Goal: Transaction & Acquisition: Purchase product/service

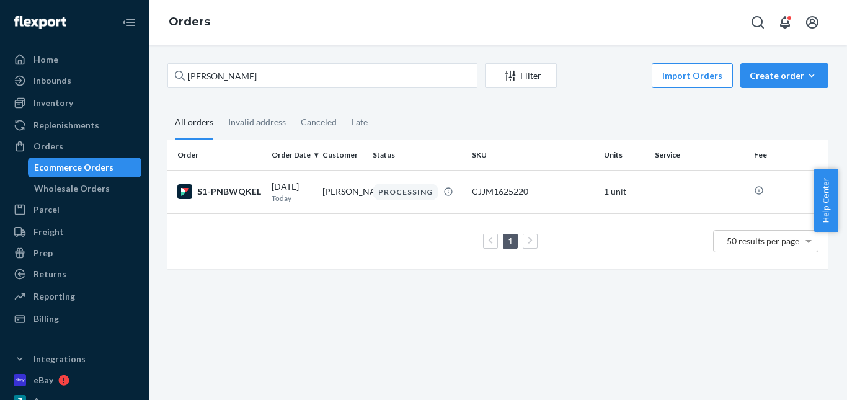
click at [187, 78] on input "[PERSON_NAME]" at bounding box center [322, 75] width 310 height 25
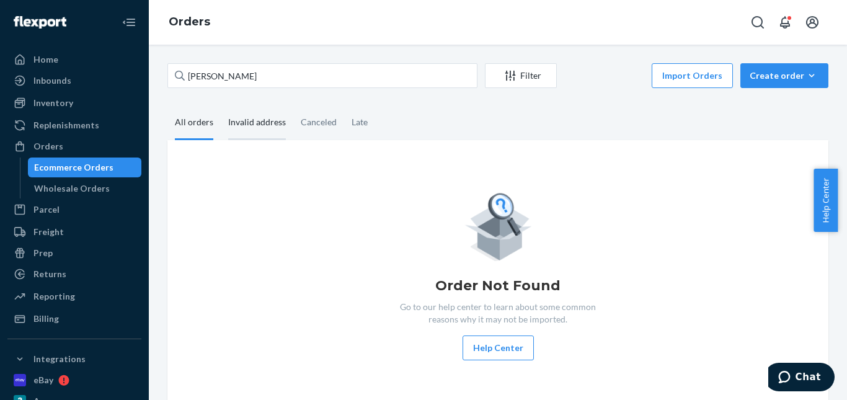
type input "[PERSON_NAME]"
click at [247, 127] on div "Invalid address" at bounding box center [257, 123] width 58 height 34
click at [221, 106] on input "Invalid address" at bounding box center [221, 106] width 0 height 0
click at [308, 123] on div "Canceled" at bounding box center [319, 123] width 36 height 34
click at [293, 106] on input "Canceled" at bounding box center [293, 106] width 0 height 0
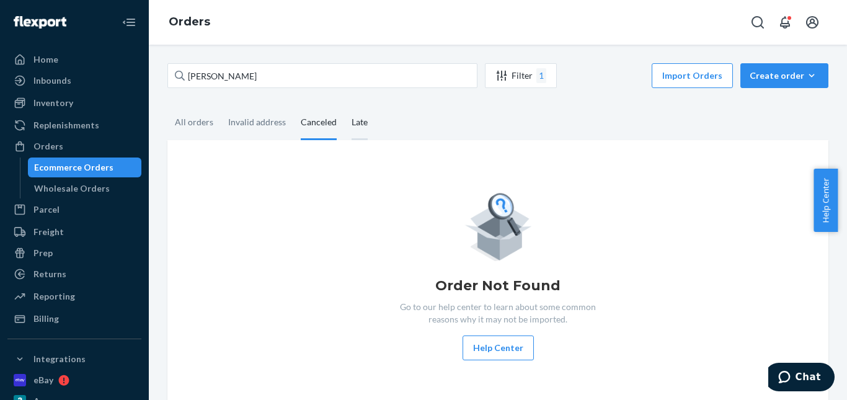
click at [347, 129] on div "Late" at bounding box center [359, 123] width 31 height 34
click at [344, 106] on input "Late" at bounding box center [344, 106] width 0 height 0
click at [239, 123] on div "Invalid address" at bounding box center [257, 123] width 58 height 34
click at [221, 106] on input "Invalid address" at bounding box center [221, 106] width 0 height 0
click at [201, 123] on div "All orders" at bounding box center [194, 123] width 38 height 34
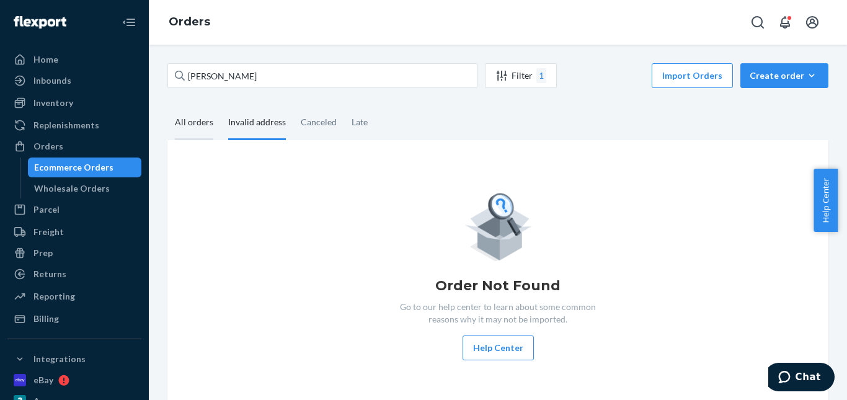
click at [167, 106] on input "All orders" at bounding box center [167, 106] width 0 height 0
click at [776, 74] on div "Create order" at bounding box center [784, 75] width 69 height 12
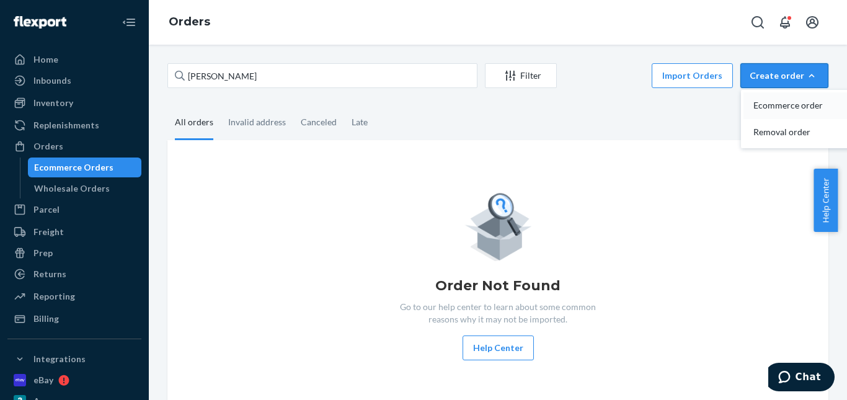
click at [765, 105] on span "Ecommerce order" at bounding box center [791, 105] width 77 height 9
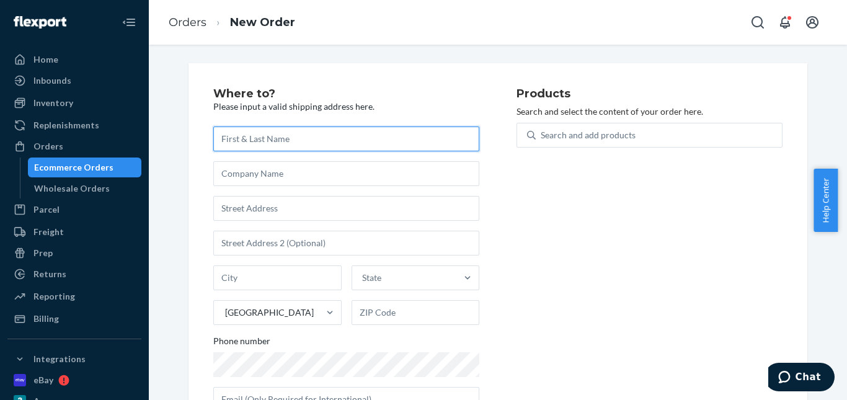
paste input "[PERSON_NAME]"
type input "[PERSON_NAME]"
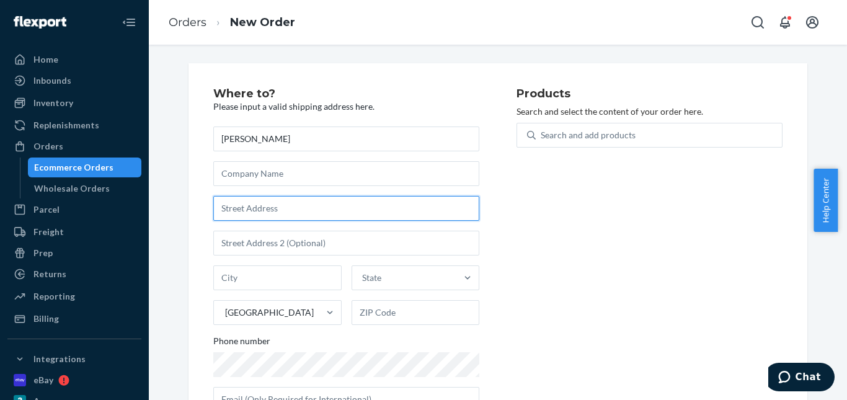
click at [256, 215] on input "text" at bounding box center [346, 208] width 266 height 25
paste input "[STREET_ADDRESS]"
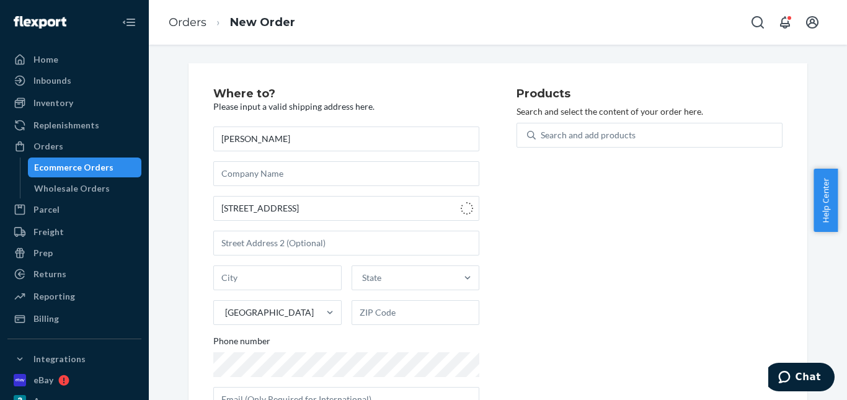
type input "1031 Waxwing Dr"
type input "[GEOGRAPHIC_DATA]"
type input "29180"
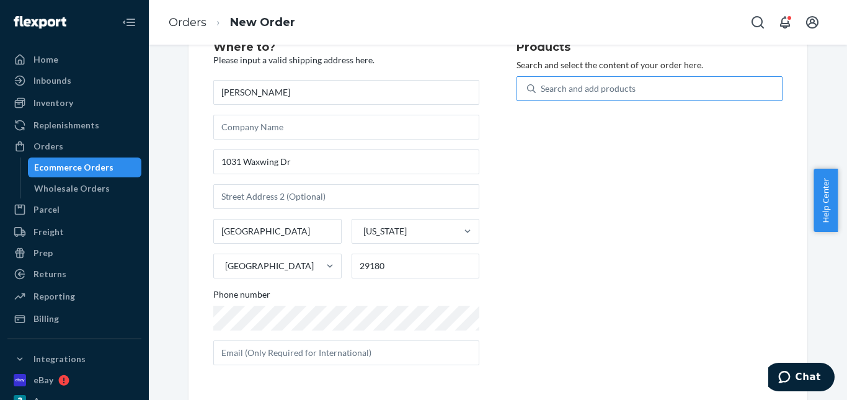
click at [585, 86] on div "Search and add products" at bounding box center [588, 88] width 95 height 12
click at [542, 86] on input "Search and add products" at bounding box center [541, 88] width 1 height 12
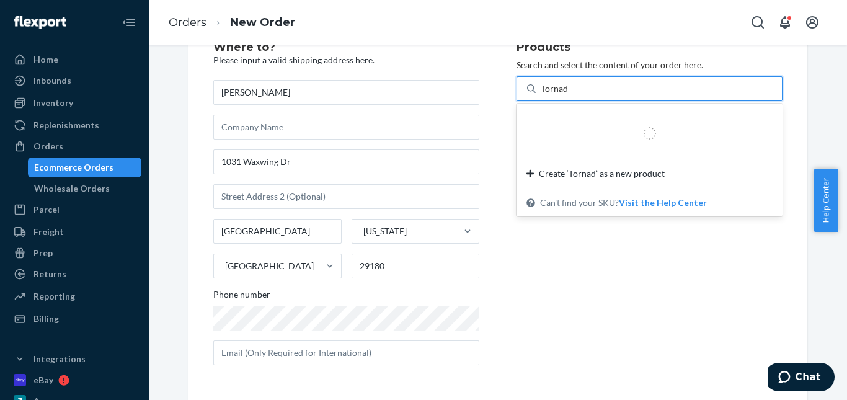
type input "Tornado"
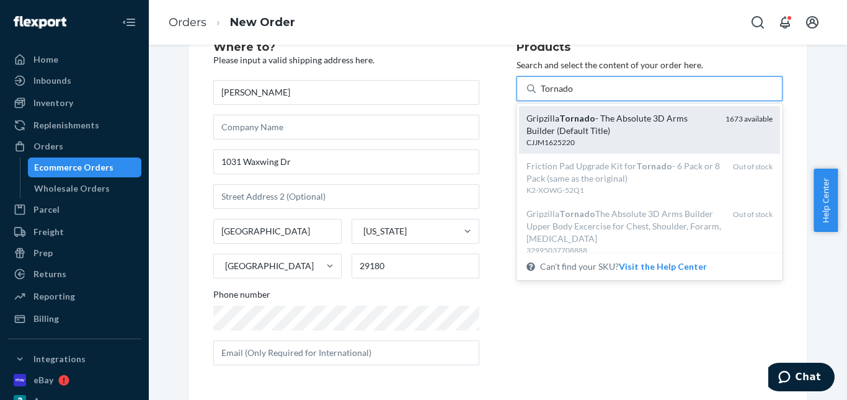
click at [590, 113] on div "Gripzilla Tornado - The Absolute 3D Arms Builder (Default Title)" at bounding box center [621, 124] width 189 height 25
click at [574, 95] on input "Tornado" at bounding box center [557, 88] width 33 height 12
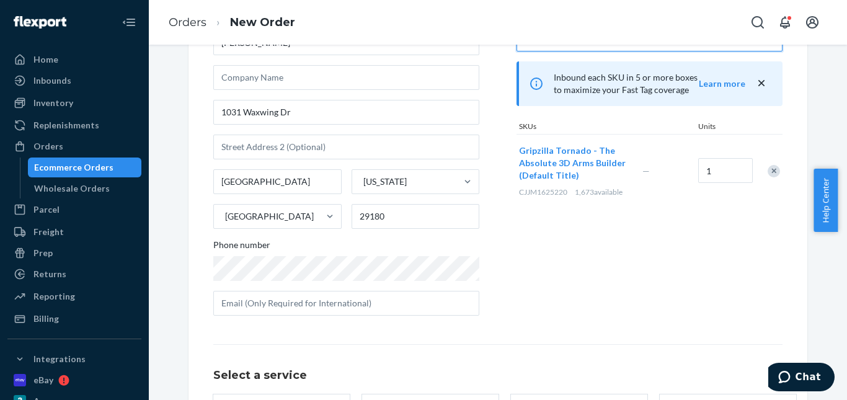
scroll to position [202, 0]
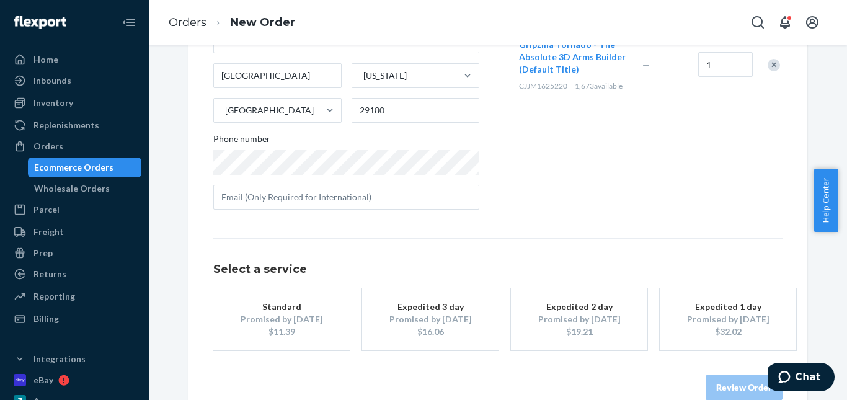
click at [308, 301] on div "Standard" at bounding box center [281, 307] width 99 height 12
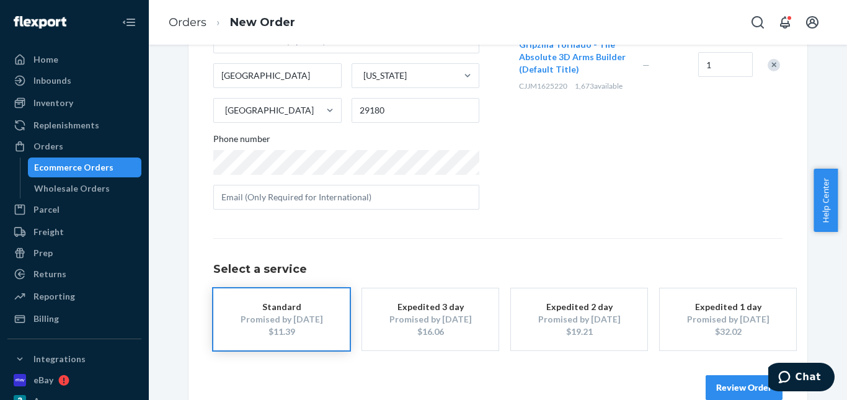
drag, startPoint x: 722, startPoint y: 378, endPoint x: 732, endPoint y: 367, distance: 14.5
click at [723, 380] on button "Review Order" at bounding box center [744, 387] width 77 height 25
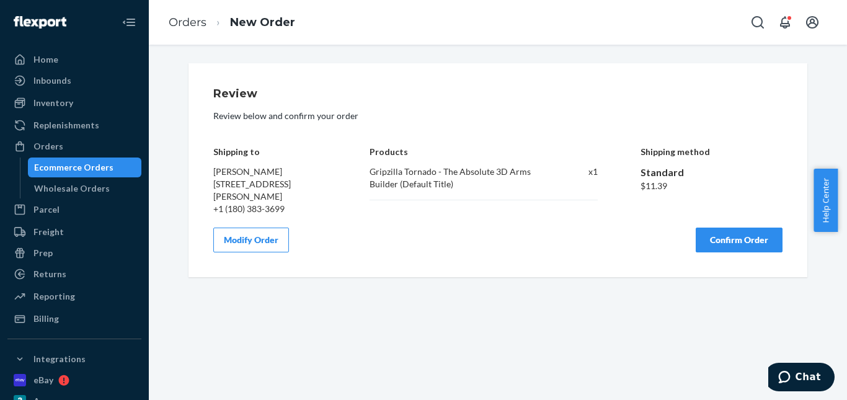
click at [742, 242] on button "Confirm Order" at bounding box center [739, 240] width 87 height 25
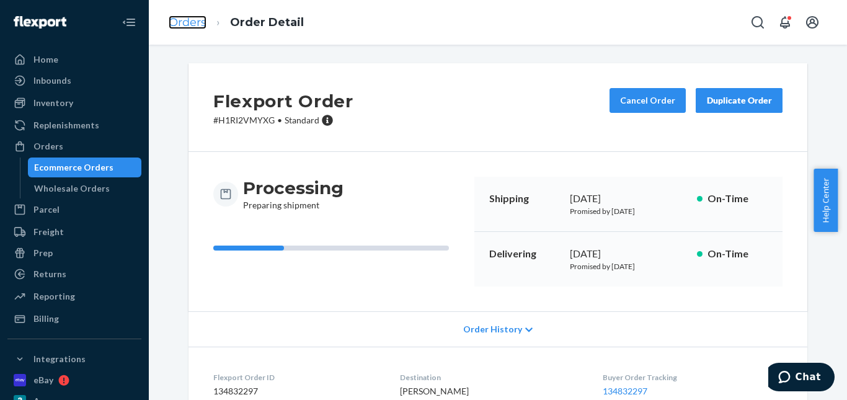
click at [183, 22] on link "Orders" at bounding box center [188, 23] width 38 height 14
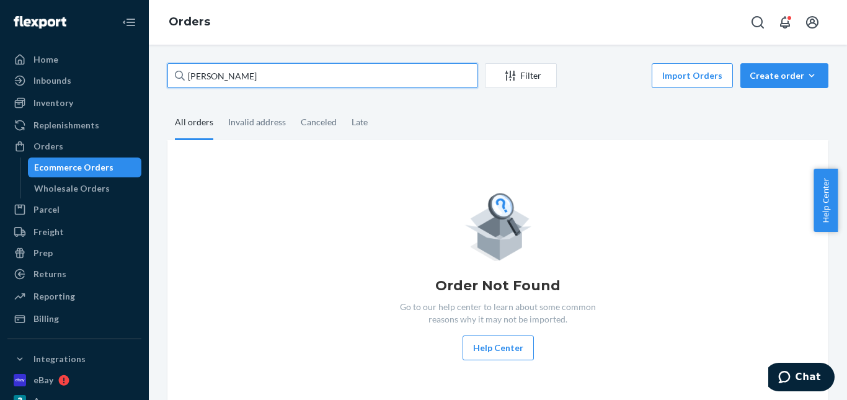
drag, startPoint x: 238, startPoint y: 73, endPoint x: 154, endPoint y: 78, distance: 83.9
click at [154, 78] on div "[PERSON_NAME] Filter Import Orders Create order Ecommerce order Removal order A…" at bounding box center [498, 222] width 698 height 355
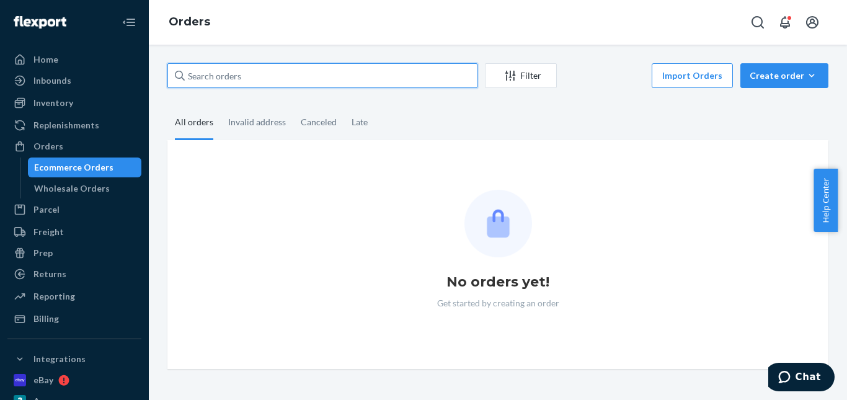
paste input "[PERSON_NAME]"
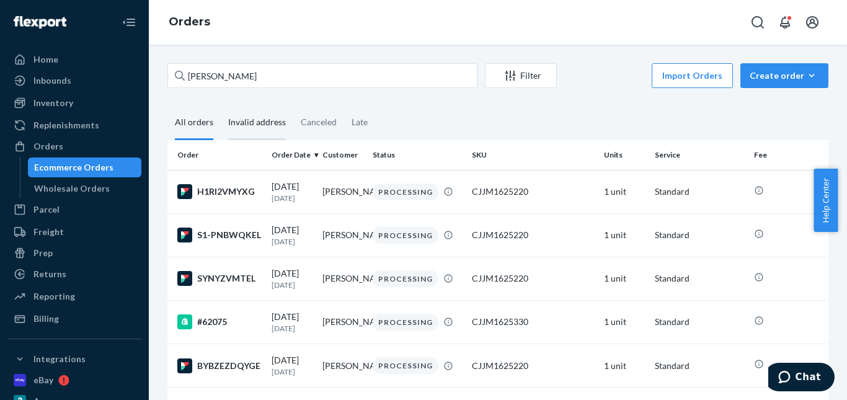
click at [233, 124] on div "Invalid address" at bounding box center [257, 123] width 58 height 34
click at [221, 106] on input "Invalid address" at bounding box center [221, 106] width 0 height 0
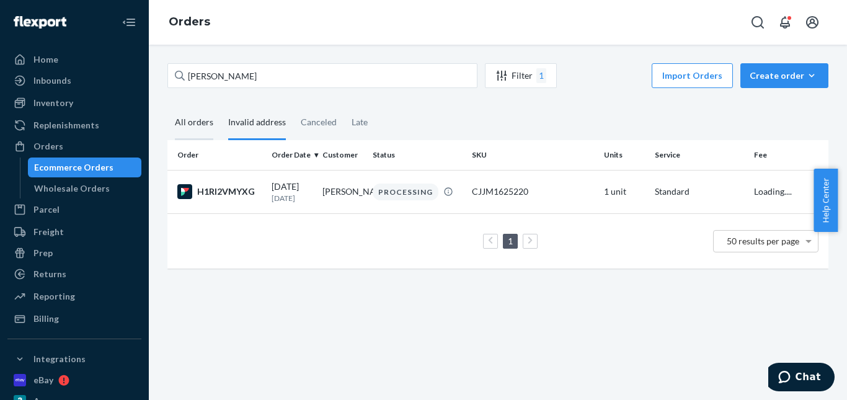
click at [200, 121] on div "All orders" at bounding box center [194, 123] width 38 height 34
click at [167, 106] on input "All orders" at bounding box center [167, 106] width 0 height 0
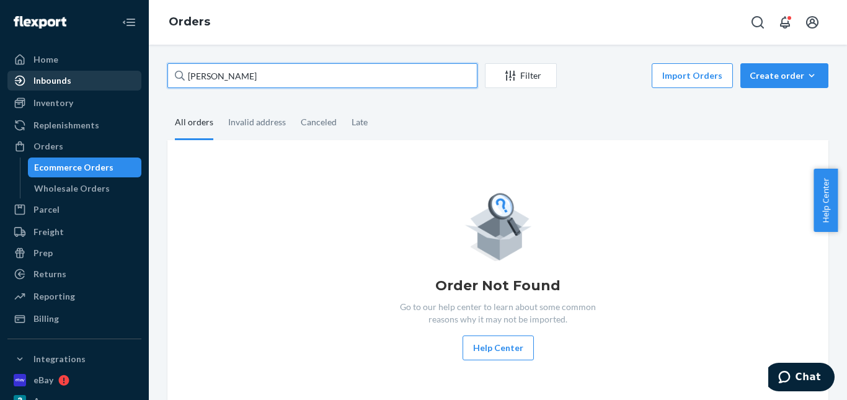
paste input "[PERSON_NAME]"
drag, startPoint x: 234, startPoint y: 76, endPoint x: 102, endPoint y: 71, distance: 132.2
click at [68, 74] on div "Home Inbounds Shipping Plans Problems Inventory Products Replenishments Orders …" at bounding box center [423, 200] width 847 height 400
type input "[PERSON_NAME]"
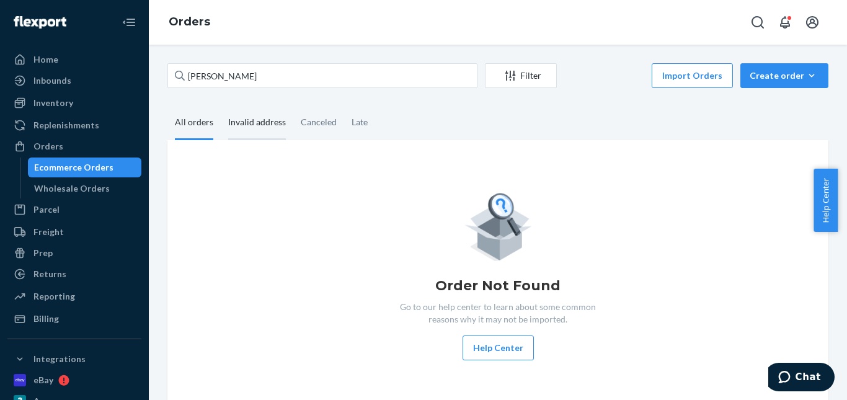
drag, startPoint x: 252, startPoint y: 122, endPoint x: 262, endPoint y: 120, distance: 10.8
click at [252, 122] on div "Invalid address" at bounding box center [257, 123] width 58 height 34
click at [221, 106] on input "Invalid address" at bounding box center [221, 106] width 0 height 0
click at [309, 120] on div "Canceled" at bounding box center [319, 123] width 36 height 34
click at [293, 106] on input "Canceled" at bounding box center [293, 106] width 0 height 0
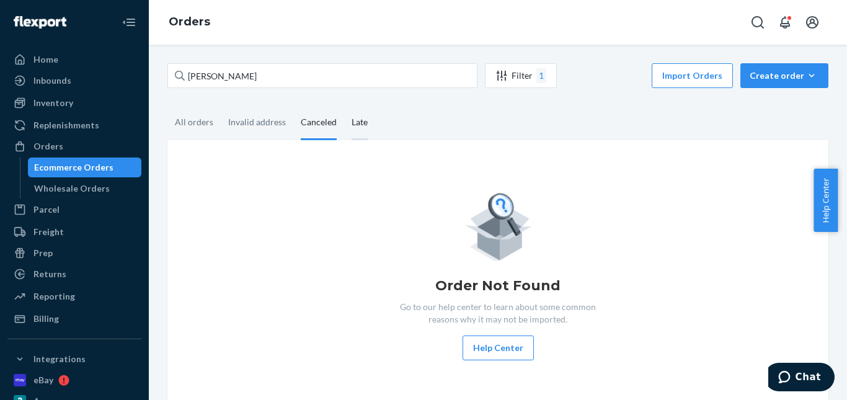
click at [352, 118] on div "Late" at bounding box center [360, 123] width 16 height 34
click at [344, 106] on input "Late" at bounding box center [344, 106] width 0 height 0
click at [193, 123] on div "All orders" at bounding box center [194, 123] width 38 height 34
click at [167, 106] on input "All orders" at bounding box center [167, 106] width 0 height 0
click at [765, 79] on div "Create order" at bounding box center [784, 75] width 69 height 12
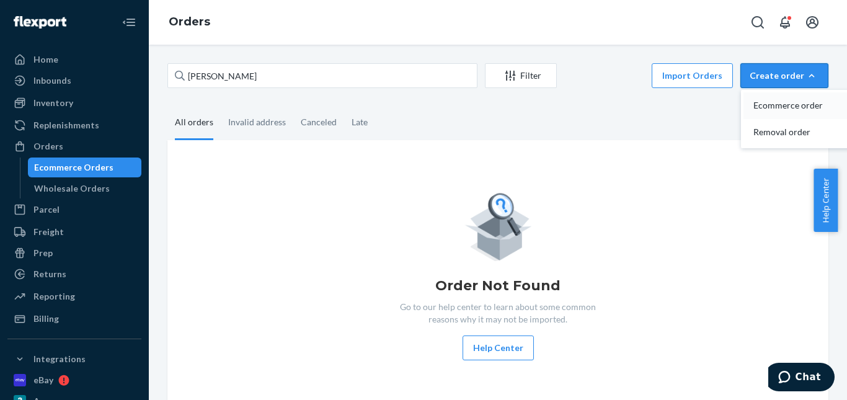
click at [763, 102] on span "Ecommerce order" at bounding box center [791, 105] width 77 height 9
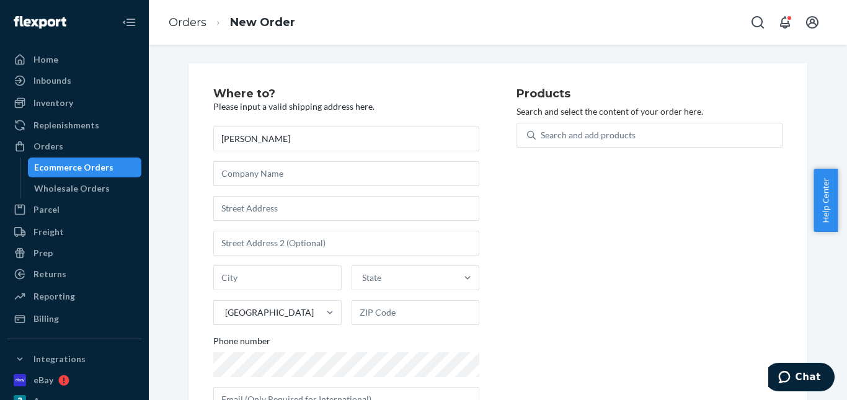
type input "[PERSON_NAME]"
click at [283, 202] on input "text" at bounding box center [346, 208] width 266 height 25
paste input "[STREET_ADDRESS]"
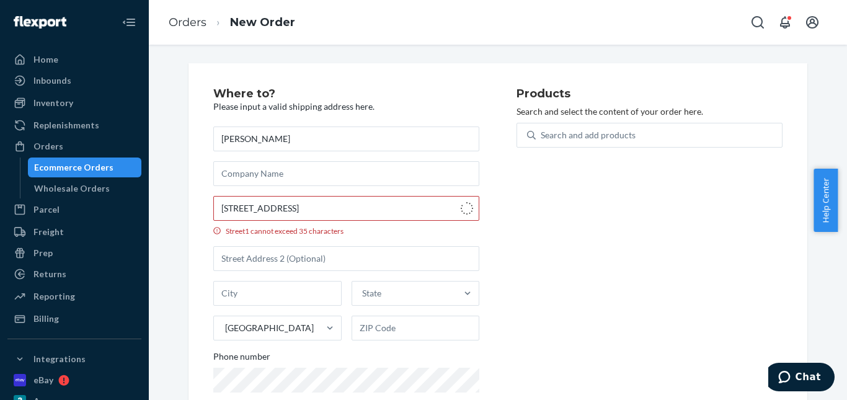
type input "[STREET_ADDRESS]"
type input "Southfield"
type input "48033"
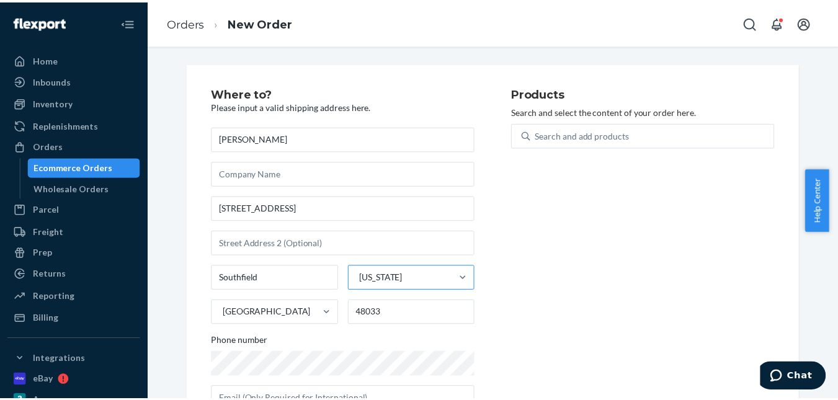
scroll to position [47, 0]
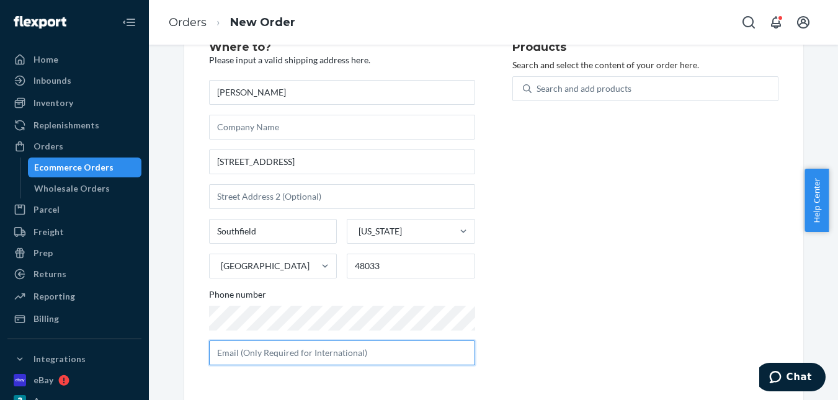
drag, startPoint x: 291, startPoint y: 352, endPoint x: 320, endPoint y: 325, distance: 39.5
click at [291, 352] on input "text" at bounding box center [342, 352] width 266 height 25
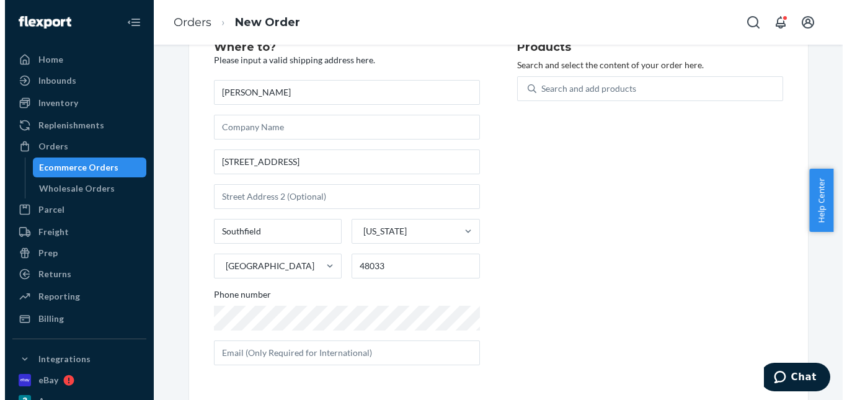
scroll to position [0, 0]
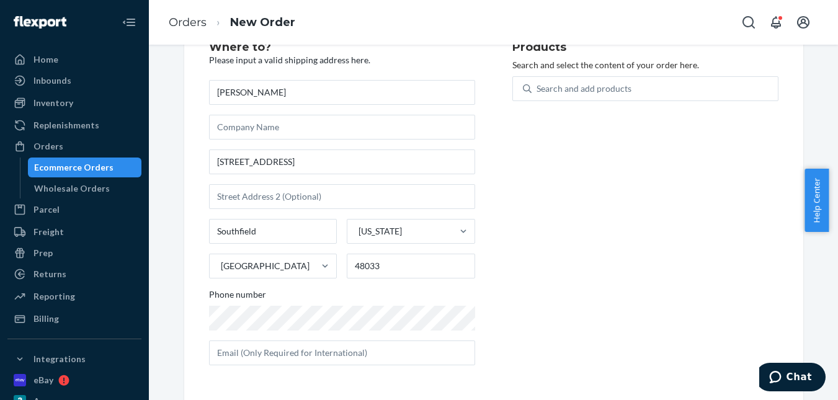
click at [305, 216] on div "[PERSON_NAME] [STREET_ADDRESS][PERSON_NAME][US_STATE] Phone number" at bounding box center [342, 222] width 266 height 285
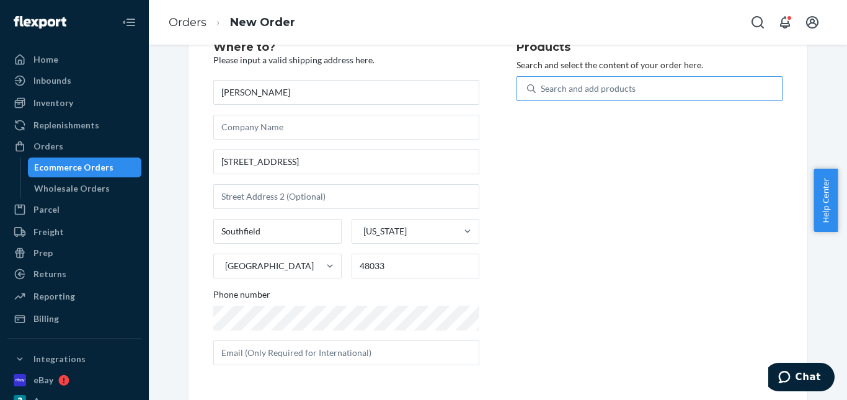
click at [566, 74] on div "Products Search and select the content of your order here. Search and add produ…" at bounding box center [650, 209] width 266 height 334
click at [591, 89] on div "Search and add products" at bounding box center [588, 88] width 95 height 12
click at [542, 89] on input "Search and add products" at bounding box center [541, 88] width 1 height 12
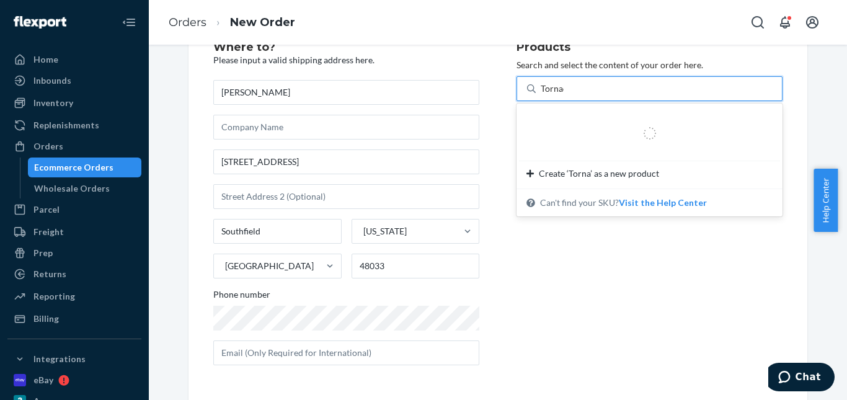
type input "Tornado"
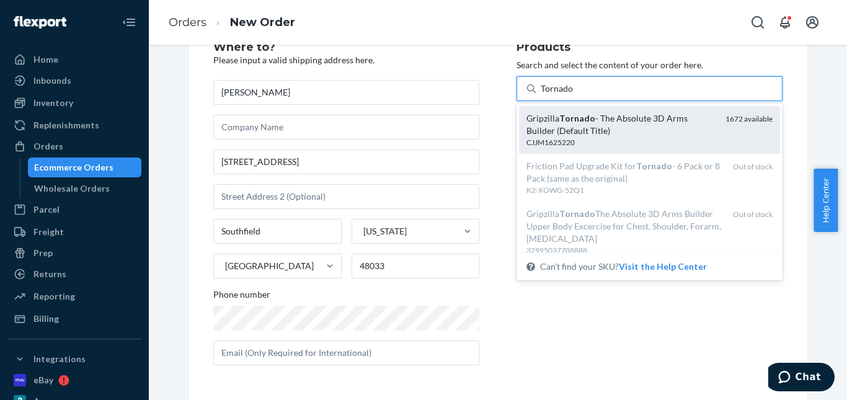
click at [564, 113] on em "Tornado" at bounding box center [577, 118] width 36 height 11
click at [564, 95] on input "Tornado" at bounding box center [557, 88] width 33 height 12
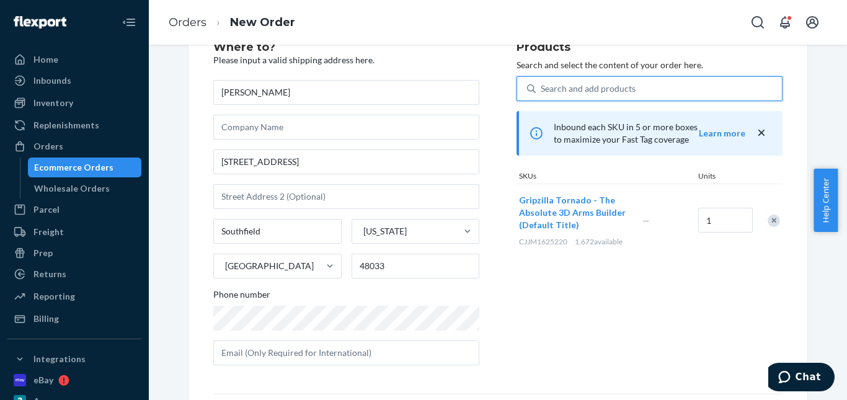
scroll to position [202, 0]
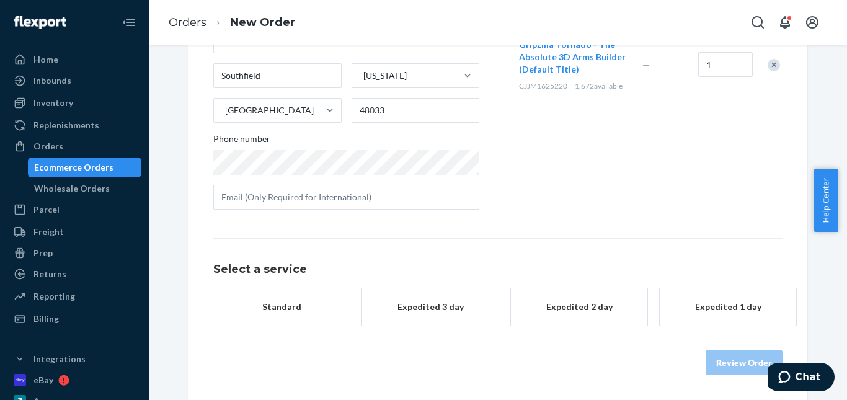
click at [290, 293] on button "Standard" at bounding box center [281, 306] width 136 height 37
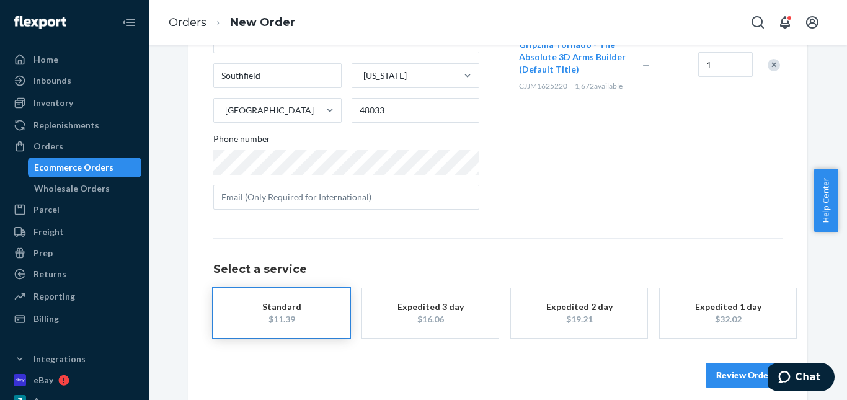
click at [724, 368] on div "Review Order" at bounding box center [497, 368] width 569 height 37
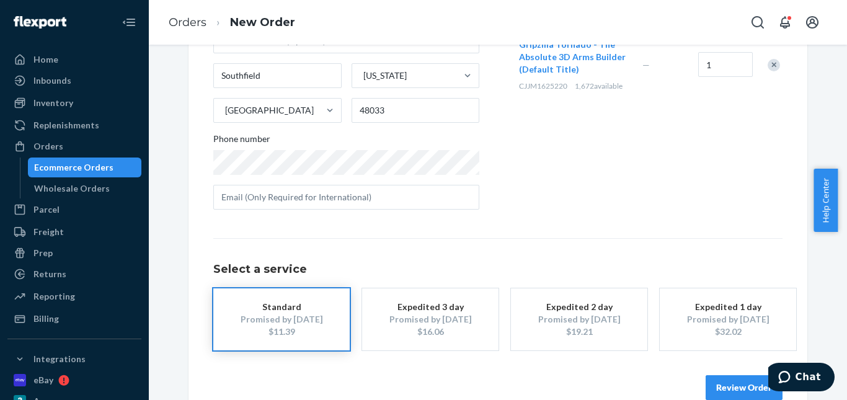
click at [726, 380] on button "Review Order" at bounding box center [744, 387] width 77 height 25
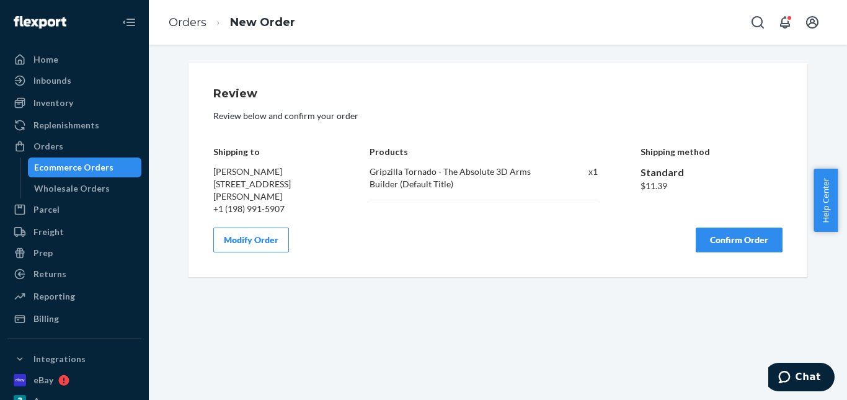
scroll to position [0, 0]
click at [739, 249] on button "Confirm Order" at bounding box center [739, 240] width 87 height 25
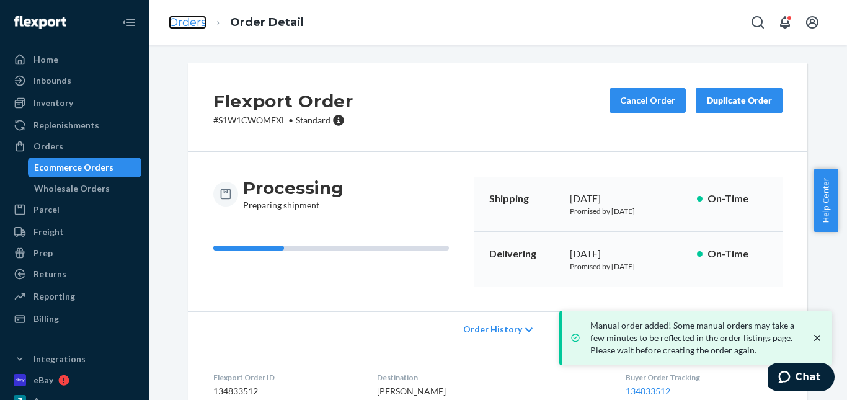
click at [189, 16] on link "Orders" at bounding box center [188, 23] width 38 height 14
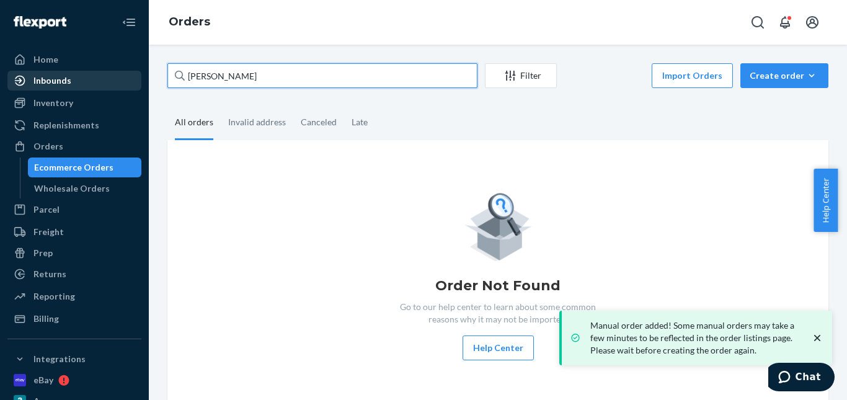
drag, startPoint x: 278, startPoint y: 79, endPoint x: 127, endPoint y: 76, distance: 150.7
click at [127, 76] on div "Home Inbounds Shipping Plans Problems Inventory Products Replenishments Orders …" at bounding box center [423, 200] width 847 height 400
paste input "[PERSON_NAME]"
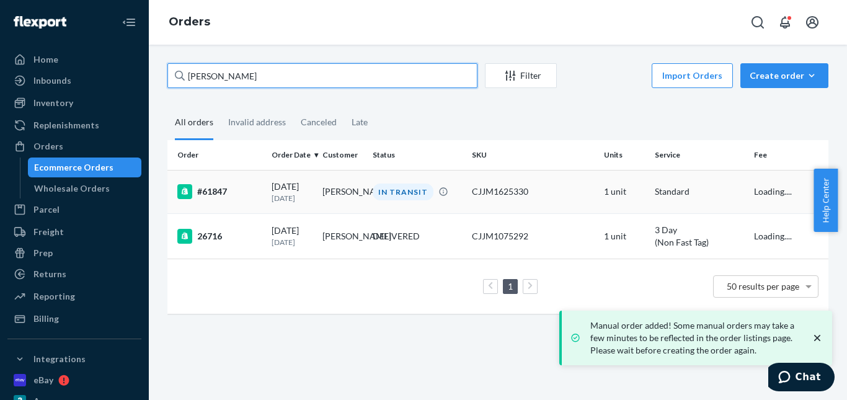
type input "[PERSON_NAME]"
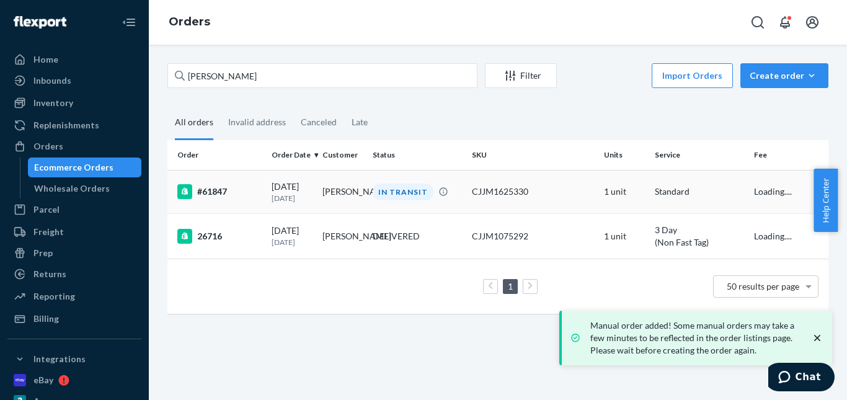
click at [394, 189] on div "IN TRANSIT" at bounding box center [403, 192] width 61 height 17
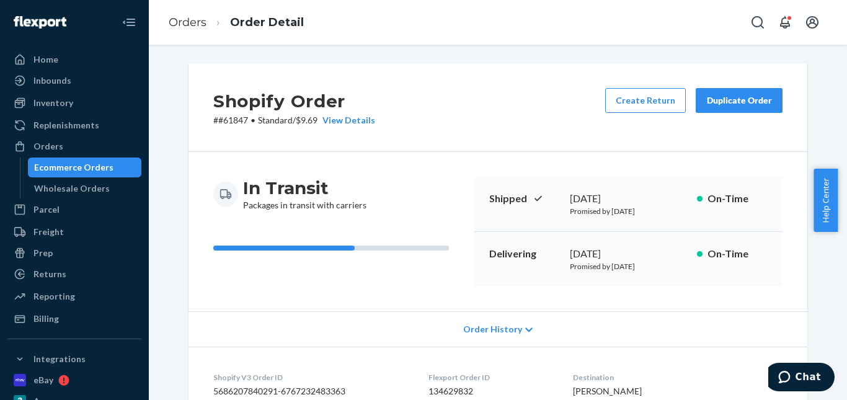
click at [744, 97] on div "Duplicate Order" at bounding box center [739, 100] width 66 height 12
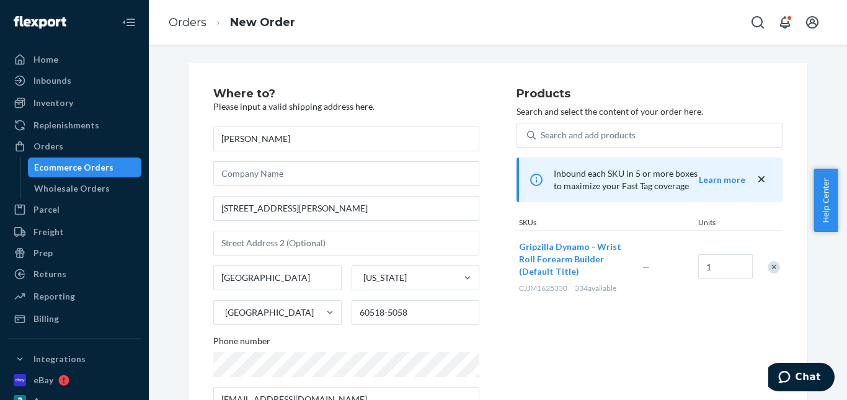
drag, startPoint x: 770, startPoint y: 270, endPoint x: 616, endPoint y: 167, distance: 184.2
click at [770, 269] on div "Remove Item" at bounding box center [774, 267] width 12 height 12
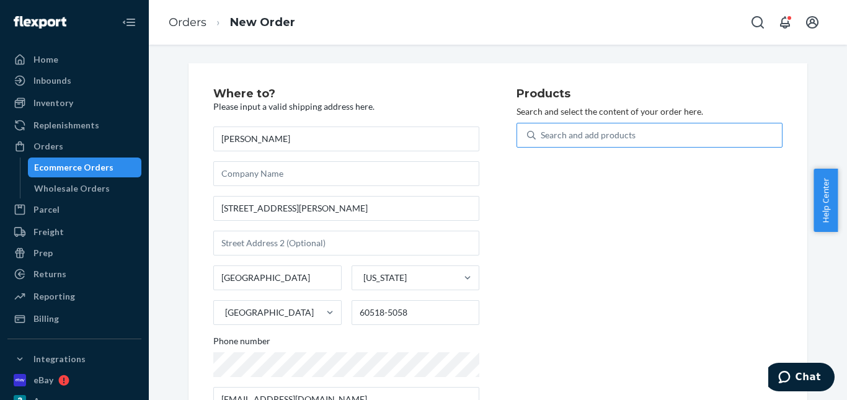
click at [592, 136] on div "Search and add products" at bounding box center [588, 135] width 95 height 12
click at [542, 136] on input "Search and add products" at bounding box center [541, 135] width 1 height 12
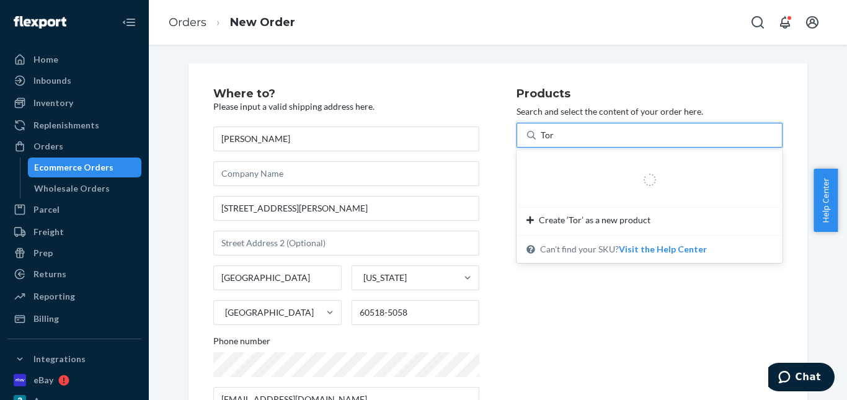
type input "Tornado"
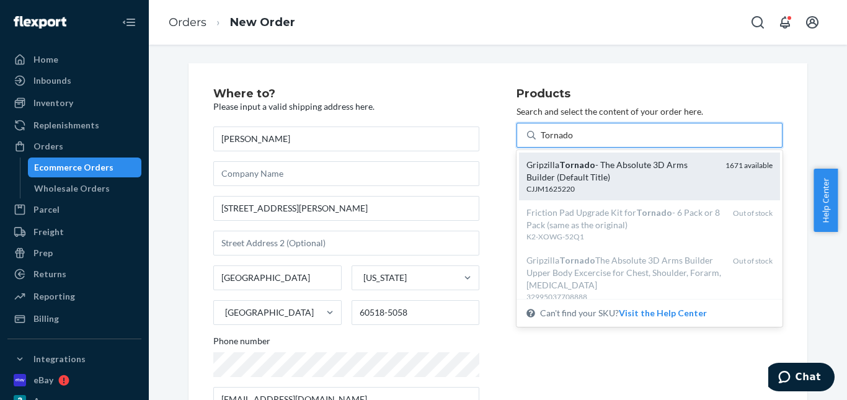
click at [618, 177] on div "Gripzilla Tornado - The Absolute 3D Arms Builder (Default Title)" at bounding box center [621, 171] width 189 height 25
click at [574, 141] on input "Tornado" at bounding box center [557, 135] width 33 height 12
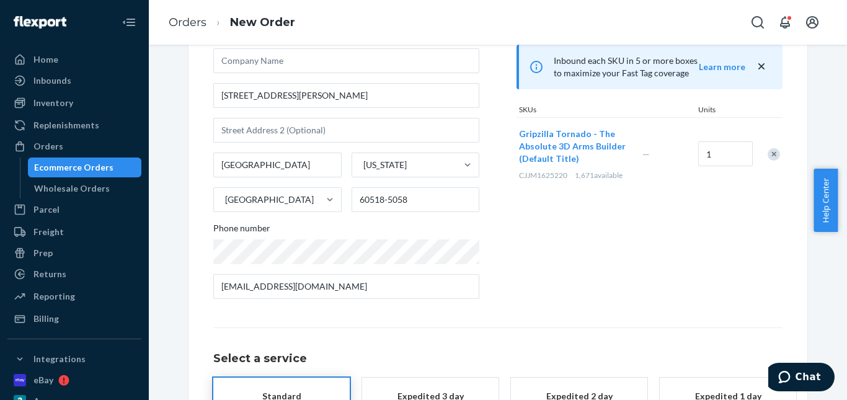
scroll to position [215, 0]
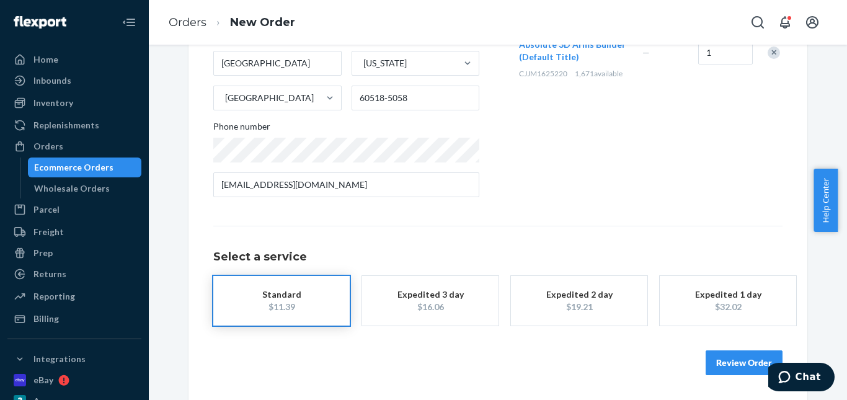
click at [713, 360] on button "Review Order" at bounding box center [744, 362] width 77 height 25
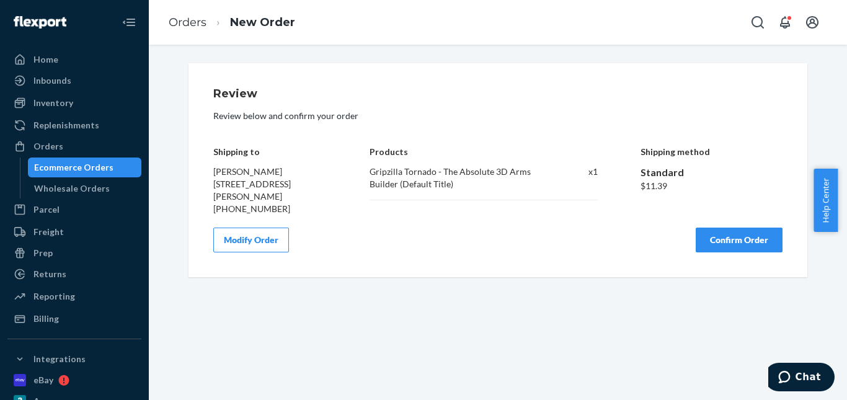
scroll to position [0, 0]
click at [746, 238] on button "Confirm Order" at bounding box center [739, 240] width 87 height 25
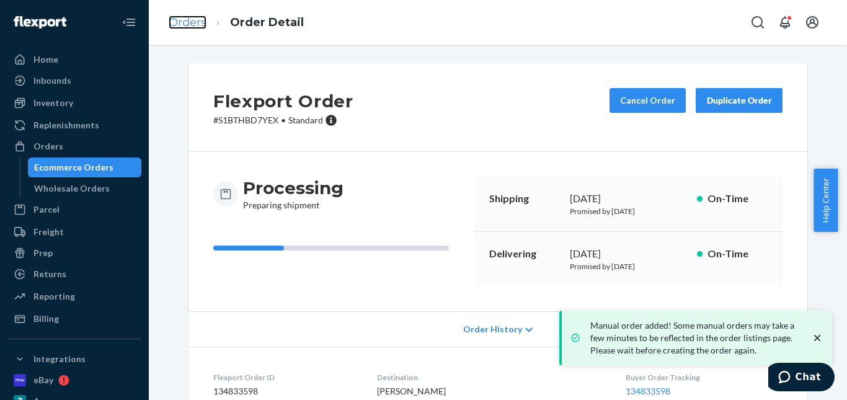
click at [193, 17] on link "Orders" at bounding box center [188, 23] width 38 height 14
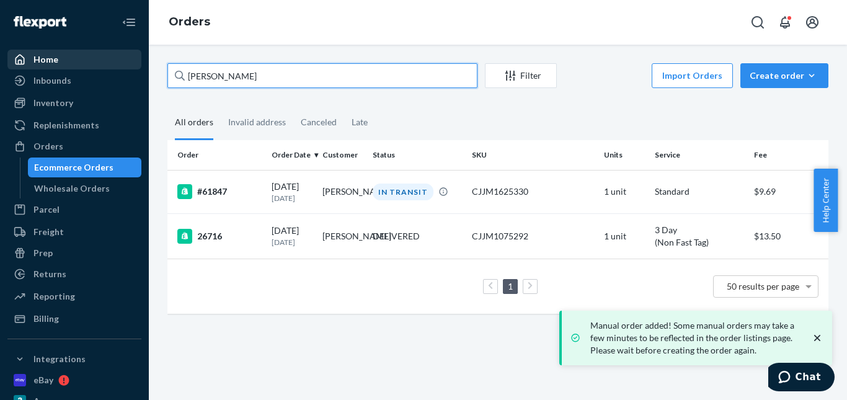
drag, startPoint x: 249, startPoint y: 71, endPoint x: 115, endPoint y: 58, distance: 135.2
click at [115, 58] on div "Home Inbounds Shipping Plans Problems Inventory Products Replenishments Orders …" at bounding box center [423, 200] width 847 height 400
paste input "[PERSON_NAME]"
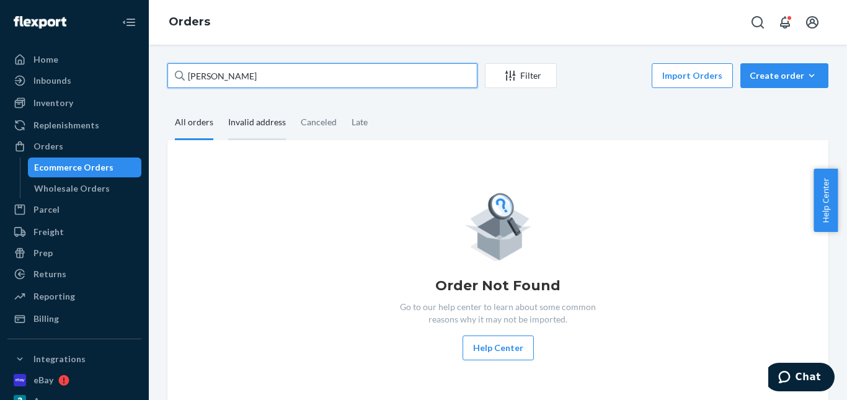
type input "[PERSON_NAME]"
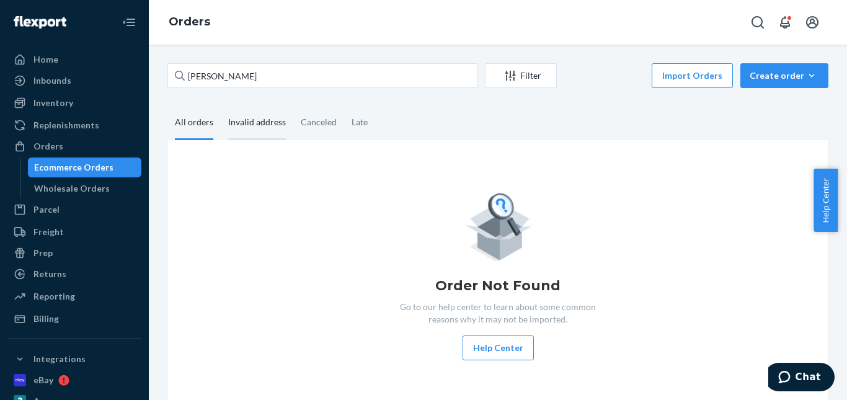
click at [240, 127] on div "Invalid address" at bounding box center [257, 123] width 58 height 34
click at [221, 106] on input "Invalid address" at bounding box center [221, 106] width 0 height 0
click at [319, 126] on div "Canceled" at bounding box center [319, 123] width 36 height 34
click at [293, 106] on input "Canceled" at bounding box center [293, 106] width 0 height 0
click at [357, 124] on div "Late" at bounding box center [360, 123] width 16 height 34
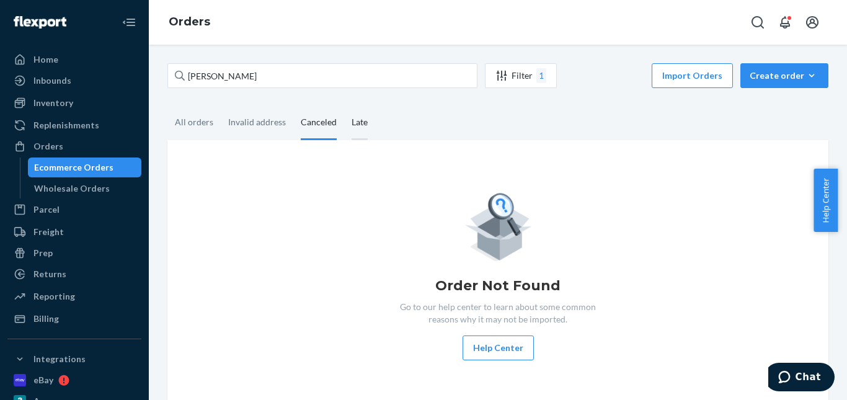
click at [344, 106] on input "Late" at bounding box center [344, 106] width 0 height 0
click at [204, 118] on div "All orders" at bounding box center [194, 123] width 38 height 34
click at [167, 106] on input "All orders" at bounding box center [167, 106] width 0 height 0
drag, startPoint x: 747, startPoint y: 76, endPoint x: 750, endPoint y: 94, distance: 18.8
click at [750, 76] on div "Create order" at bounding box center [784, 75] width 69 height 12
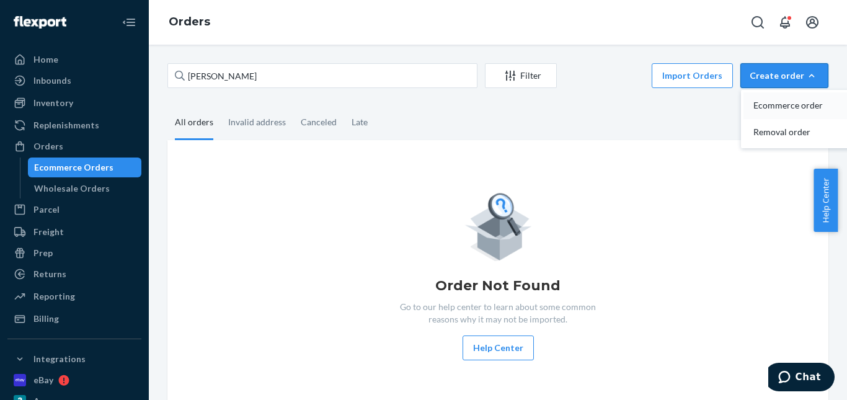
click at [771, 106] on span "Ecommerce order" at bounding box center [791, 105] width 77 height 9
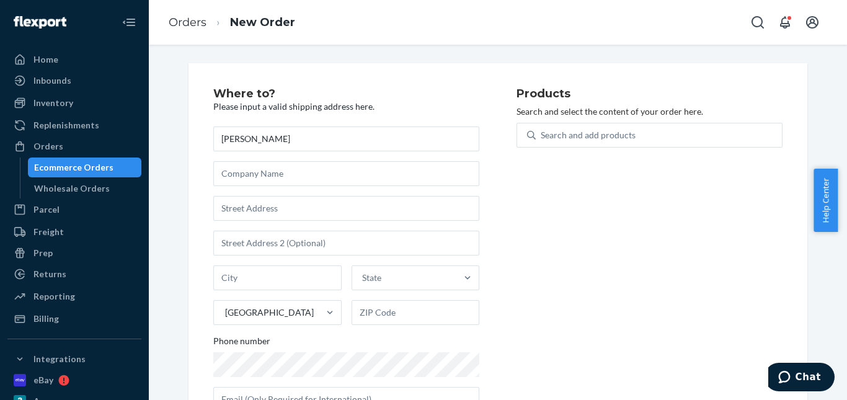
type input "[PERSON_NAME]"
click at [264, 213] on input "text" at bounding box center [346, 208] width 266 height 25
paste input "[STREET_ADDRESS]"
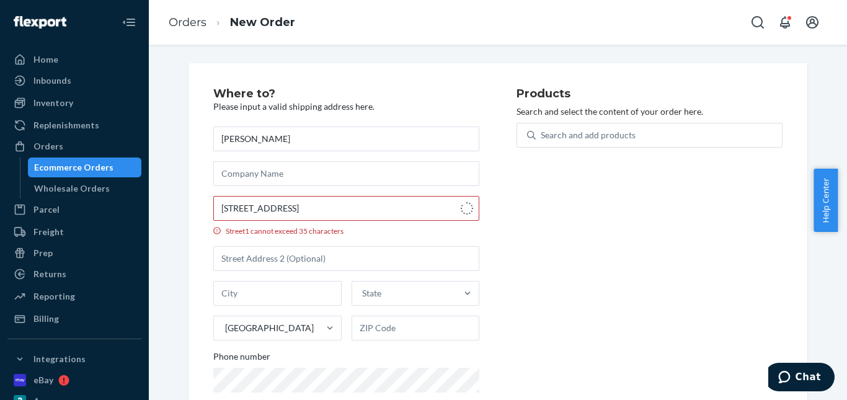
type input "[STREET_ADDRESS]"
type input "[GEOGRAPHIC_DATA]"
type input "84060"
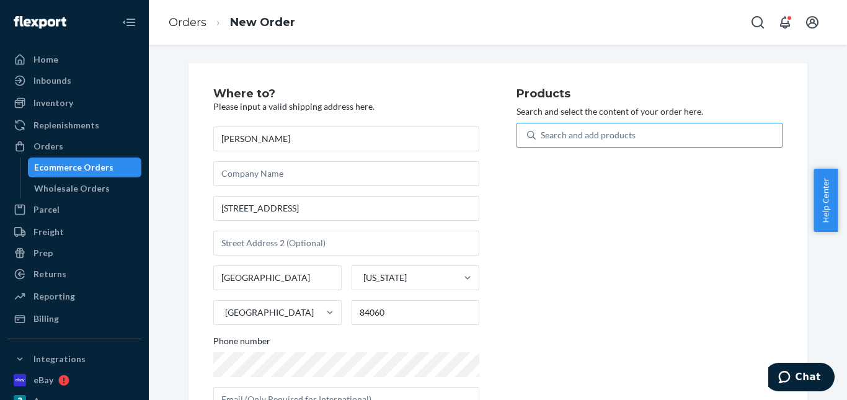
click at [564, 136] on div "Search and add products" at bounding box center [588, 135] width 95 height 12
click at [542, 136] on input "Search and add products" at bounding box center [541, 135] width 1 height 12
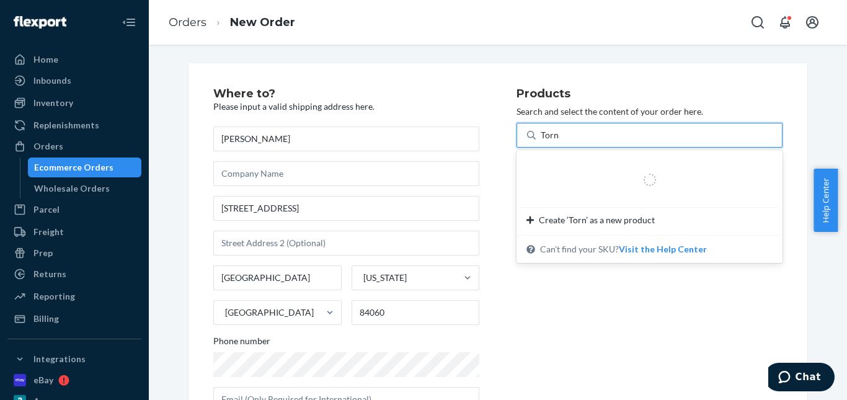
type input "Tornado"
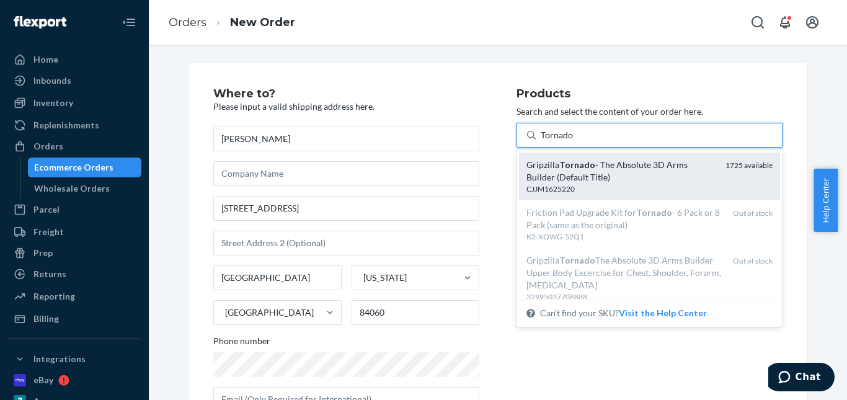
click at [647, 164] on div "Gripzilla Tornado - The Absolute 3D Arms Builder (Default Title)" at bounding box center [621, 171] width 189 height 25
click at [574, 141] on input "Tornado" at bounding box center [557, 135] width 33 height 12
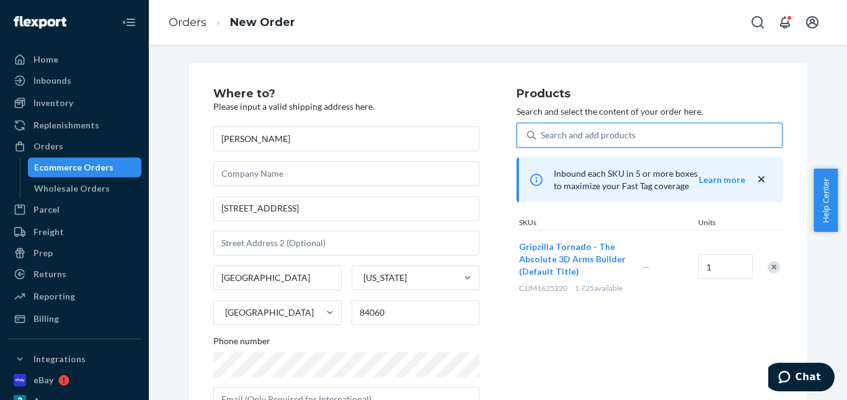
scroll to position [202, 0]
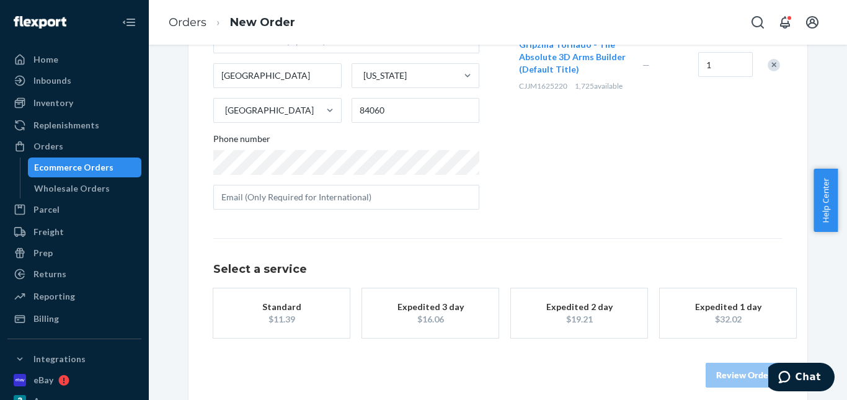
click at [282, 289] on button "Standard $11.39" at bounding box center [281, 313] width 136 height 50
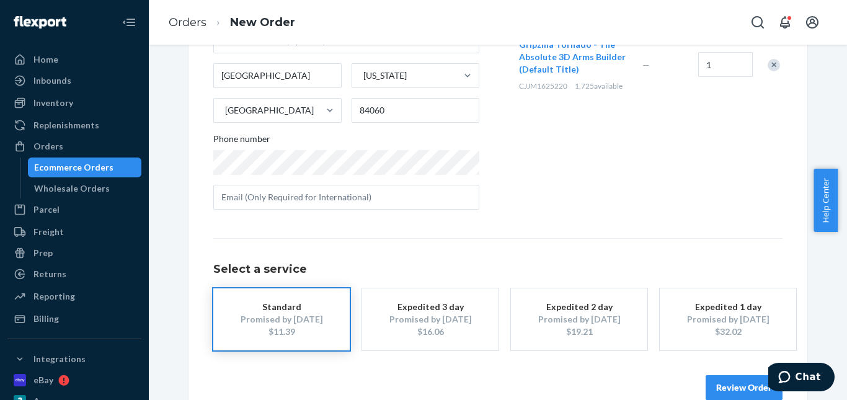
click at [731, 377] on button "Review Order" at bounding box center [744, 387] width 77 height 25
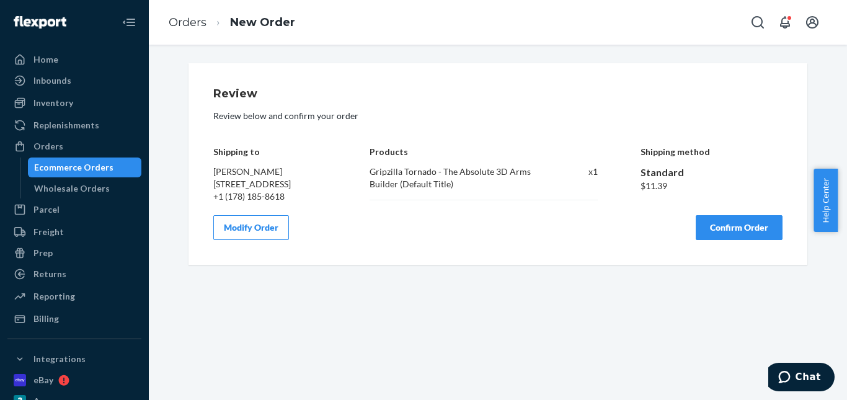
scroll to position [0, 0]
click at [727, 239] on button "Confirm Order" at bounding box center [739, 227] width 87 height 25
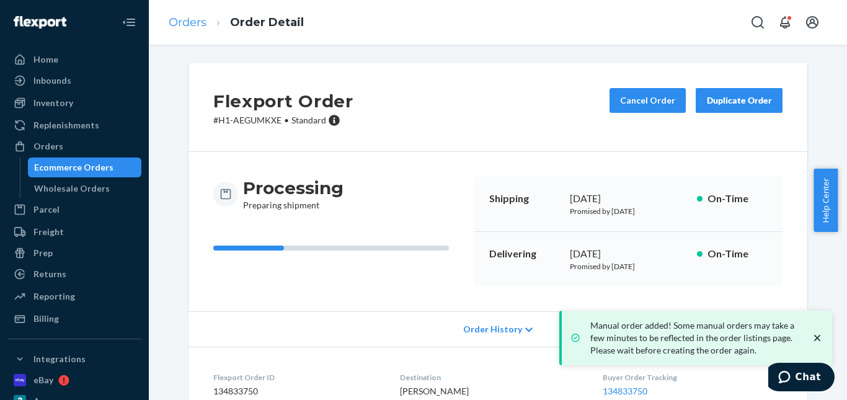
drag, startPoint x: 192, startPoint y: 14, endPoint x: 197, endPoint y: 26, distance: 13.0
click at [192, 15] on li "Orders" at bounding box center [188, 23] width 38 height 16
click at [187, 16] on link "Orders" at bounding box center [188, 23] width 38 height 14
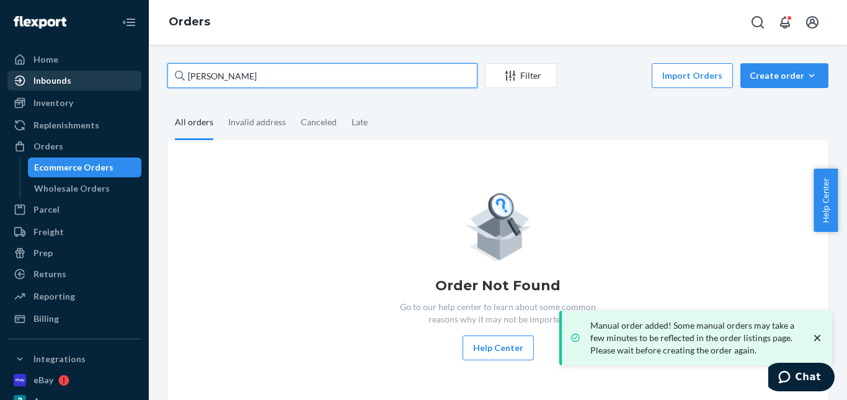
drag, startPoint x: 272, startPoint y: 83, endPoint x: 91, endPoint y: 73, distance: 181.4
click at [76, 78] on div "Home Inbounds Shipping Plans Problems Inventory Products Replenishments Orders …" at bounding box center [423, 200] width 847 height 400
paste input "[PERSON_NAME]"
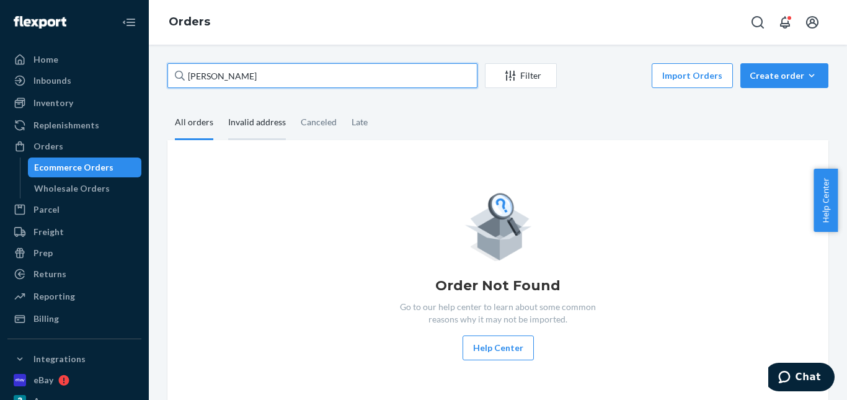
type input "[PERSON_NAME]"
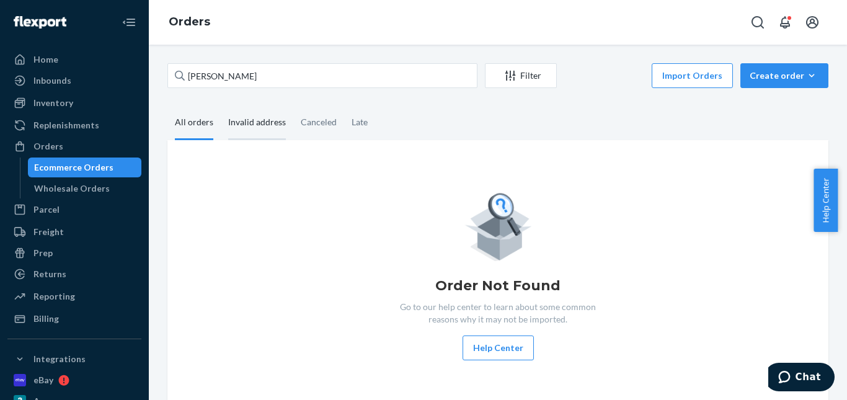
click at [260, 130] on div "Invalid address" at bounding box center [257, 123] width 58 height 34
click at [221, 106] on input "Invalid address" at bounding box center [221, 106] width 0 height 0
click at [311, 127] on div "Canceled" at bounding box center [319, 123] width 36 height 34
click at [293, 106] on input "Canceled" at bounding box center [293, 106] width 0 height 0
click at [356, 123] on div "Late" at bounding box center [360, 123] width 16 height 34
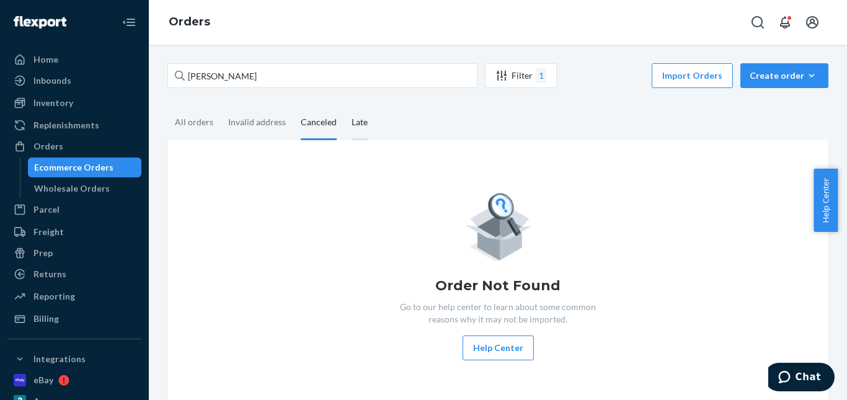
click at [344, 106] on input "Late" at bounding box center [344, 106] width 0 height 0
click at [190, 122] on div "All orders" at bounding box center [194, 123] width 38 height 34
click at [167, 106] on input "All orders" at bounding box center [167, 106] width 0 height 0
click at [754, 77] on div "Create order" at bounding box center [784, 75] width 69 height 12
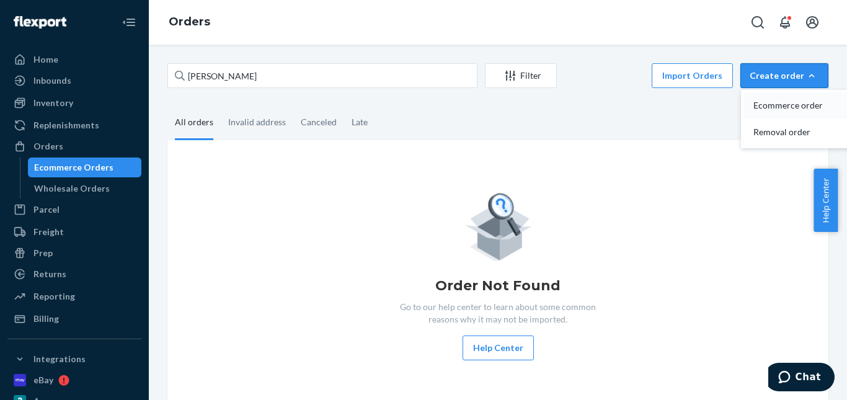
click at [767, 101] on span "Ecommerce order" at bounding box center [791, 105] width 77 height 9
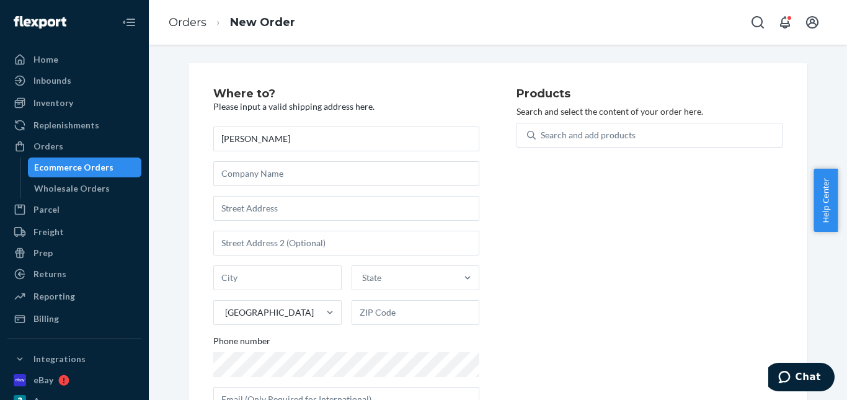
type input "[PERSON_NAME]"
click at [251, 215] on input "text" at bounding box center [346, 208] width 266 height 25
paste input "[STREET_ADDRESS]"
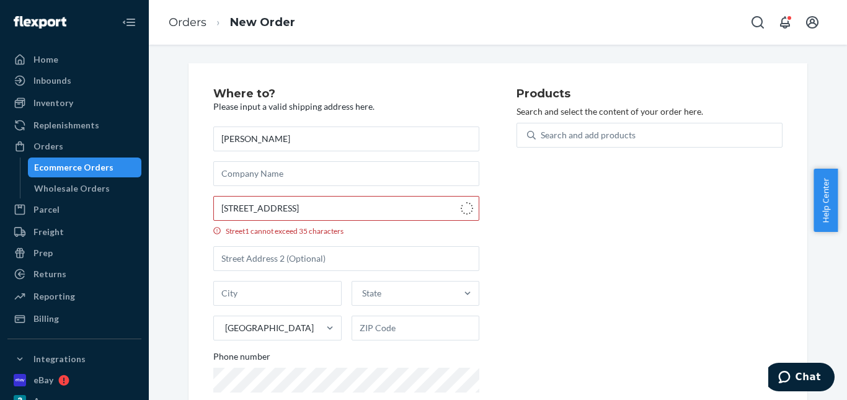
type input "[STREET_ADDRESS]"
type input "Airdrie"
type input "T4B 5G8"
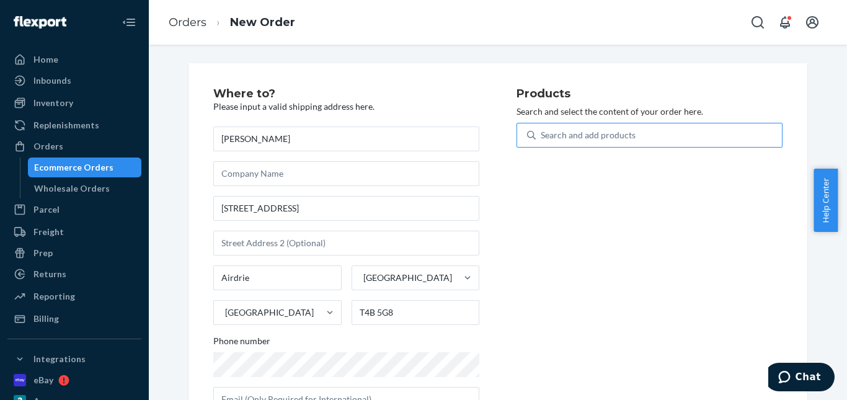
click at [547, 132] on div "Search and add products" at bounding box center [588, 135] width 95 height 12
click at [542, 132] on input "Search and add products" at bounding box center [541, 135] width 1 height 12
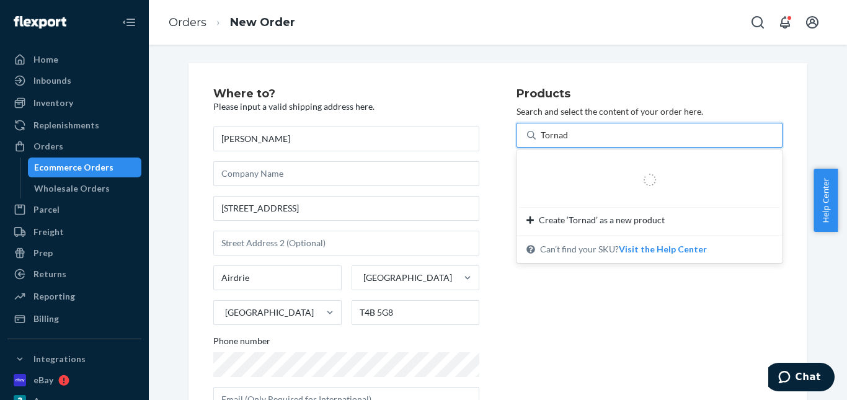
type input "Tornado"
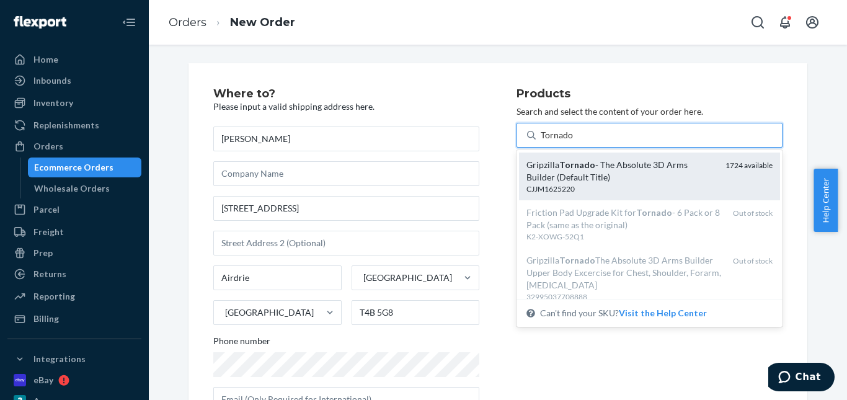
click at [570, 152] on div "Gripzilla Tornado - The Absolute 3D Arms Builder (Default Title) CJJM1625220 17…" at bounding box center [650, 224] width 266 height 149
click at [570, 141] on input "Tornado" at bounding box center [557, 135] width 33 height 12
click at [579, 166] on em "Tornado" at bounding box center [577, 164] width 36 height 11
click at [574, 141] on input "Tornado" at bounding box center [557, 135] width 33 height 12
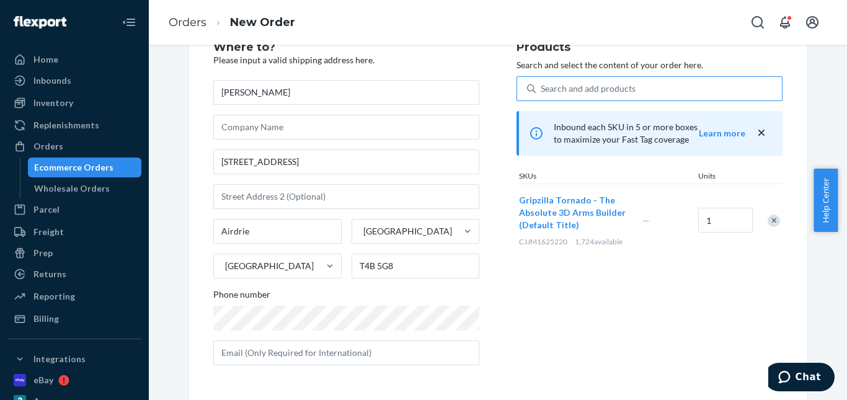
scroll to position [47, 0]
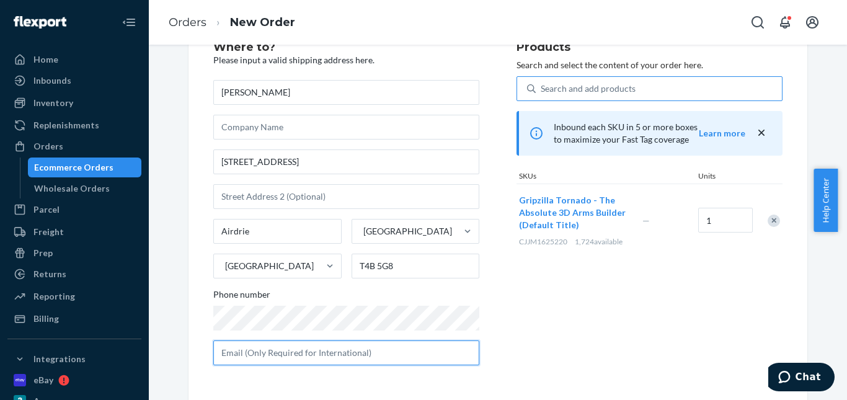
click at [276, 353] on input "text" at bounding box center [346, 352] width 266 height 25
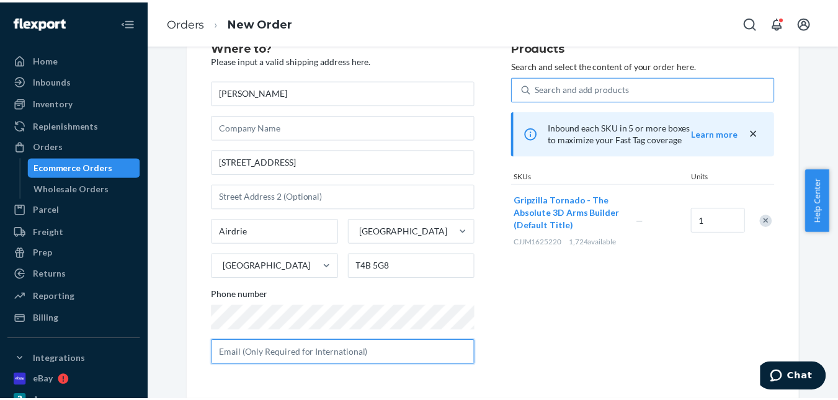
scroll to position [86, 0]
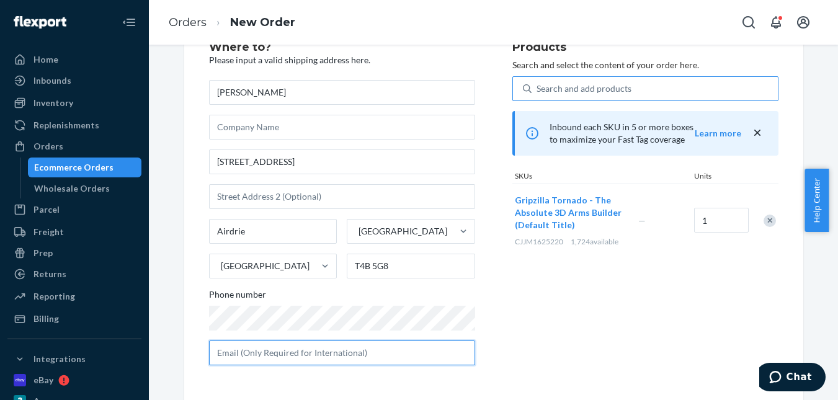
paste input "[PERSON_NAME][EMAIL_ADDRESS][DOMAIN_NAME]"
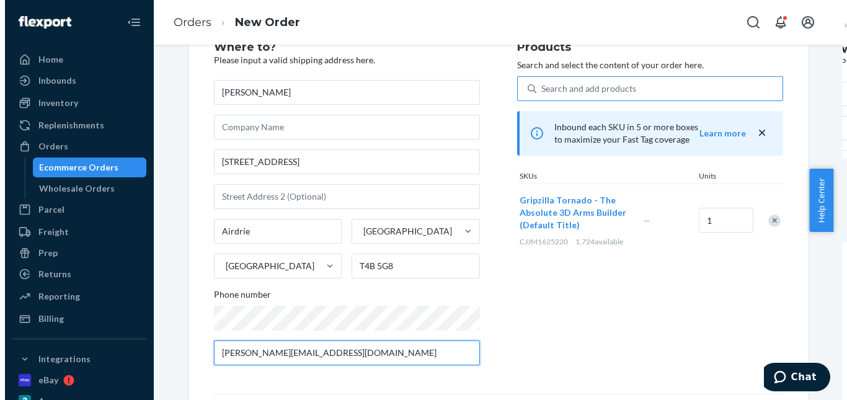
scroll to position [0, 0]
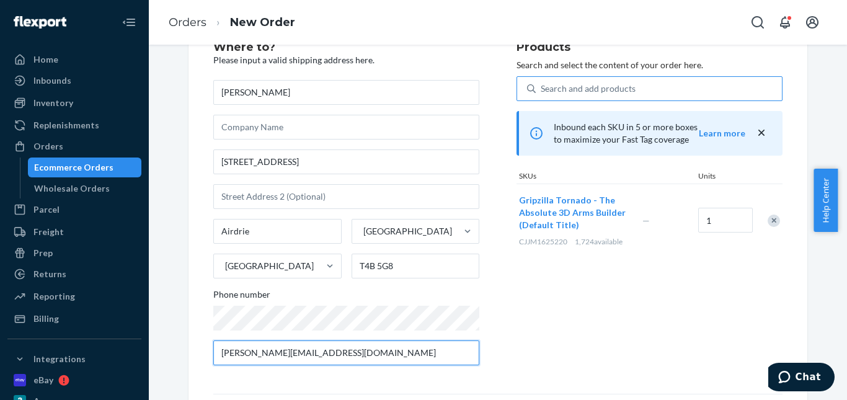
type input "[PERSON_NAME][EMAIL_ADDRESS][DOMAIN_NAME]"
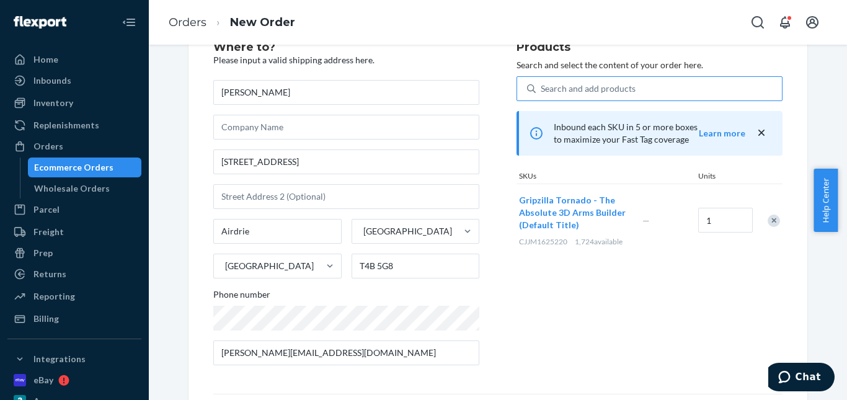
click at [547, 304] on div "Products Search and select the content of your order here. Search and add produ…" at bounding box center [650, 209] width 266 height 334
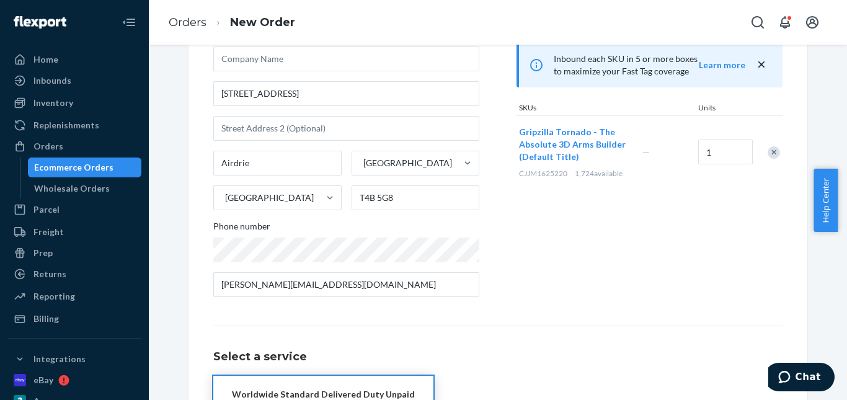
scroll to position [227, 0]
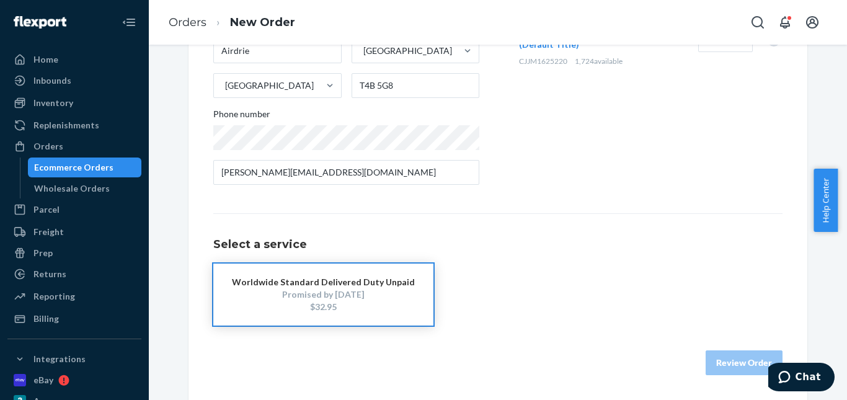
click at [275, 297] on div "Promised by [DATE]" at bounding box center [323, 294] width 183 height 12
click at [737, 365] on button "Review Order" at bounding box center [744, 362] width 77 height 25
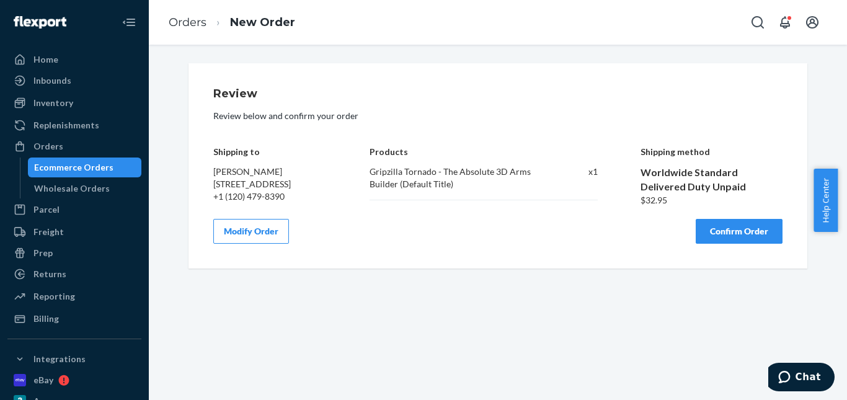
click at [754, 241] on button "Confirm Order" at bounding box center [739, 231] width 87 height 25
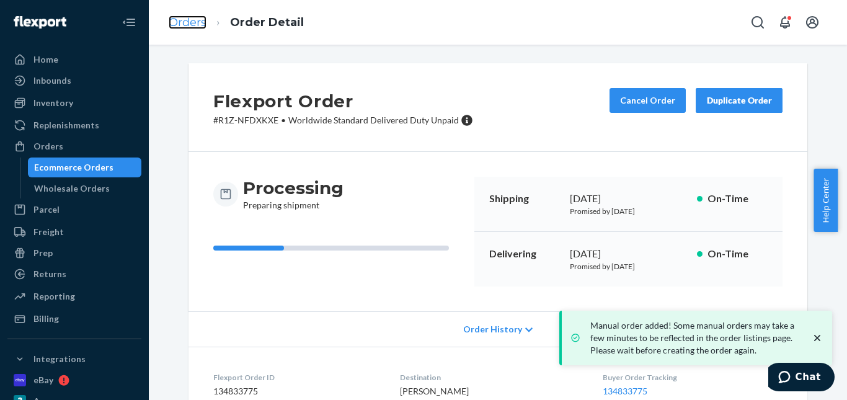
click at [197, 20] on link "Orders" at bounding box center [188, 23] width 38 height 14
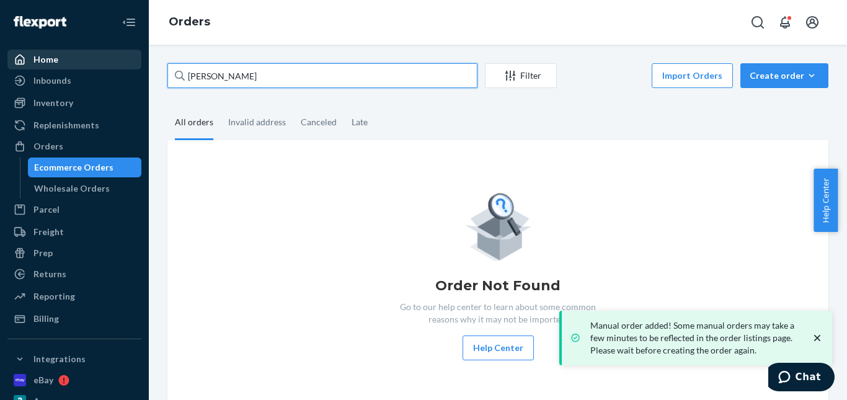
drag, startPoint x: 287, startPoint y: 75, endPoint x: 121, endPoint y: 64, distance: 166.6
click at [119, 68] on div "Home Inbounds Shipping Plans Problems Inventory Products Replenishments Orders …" at bounding box center [423, 200] width 847 height 400
paste input "[PERSON_NAME]"
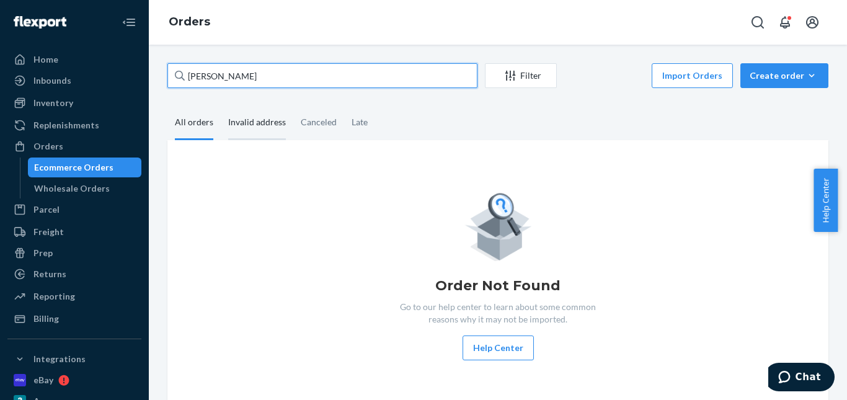
type input "[PERSON_NAME]"
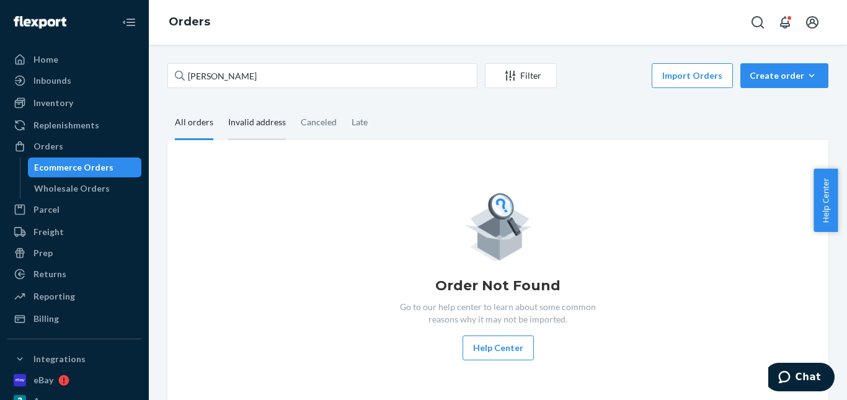
drag, startPoint x: 248, startPoint y: 125, endPoint x: 200, endPoint y: 125, distance: 47.8
click at [247, 124] on div "Invalid address" at bounding box center [257, 122] width 58 height 32
click at [221, 106] on input "Invalid address" at bounding box center [221, 106] width 0 height 0
drag, startPoint x: 193, startPoint y: 125, endPoint x: 221, endPoint y: 122, distance: 27.4
click at [194, 125] on div "All orders" at bounding box center [194, 122] width 38 height 32
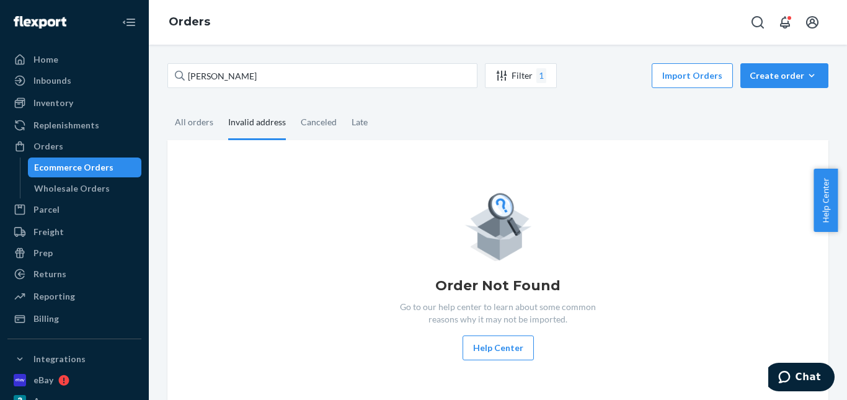
click at [167, 106] on input "All orders" at bounding box center [167, 106] width 0 height 0
click at [296, 123] on div "Canceled" at bounding box center [318, 123] width 51 height 34
click at [293, 106] on input "Canceled" at bounding box center [293, 106] width 0 height 0
click at [348, 123] on div "Late" at bounding box center [359, 123] width 31 height 34
click at [344, 106] on input "Late" at bounding box center [344, 106] width 0 height 0
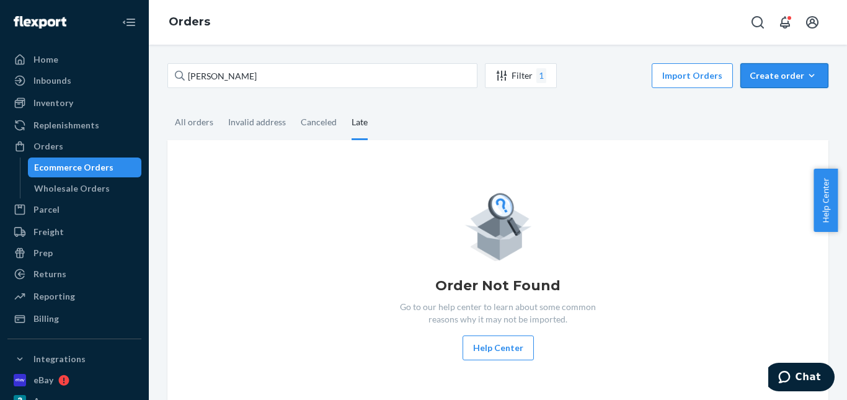
click at [785, 71] on div "Create order" at bounding box center [784, 75] width 69 height 12
click at [787, 95] on button "Ecommerce order" at bounding box center [803, 105] width 119 height 27
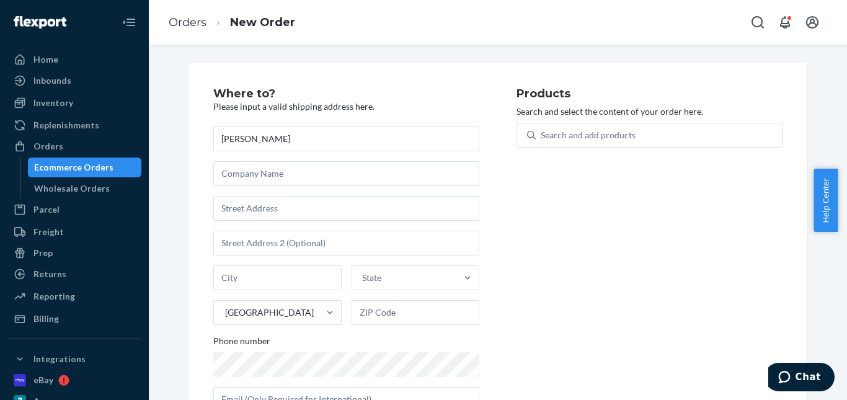
drag, startPoint x: 220, startPoint y: 138, endPoint x: 208, endPoint y: 138, distance: 11.8
click at [213, 138] on input "[PERSON_NAME]" at bounding box center [346, 139] width 266 height 25
type input "[PERSON_NAME]"
click at [260, 205] on input "text" at bounding box center [346, 208] width 266 height 25
paste input "[STREET_ADDRESS]"
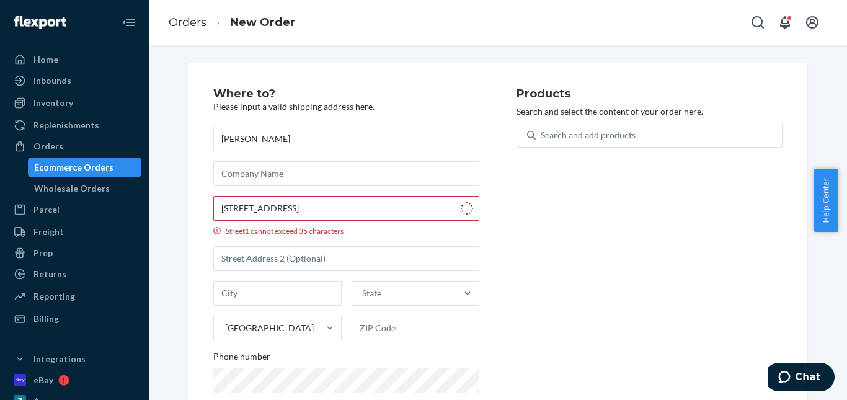
type input "[STREET_ADDRESS]"
type input "[GEOGRAPHIC_DATA]"
type input "92256"
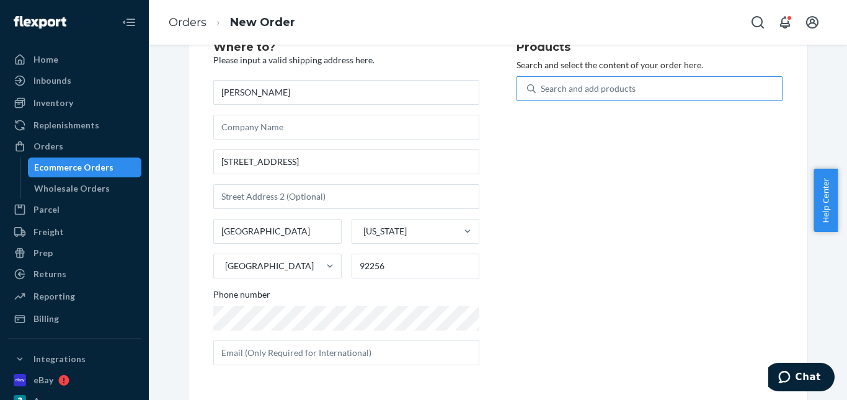
click at [577, 92] on div "Search and add products" at bounding box center [588, 88] width 95 height 12
click at [542, 92] on input "Search and add products" at bounding box center [541, 88] width 1 height 12
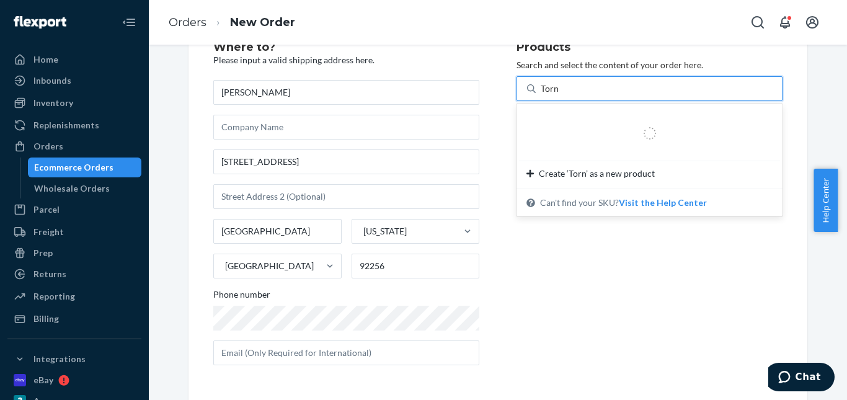
type input "Tornado"
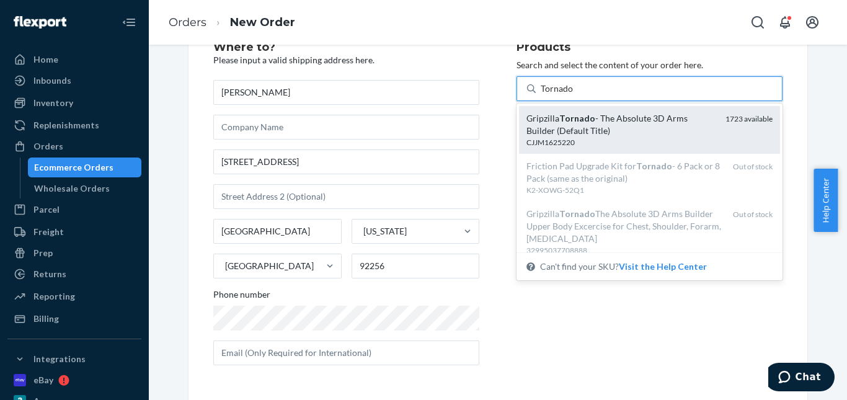
click at [589, 120] on div "Gripzilla Tornado - The Absolute 3D Arms Builder (Default Title)" at bounding box center [621, 124] width 189 height 25
click at [574, 95] on input "Tornado" at bounding box center [557, 88] width 33 height 12
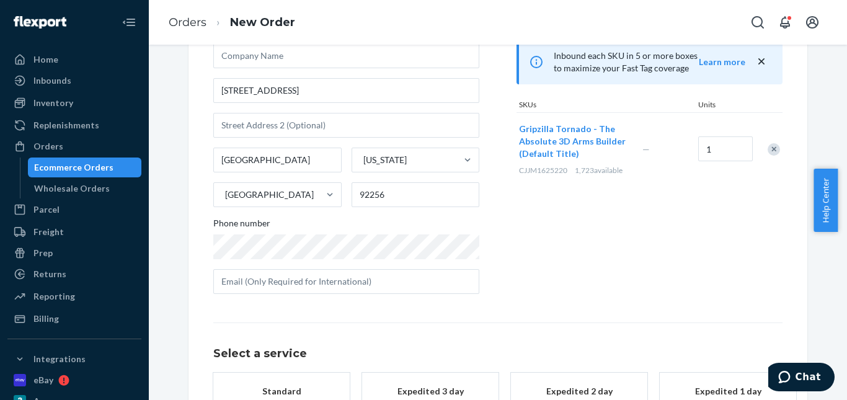
scroll to position [202, 0]
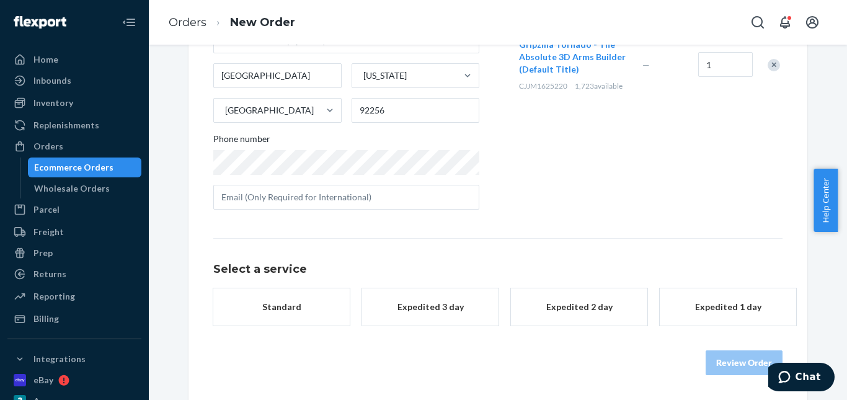
click at [304, 302] on div "Standard" at bounding box center [281, 307] width 99 height 12
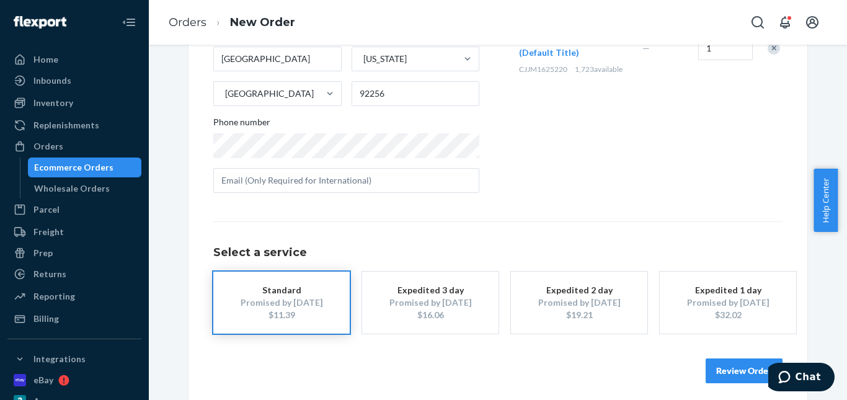
scroll to position [227, 0]
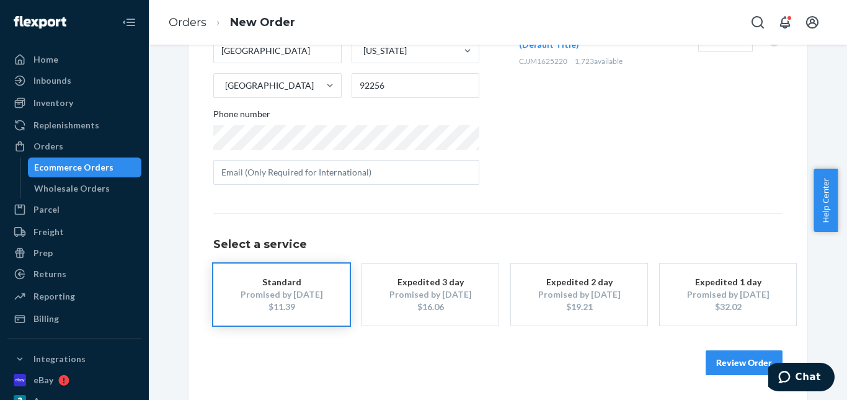
click at [719, 355] on button "Review Order" at bounding box center [744, 362] width 77 height 25
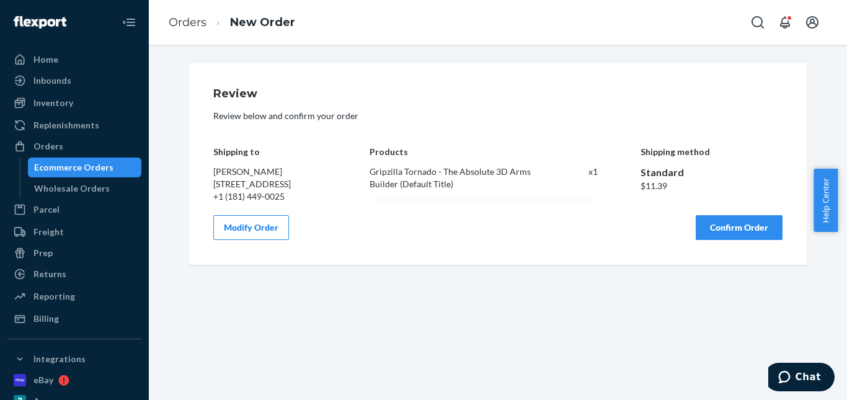
click at [713, 228] on button "Confirm Order" at bounding box center [739, 227] width 87 height 25
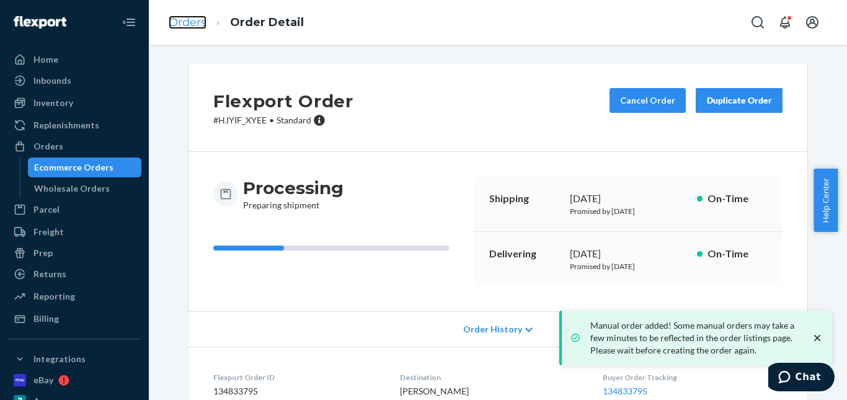
click at [198, 20] on link "Orders" at bounding box center [188, 23] width 38 height 14
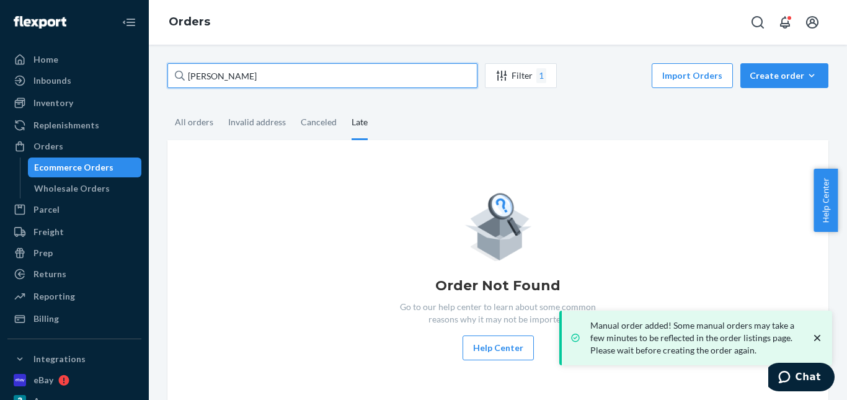
drag, startPoint x: 251, startPoint y: 85, endPoint x: 162, endPoint y: 82, distance: 88.7
click at [162, 82] on div "[PERSON_NAME] Filter 1 Import Orders Create order Ecommerce order Removal order…" at bounding box center [498, 236] width 680 height 347
paste input "[PERSON_NAME]"
type input "[PERSON_NAME]"
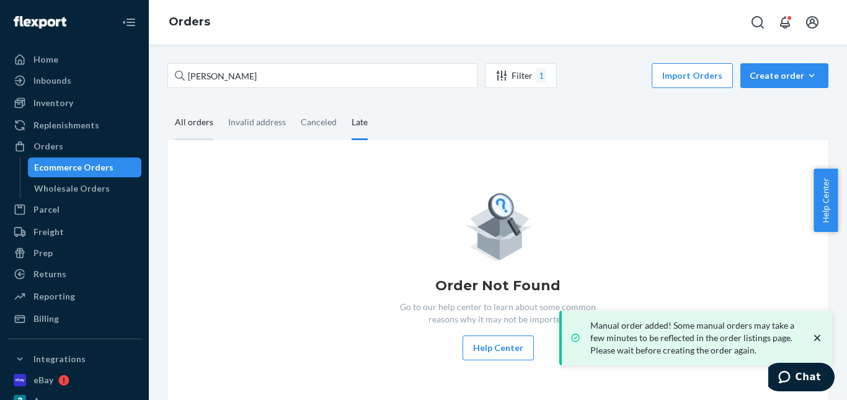
click at [191, 127] on div "All orders" at bounding box center [194, 123] width 38 height 34
click at [167, 106] on input "All orders" at bounding box center [167, 106] width 0 height 0
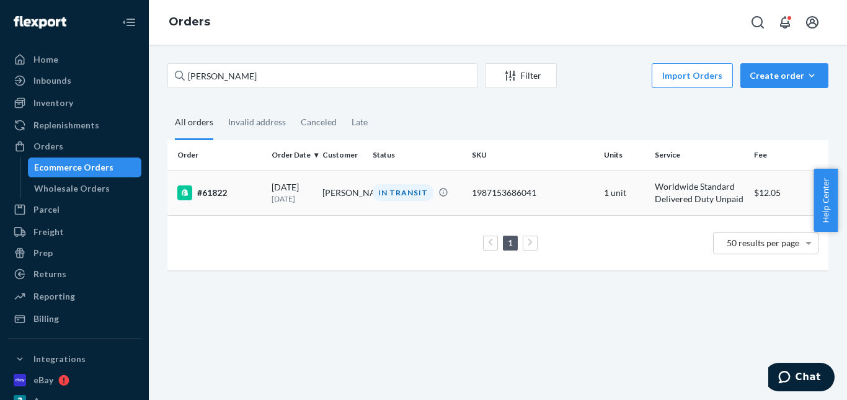
click at [414, 197] on div "IN TRANSIT" at bounding box center [403, 192] width 61 height 17
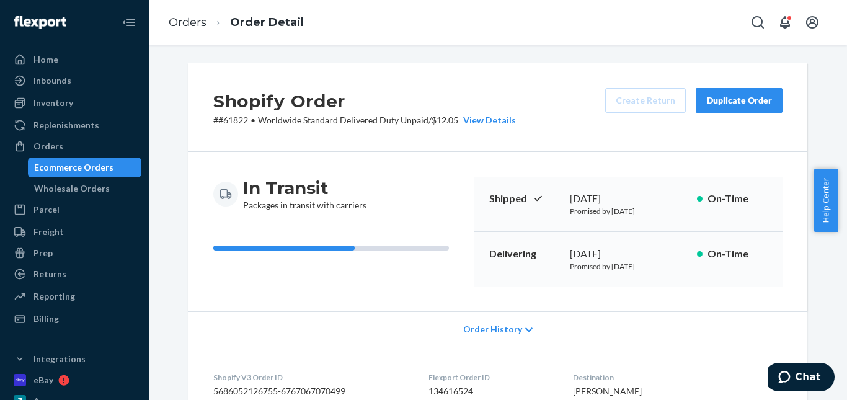
click at [734, 96] on div "Duplicate Order" at bounding box center [739, 100] width 66 height 12
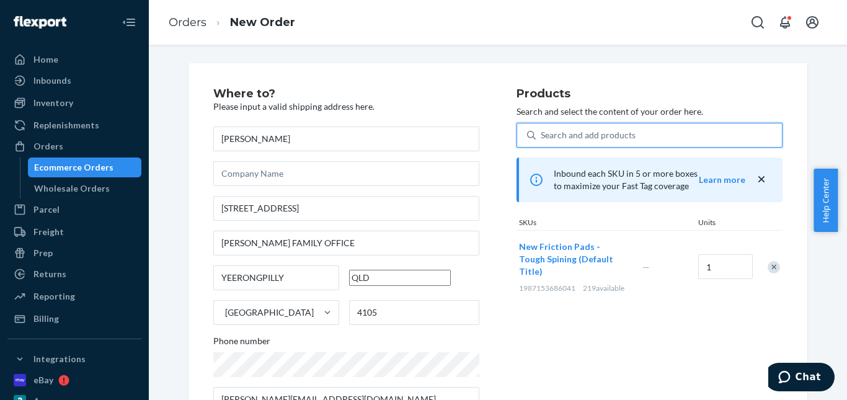
click at [680, 143] on div "Search and add products" at bounding box center [659, 135] width 246 height 22
click at [542, 141] on input "0 results available. Use Up and Down to choose options, press Enter to select t…" at bounding box center [541, 135] width 1 height 12
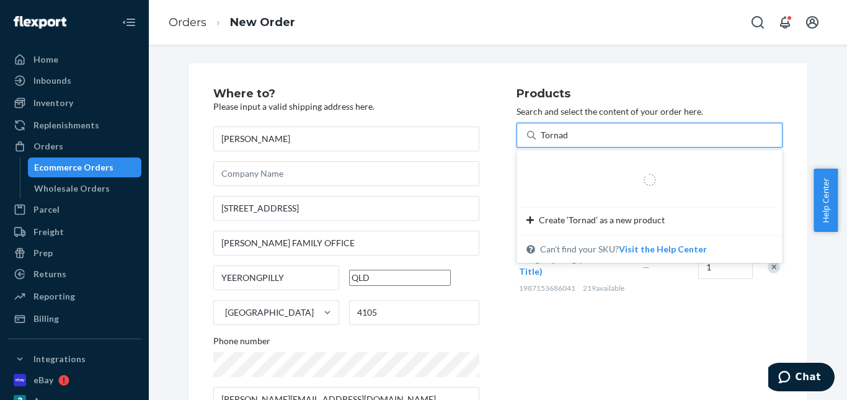
type input "Tornado"
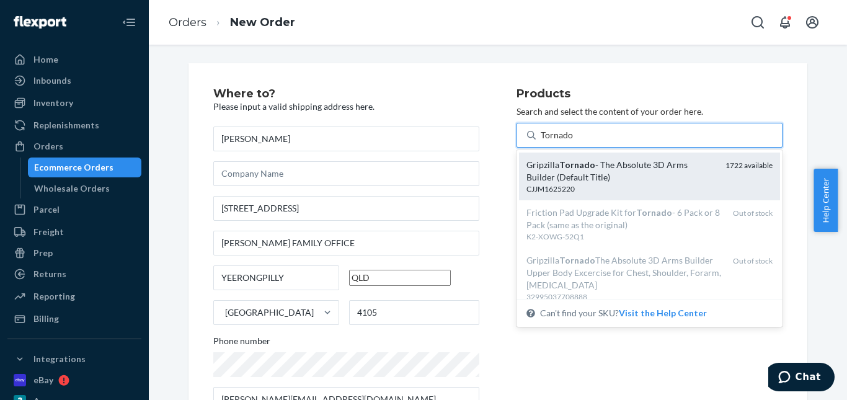
click at [679, 163] on div "Gripzilla Tornado - The Absolute 3D Arms Builder (Default Title)" at bounding box center [621, 171] width 189 height 25
click at [574, 141] on input "Tornado" at bounding box center [557, 135] width 33 height 12
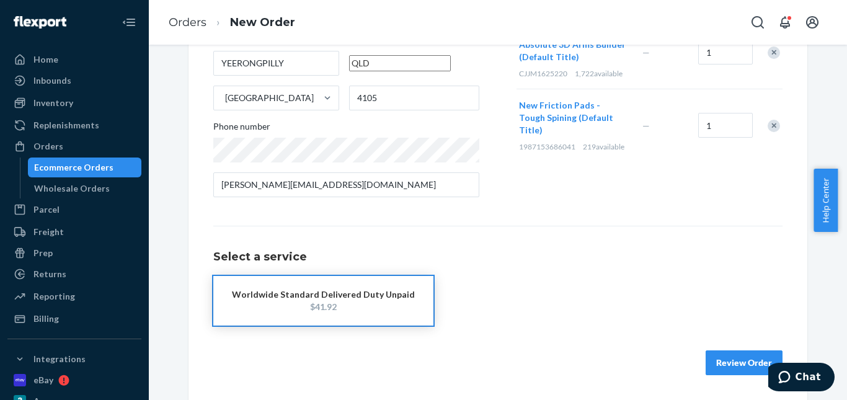
scroll to position [153, 0]
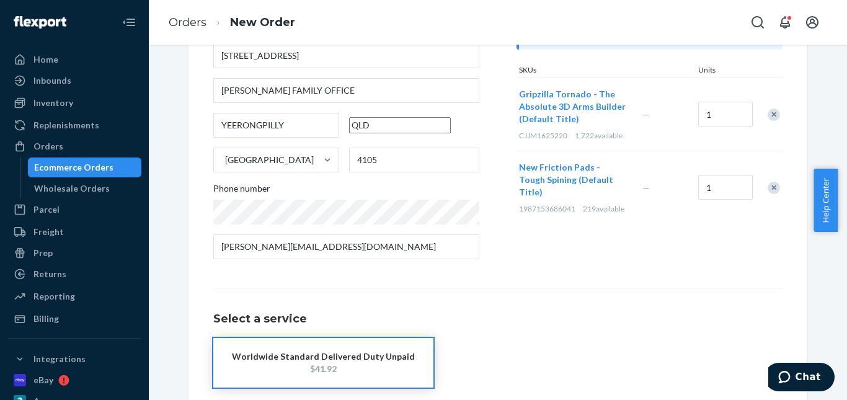
click at [768, 182] on div "Remove Item" at bounding box center [774, 188] width 12 height 12
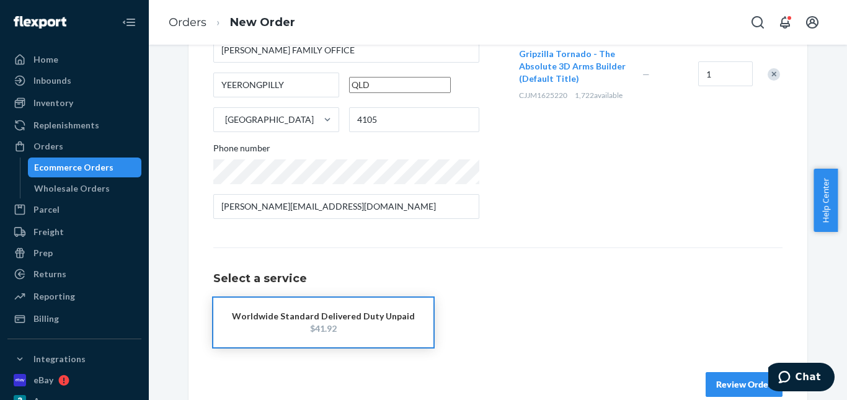
scroll to position [215, 0]
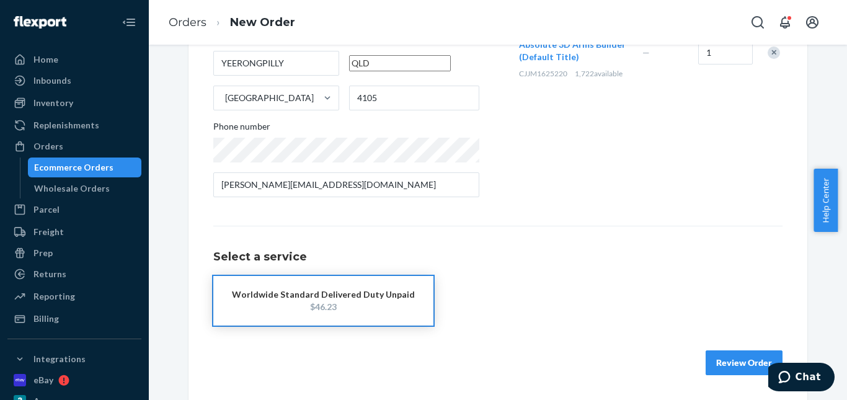
click at [307, 313] on button "Worldwide Standard Delivered Duty Unpaid $46.23" at bounding box center [323, 301] width 220 height 50
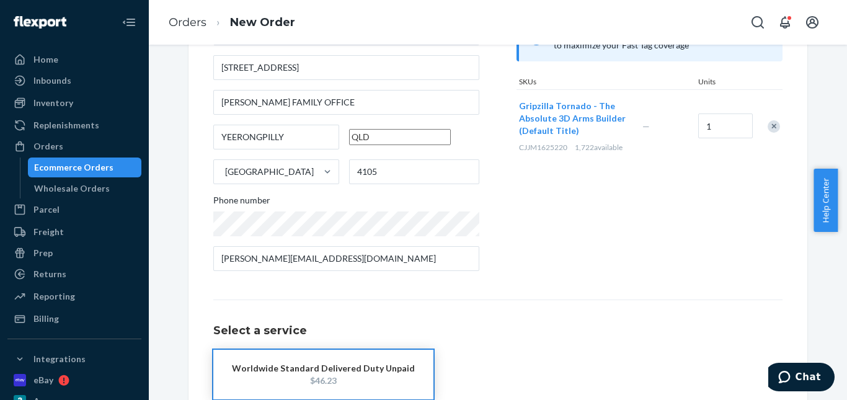
scroll to position [29, 0]
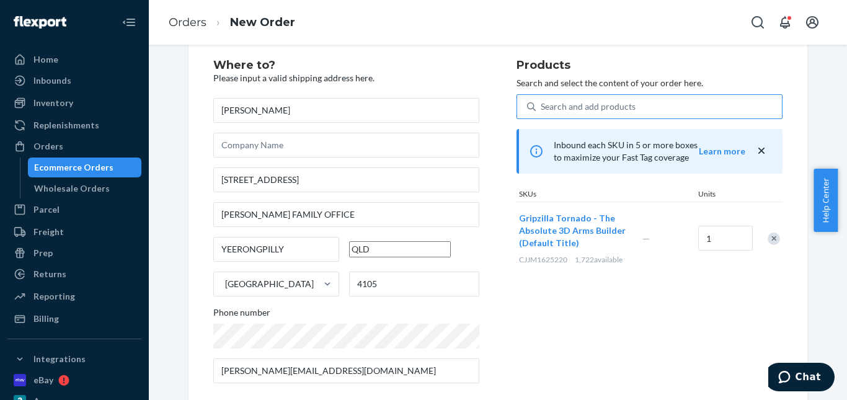
click at [563, 107] on div "Search and add products" at bounding box center [588, 106] width 95 height 12
click at [542, 107] on input "Search and add products" at bounding box center [541, 106] width 1 height 12
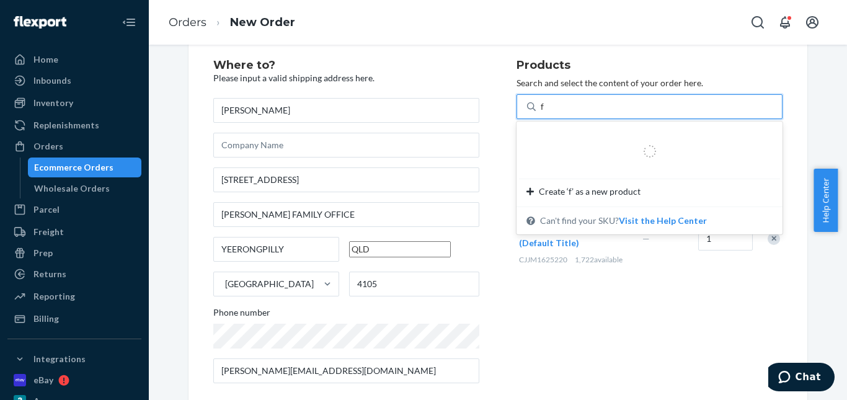
type input "fr"
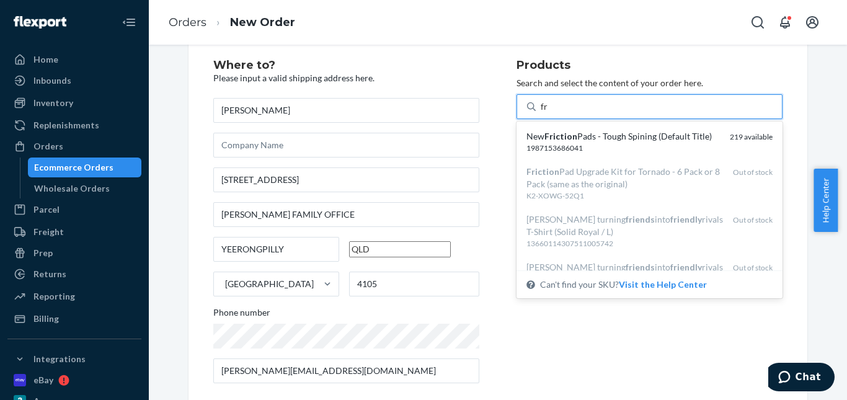
click at [577, 138] on div "New Friction Pads - Tough Spining (Default Title)" at bounding box center [623, 136] width 193 height 12
click at [548, 113] on input "fr" at bounding box center [544, 106] width 7 height 12
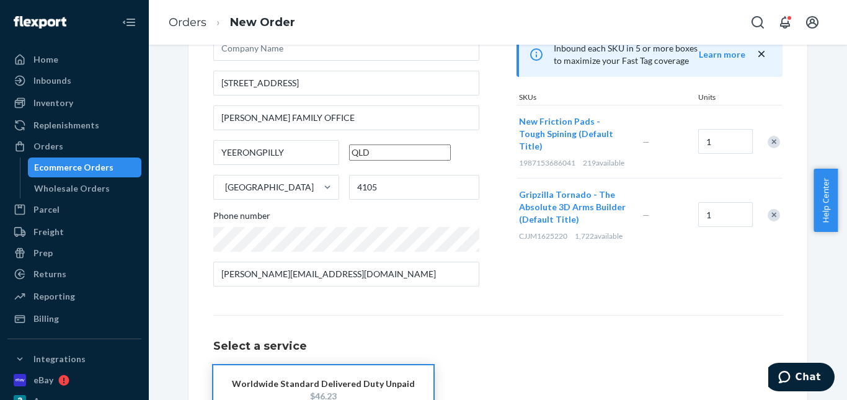
scroll to position [215, 0]
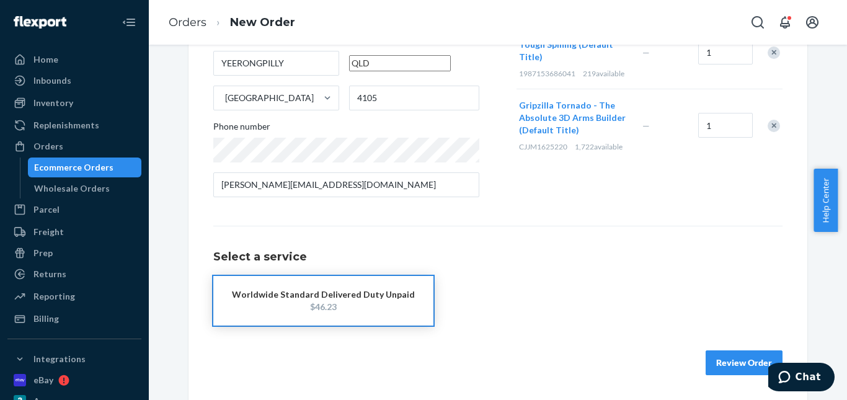
click at [744, 360] on button "Review Order" at bounding box center [744, 362] width 77 height 25
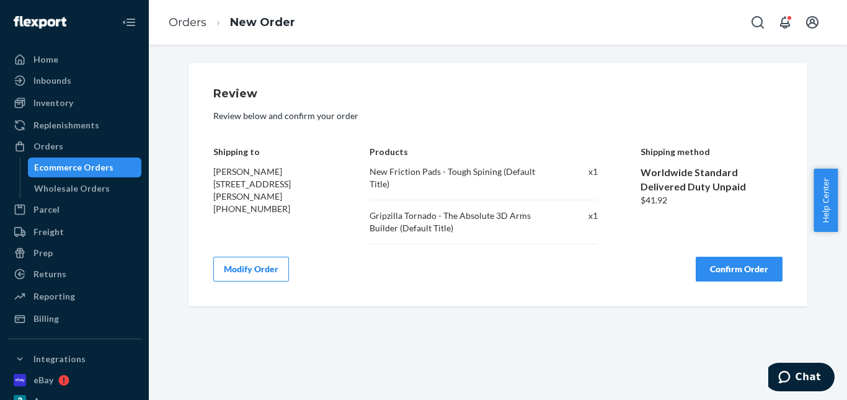
scroll to position [0, 0]
click at [726, 257] on button "Confirm Order" at bounding box center [739, 269] width 87 height 25
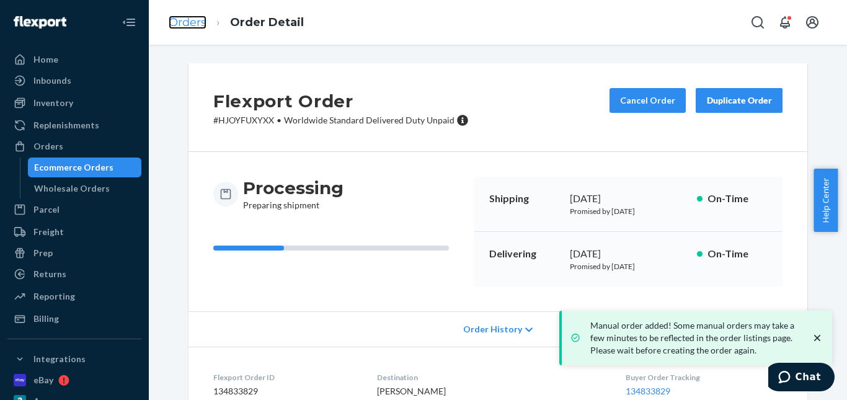
click at [192, 21] on link "Orders" at bounding box center [188, 23] width 38 height 14
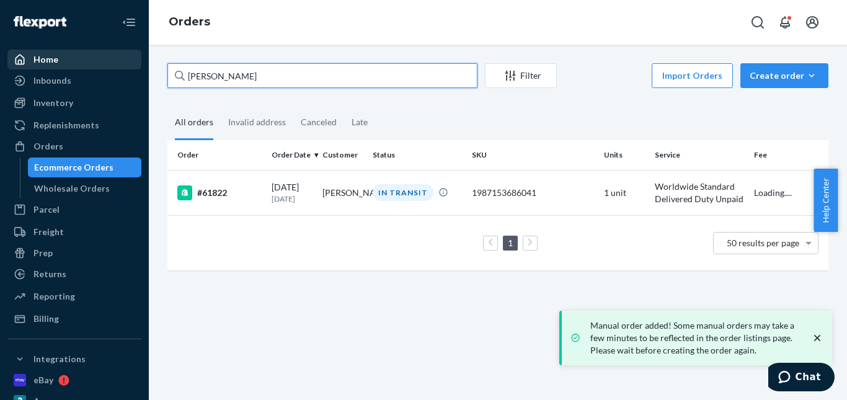
drag, startPoint x: 278, startPoint y: 79, endPoint x: 110, endPoint y: 66, distance: 167.9
click at [110, 69] on div "Home Inbounds Shipping Plans Problems Inventory Products Replenishments Orders …" at bounding box center [423, 200] width 847 height 400
paste input "[PERSON_NAME]"
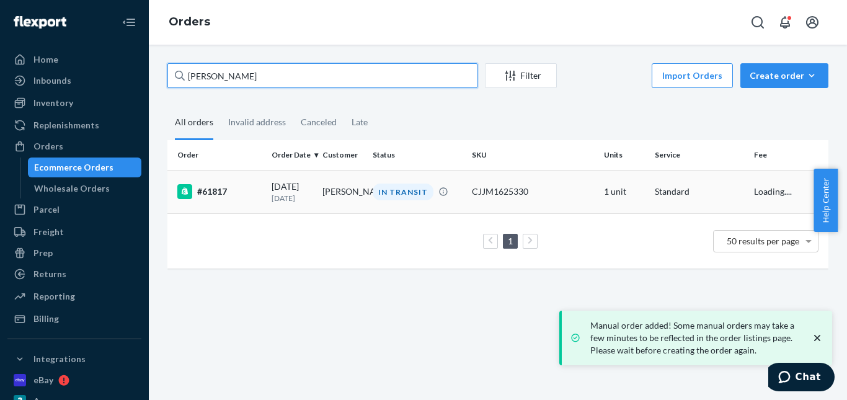
type input "[PERSON_NAME]"
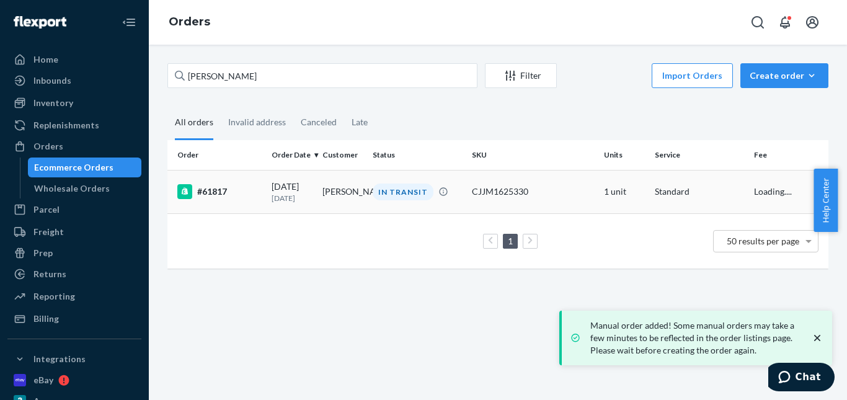
click at [391, 184] on div "IN TRANSIT" at bounding box center [403, 192] width 61 height 17
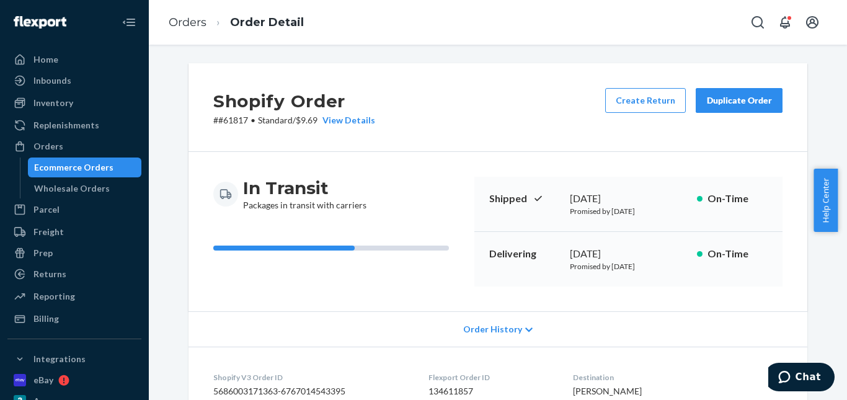
click at [711, 91] on button "Duplicate Order" at bounding box center [739, 100] width 87 height 25
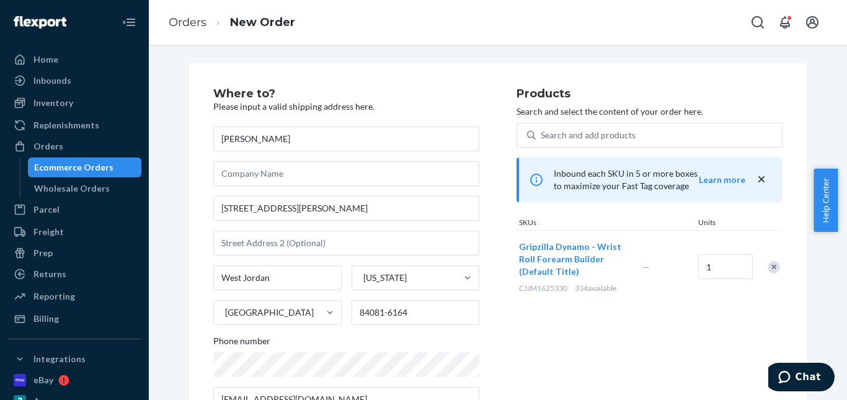
drag, startPoint x: 769, startPoint y: 268, endPoint x: 691, endPoint y: 180, distance: 117.7
click at [769, 267] on div "Remove Item" at bounding box center [774, 267] width 12 height 12
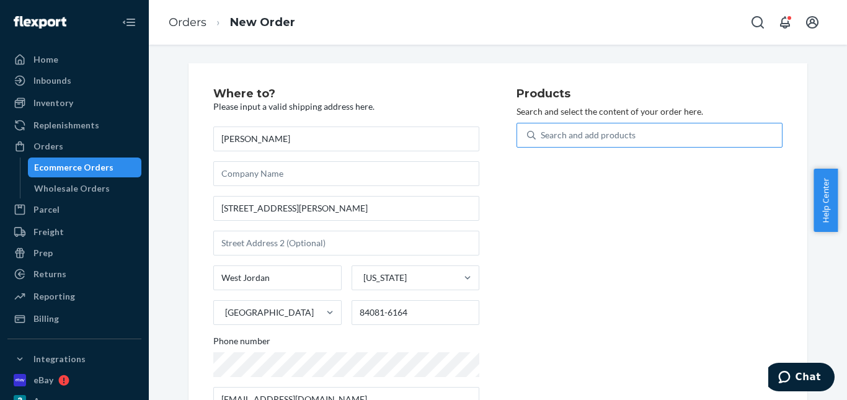
drag, startPoint x: 621, startPoint y: 141, endPoint x: 610, endPoint y: 133, distance: 13.9
click at [621, 140] on div "Search and add products" at bounding box center [588, 135] width 95 height 12
click at [542, 140] on input "Search and add products" at bounding box center [541, 135] width 1 height 12
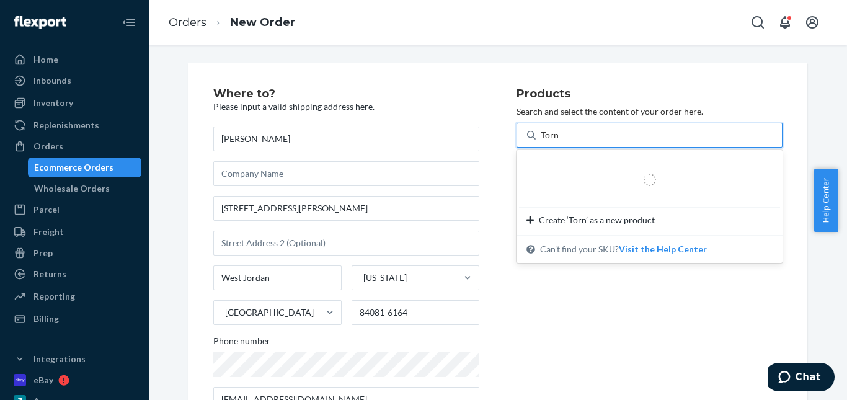
type input "Tornado"
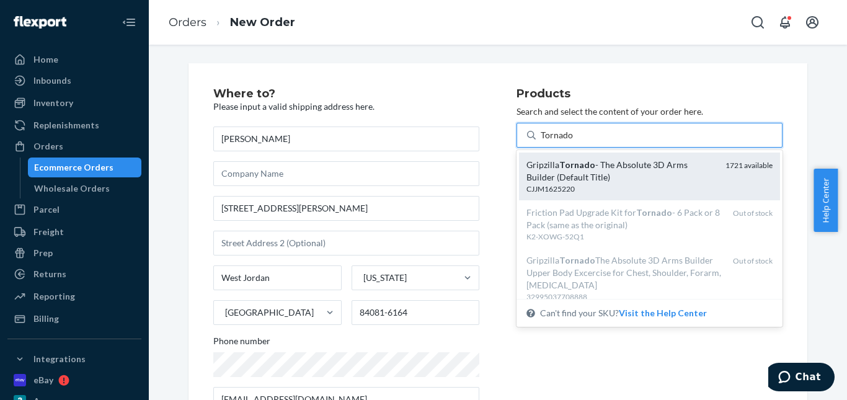
click at [643, 171] on div "Gripzilla Tornado - The Absolute 3D Arms Builder (Default Title)" at bounding box center [621, 171] width 189 height 25
click at [574, 141] on input "Tornado" at bounding box center [557, 135] width 33 height 12
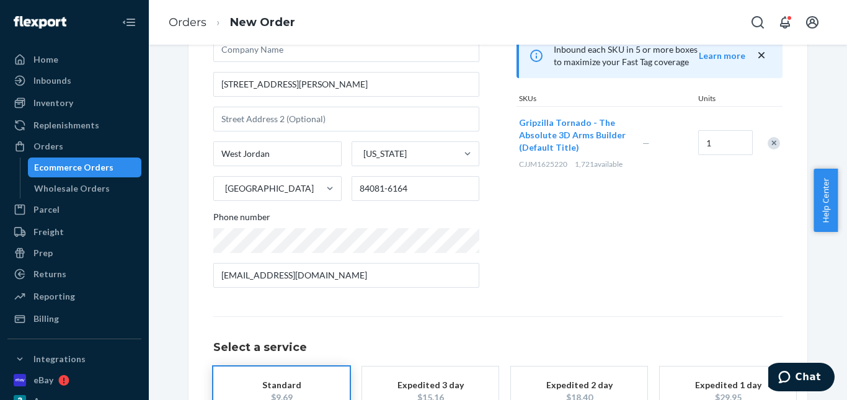
scroll to position [215, 0]
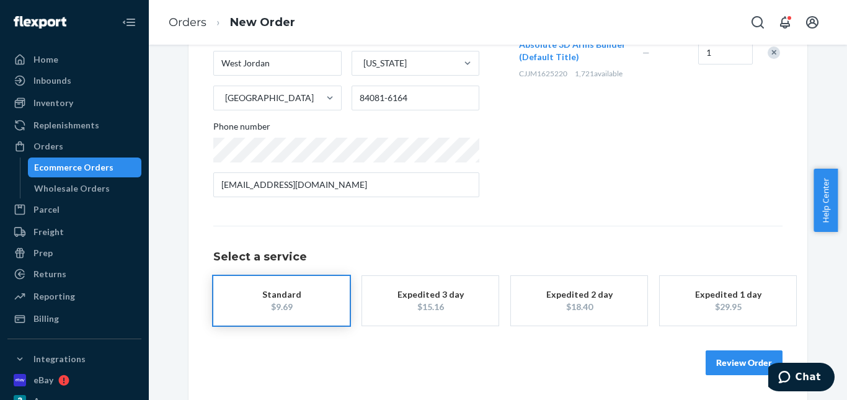
click at [270, 310] on div "$9.69" at bounding box center [281, 307] width 99 height 12
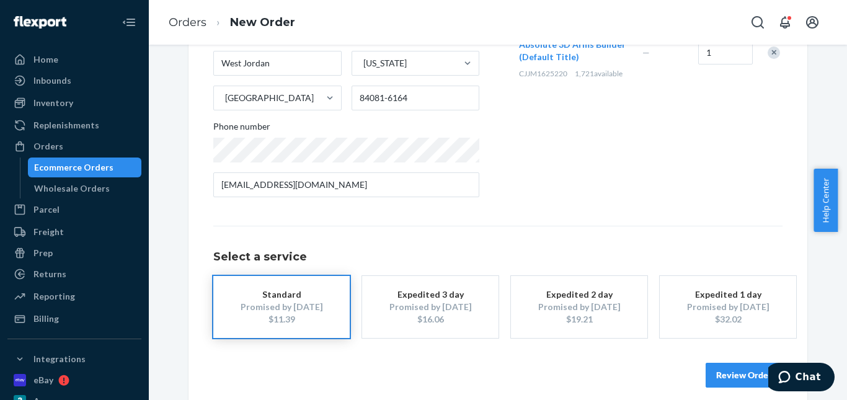
click at [727, 375] on button "Review Order" at bounding box center [744, 375] width 77 height 25
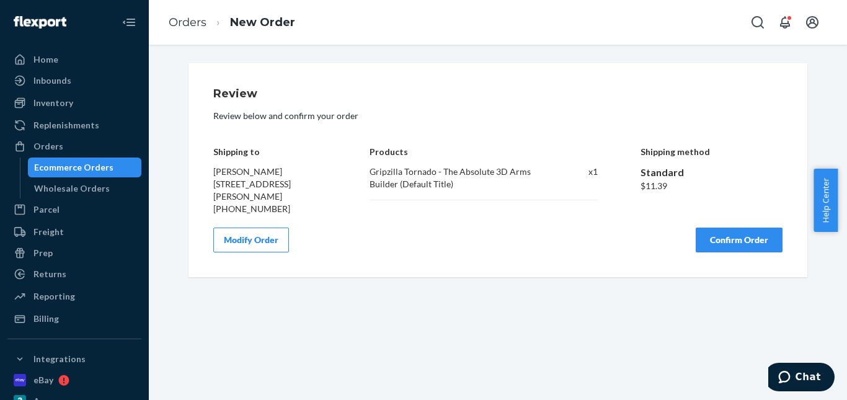
scroll to position [0, 0]
drag, startPoint x: 727, startPoint y: 245, endPoint x: 713, endPoint y: 242, distance: 14.5
click at [726, 244] on button "Confirm Order" at bounding box center [739, 240] width 87 height 25
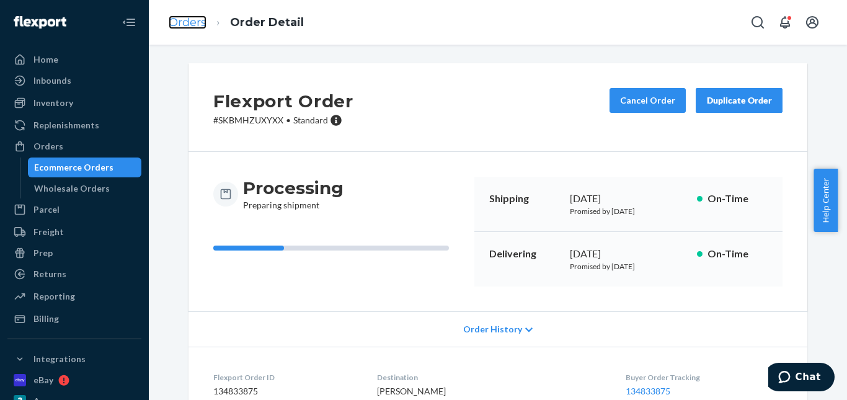
click at [198, 16] on link "Orders" at bounding box center [188, 23] width 38 height 14
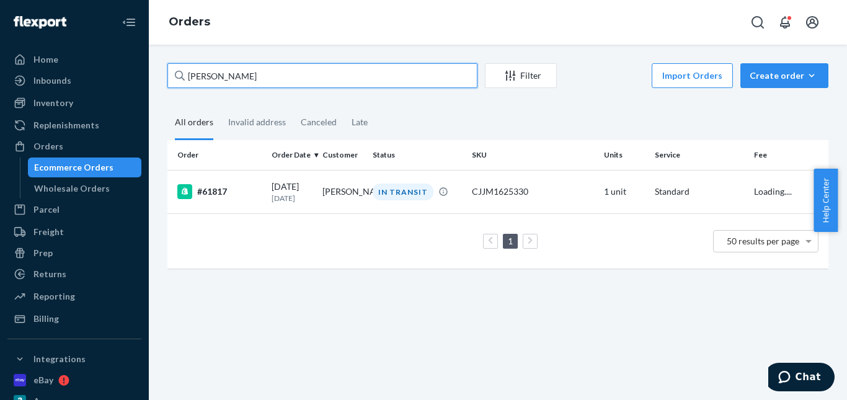
drag, startPoint x: 257, startPoint y: 70, endPoint x: 142, endPoint y: 65, distance: 114.8
click at [134, 69] on div "Home Inbounds Shipping Plans Problems Inventory Products Replenishments Orders …" at bounding box center [423, 200] width 847 height 400
paste input "[PERSON_NAME]"
type input "[PERSON_NAME]"
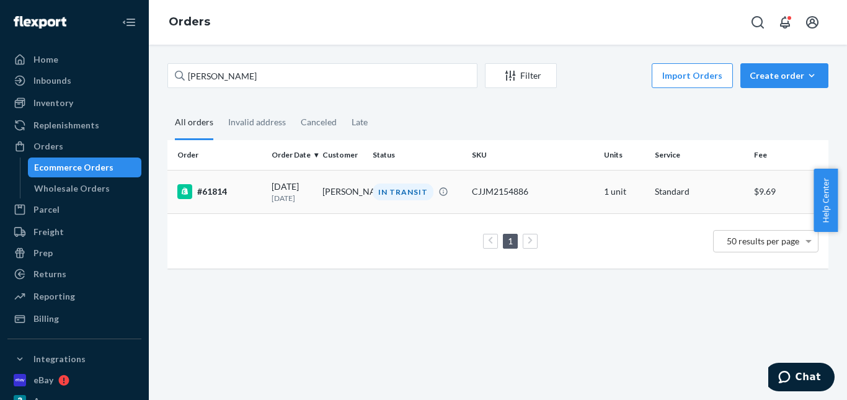
click at [390, 192] on div "IN TRANSIT" at bounding box center [403, 192] width 61 height 17
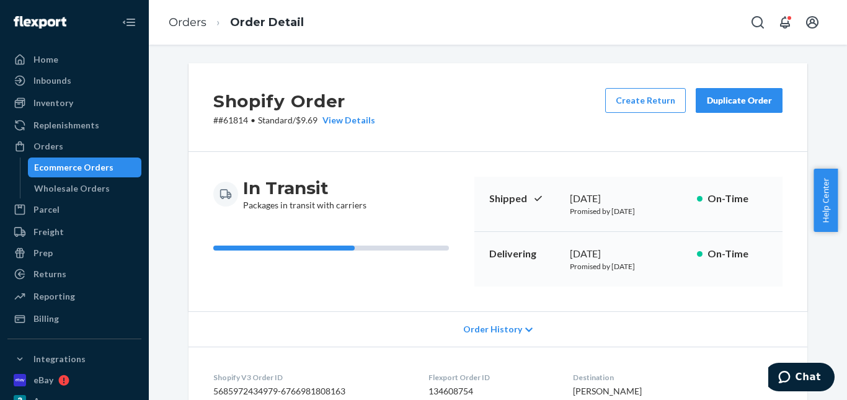
click at [718, 92] on button "Duplicate Order" at bounding box center [739, 100] width 87 height 25
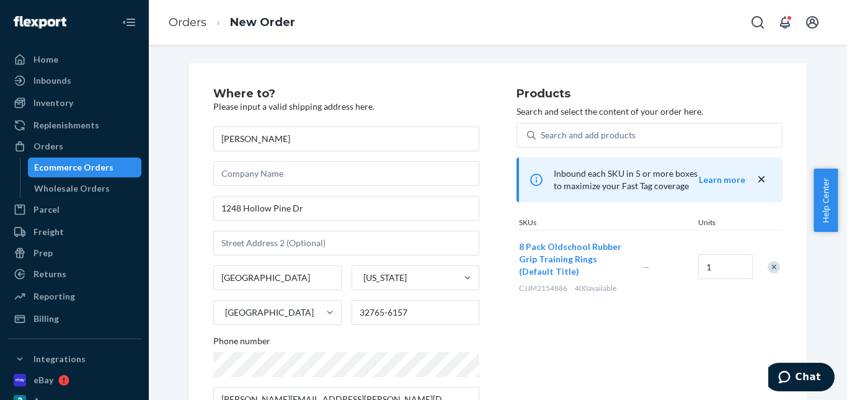
drag, startPoint x: 770, startPoint y: 265, endPoint x: 607, endPoint y: 105, distance: 228.5
click at [770, 264] on div "Remove Item" at bounding box center [774, 267] width 12 height 12
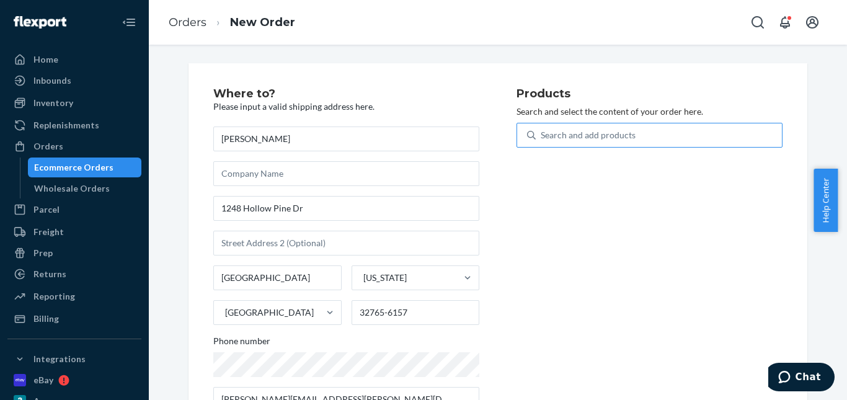
click at [600, 135] on div "Search and add products" at bounding box center [588, 135] width 95 height 12
click at [542, 135] on input "Search and add products" at bounding box center [541, 135] width 1 height 12
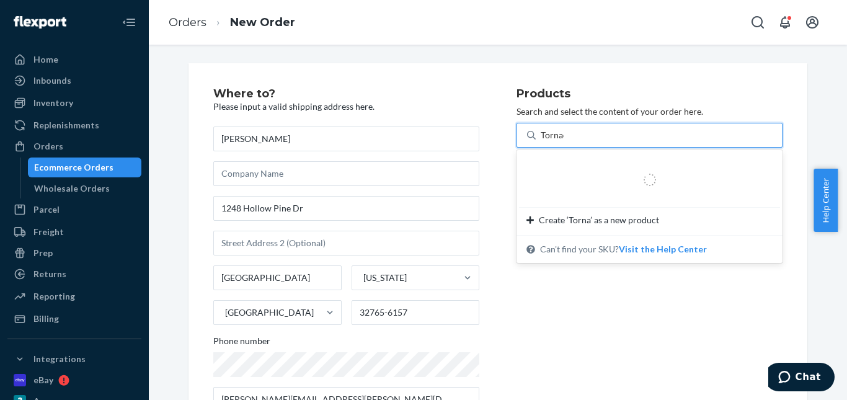
type input "Tornado"
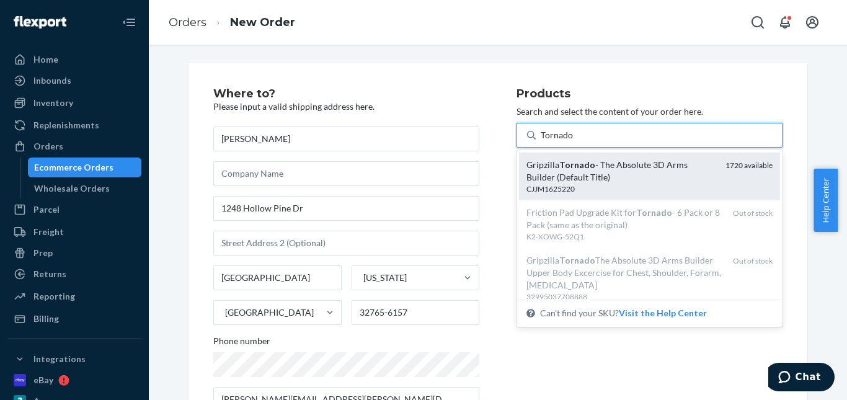
click at [636, 189] on div "CJJM1625220" at bounding box center [621, 189] width 189 height 11
click at [574, 141] on input "Tornado" at bounding box center [557, 135] width 33 height 12
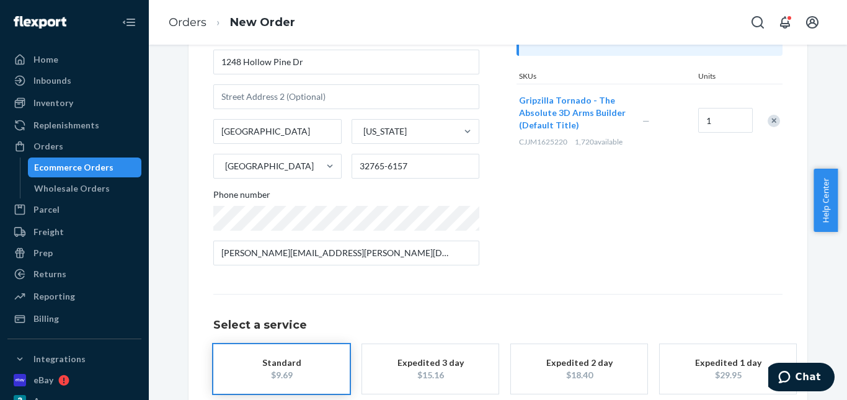
scroll to position [186, 0]
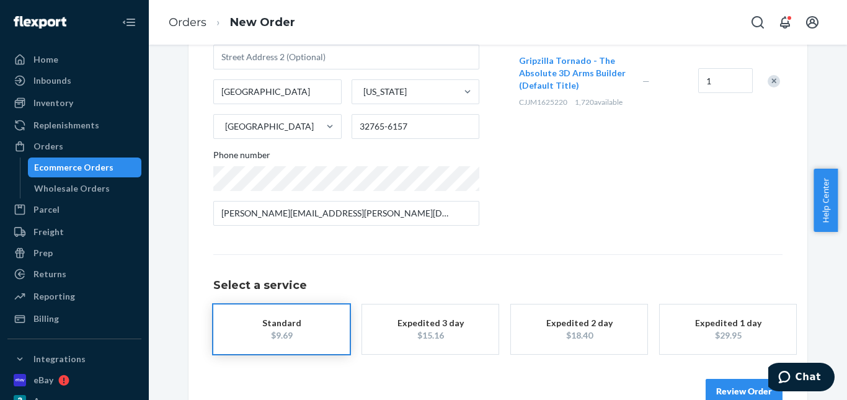
click at [429, 333] on div "$15.16" at bounding box center [430, 335] width 99 height 12
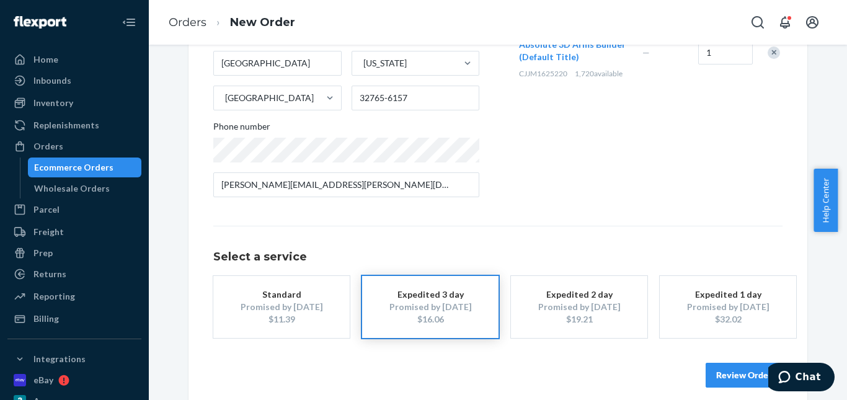
scroll to position [227, 0]
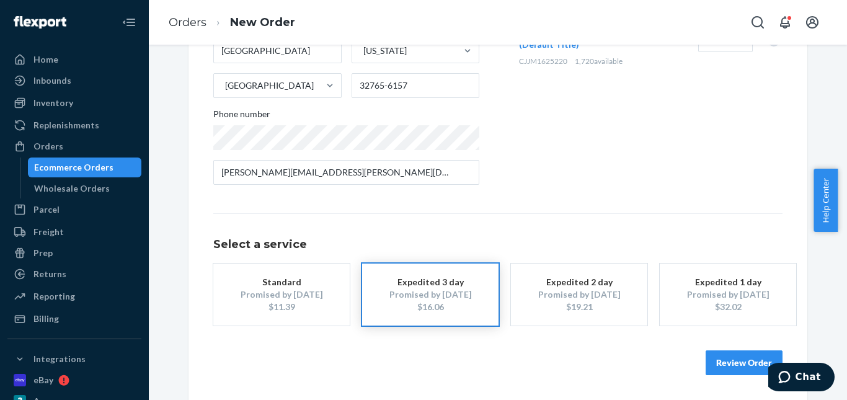
click at [721, 353] on button "Review Order" at bounding box center [744, 362] width 77 height 25
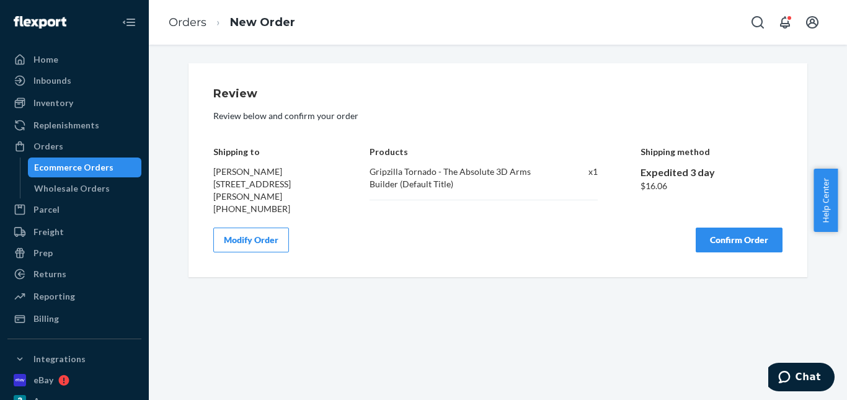
scroll to position [0, 0]
click at [734, 231] on button "Confirm Order" at bounding box center [739, 240] width 87 height 25
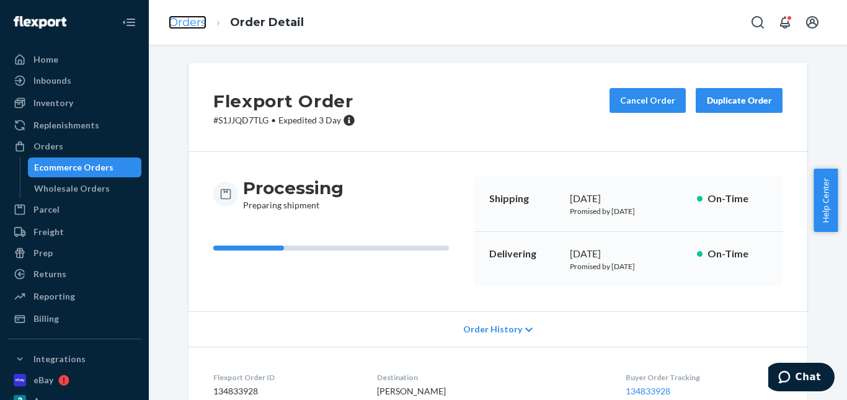
click at [195, 22] on link "Orders" at bounding box center [188, 23] width 38 height 14
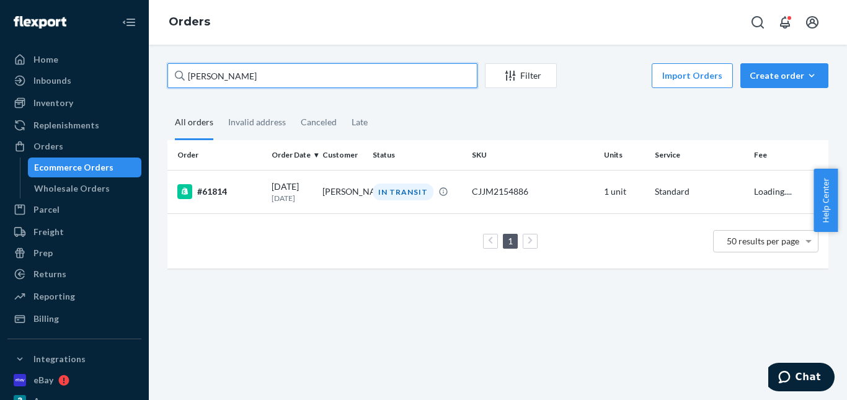
drag, startPoint x: 246, startPoint y: 74, endPoint x: 147, endPoint y: 72, distance: 98.6
click at [147, 73] on div "Home Inbounds Shipping Plans Problems Inventory Products Replenishments Orders …" at bounding box center [423, 200] width 847 height 400
paste input "[PERSON_NAME]"
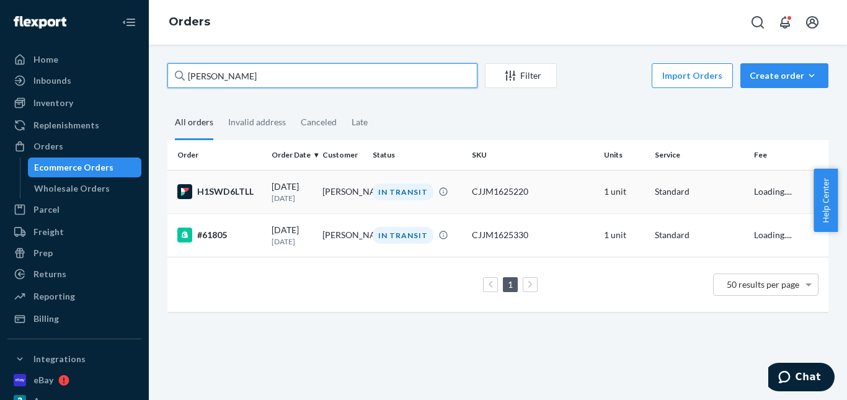
type input "[PERSON_NAME]"
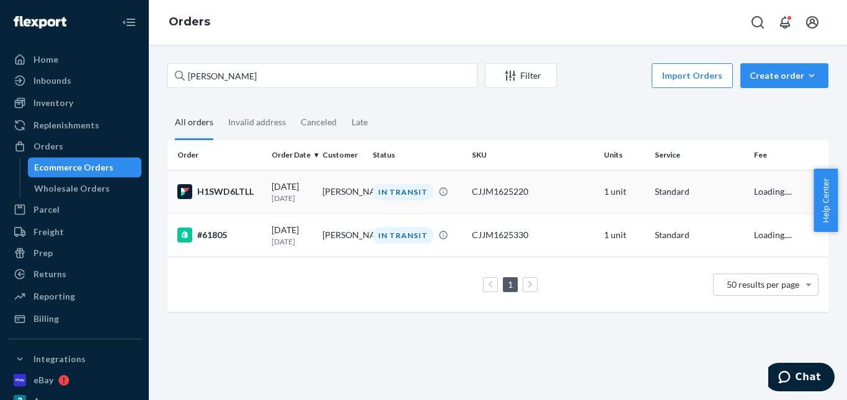
click at [397, 188] on div "IN TRANSIT" at bounding box center [403, 192] width 61 height 17
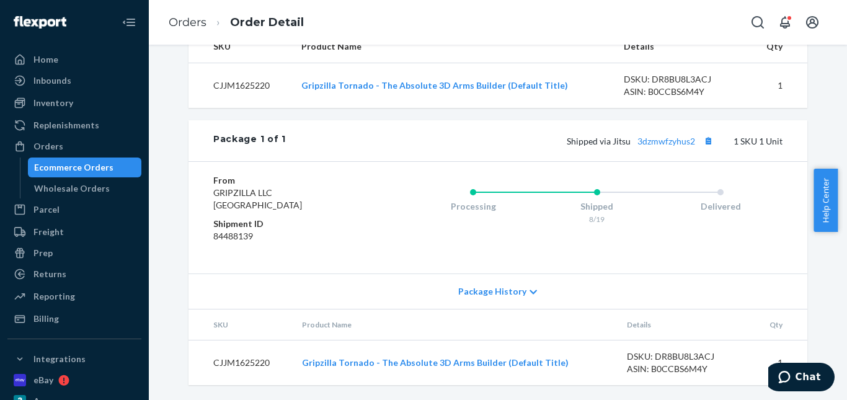
scroll to position [447, 0]
click at [700, 141] on button "Copy tracking number" at bounding box center [708, 141] width 16 height 16
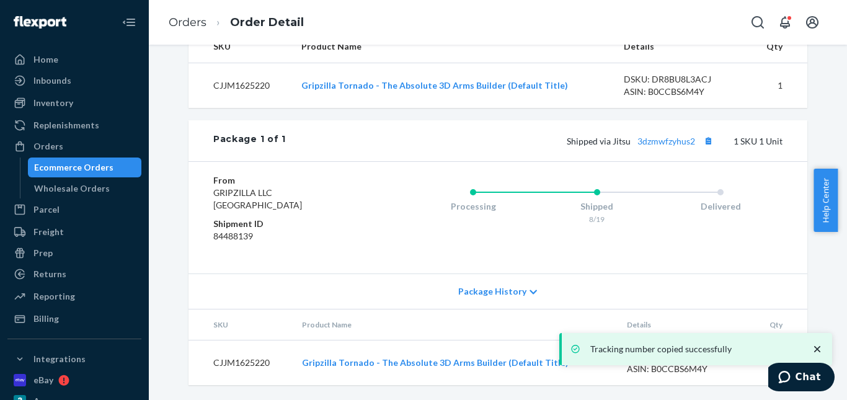
click at [656, 135] on div "Shipped via Jitsu 3dzmwfzyhus2 1 SKU 1 Unit" at bounding box center [534, 141] width 497 height 16
click at [656, 138] on link "3dzmwfzyhus2" at bounding box center [667, 141] width 58 height 11
click at [197, 25] on link "Orders" at bounding box center [188, 23] width 38 height 14
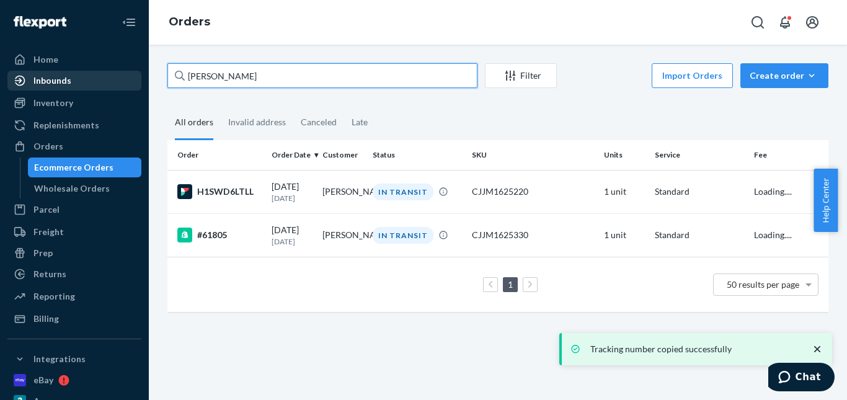
drag, startPoint x: 249, startPoint y: 79, endPoint x: 131, endPoint y: 79, distance: 117.8
click at [131, 79] on div "Home Inbounds Shipping Plans Problems Inventory Products Replenishments Orders …" at bounding box center [423, 200] width 847 height 400
paste input "[PERSON_NAME]"
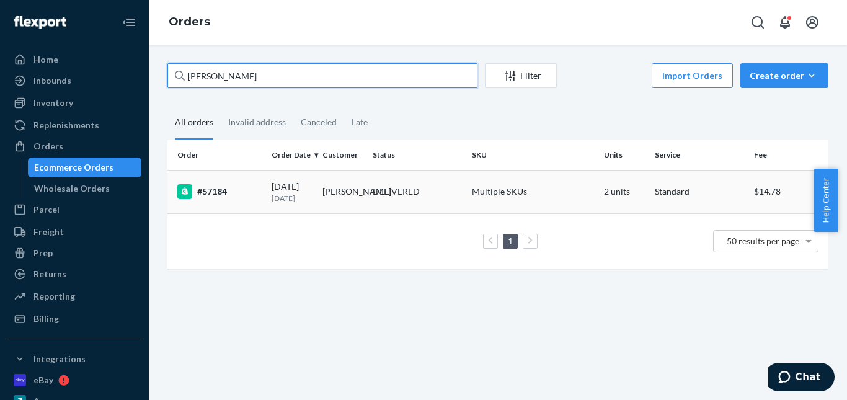
type input "[PERSON_NAME]"
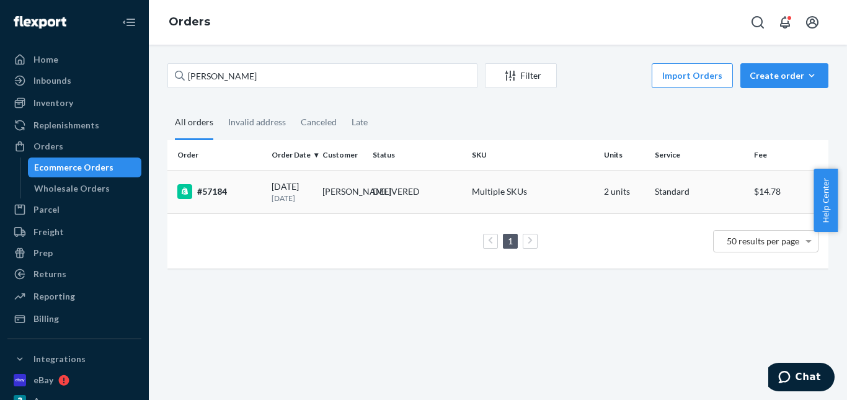
click at [375, 189] on div "DELIVERED" at bounding box center [396, 191] width 47 height 12
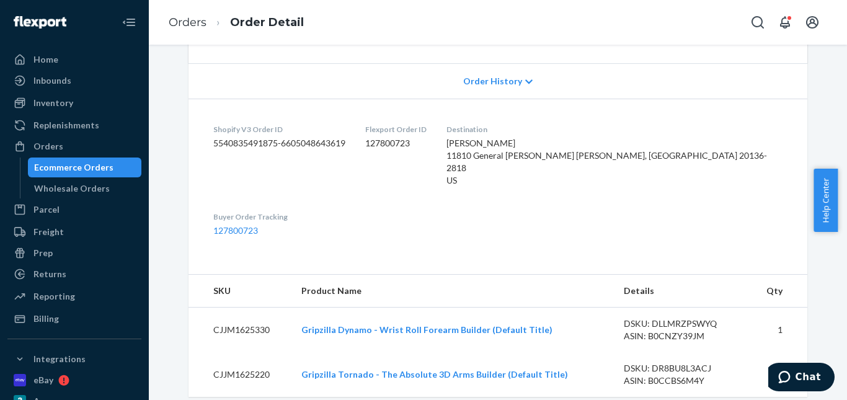
scroll to position [434, 0]
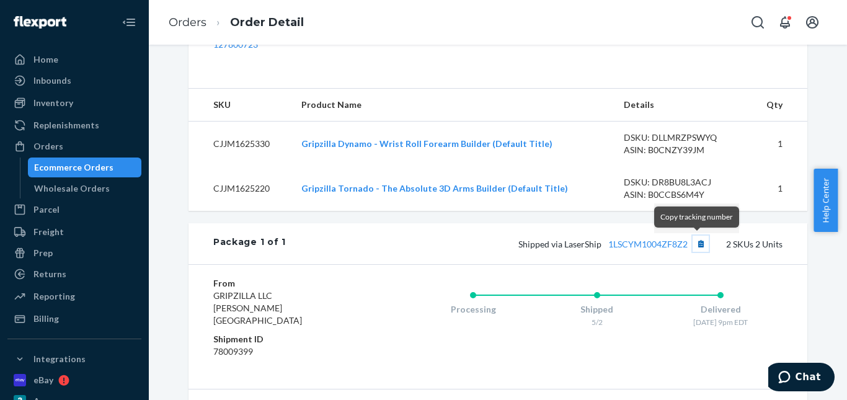
drag, startPoint x: 695, startPoint y: 242, endPoint x: 642, endPoint y: 180, distance: 81.0
click at [695, 242] on button "Copy tracking number" at bounding box center [701, 244] width 16 height 16
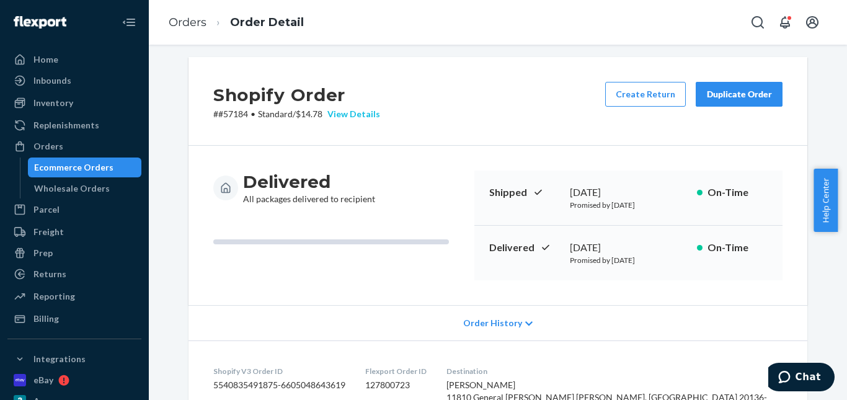
scroll to position [0, 0]
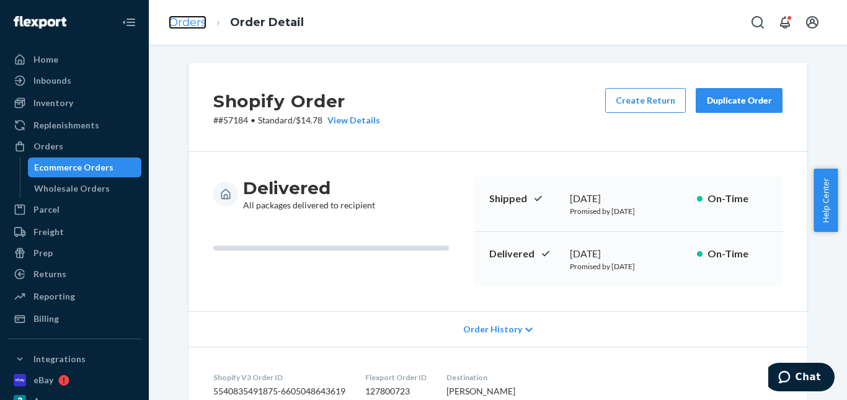
click at [182, 19] on link "Orders" at bounding box center [188, 23] width 38 height 14
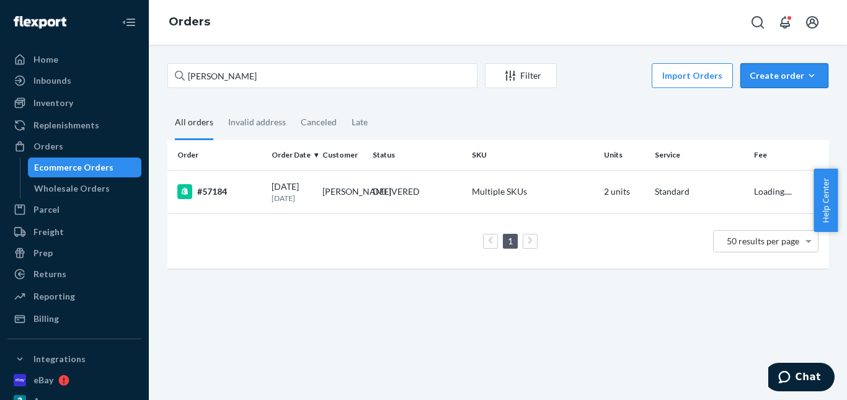
click at [768, 75] on div "Create order" at bounding box center [784, 75] width 69 height 12
click at [770, 101] on span "Ecommerce order" at bounding box center [791, 105] width 77 height 9
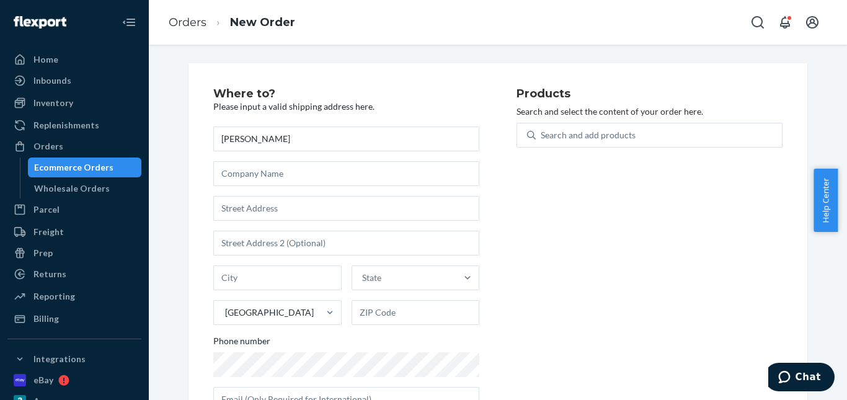
type input "[PERSON_NAME]"
click at [277, 205] on input "text" at bounding box center [346, 208] width 266 height 25
paste input "[STREET_ADDRESS][PERSON_NAME]"
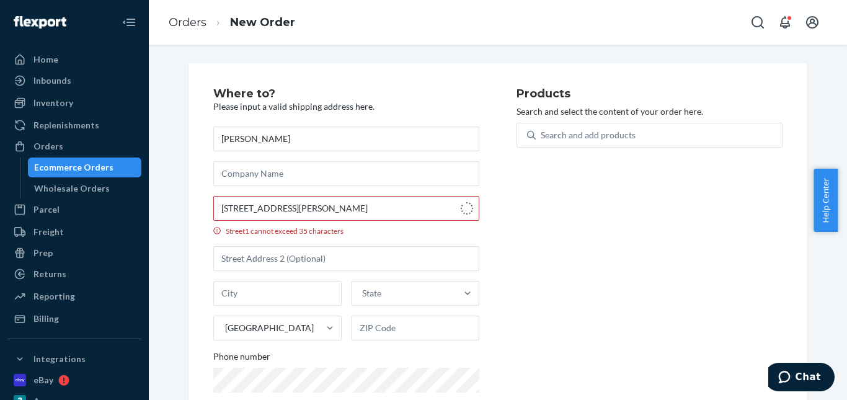
type input "27592 [PERSON_NAME]"
type input "[GEOGRAPHIC_DATA]"
type input "92692"
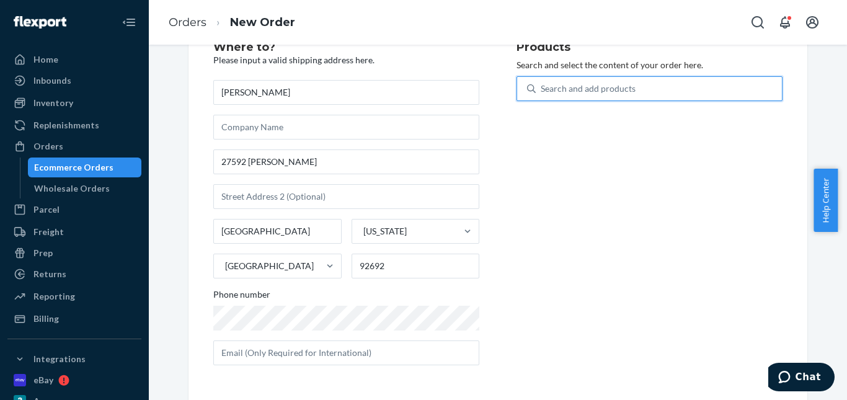
click at [568, 92] on div "Search and add products" at bounding box center [588, 88] width 95 height 12
click at [542, 92] on input "0 results available. Use Up and Down to choose options, press Enter to select t…" at bounding box center [541, 88] width 1 height 12
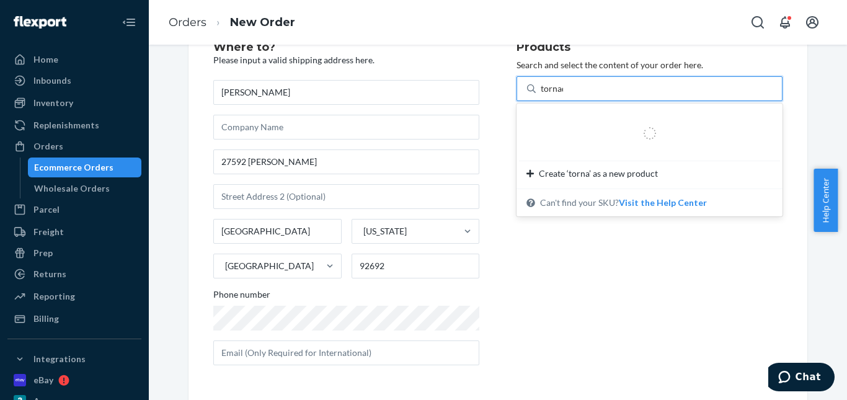
type input "tornado"
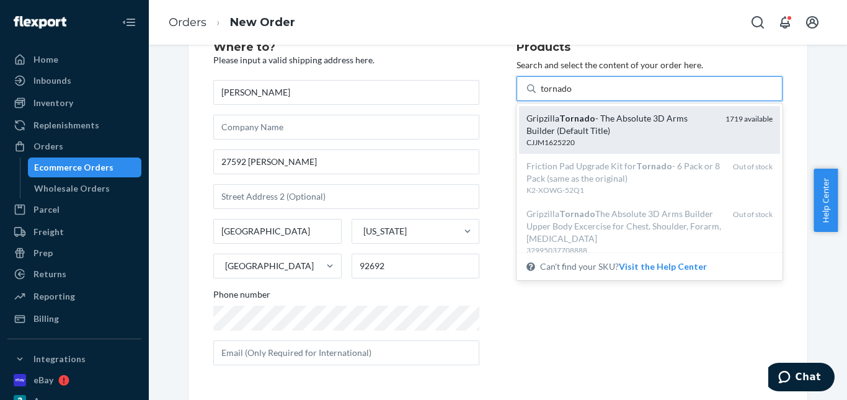
click at [582, 133] on div "Gripzilla Tornado - The Absolute 3D Arms Builder (Default Title)" at bounding box center [621, 124] width 189 height 25
click at [572, 95] on input "tornado" at bounding box center [557, 88] width 32 height 12
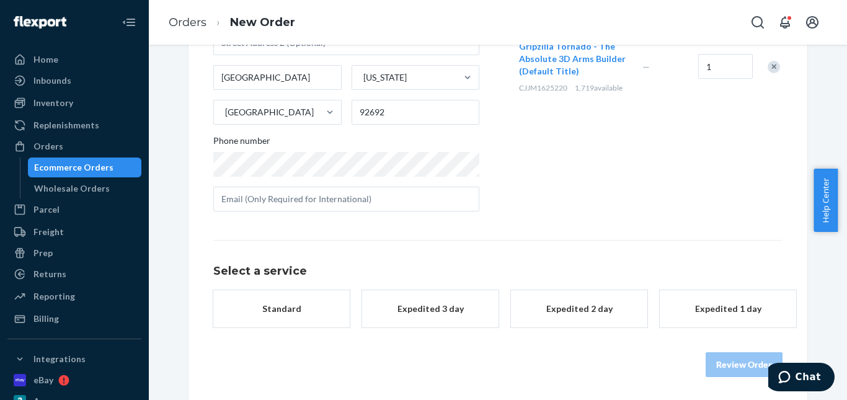
scroll to position [202, 0]
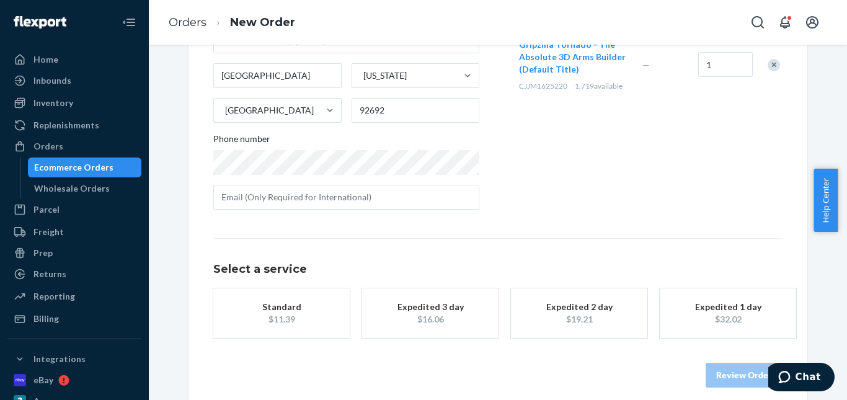
click at [301, 304] on div "Standard" at bounding box center [281, 307] width 99 height 12
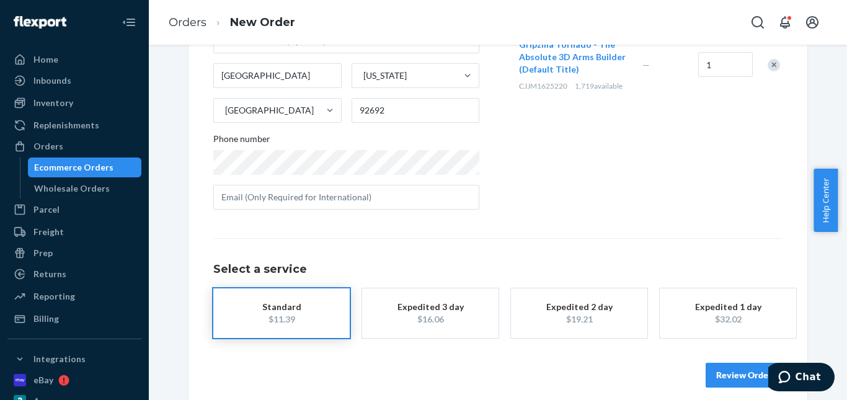
click at [419, 305] on div "Expedited 3 day" at bounding box center [430, 307] width 99 height 12
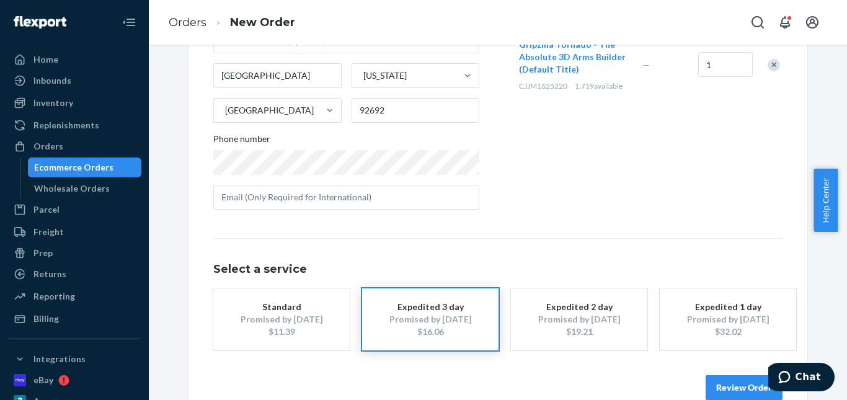
click at [743, 372] on div "Review Order" at bounding box center [497, 381] width 569 height 37
click at [735, 380] on button "Review Order" at bounding box center [744, 387] width 77 height 25
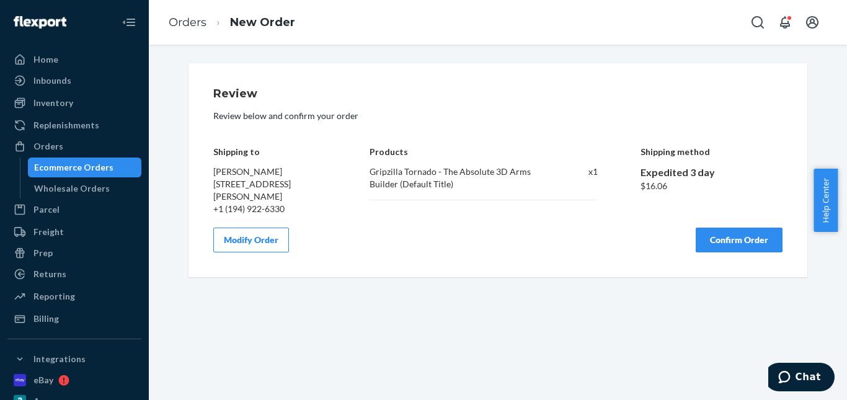
click at [720, 234] on button "Confirm Order" at bounding box center [739, 240] width 87 height 25
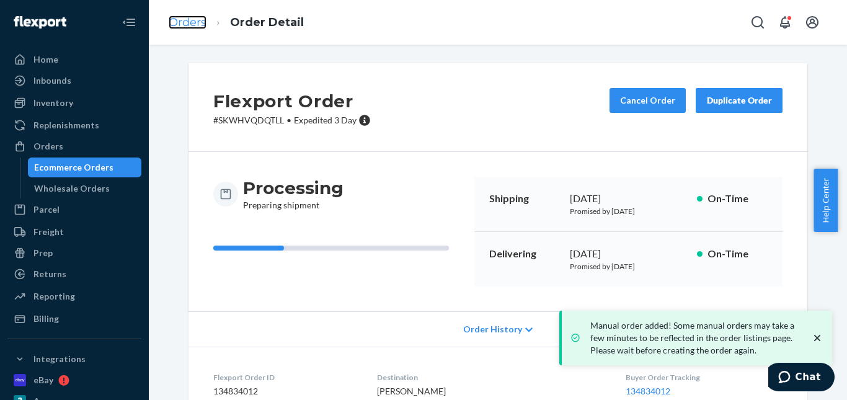
click at [189, 18] on link "Orders" at bounding box center [188, 23] width 38 height 14
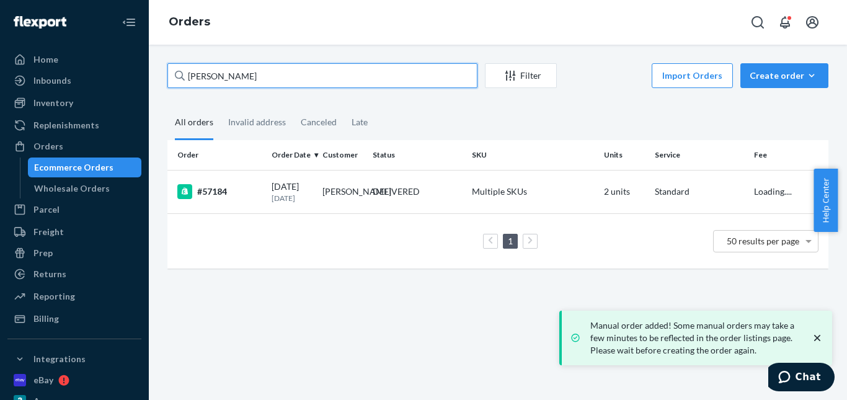
drag, startPoint x: 243, startPoint y: 72, endPoint x: 139, endPoint y: 71, distance: 104.2
click at [139, 71] on div "Home Inbounds Shipping Plans Problems Inventory Products Replenishments Orders …" at bounding box center [423, 200] width 847 height 400
paste input "[PERSON_NAME]"
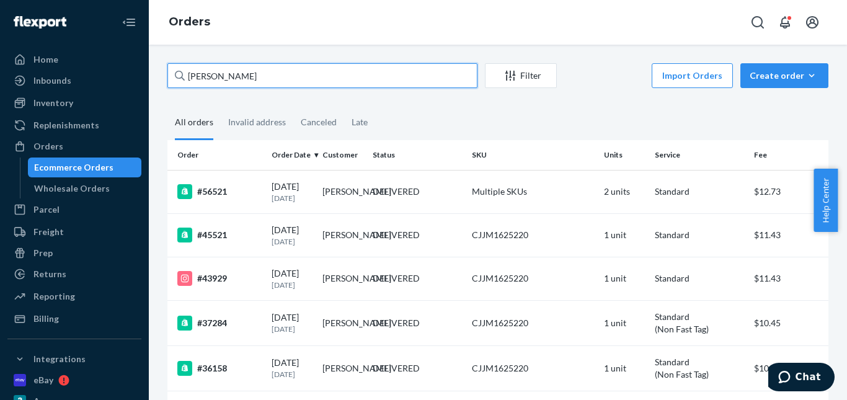
click at [169, 71] on input "[PERSON_NAME]" at bounding box center [322, 75] width 310 height 25
paste input "#61801"
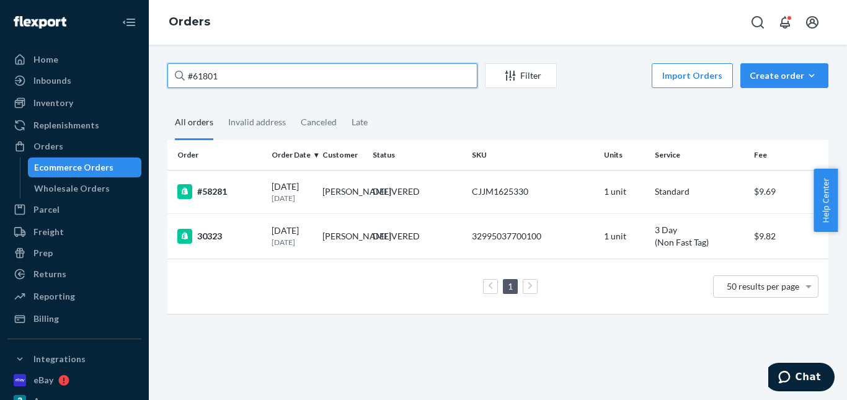
drag, startPoint x: 237, startPoint y: 77, endPoint x: 154, endPoint y: 77, distance: 83.1
click at [154, 77] on div "#61801 Filter Import Orders Create order Ecommerce order Removal order All orde…" at bounding box center [498, 222] width 698 height 355
paste input "[PERSON_NAME]"
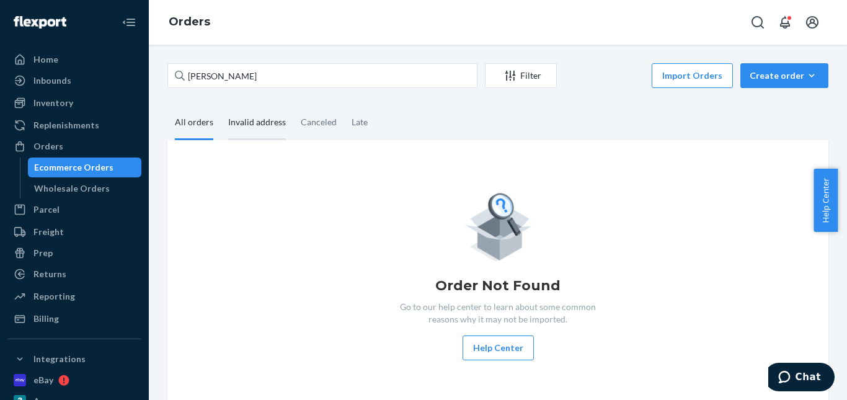
click at [256, 125] on div "Invalid address" at bounding box center [257, 123] width 58 height 34
click at [221, 106] on input "Invalid address" at bounding box center [221, 106] width 0 height 0
click at [329, 125] on div "Canceled" at bounding box center [319, 123] width 36 height 34
click at [293, 106] on input "Canceled" at bounding box center [293, 106] width 0 height 0
click at [355, 125] on div "Late" at bounding box center [360, 123] width 16 height 34
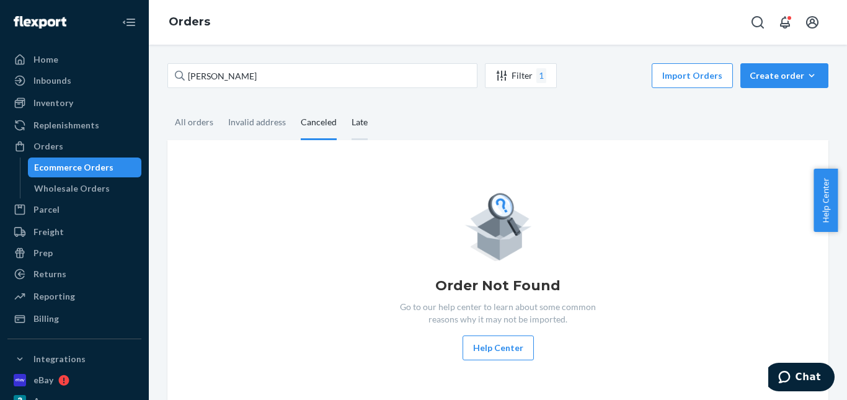
click at [344, 106] on input "Late" at bounding box center [344, 106] width 0 height 0
drag, startPoint x: 210, startPoint y: 121, endPoint x: 203, endPoint y: 7, distance: 113.7
click at [210, 121] on div "All orders" at bounding box center [193, 122] width 53 height 32
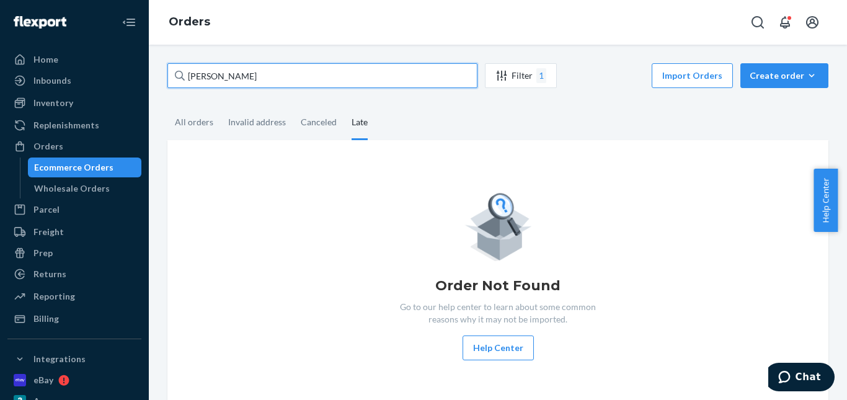
drag, startPoint x: 318, startPoint y: 82, endPoint x: 159, endPoint y: 77, distance: 159.5
click at [159, 77] on div "[PERSON_NAME] Filter 1 Import Orders Create order Ecommerce order Removal order…" at bounding box center [498, 236] width 680 height 347
paste input "text"
type input "[PERSON_NAME]"
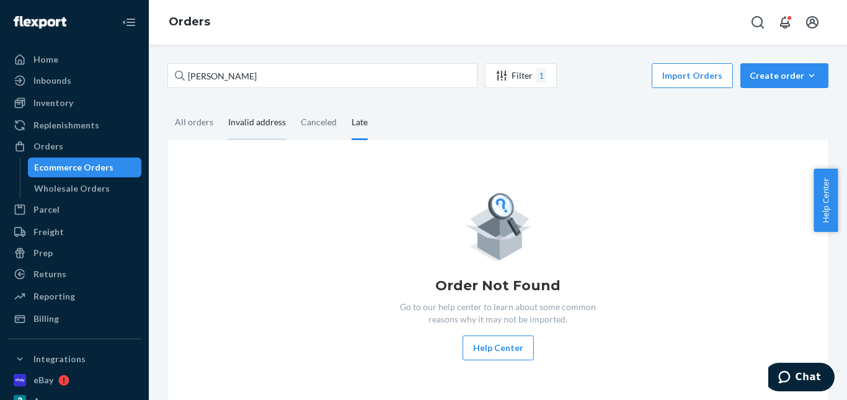
click at [269, 123] on div "Invalid address" at bounding box center [257, 123] width 58 height 34
click at [221, 106] on input "Invalid address" at bounding box center [221, 106] width 0 height 0
click at [324, 126] on div "Canceled" at bounding box center [319, 123] width 36 height 34
click at [293, 106] on input "Canceled" at bounding box center [293, 106] width 0 height 0
click at [355, 122] on div "Late" at bounding box center [360, 123] width 16 height 34
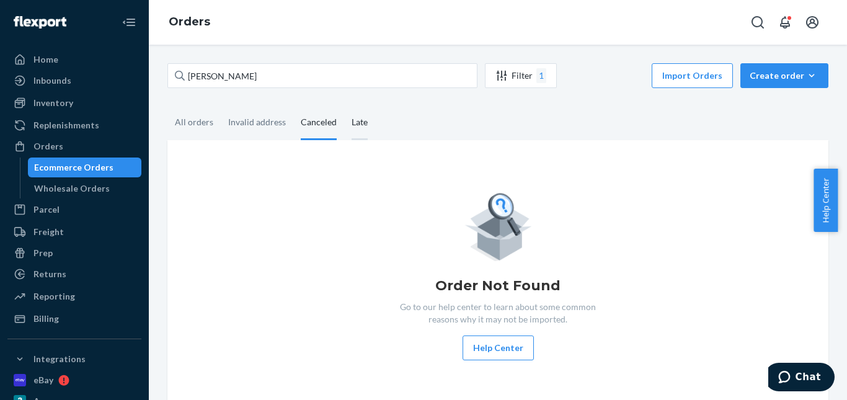
click at [344, 106] on input "Late" at bounding box center [344, 106] width 0 height 0
click at [214, 114] on div "All orders" at bounding box center [193, 123] width 53 height 34
click at [167, 106] on input "All orders" at bounding box center [167, 106] width 0 height 0
click at [255, 129] on div "Invalid address" at bounding box center [257, 123] width 58 height 34
click at [221, 106] on input "Invalid address" at bounding box center [221, 106] width 0 height 0
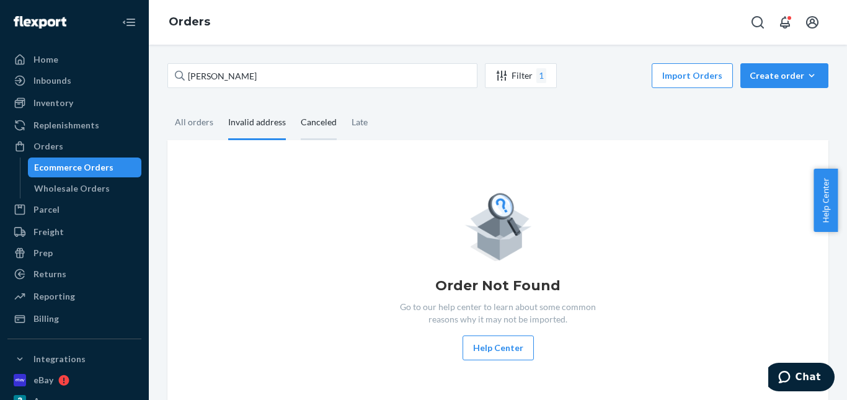
click at [327, 124] on div "Canceled" at bounding box center [319, 123] width 36 height 34
click at [293, 106] on input "Canceled" at bounding box center [293, 106] width 0 height 0
click at [344, 126] on div "Late" at bounding box center [359, 123] width 31 height 34
click at [344, 106] on input "Late" at bounding box center [344, 106] width 0 height 0
drag, startPoint x: 172, startPoint y: 120, endPoint x: 191, endPoint y: 112, distance: 20.5
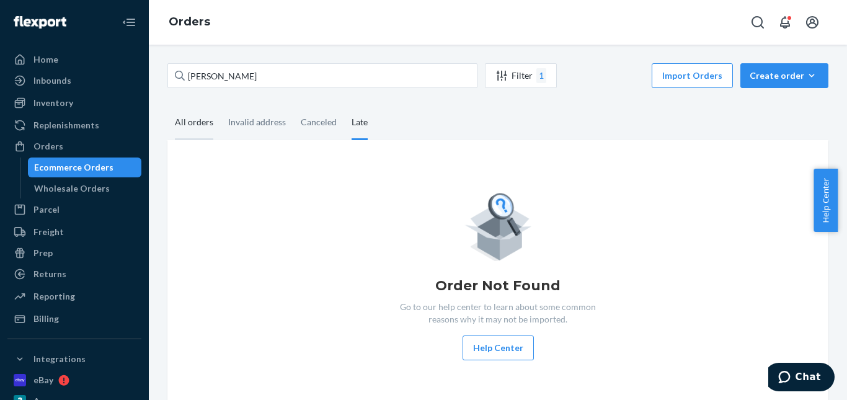
click at [172, 120] on div "All orders" at bounding box center [193, 123] width 53 height 34
click at [167, 106] on input "All orders" at bounding box center [167, 106] width 0 height 0
click at [779, 78] on div "Create order" at bounding box center [784, 75] width 69 height 12
click at [784, 98] on button "Ecommerce order" at bounding box center [803, 105] width 119 height 27
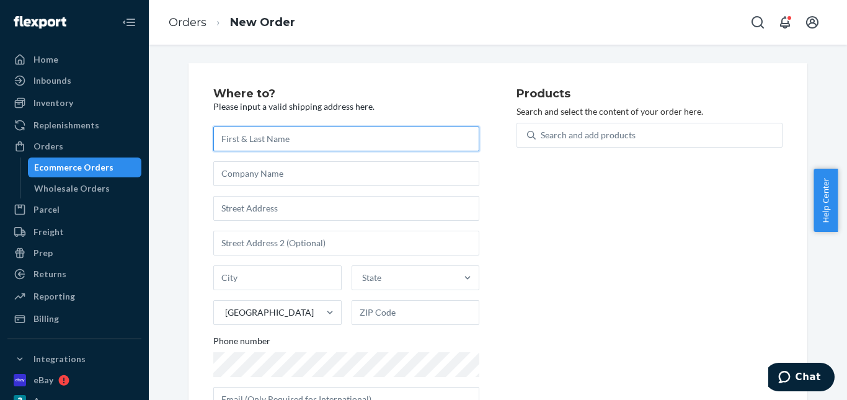
drag, startPoint x: 232, startPoint y: 142, endPoint x: 243, endPoint y: 95, distance: 48.4
click at [233, 140] on input "text" at bounding box center [346, 139] width 266 height 25
paste input "[PERSON_NAME]"
type input "[PERSON_NAME]"
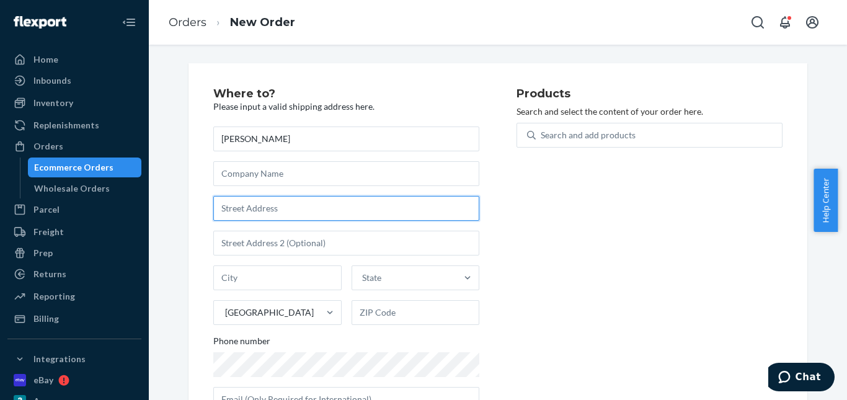
click at [272, 206] on input "text" at bounding box center [346, 208] width 266 height 25
paste input "[STREET_ADDRESS][PERSON_NAME]"
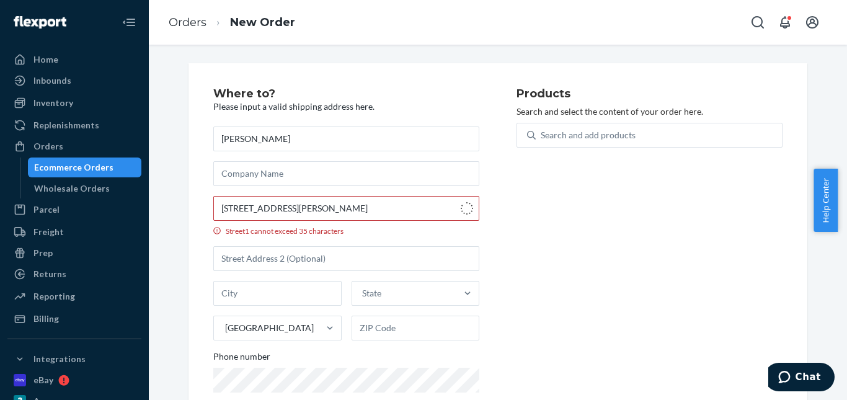
type input "[STREET_ADDRESS][PERSON_NAME]"
type input "[GEOGRAPHIC_DATA]"
type input "21230"
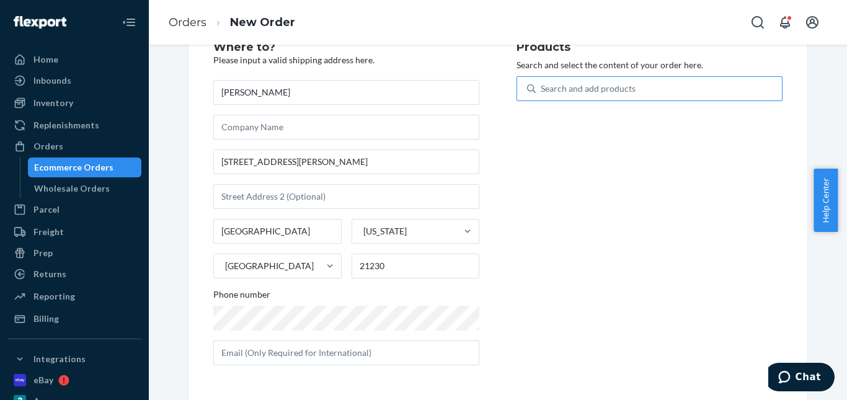
click at [556, 88] on div "Search and add products" at bounding box center [588, 88] width 95 height 12
click at [542, 88] on input "Search and add products" at bounding box center [541, 88] width 1 height 12
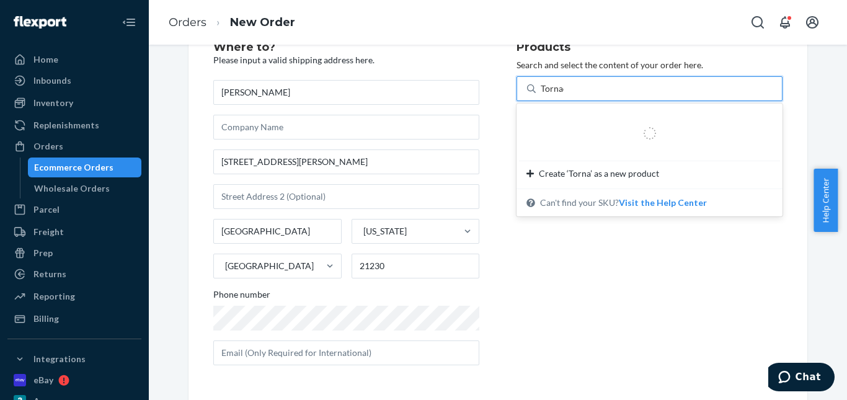
type input "Tornado"
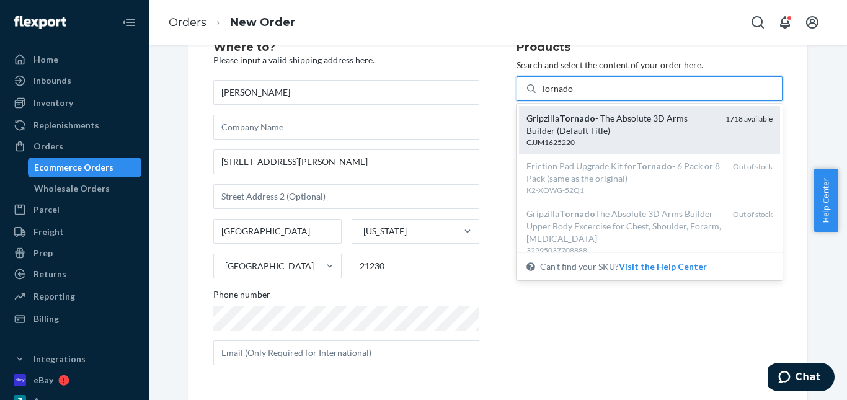
click at [582, 119] on em "Tornado" at bounding box center [577, 118] width 36 height 11
click at [574, 95] on input "Tornado" at bounding box center [557, 88] width 33 height 12
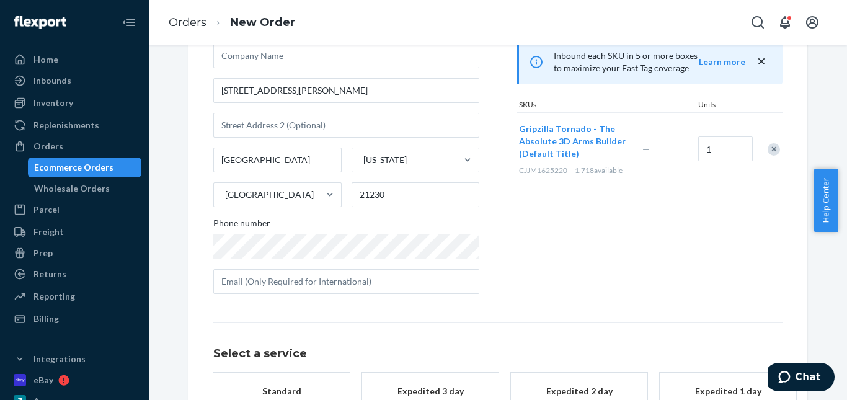
scroll to position [202, 0]
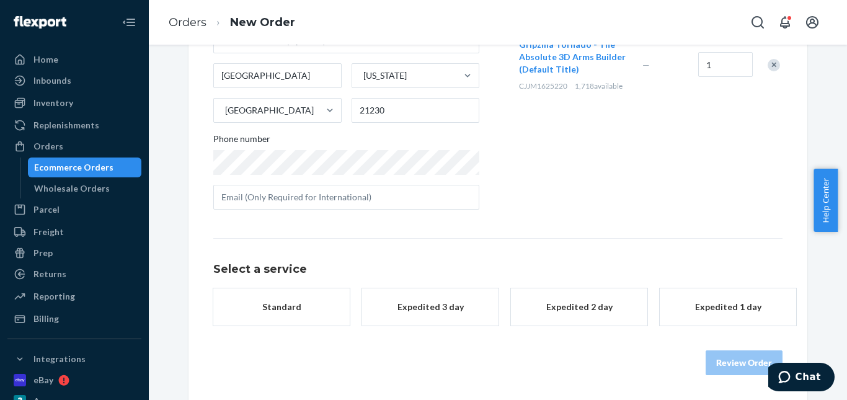
click at [303, 307] on div "Standard" at bounding box center [281, 307] width 99 height 12
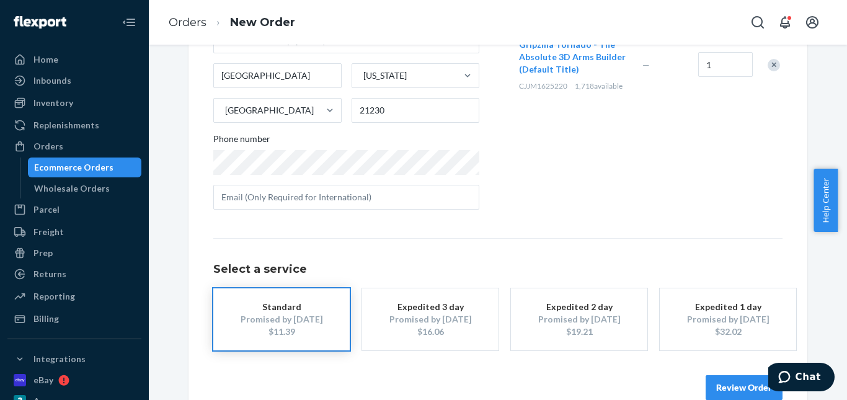
click at [737, 384] on button "Review Order" at bounding box center [744, 387] width 77 height 25
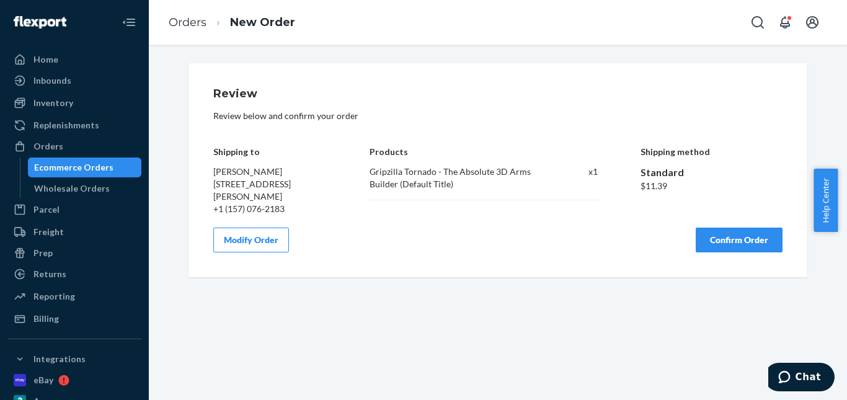
click at [737, 248] on button "Confirm Order" at bounding box center [739, 240] width 87 height 25
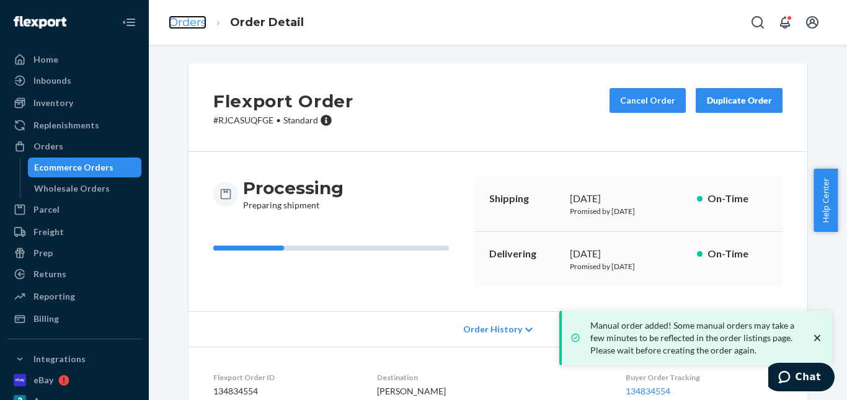
click at [200, 23] on link "Orders" at bounding box center [188, 23] width 38 height 14
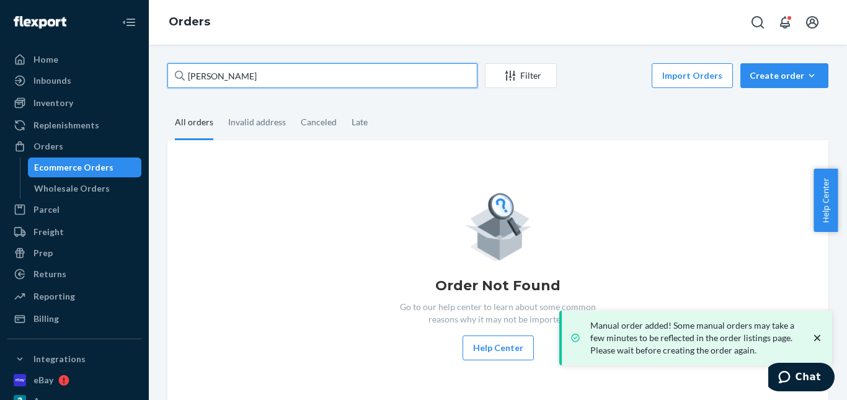
drag, startPoint x: 217, startPoint y: 76, endPoint x: 134, endPoint y: 74, distance: 83.1
click at [133, 75] on div "Home Inbounds Shipping Plans Problems Inventory Products Replenishments Orders …" at bounding box center [423, 200] width 847 height 400
paste input "[PERSON_NAME]"
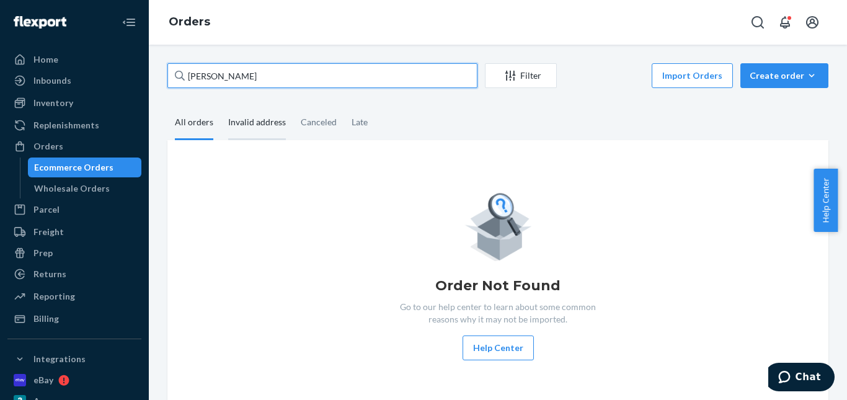
type input "[PERSON_NAME]"
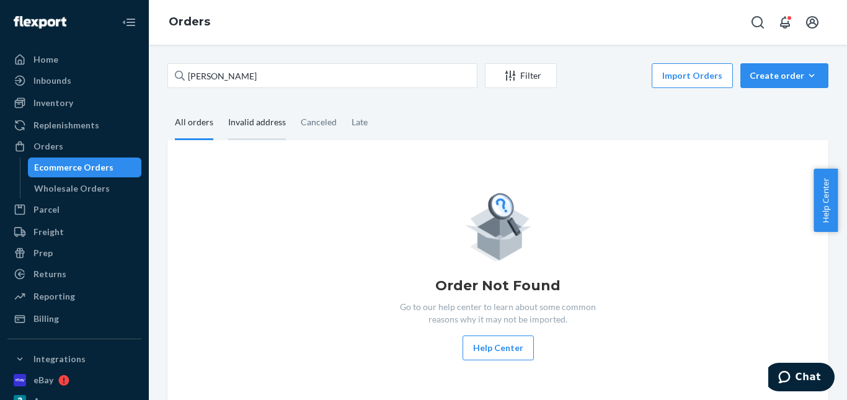
click at [247, 130] on div "Invalid address" at bounding box center [257, 123] width 58 height 34
click at [221, 106] on input "Invalid address" at bounding box center [221, 106] width 0 height 0
click at [206, 128] on div "All orders" at bounding box center [194, 123] width 38 height 34
click at [167, 106] on input "All orders" at bounding box center [167, 106] width 0 height 0
click at [319, 125] on div "Canceled" at bounding box center [319, 123] width 36 height 34
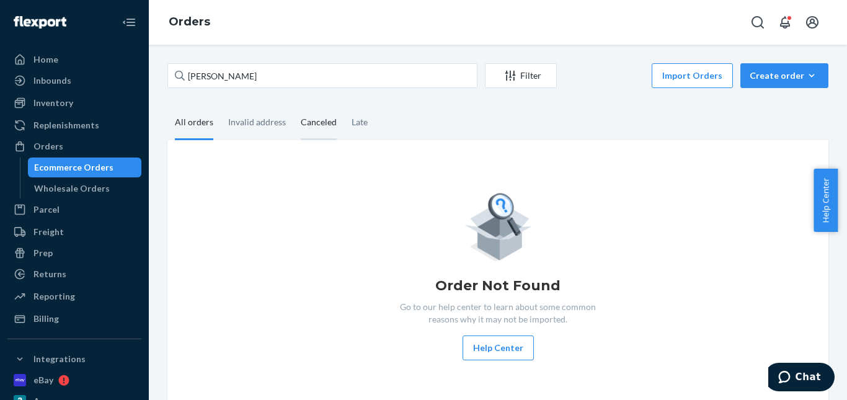
click at [293, 106] on input "Canceled" at bounding box center [293, 106] width 0 height 0
click at [357, 125] on div "Late" at bounding box center [360, 123] width 16 height 34
click at [344, 106] on input "Late" at bounding box center [344, 106] width 0 height 0
click at [206, 123] on div "All orders" at bounding box center [194, 123] width 38 height 34
click at [167, 106] on input "All orders" at bounding box center [167, 106] width 0 height 0
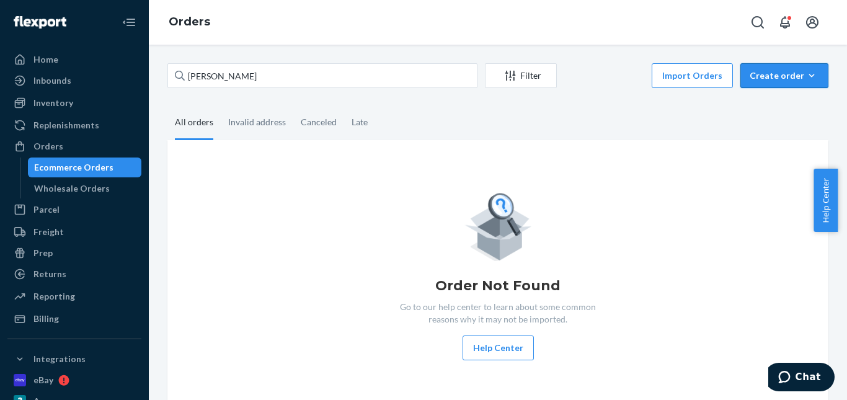
click at [781, 70] on div "Create order" at bounding box center [784, 75] width 69 height 12
click at [772, 105] on span "Ecommerce order" at bounding box center [791, 105] width 77 height 9
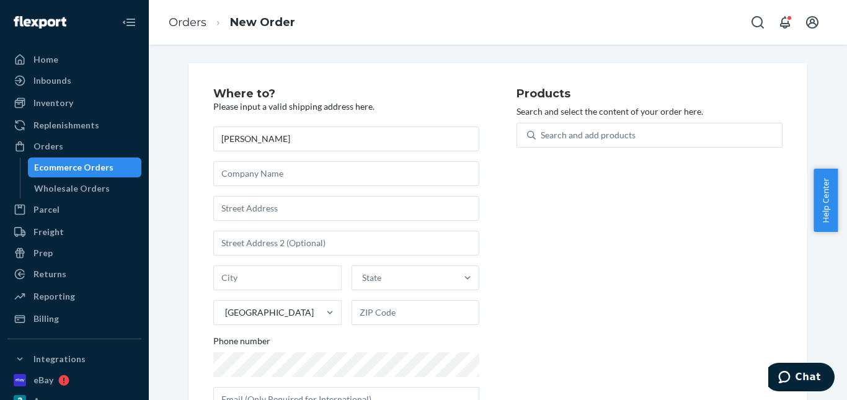
type input "[PERSON_NAME]"
click at [259, 207] on input "text" at bounding box center [346, 208] width 266 height 25
paste input "[STREET_ADDRESS][PERSON_NAME]"
type input "1456 N [PERSON_NAME]"
type input "[PERSON_NAME]"
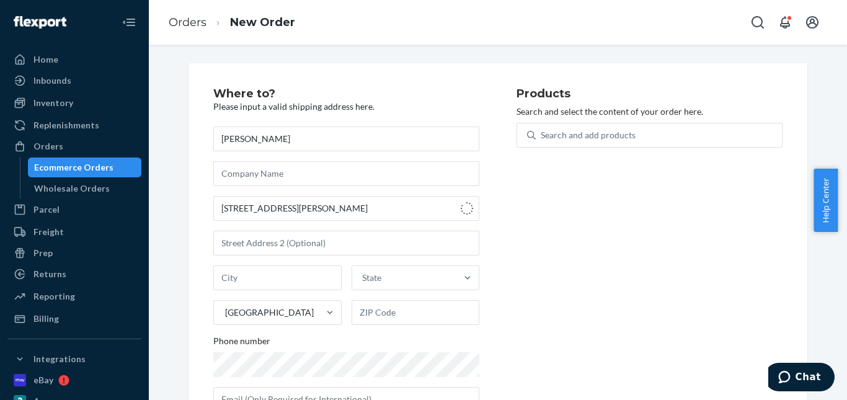
type input "76262"
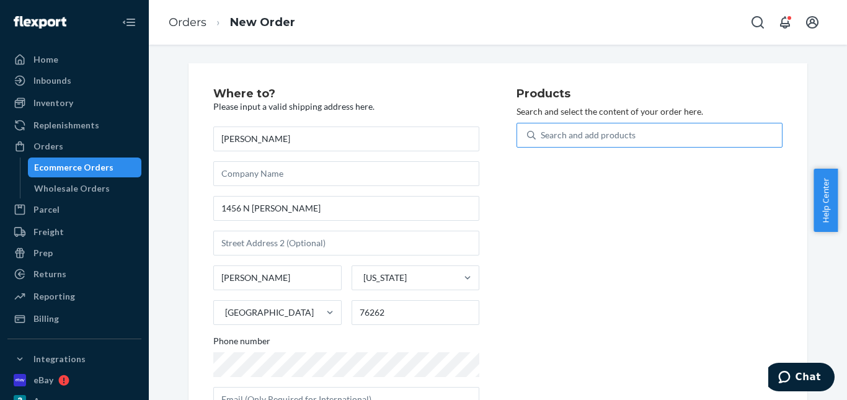
click at [579, 132] on div "Search and add products" at bounding box center [588, 135] width 95 height 12
click at [542, 132] on input "Search and add products" at bounding box center [541, 135] width 1 height 12
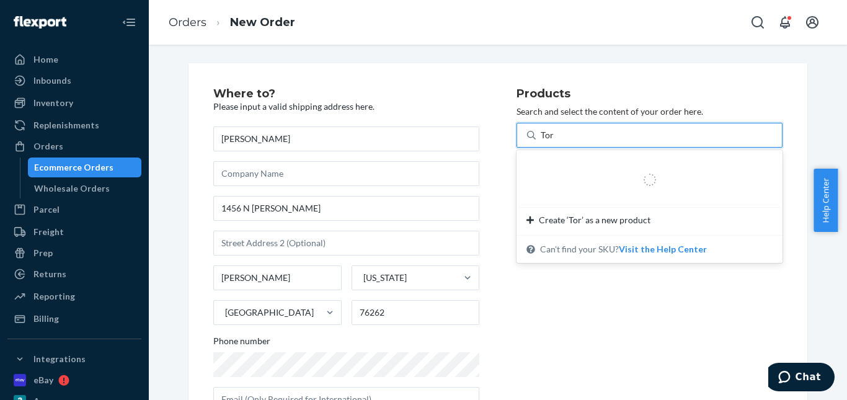
type input "Tornado"
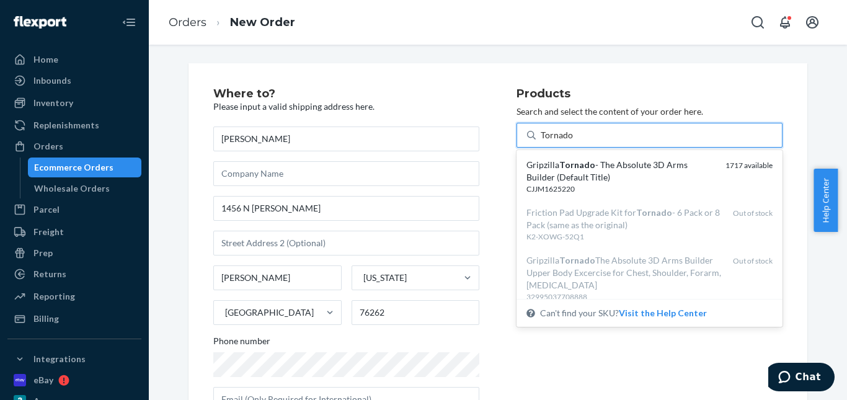
click at [595, 164] on div "Gripzilla Tornado - The Absolute 3D Arms Builder (Default Title)" at bounding box center [621, 171] width 189 height 25
click at [574, 141] on input "Tornado" at bounding box center [557, 135] width 33 height 12
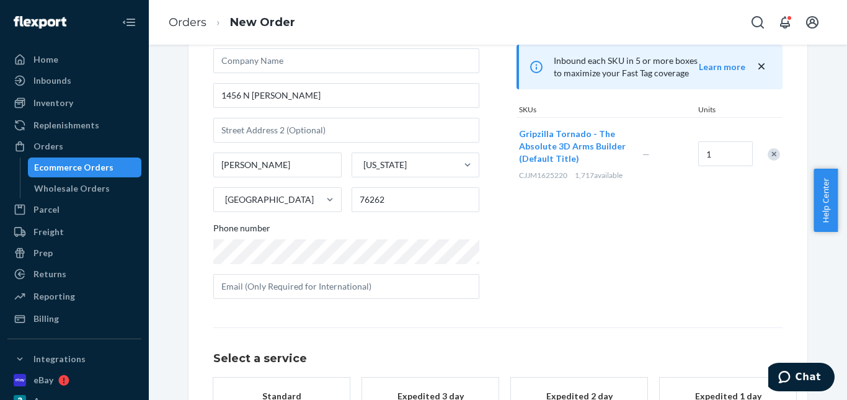
scroll to position [202, 0]
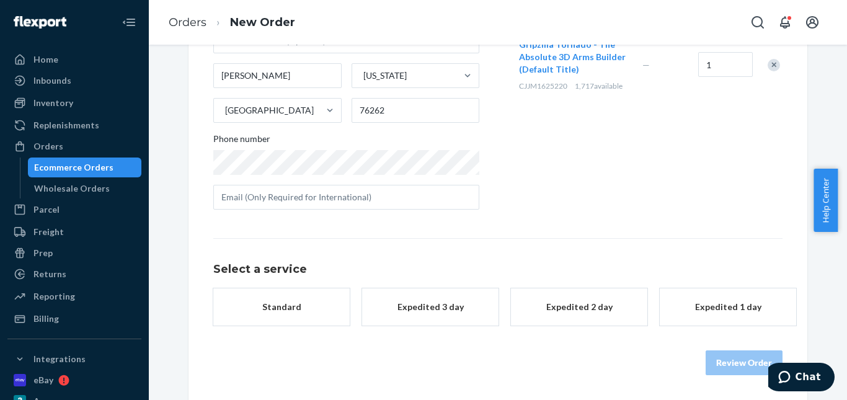
click at [392, 301] on div "Expedited 3 day" at bounding box center [430, 307] width 99 height 12
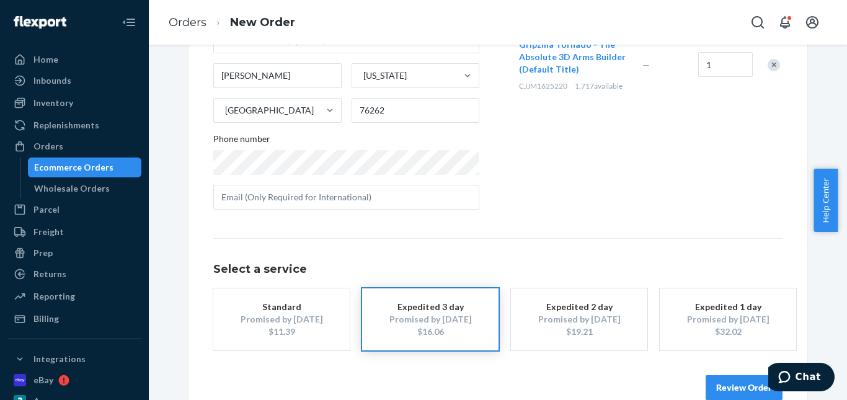
click at [726, 385] on button "Review Order" at bounding box center [744, 387] width 77 height 25
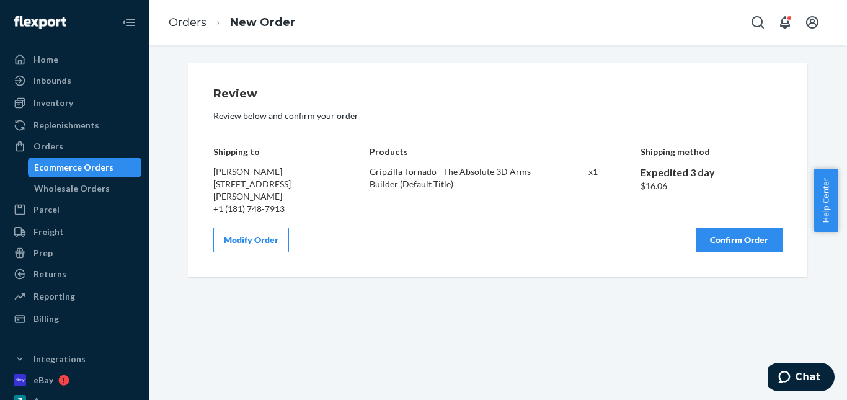
scroll to position [0, 0]
drag, startPoint x: 734, startPoint y: 241, endPoint x: 726, endPoint y: 237, distance: 8.6
click at [731, 240] on button "Confirm Order" at bounding box center [739, 240] width 87 height 25
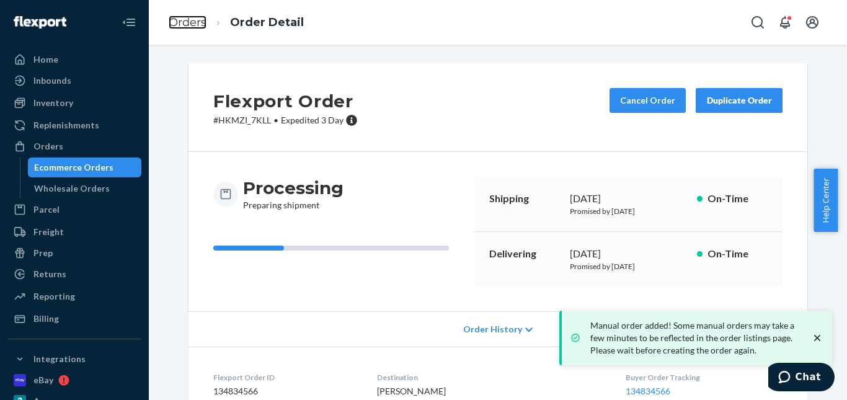
drag, startPoint x: 189, startPoint y: 19, endPoint x: 215, endPoint y: 47, distance: 38.2
click at [189, 19] on link "Orders" at bounding box center [188, 23] width 38 height 14
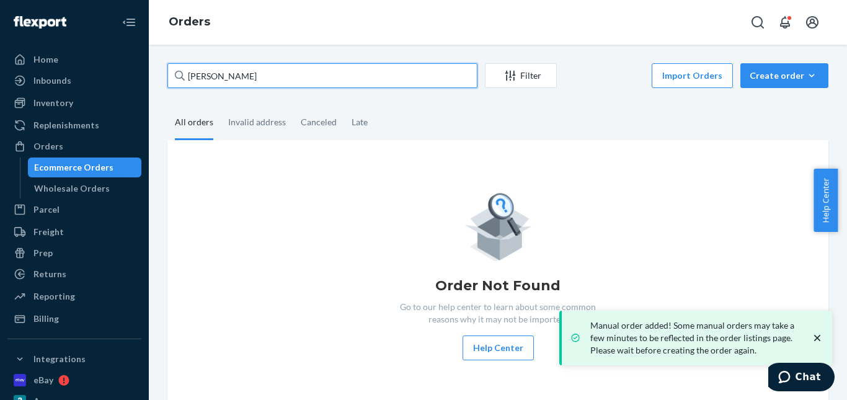
drag, startPoint x: 250, startPoint y: 77, endPoint x: 162, endPoint y: 66, distance: 88.7
click at [103, 74] on div "Home Inbounds Shipping Plans Problems Inventory Products Replenishments Orders …" at bounding box center [423, 200] width 847 height 400
paste input "[PERSON_NAME]"
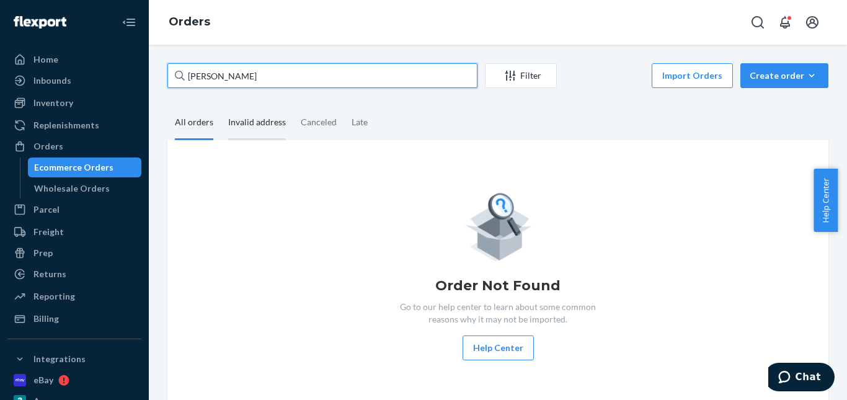
type input "[PERSON_NAME]"
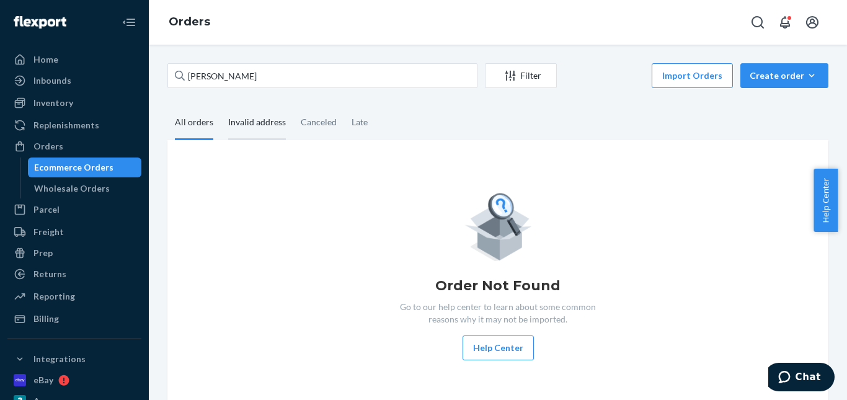
click at [249, 125] on div "Invalid address" at bounding box center [257, 123] width 58 height 34
click at [221, 106] on input "Invalid address" at bounding box center [221, 106] width 0 height 0
click at [324, 125] on div "Canceled" at bounding box center [319, 123] width 36 height 34
click at [293, 106] on input "Canceled" at bounding box center [293, 106] width 0 height 0
drag, startPoint x: 367, startPoint y: 122, endPoint x: 273, endPoint y: 123, distance: 94.3
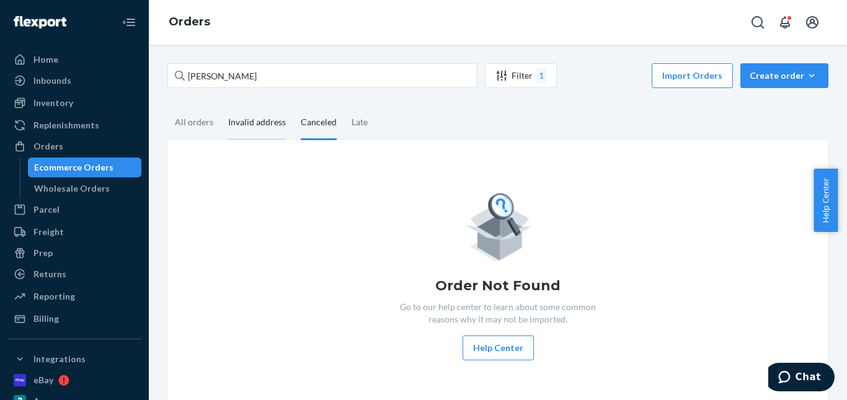
click at [364, 123] on div "Late" at bounding box center [359, 122] width 31 height 32
click at [344, 106] on input "Late" at bounding box center [344, 106] width 0 height 0
drag, startPoint x: 167, startPoint y: 110, endPoint x: 180, endPoint y: 107, distance: 13.5
click at [167, 110] on div "All orders" at bounding box center [193, 123] width 53 height 34
click at [167, 106] on input "All orders" at bounding box center [167, 106] width 0 height 0
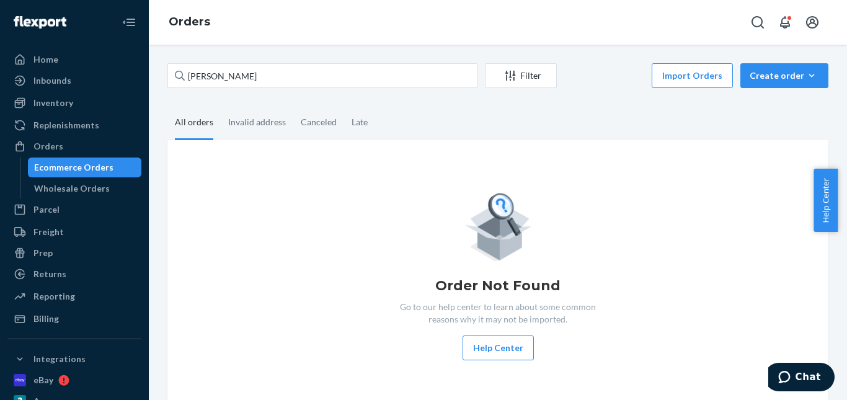
drag, startPoint x: 188, startPoint y: 113, endPoint x: 203, endPoint y: 105, distance: 17.8
click at [189, 111] on div "All orders" at bounding box center [194, 123] width 38 height 34
click at [167, 106] on input "All orders" at bounding box center [167, 106] width 0 height 0
click at [773, 81] on div "Create order" at bounding box center [784, 75] width 69 height 12
click at [776, 101] on span "Ecommerce order" at bounding box center [791, 105] width 77 height 9
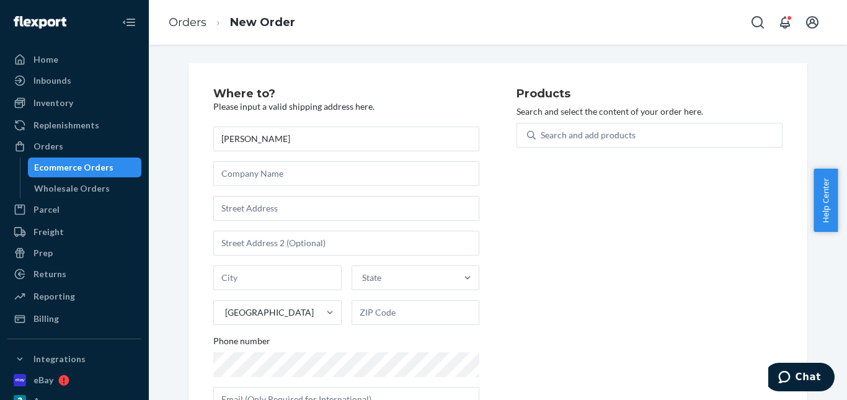
type input "[PERSON_NAME]"
click at [292, 214] on input "text" at bounding box center [346, 208] width 266 height 25
paste input "[STREET_ADDRESS][PERSON_NAME]"
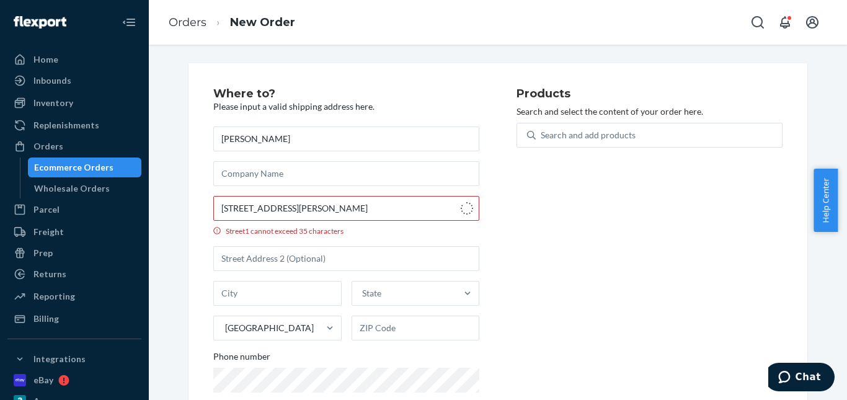
type input "[STREET_ADDRESS]"
type input "Unit 81"
type input "[GEOGRAPHIC_DATA]"
type input "L4J 8J7"
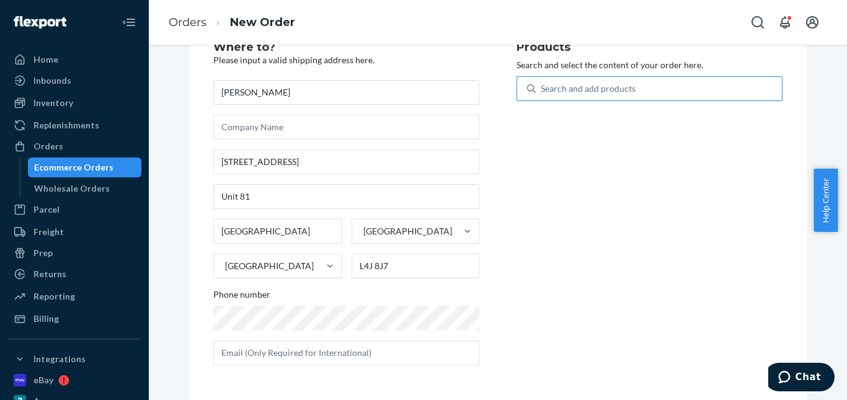
click at [579, 80] on div "Search and add products" at bounding box center [659, 89] width 246 height 22
click at [542, 82] on input "Search and add products" at bounding box center [541, 88] width 1 height 12
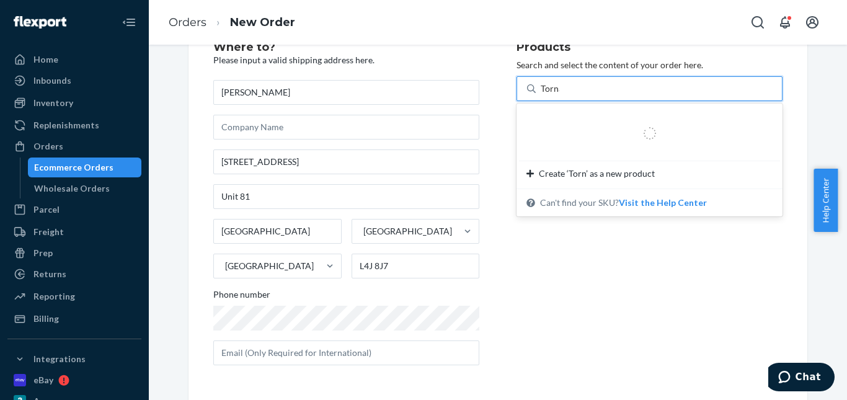
type input "Tornado"
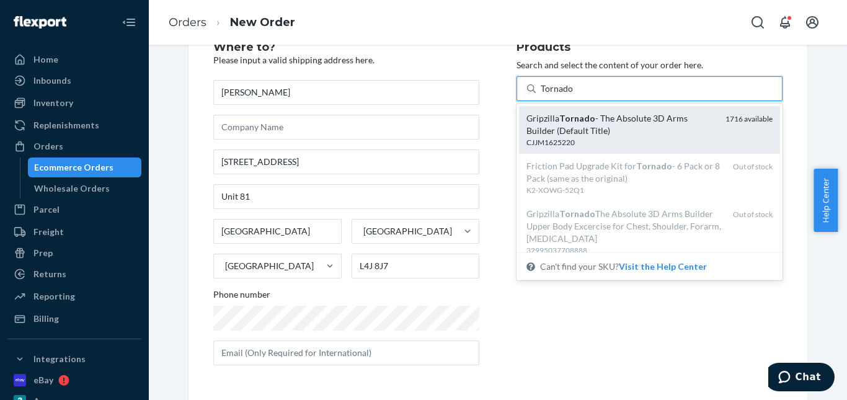
click at [603, 131] on div "Gripzilla Tornado - The Absolute 3D Arms Builder (Default Title)" at bounding box center [621, 124] width 189 height 25
click at [574, 95] on input "Tornado" at bounding box center [557, 88] width 33 height 12
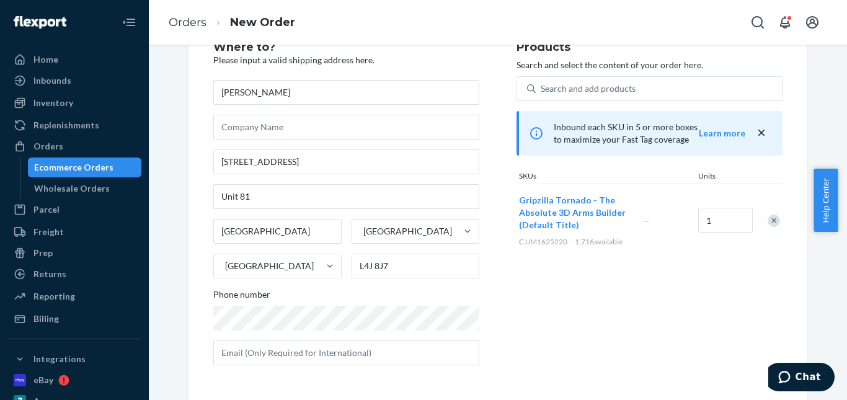
scroll to position [47, 0]
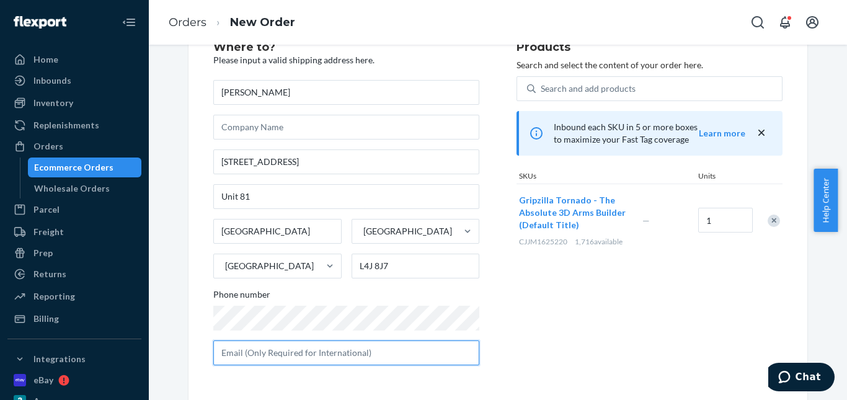
click at [369, 351] on input "text" at bounding box center [346, 352] width 266 height 25
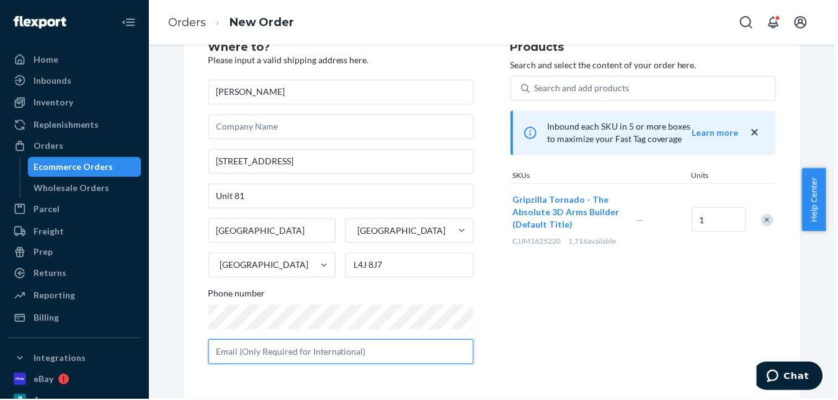
paste input "[EMAIL_ADDRESS][DOMAIN_NAME]"
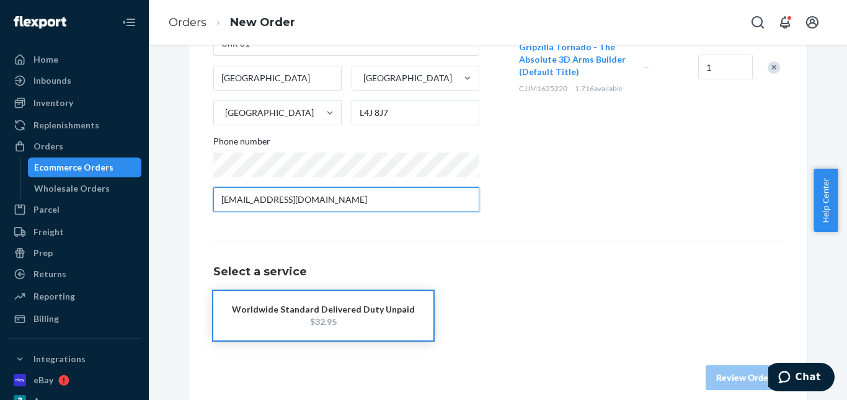
scroll to position [202, 0]
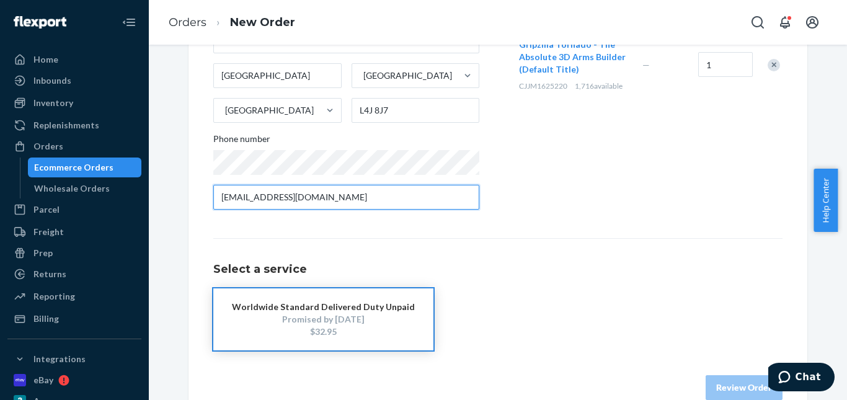
type input "[EMAIL_ADDRESS][DOMAIN_NAME]"
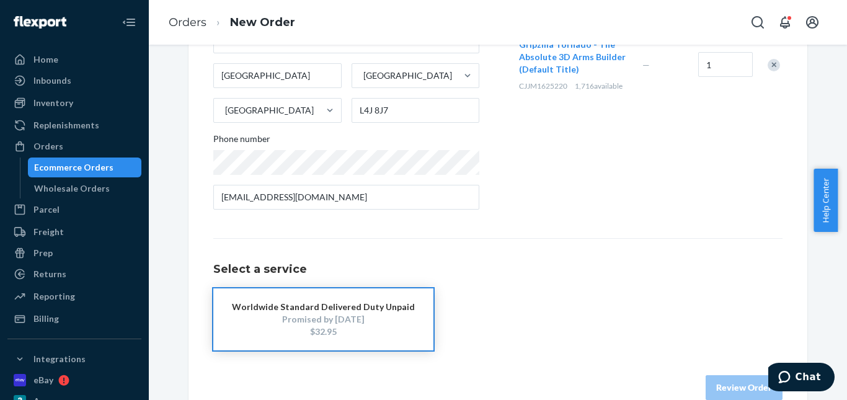
click at [282, 319] on div "Promised by [DATE]" at bounding box center [323, 319] width 183 height 12
click at [713, 388] on button "Review Order" at bounding box center [744, 387] width 77 height 25
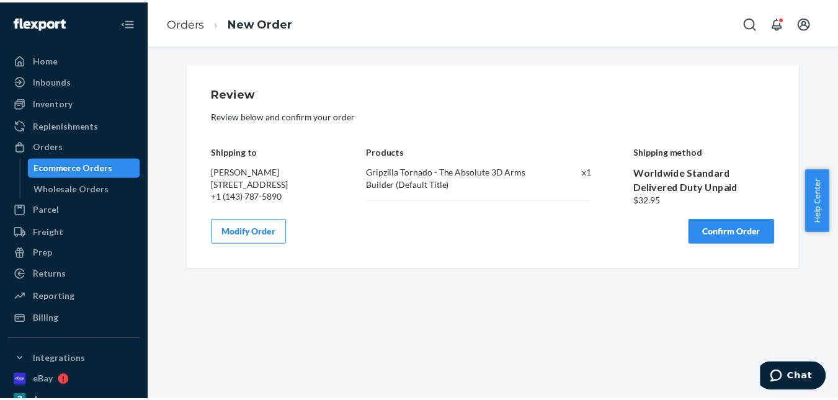
scroll to position [0, 0]
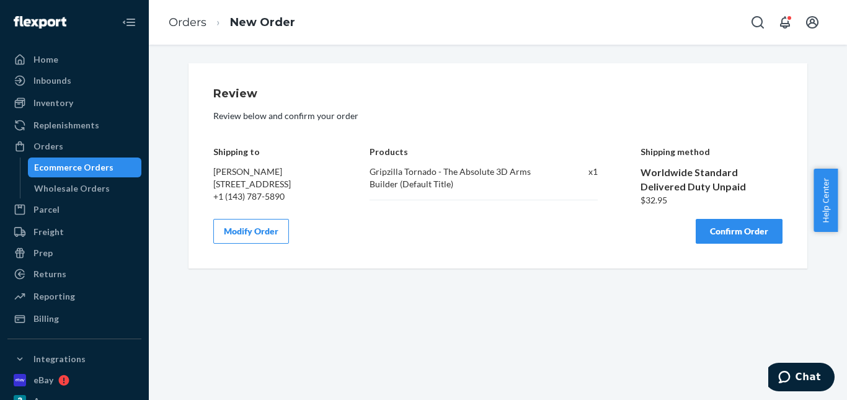
click at [705, 244] on button "Confirm Order" at bounding box center [739, 231] width 87 height 25
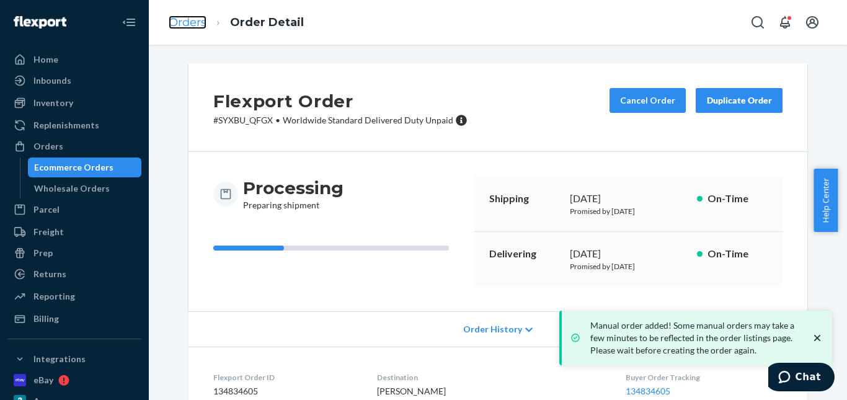
click at [185, 19] on link "Orders" at bounding box center [188, 23] width 38 height 14
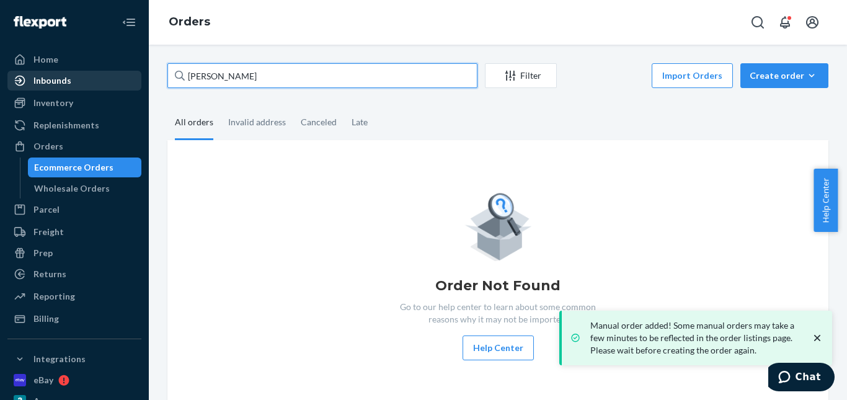
drag, startPoint x: 236, startPoint y: 74, endPoint x: 120, endPoint y: 73, distance: 116.0
click at [120, 73] on div "Home Inbounds Shipping Plans Problems Inventory Products Replenishments Orders …" at bounding box center [423, 200] width 847 height 400
paste input "[PERSON_NAME]"
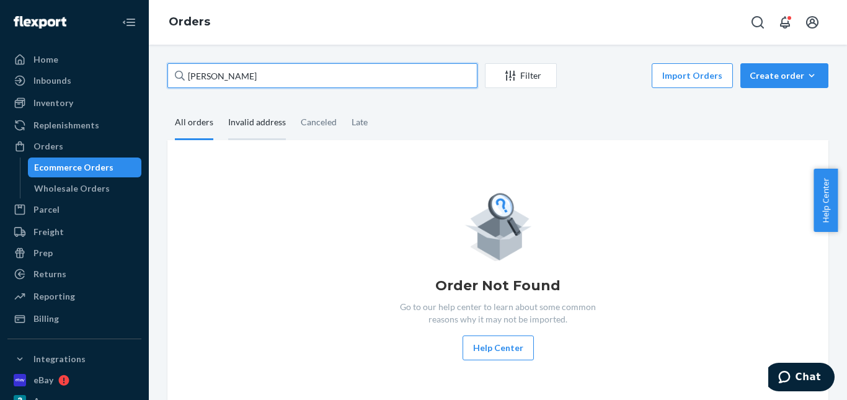
type input "[PERSON_NAME]"
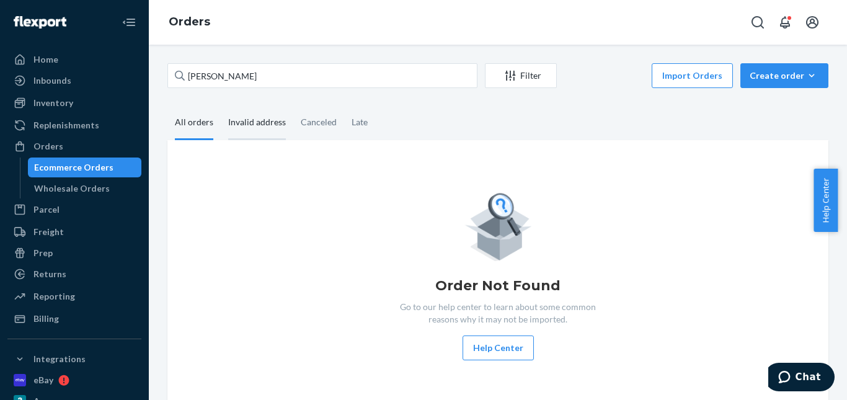
click at [255, 131] on div "Invalid address" at bounding box center [257, 123] width 58 height 34
click at [221, 106] on input "Invalid address" at bounding box center [221, 106] width 0 height 0
click at [314, 122] on div "Canceled" at bounding box center [319, 123] width 36 height 34
click at [293, 106] on input "Canceled" at bounding box center [293, 106] width 0 height 0
click at [363, 122] on div "Late" at bounding box center [360, 123] width 16 height 34
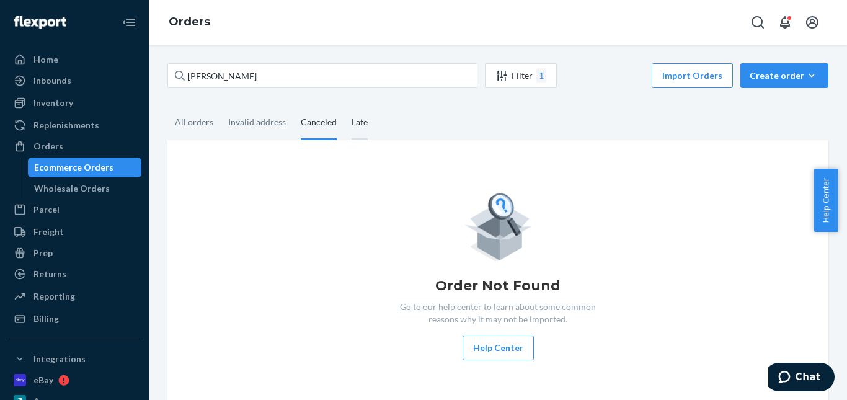
click at [344, 106] on input "Late" at bounding box center [344, 106] width 0 height 0
click at [190, 117] on div "All orders" at bounding box center [194, 123] width 38 height 34
click at [167, 106] on input "All orders" at bounding box center [167, 106] width 0 height 0
drag, startPoint x: 807, startPoint y: 71, endPoint x: 796, endPoint y: 91, distance: 22.2
click at [807, 71] on icon "button" at bounding box center [812, 75] width 12 height 12
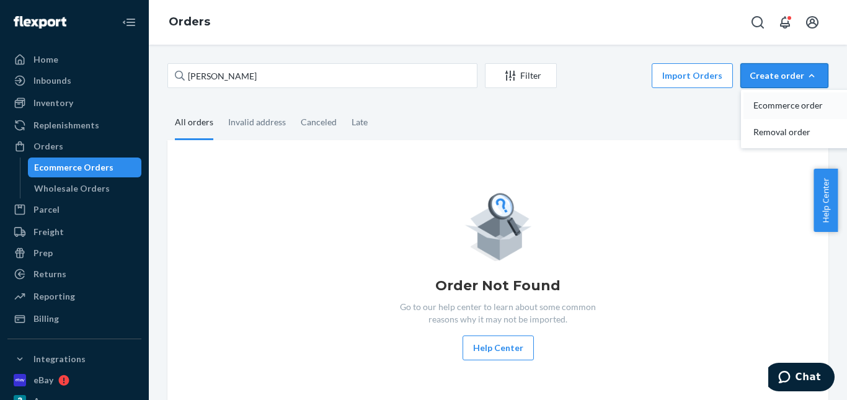
click at [794, 101] on span "Ecommerce order" at bounding box center [791, 105] width 77 height 9
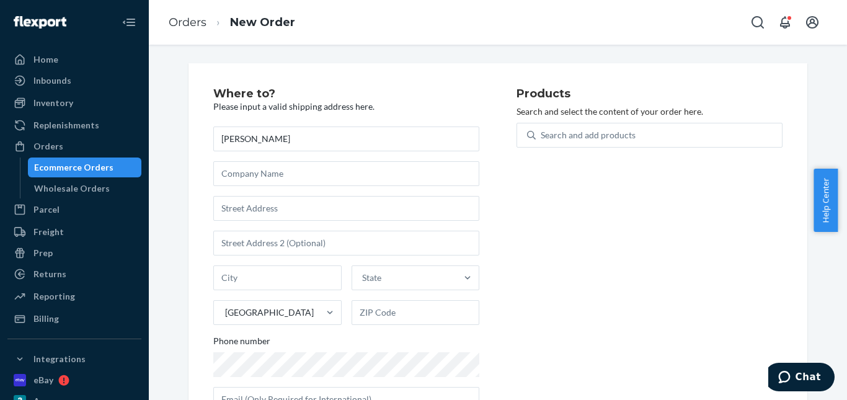
type input "[PERSON_NAME]"
click at [243, 205] on input "text" at bounding box center [346, 208] width 266 height 25
paste input "[STREET_ADDRESS]"
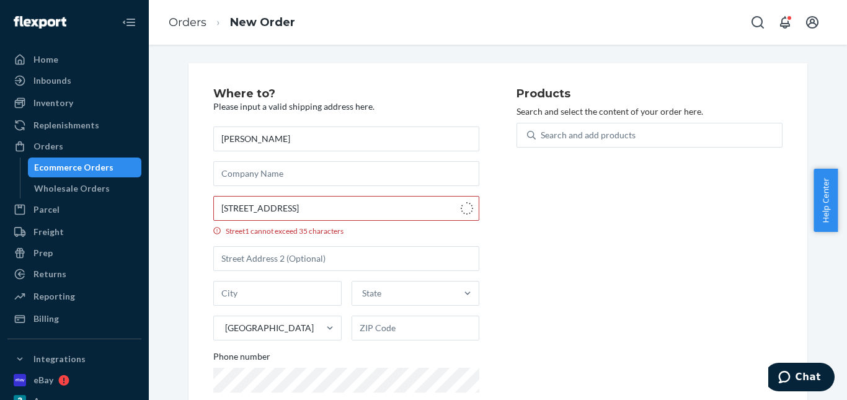
type input "[STREET_ADDRESS]"
type input "[GEOGRAPHIC_DATA]"
type input "44654"
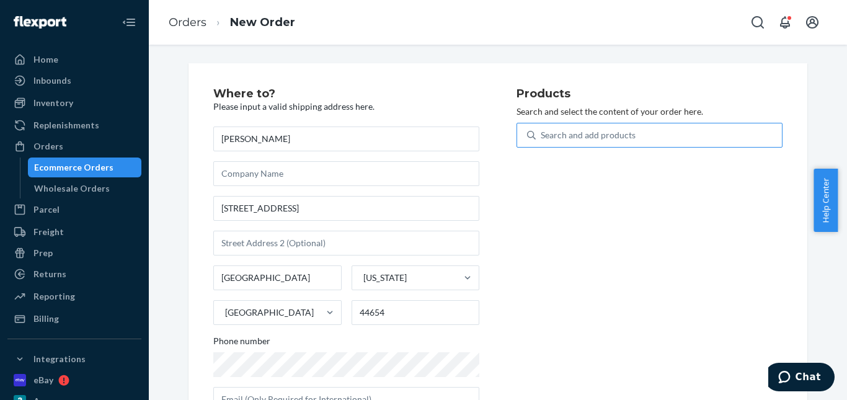
click at [591, 134] on div "Search and add products" at bounding box center [588, 135] width 95 height 12
click at [542, 134] on input "Search and add products" at bounding box center [541, 135] width 1 height 12
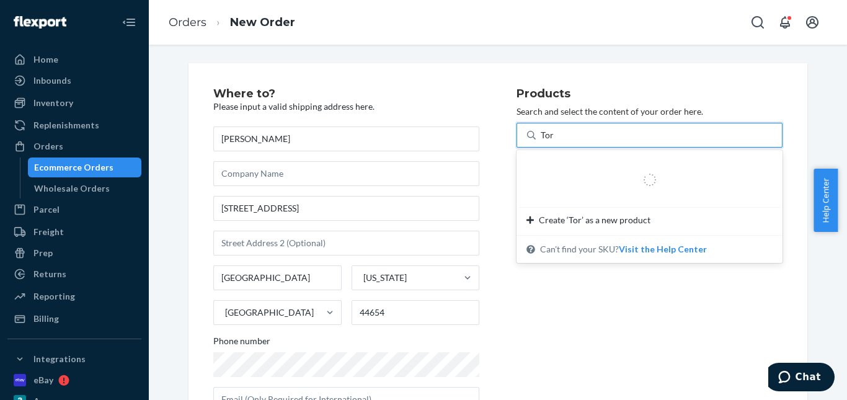
type input "Tornado"
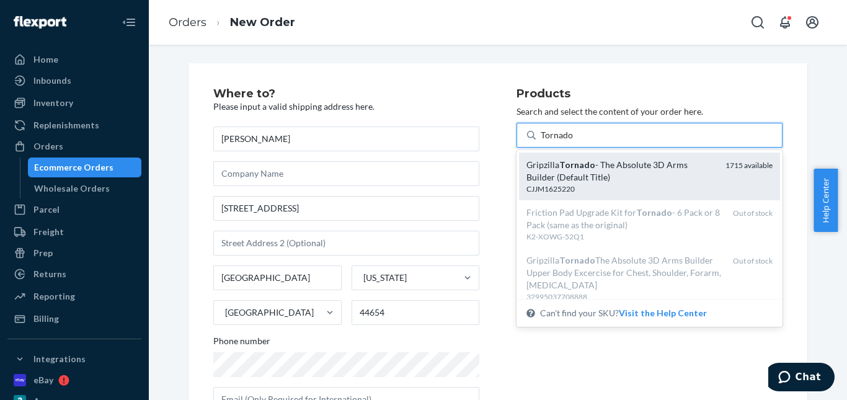
click at [559, 167] on em "Tornado" at bounding box center [577, 164] width 36 height 11
click at [558, 141] on input "Tornado" at bounding box center [557, 135] width 33 height 12
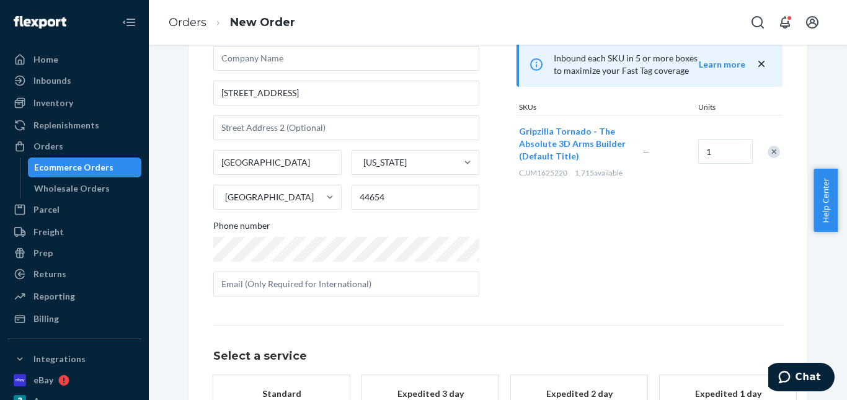
scroll to position [202, 0]
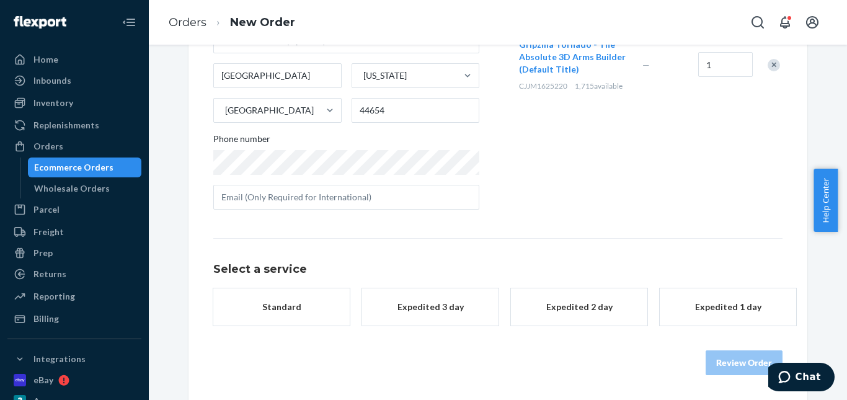
click at [409, 303] on div "Expedited 3 day" at bounding box center [430, 307] width 99 height 12
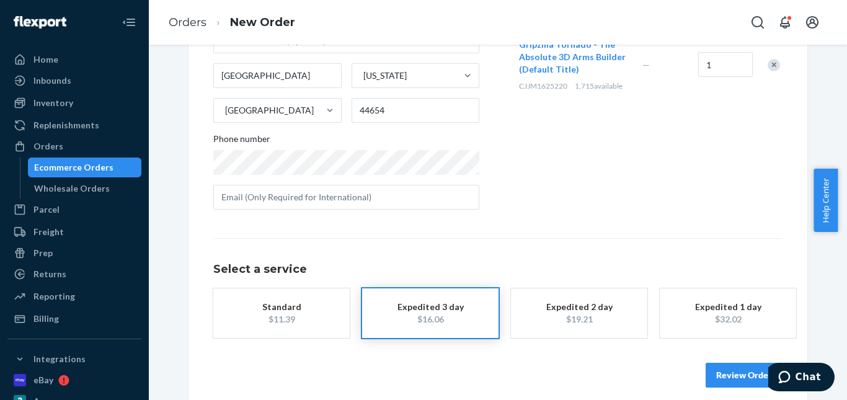
click at [706, 371] on button "Review Order" at bounding box center [744, 375] width 77 height 25
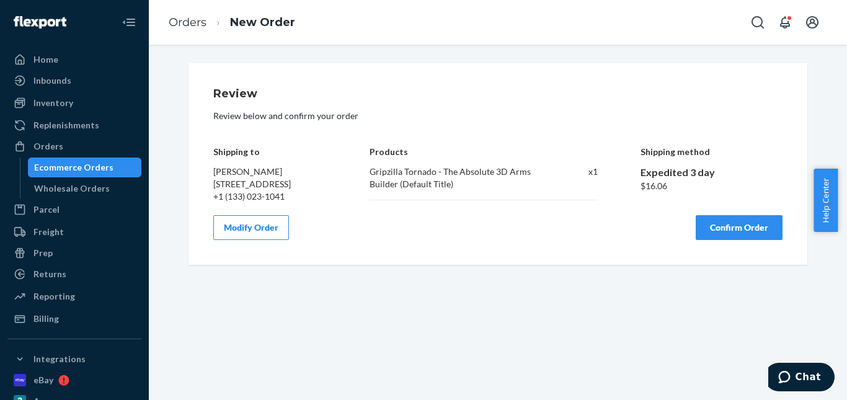
scroll to position [0, 0]
click at [732, 239] on button "Confirm Order" at bounding box center [739, 227] width 87 height 25
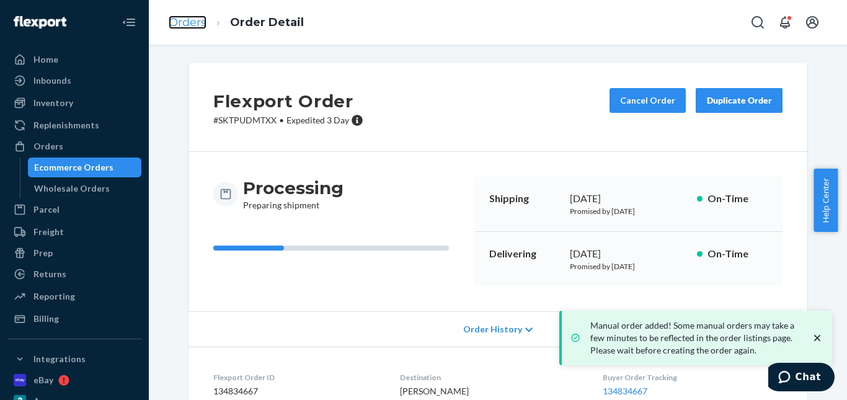
click at [195, 28] on link "Orders" at bounding box center [188, 23] width 38 height 14
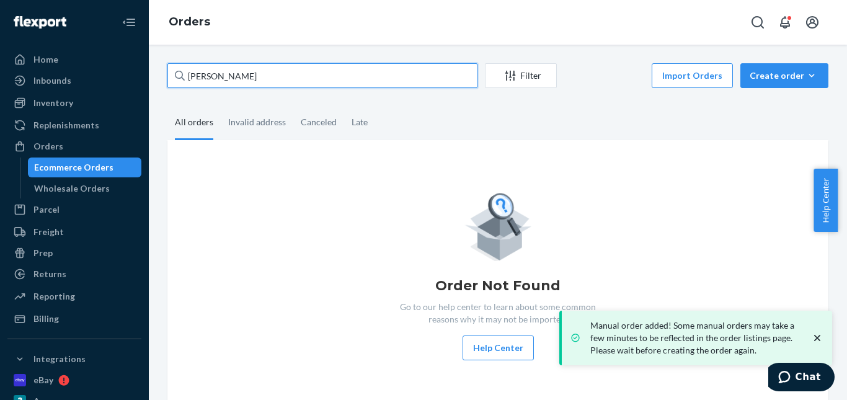
drag, startPoint x: 141, startPoint y: 68, endPoint x: 166, endPoint y: 47, distance: 32.6
click at [141, 67] on div "Home Inbounds Shipping Plans Problems Inventory Products Replenishments Orders …" at bounding box center [423, 200] width 847 height 400
paste input "[PERSON_NAME] [PERSON_NAME]"
type input "[PERSON_NAME] [PERSON_NAME]"
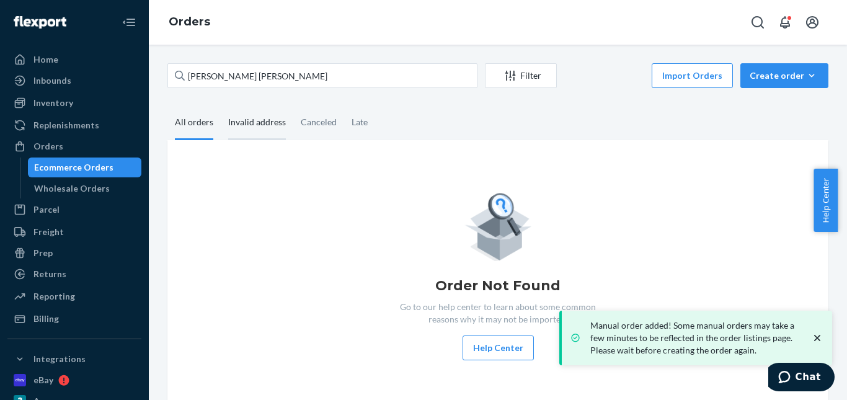
drag, startPoint x: 241, startPoint y: 122, endPoint x: 255, endPoint y: 122, distance: 13.7
click at [241, 122] on div "Invalid address" at bounding box center [257, 123] width 58 height 34
click at [221, 106] on input "Invalid address" at bounding box center [221, 106] width 0 height 0
click at [318, 122] on div "Canceled" at bounding box center [319, 123] width 36 height 34
click at [293, 106] on input "Canceled" at bounding box center [293, 106] width 0 height 0
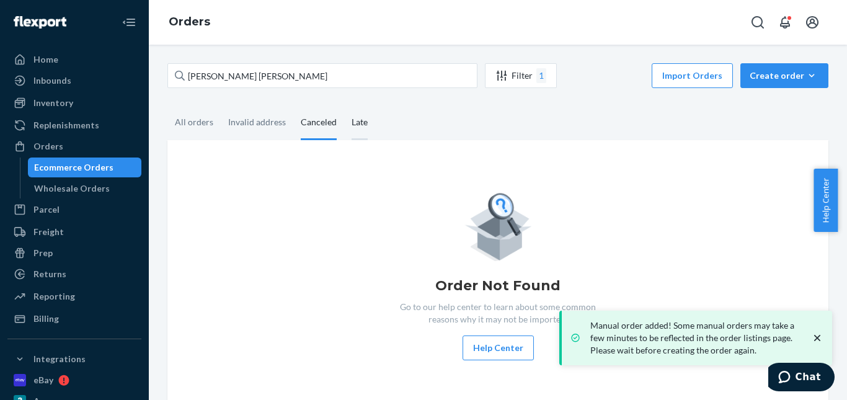
click at [352, 118] on div "Late" at bounding box center [360, 123] width 16 height 34
click at [344, 106] on input "Late" at bounding box center [344, 106] width 0 height 0
click at [199, 122] on div "All orders" at bounding box center [194, 123] width 38 height 34
click at [167, 106] on input "All orders" at bounding box center [167, 106] width 0 height 0
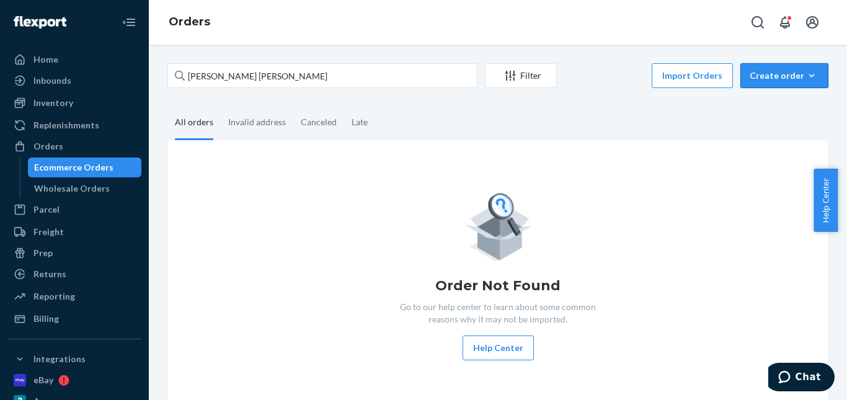
click at [789, 74] on div "Create order" at bounding box center [784, 75] width 69 height 12
click at [792, 98] on button "Ecommerce order" at bounding box center [803, 105] width 119 height 27
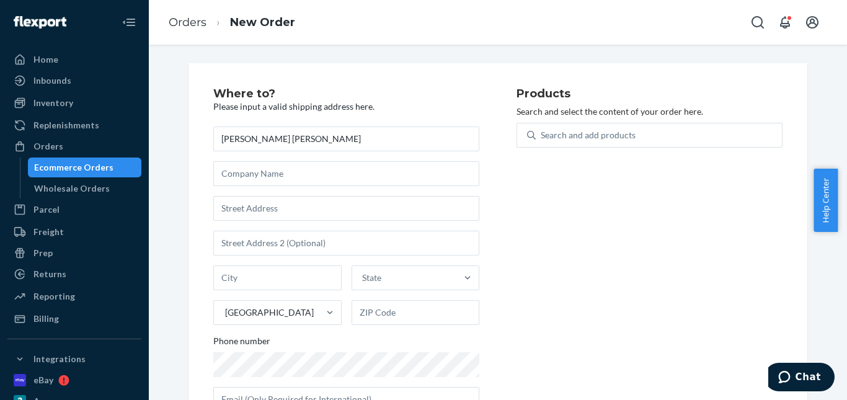
type input "[PERSON_NAME] [PERSON_NAME]"
click at [262, 203] on input "text" at bounding box center [346, 208] width 266 height 25
paste input "[STREET_ADDRESS][PERSON_NAME]"
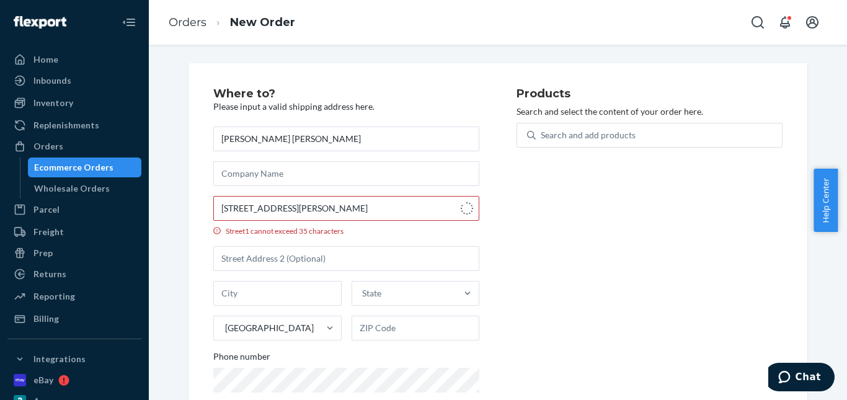
type input "[STREET_ADDRESS]"
type input "[PERSON_NAME]"
type input "5043"
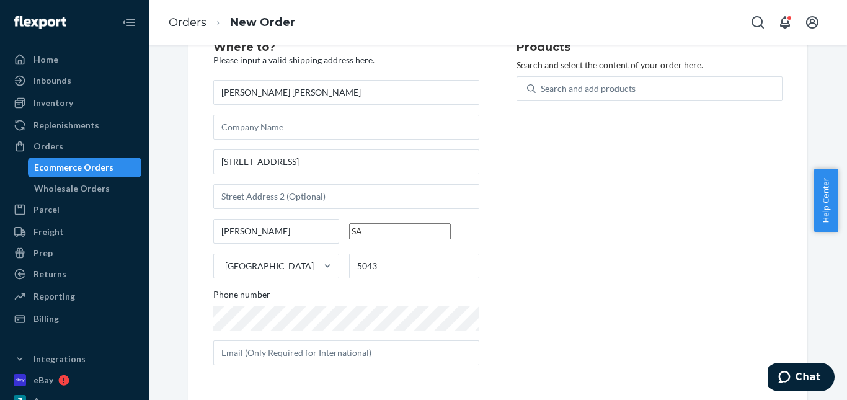
scroll to position [47, 0]
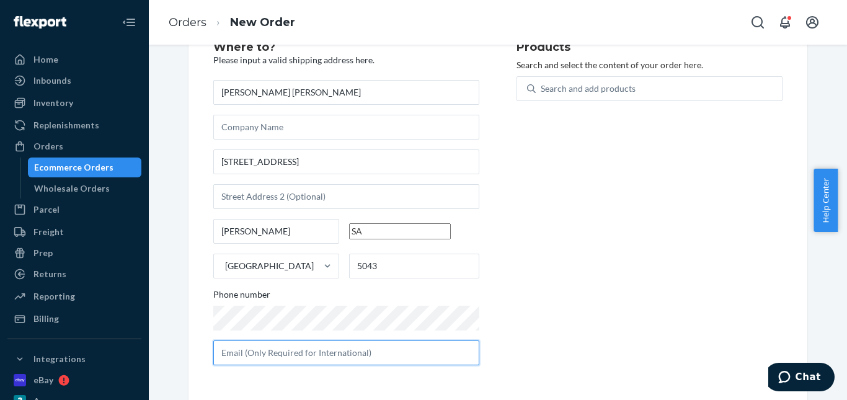
click at [269, 352] on input "text" at bounding box center [346, 352] width 266 height 25
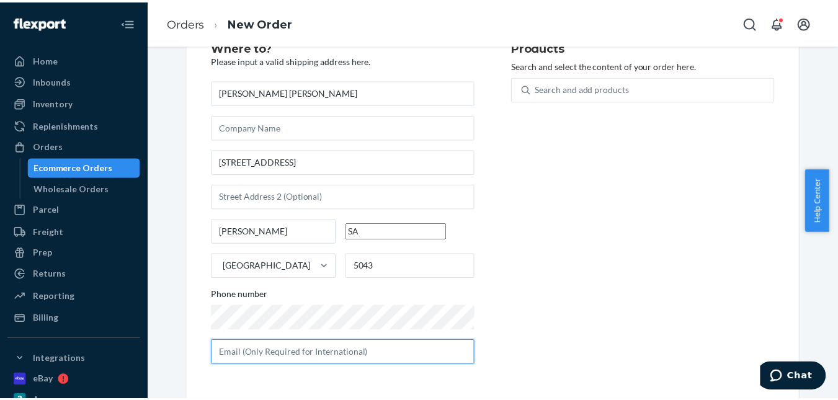
scroll to position [10, 0]
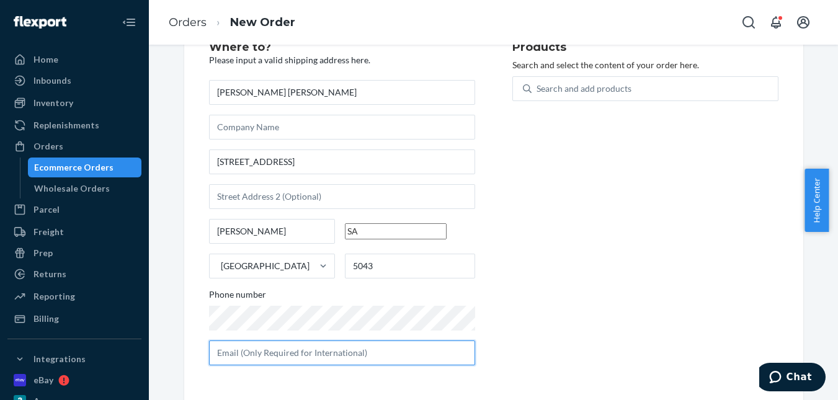
paste input "[PERSON_NAME][EMAIL_ADDRESS][PERSON_NAME][DOMAIN_NAME]"
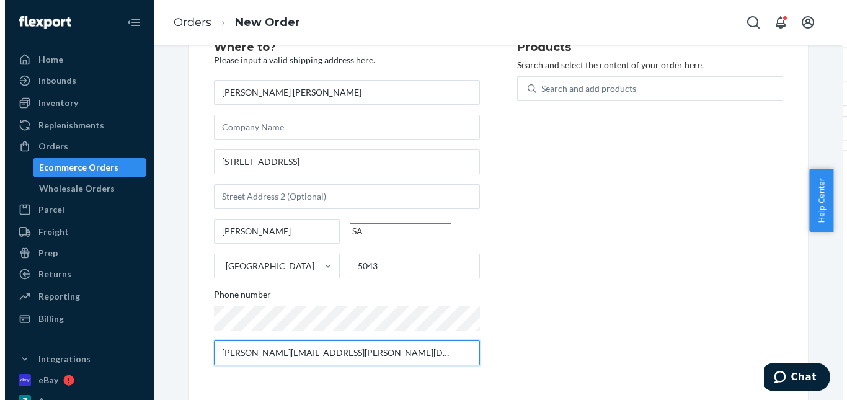
scroll to position [0, 0]
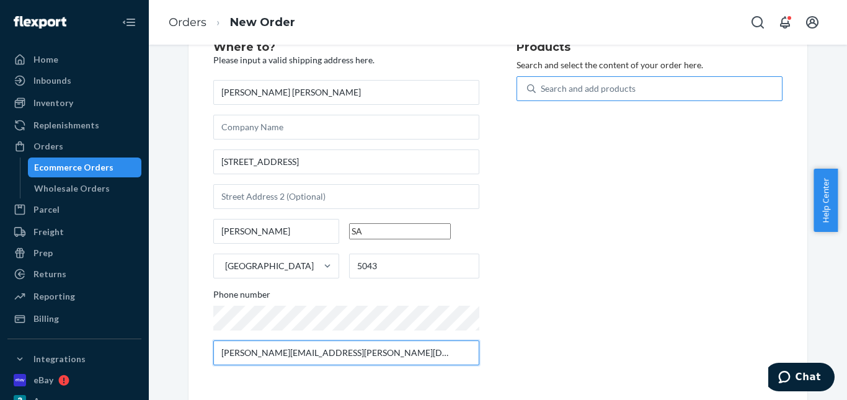
type input "[PERSON_NAME][EMAIL_ADDRESS][PERSON_NAME][DOMAIN_NAME]"
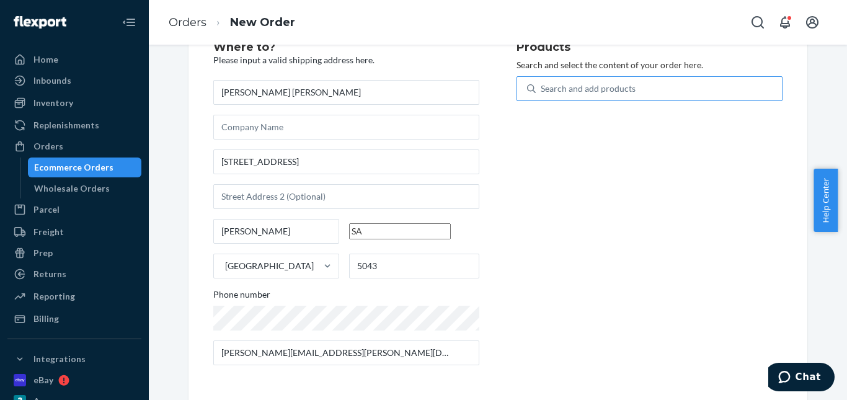
click at [580, 94] on div "Search and add products" at bounding box center [659, 89] width 246 height 22
click at [542, 94] on input "Search and add products" at bounding box center [541, 88] width 1 height 12
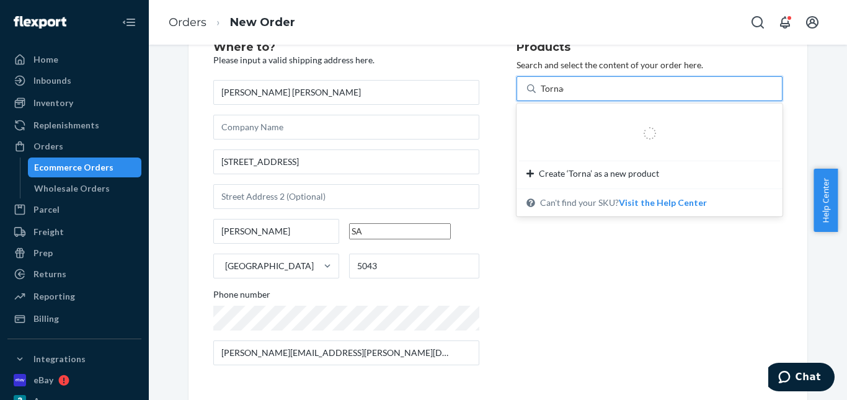
type input "Tornado"
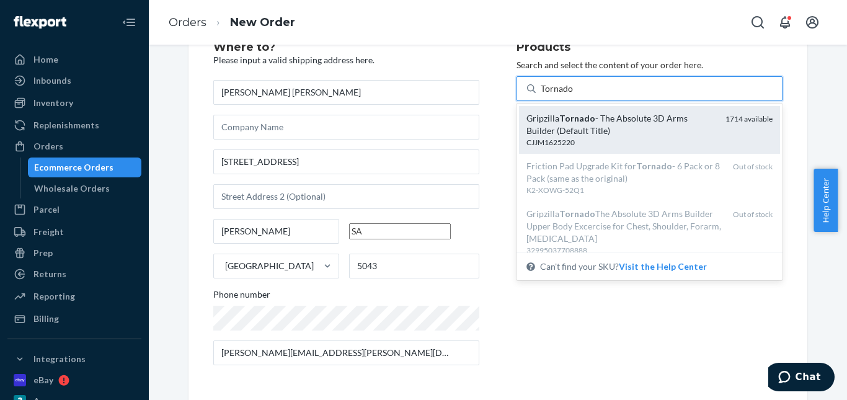
click at [581, 122] on em "Tornado" at bounding box center [577, 118] width 36 height 11
click at [574, 95] on input "Tornado" at bounding box center [557, 88] width 33 height 12
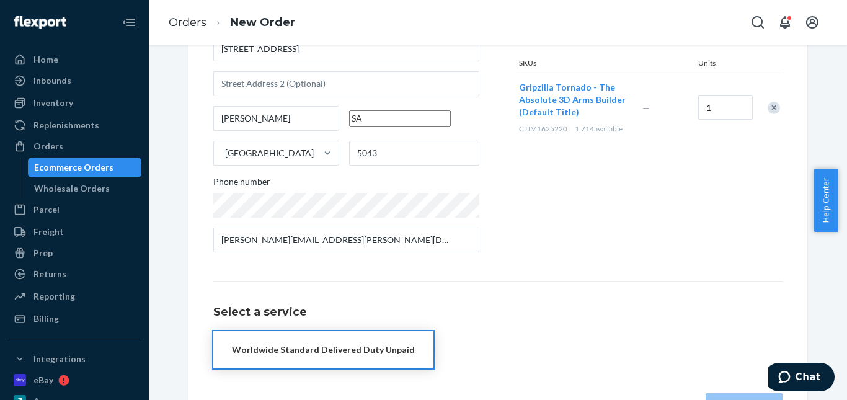
scroll to position [202, 0]
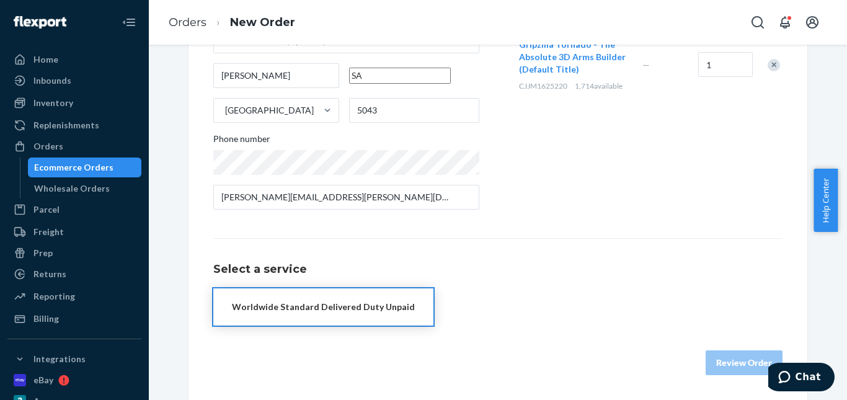
click at [344, 315] on button "Worldwide Standard Delivered Duty Unpaid" at bounding box center [323, 306] width 220 height 37
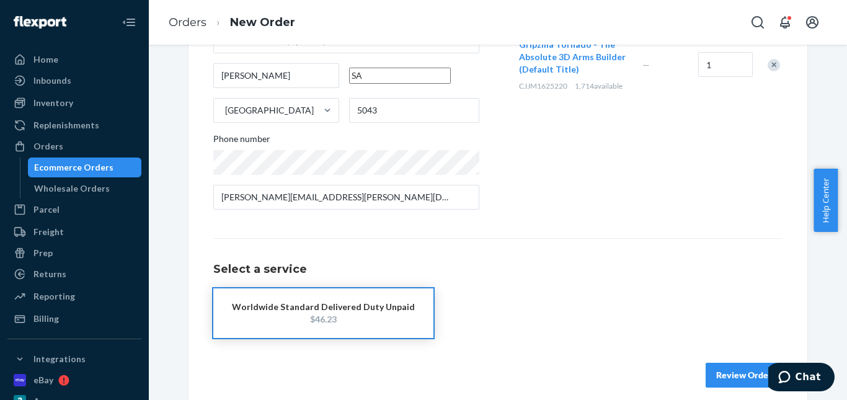
click at [718, 368] on button "Review Order" at bounding box center [744, 375] width 77 height 25
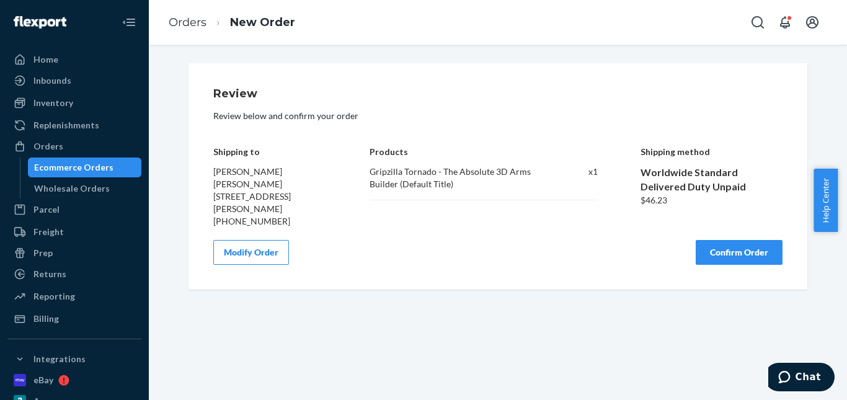
scroll to position [0, 0]
click at [736, 227] on div "Review Review below and confirm your order Shipping to [PERSON_NAME] [PERSON_NA…" at bounding box center [497, 176] width 569 height 177
drag, startPoint x: 725, startPoint y: 245, endPoint x: 675, endPoint y: 193, distance: 71.5
click at [725, 241] on button "Confirm Order" at bounding box center [739, 252] width 87 height 25
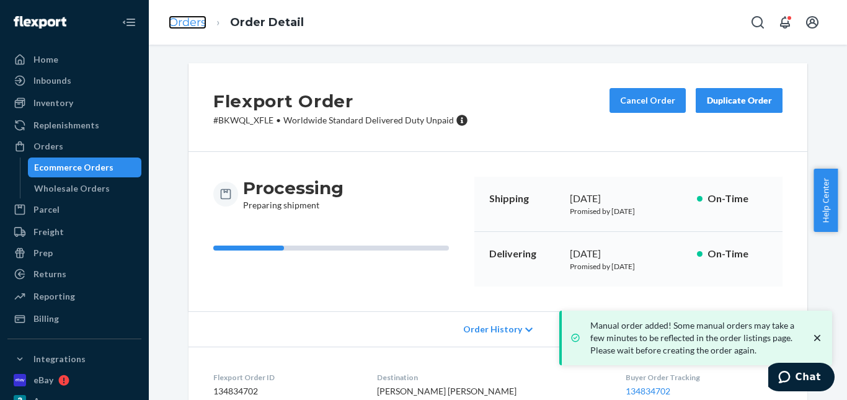
click at [184, 17] on link "Orders" at bounding box center [188, 23] width 38 height 14
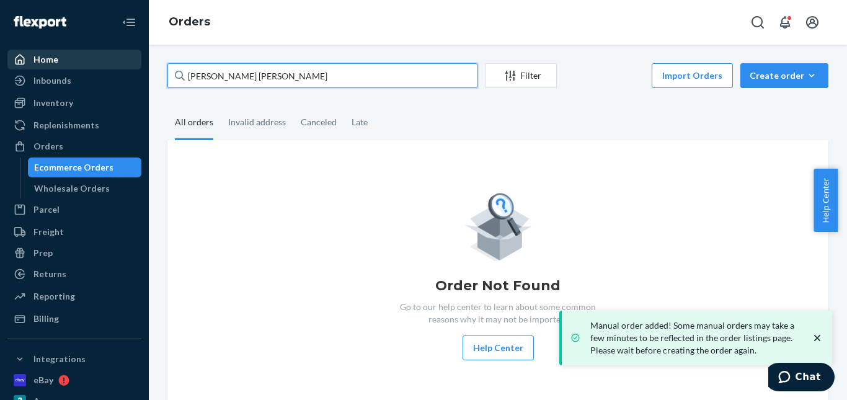
drag, startPoint x: 264, startPoint y: 74, endPoint x: 90, endPoint y: 67, distance: 174.4
click at [64, 76] on div "Home Inbounds Shipping Plans Problems Inventory Products Replenishments Orders …" at bounding box center [423, 200] width 847 height 400
paste input "[PERSON_NAME]"
type input "[PERSON_NAME]"
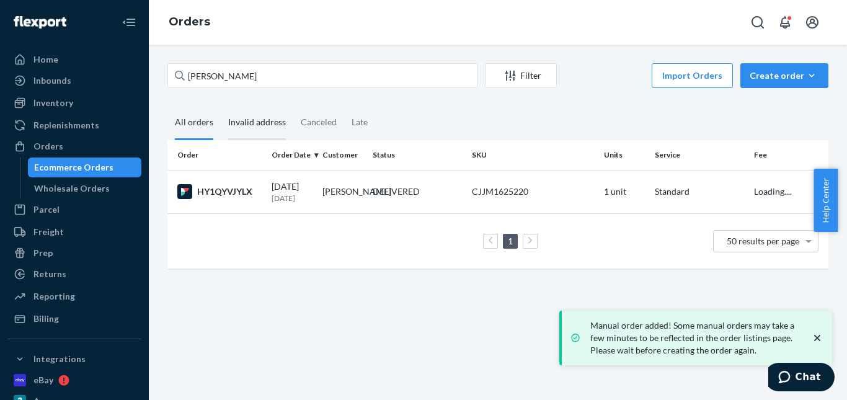
click at [249, 125] on div "Invalid address" at bounding box center [257, 123] width 58 height 34
click at [221, 106] on input "Invalid address" at bounding box center [221, 106] width 0 height 0
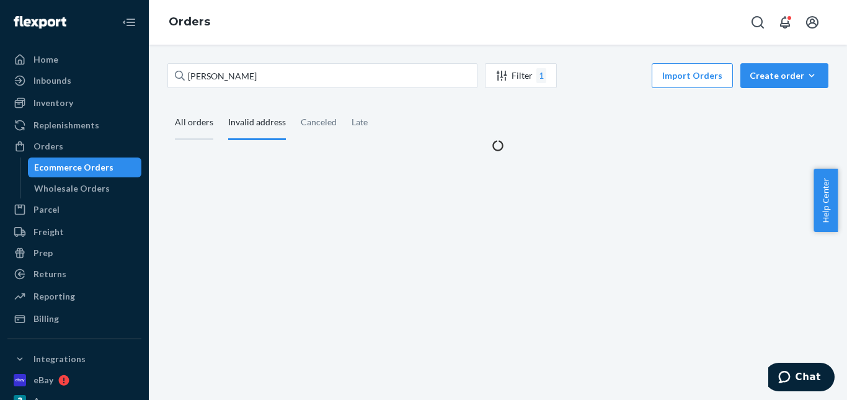
click at [198, 125] on div "All orders" at bounding box center [194, 123] width 38 height 34
click at [167, 106] on input "All orders" at bounding box center [167, 106] width 0 height 0
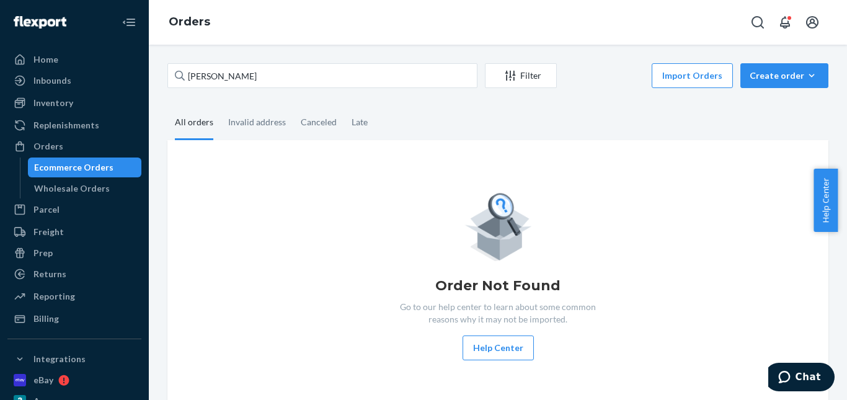
click at [394, 198] on div "Order Not Found Go to our help center to learn about some common reasons why it…" at bounding box center [497, 275] width 641 height 171
click at [192, 129] on div "All orders" at bounding box center [194, 123] width 38 height 34
click at [167, 106] on input "All orders" at bounding box center [167, 106] width 0 height 0
click at [250, 122] on div "Invalid address" at bounding box center [257, 123] width 58 height 34
click at [221, 106] on input "Invalid address" at bounding box center [221, 106] width 0 height 0
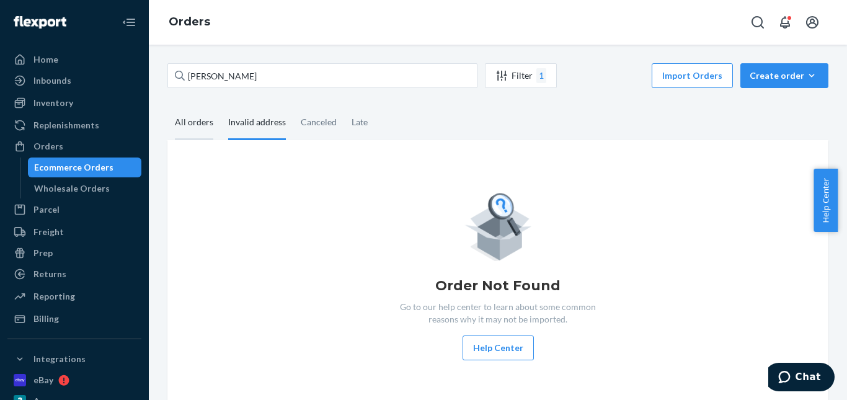
click at [193, 122] on div "All orders" at bounding box center [194, 123] width 38 height 34
click at [167, 106] on input "All orders" at bounding box center [167, 106] width 0 height 0
drag, startPoint x: 198, startPoint y: 128, endPoint x: 242, endPoint y: 127, distance: 44.1
click at [198, 128] on div "All orders" at bounding box center [194, 123] width 38 height 34
click at [167, 106] on input "All orders" at bounding box center [167, 106] width 0 height 0
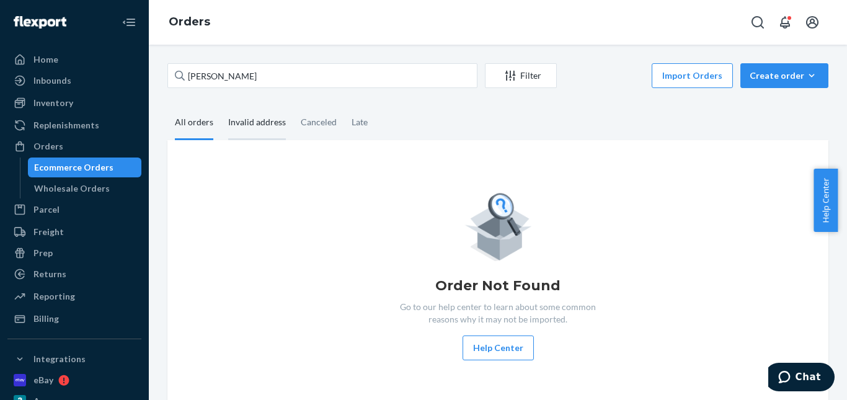
click at [243, 127] on div "Invalid address" at bounding box center [257, 123] width 58 height 34
click at [221, 106] on input "Invalid address" at bounding box center [221, 106] width 0 height 0
drag, startPoint x: 167, startPoint y: 119, endPoint x: 197, endPoint y: 118, distance: 29.2
click at [167, 118] on div "All orders" at bounding box center [193, 123] width 53 height 34
click at [167, 106] on input "All orders" at bounding box center [167, 106] width 0 height 0
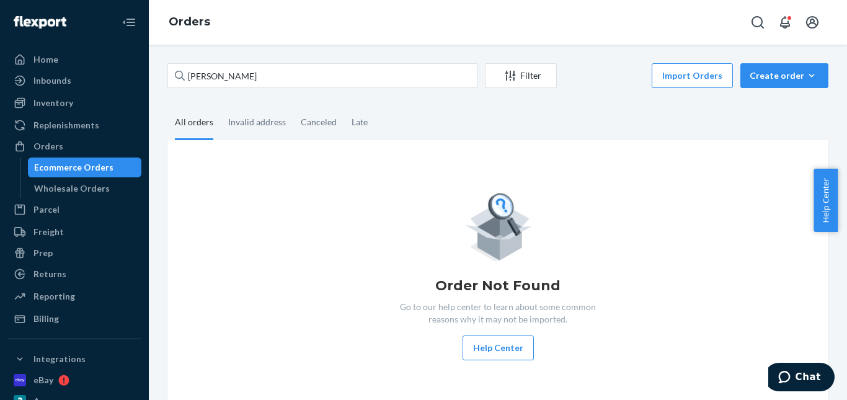
click at [382, 190] on div "Order Not Found Go to our help center to learn about some common reasons why it…" at bounding box center [497, 275] width 641 height 171
drag, startPoint x: 264, startPoint y: 121, endPoint x: 285, endPoint y: 131, distance: 22.7
click at [264, 122] on div "Invalid address" at bounding box center [257, 123] width 58 height 34
click at [221, 106] on input "Invalid address" at bounding box center [221, 106] width 0 height 0
click at [318, 120] on div "Canceled" at bounding box center [319, 123] width 36 height 34
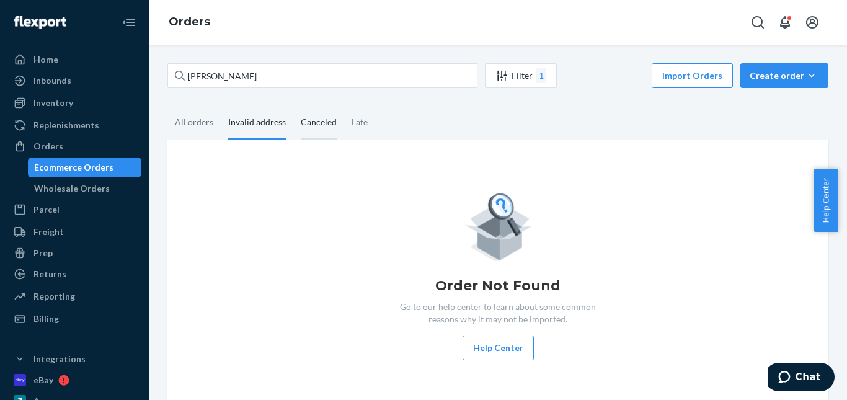
click at [293, 106] on input "Canceled" at bounding box center [293, 106] width 0 height 0
click at [358, 122] on div "Late" at bounding box center [360, 123] width 16 height 34
click at [344, 106] on input "Late" at bounding box center [344, 106] width 0 height 0
click at [204, 122] on div "All orders" at bounding box center [194, 123] width 38 height 34
click at [167, 106] on input "All orders" at bounding box center [167, 106] width 0 height 0
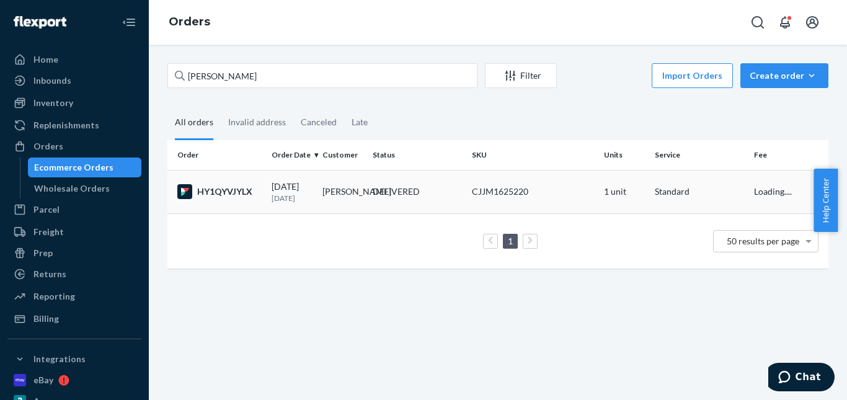
drag, startPoint x: 388, startPoint y: 187, endPoint x: 367, endPoint y: 148, distance: 44.4
click at [388, 187] on div "DELIVERED" at bounding box center [396, 191] width 47 height 12
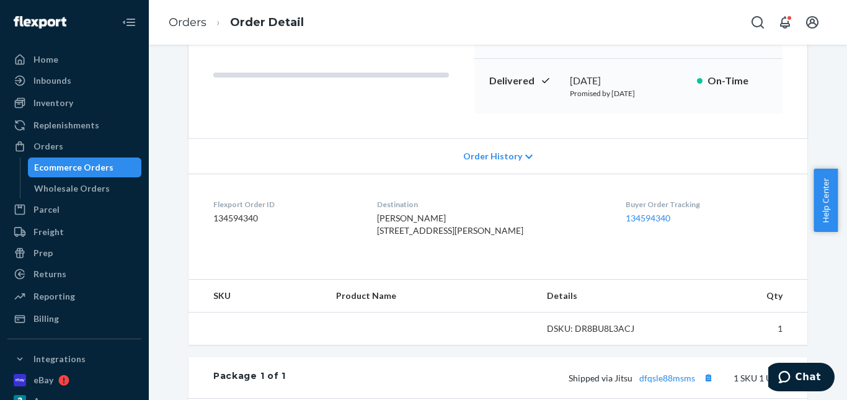
scroll to position [310, 0]
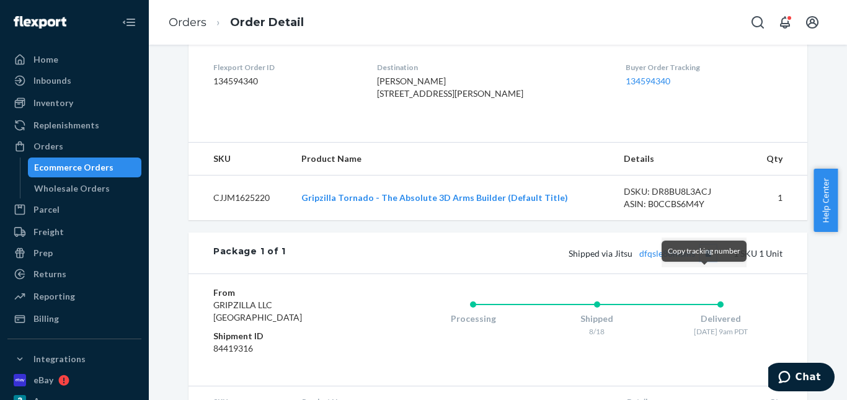
click at [703, 261] on button "Copy tracking number" at bounding box center [708, 253] width 16 height 16
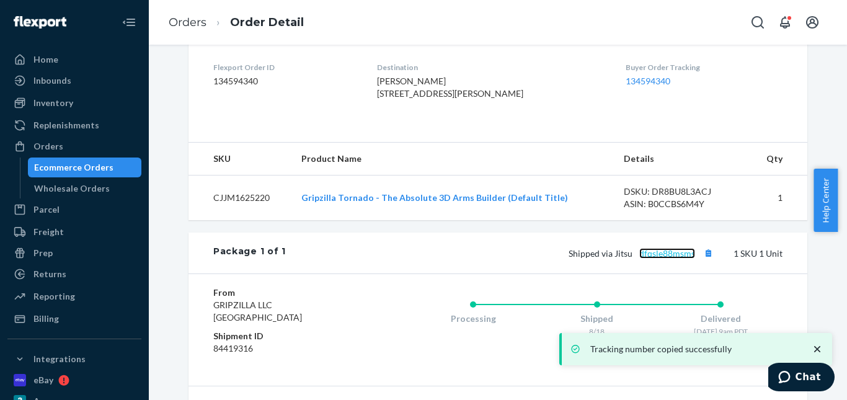
click at [676, 259] on link "dfqsle88msms" at bounding box center [667, 253] width 56 height 11
click at [197, 22] on link "Orders" at bounding box center [188, 23] width 38 height 14
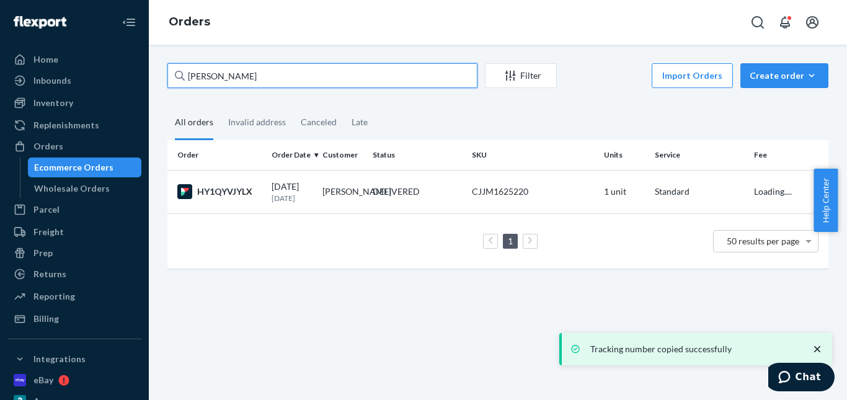
drag, startPoint x: 255, startPoint y: 71, endPoint x: 164, endPoint y: 73, distance: 90.6
click at [164, 73] on div "[PERSON_NAME] Filter Import Orders Create order Ecommerce order Removal order A…" at bounding box center [498, 172] width 680 height 218
paste input "[PERSON_NAME]"
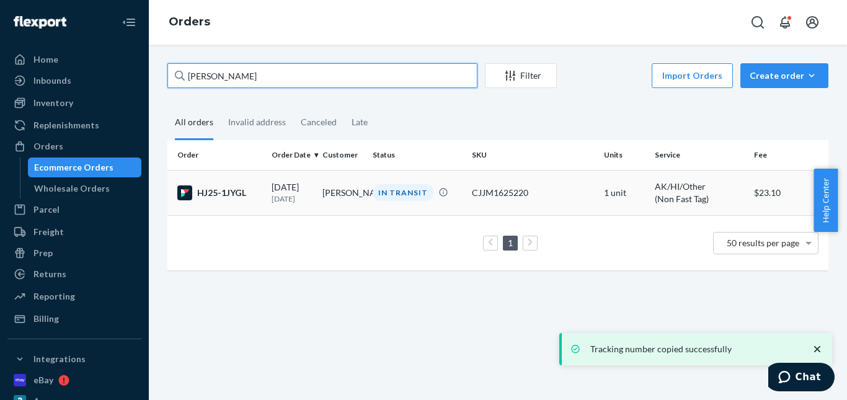
type input "[PERSON_NAME]"
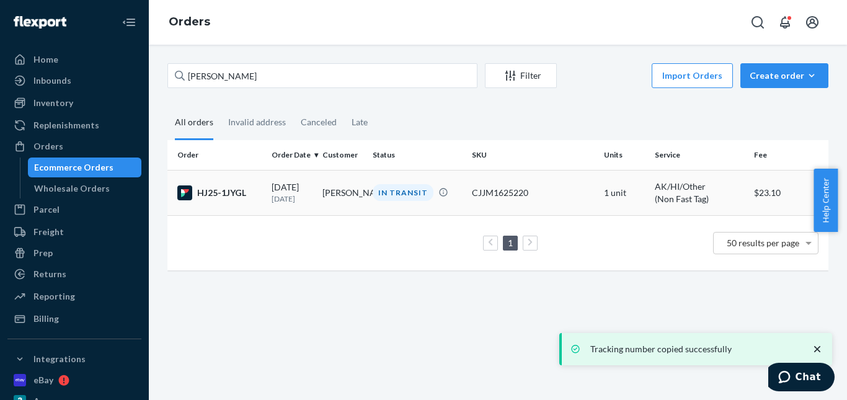
click at [389, 190] on div "IN TRANSIT" at bounding box center [403, 192] width 61 height 17
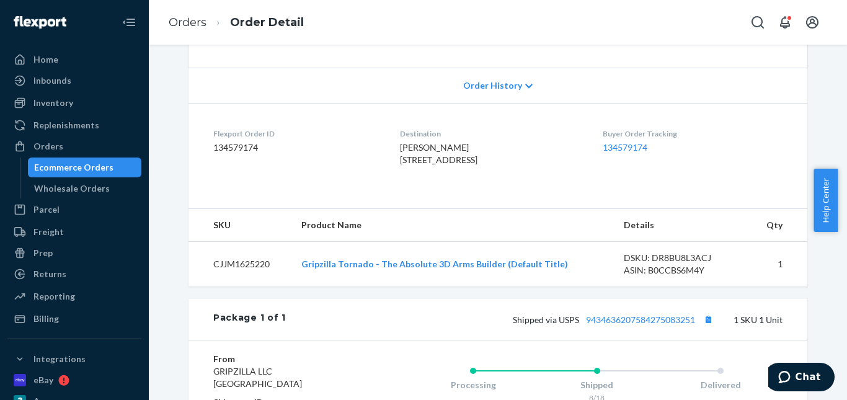
scroll to position [310, 0]
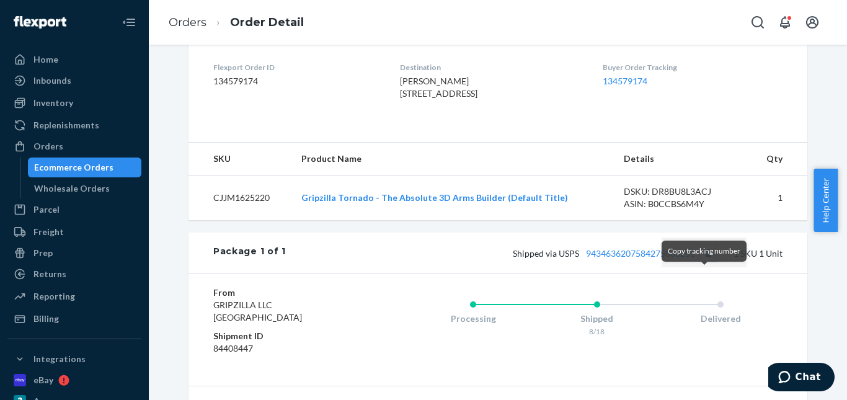
click at [702, 261] on button "Copy tracking number" at bounding box center [708, 253] width 16 height 16
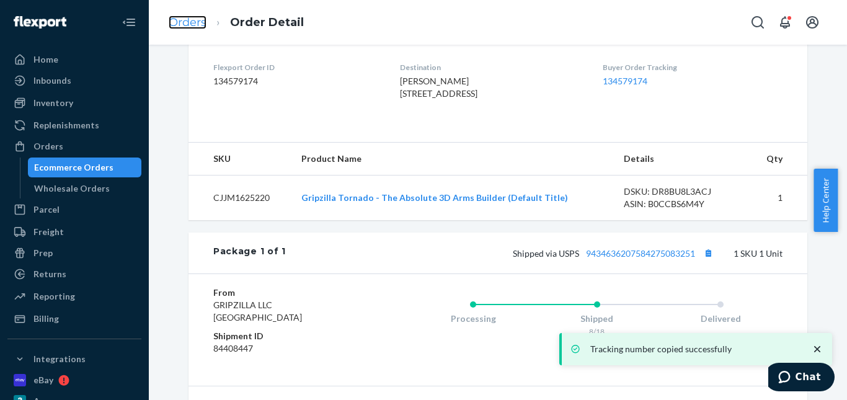
click at [195, 25] on link "Orders" at bounding box center [188, 23] width 38 height 14
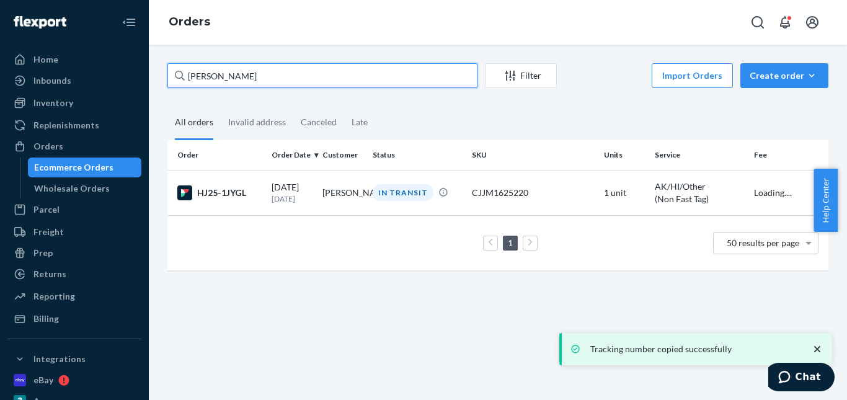
drag, startPoint x: 180, startPoint y: 81, endPoint x: 162, endPoint y: 78, distance: 19.0
click at [154, 79] on div "[PERSON_NAME] Filter Import Orders Create order Ecommerce order Removal order A…" at bounding box center [498, 222] width 698 height 355
paste input "[PERSON_NAME]"
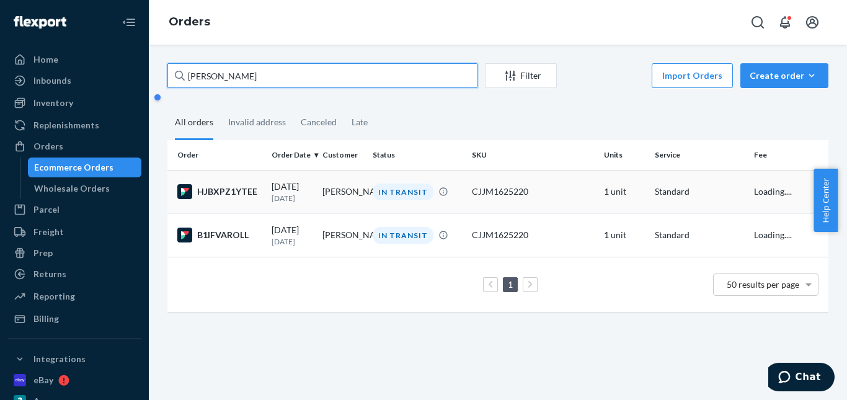
type input "[PERSON_NAME]"
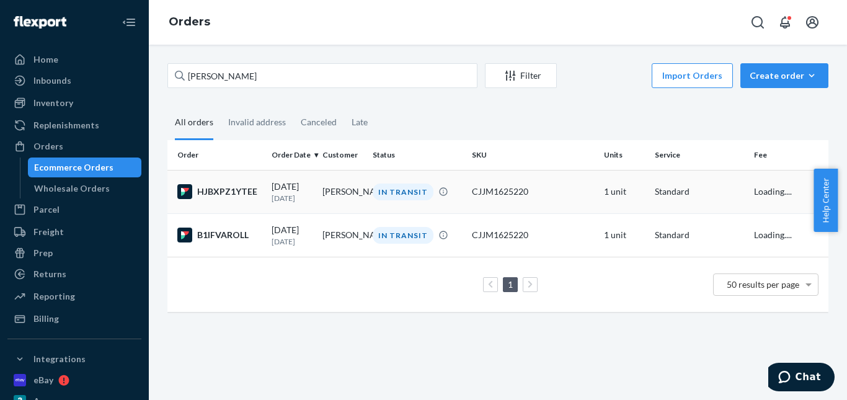
click at [390, 191] on div "IN TRANSIT" at bounding box center [403, 192] width 61 height 17
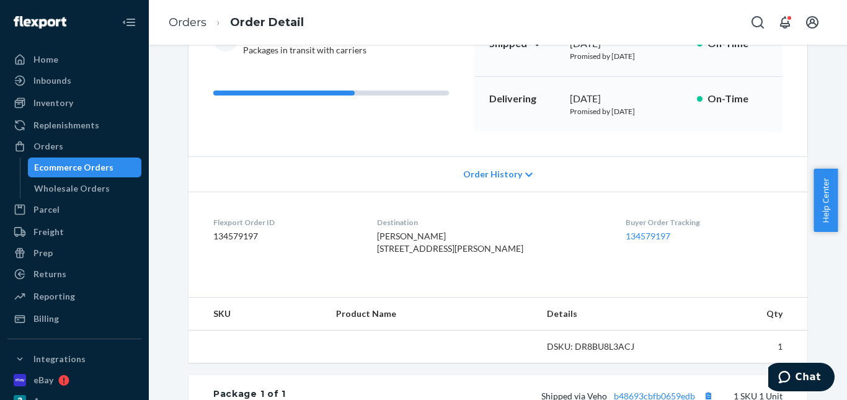
scroll to position [248, 0]
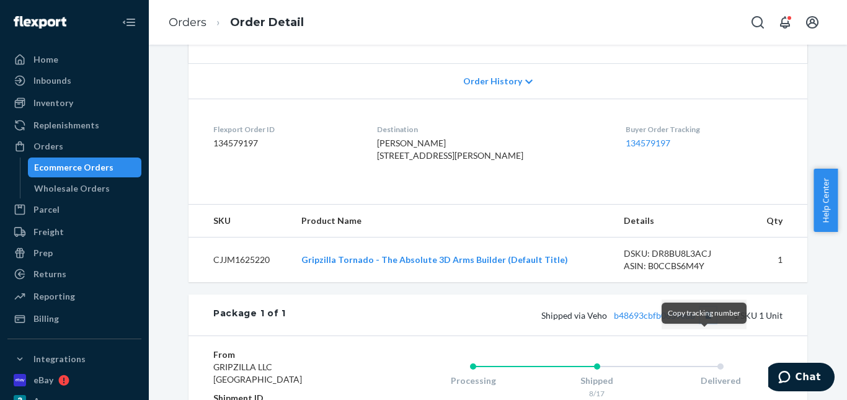
click at [708, 323] on button "Copy tracking number" at bounding box center [708, 315] width 16 height 16
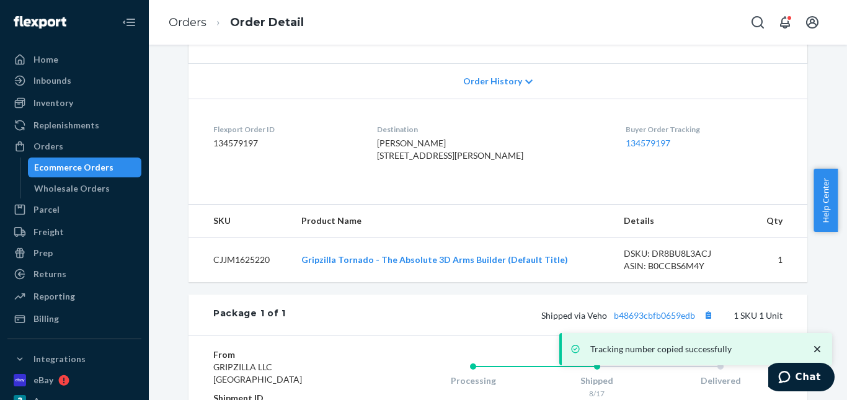
click at [652, 342] on div "Tracking number copied successfully" at bounding box center [697, 349] width 260 height 20
click at [820, 346] on icon "close toast" at bounding box center [817, 349] width 12 height 12
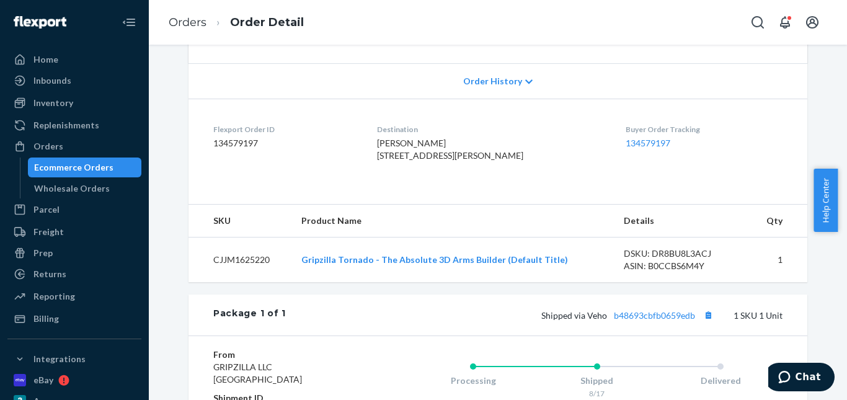
click at [634, 339] on div "Tracking number copied successfully" at bounding box center [695, 349] width 273 height 32
click at [639, 321] on link "b48693cbfb0659edb" at bounding box center [654, 315] width 81 height 11
drag, startPoint x: 202, startPoint y: 23, endPoint x: 227, endPoint y: 53, distance: 39.6
click at [202, 23] on link "Orders" at bounding box center [188, 23] width 38 height 14
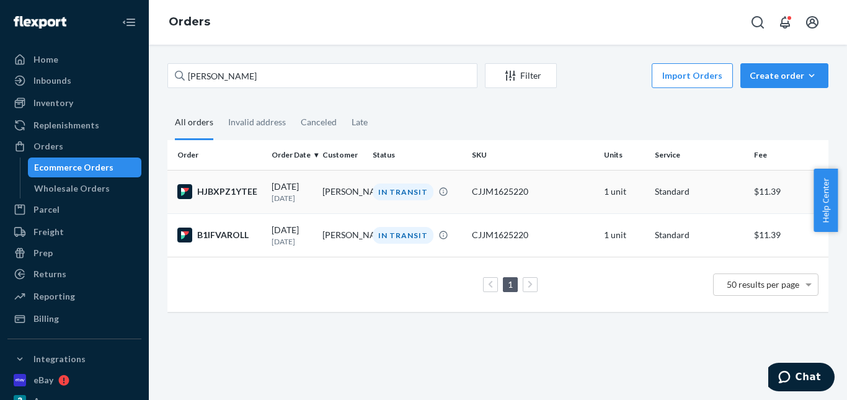
click at [337, 194] on td "[PERSON_NAME]" at bounding box center [343, 191] width 51 height 43
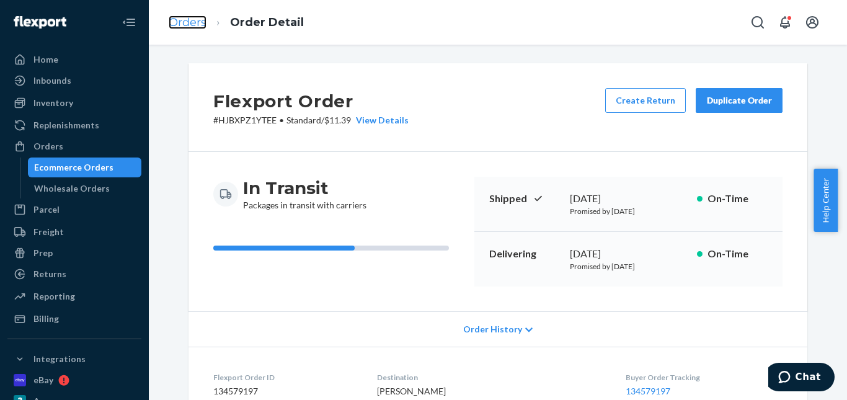
click at [197, 22] on link "Orders" at bounding box center [188, 23] width 38 height 14
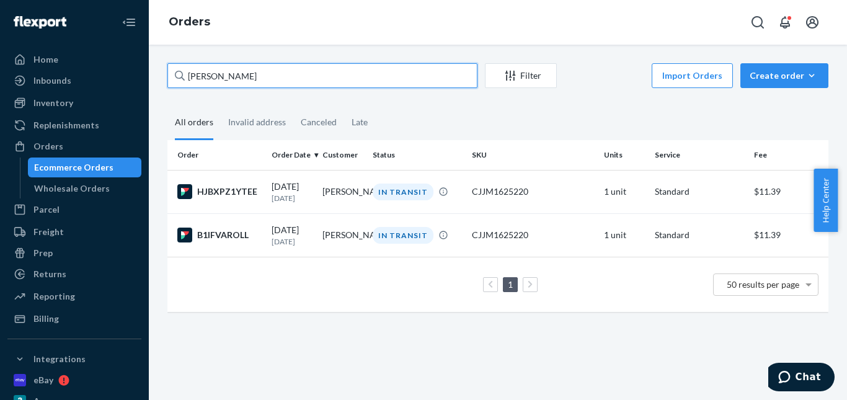
drag, startPoint x: 221, startPoint y: 74, endPoint x: 189, endPoint y: 71, distance: 32.5
click at [146, 74] on div "Home Inbounds Shipping Plans Problems Inventory Products Replenishments Orders …" at bounding box center [423, 200] width 847 height 400
paste input "[PERSON_NAME]"
type input "[PERSON_NAME]"
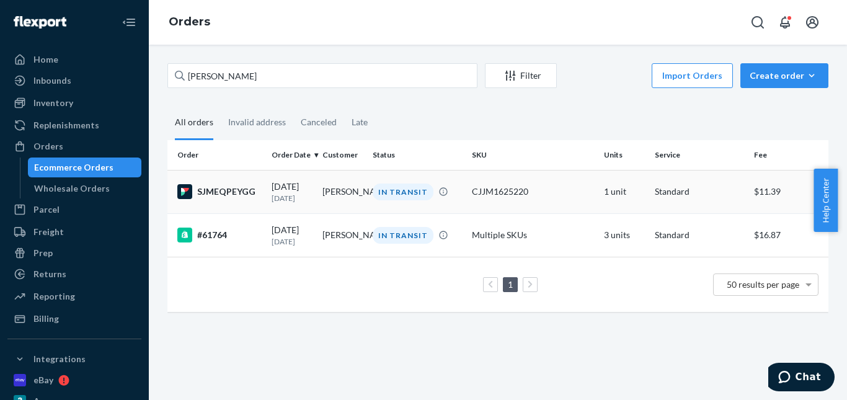
click at [383, 195] on div "IN TRANSIT" at bounding box center [403, 192] width 61 height 17
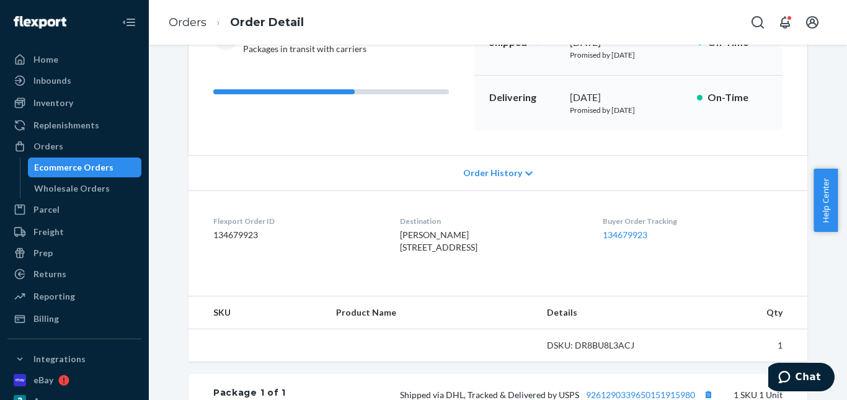
scroll to position [248, 0]
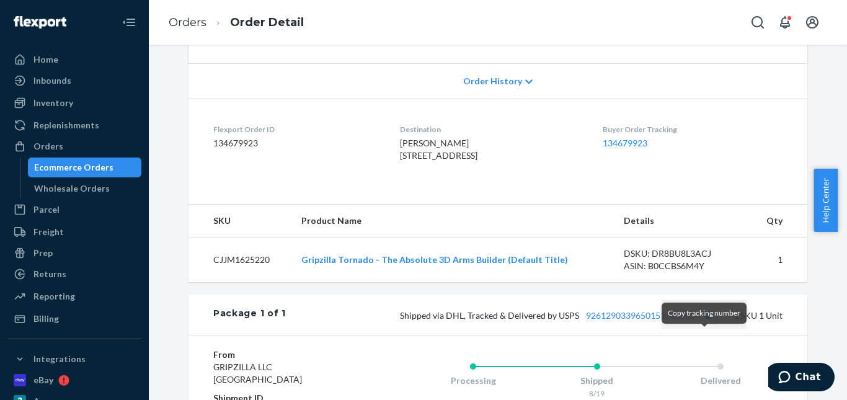
click at [703, 323] on button "Copy tracking number" at bounding box center [708, 315] width 16 height 16
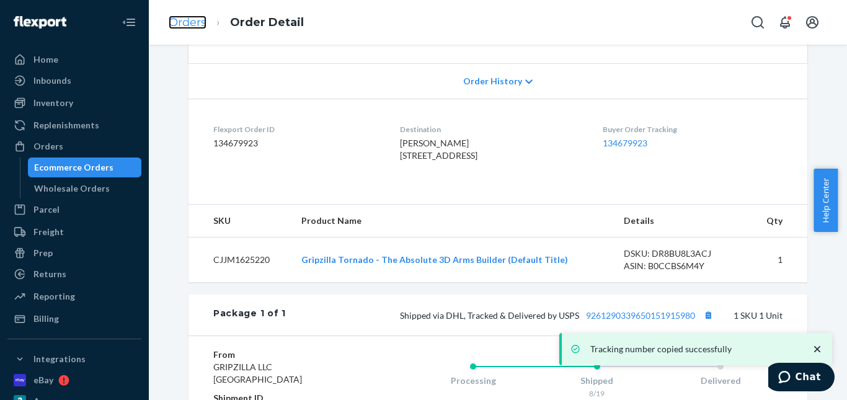
click at [186, 19] on link "Orders" at bounding box center [188, 23] width 38 height 14
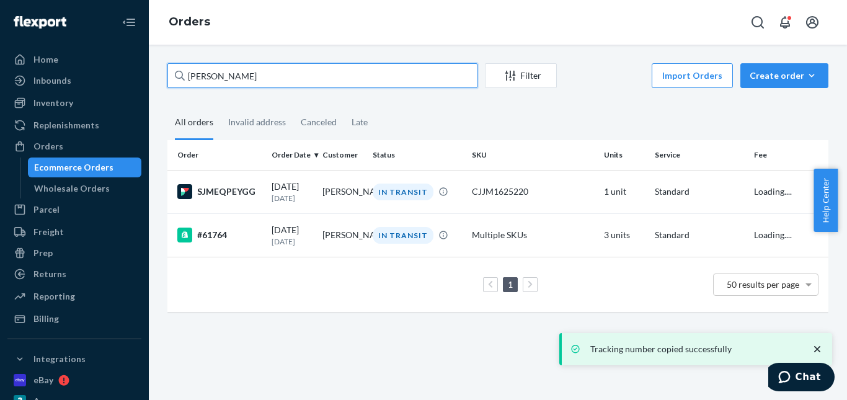
drag, startPoint x: 273, startPoint y: 72, endPoint x: 224, endPoint y: 67, distance: 48.6
click at [160, 71] on div "[PERSON_NAME] Filter Import Orders Create order Ecommerce order Removal order A…" at bounding box center [498, 193] width 680 height 261
paste input "[PERSON_NAME]"
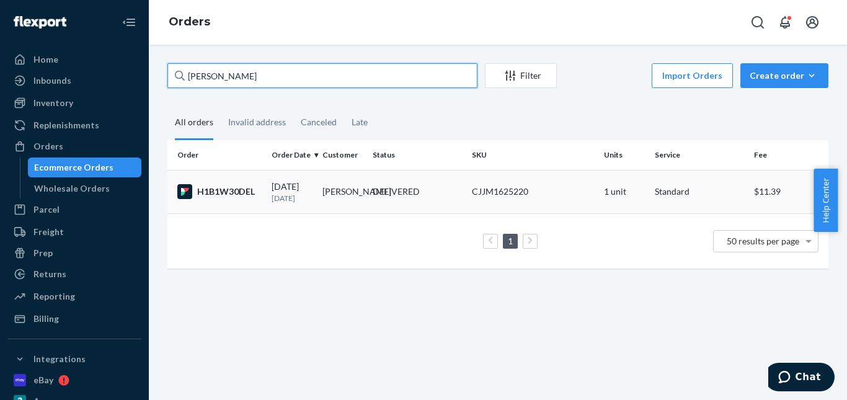
type input "[PERSON_NAME]"
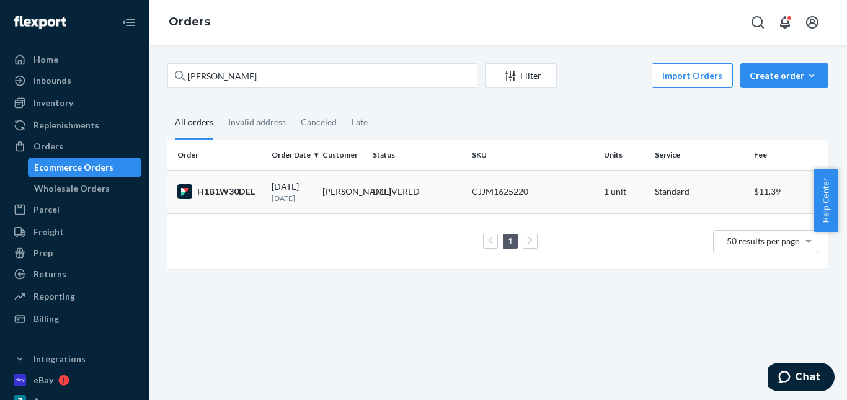
click at [397, 192] on div "DELIVERED" at bounding box center [396, 191] width 47 height 12
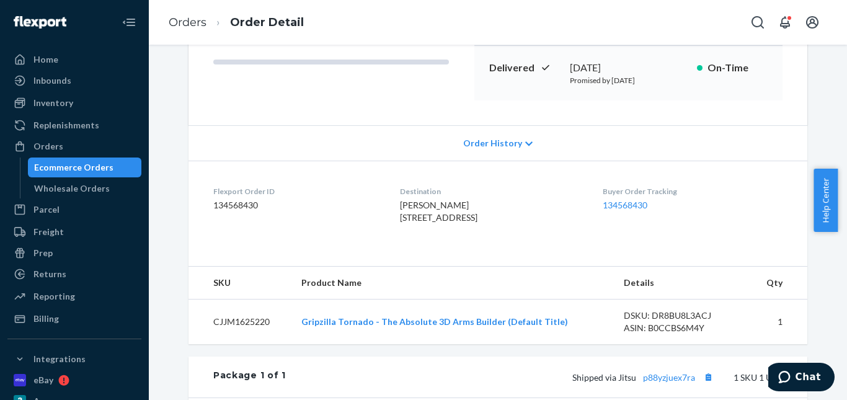
scroll to position [310, 0]
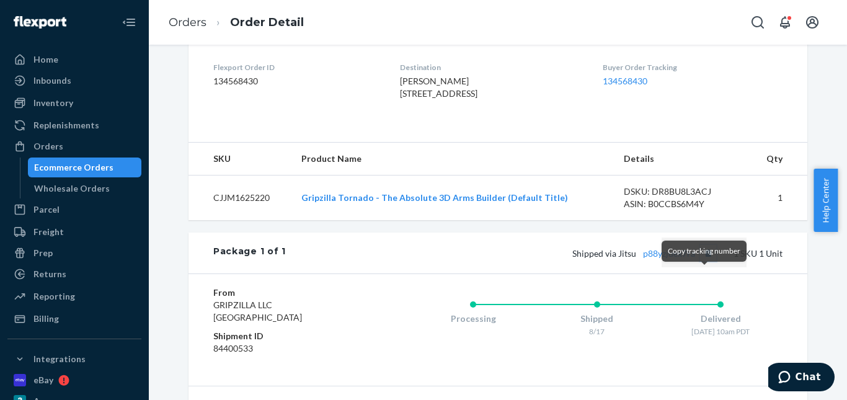
click at [707, 261] on button "Copy tracking number" at bounding box center [708, 253] width 16 height 16
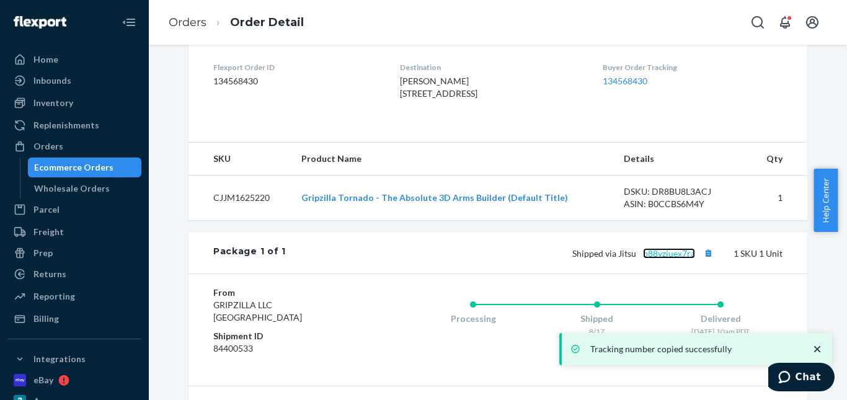
click at [674, 259] on link "p88yzjuex7ra" at bounding box center [669, 253] width 52 height 11
drag, startPoint x: 189, startPoint y: 22, endPoint x: 201, endPoint y: 48, distance: 29.4
click at [189, 22] on link "Orders" at bounding box center [188, 23] width 38 height 14
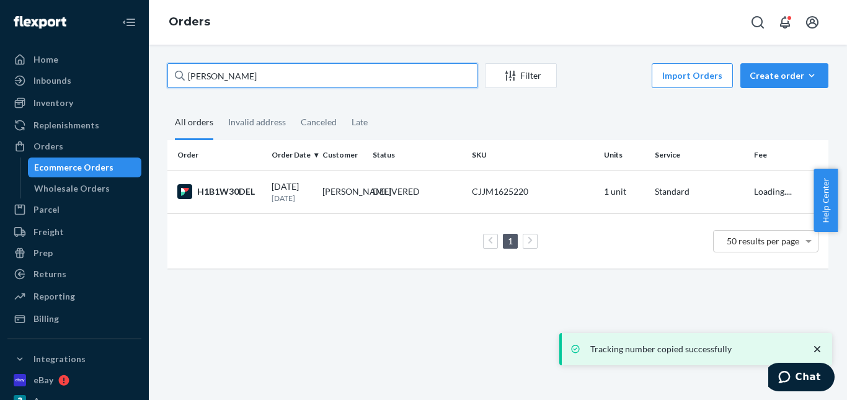
drag, startPoint x: 236, startPoint y: 73, endPoint x: 174, endPoint y: 72, distance: 62.0
click at [155, 76] on div "[PERSON_NAME] Filter Import Orders Create order Ecommerce order Removal order A…" at bounding box center [498, 222] width 698 height 355
paste input "[PERSON_NAME]"
type input "[PERSON_NAME]"
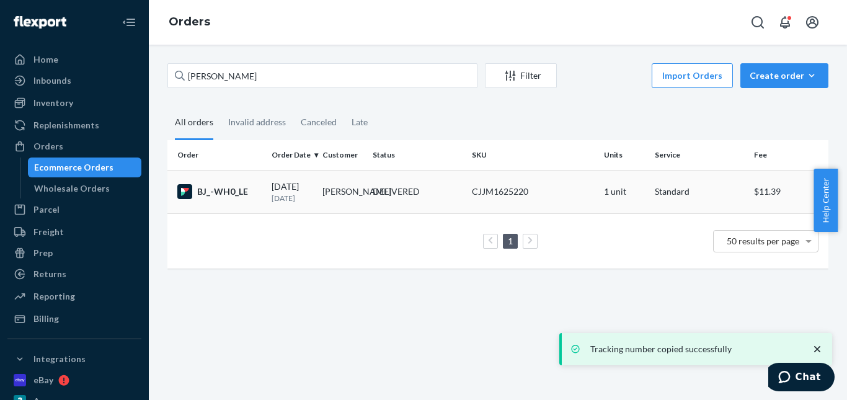
click at [376, 192] on div "DELIVERED" at bounding box center [396, 191] width 47 height 12
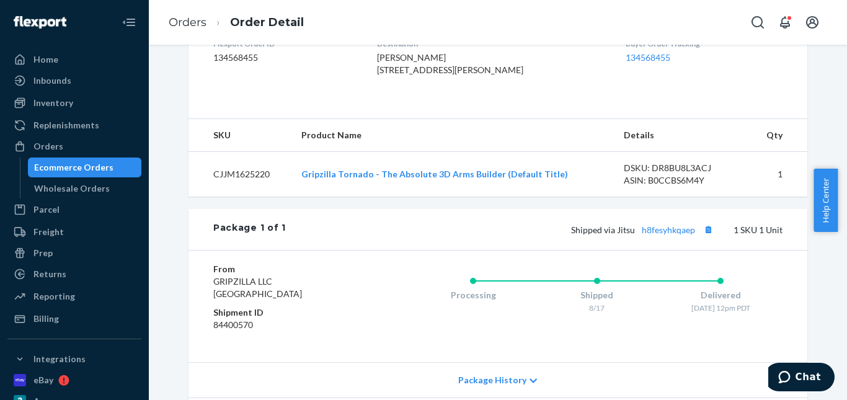
scroll to position [447, 0]
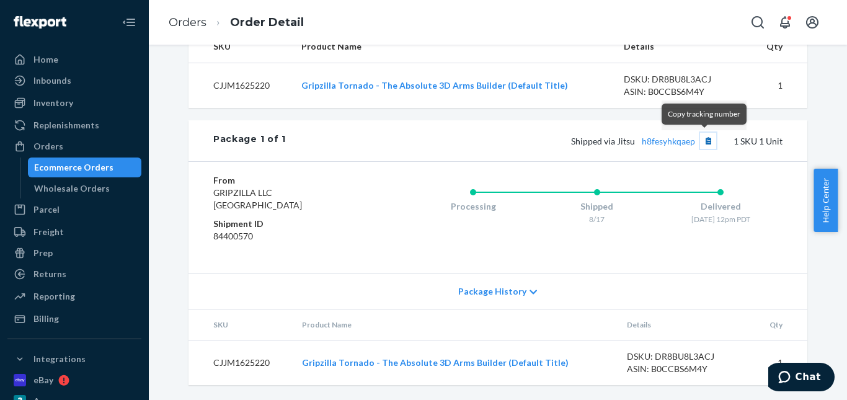
click at [702, 141] on button "Copy tracking number" at bounding box center [708, 141] width 16 height 16
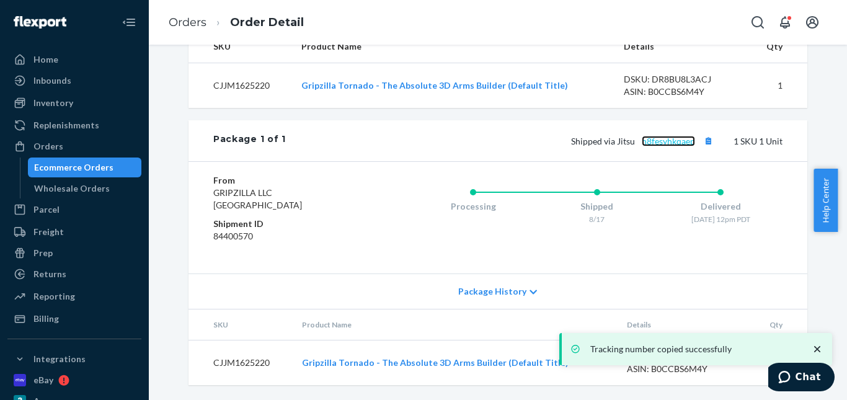
click at [670, 138] on link "h8fesyhkqaep" at bounding box center [668, 141] width 53 height 11
drag, startPoint x: 201, startPoint y: 20, endPoint x: 215, endPoint y: 46, distance: 29.2
click at [201, 20] on link "Orders" at bounding box center [188, 23] width 38 height 14
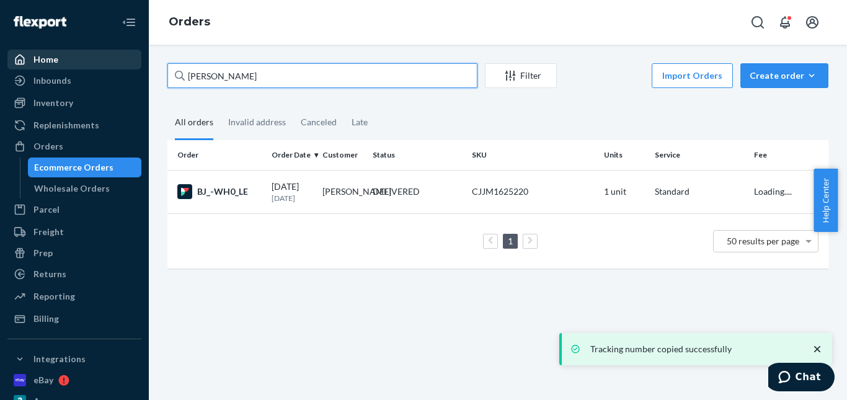
drag, startPoint x: 251, startPoint y: 73, endPoint x: 122, endPoint y: 66, distance: 128.6
click at [122, 66] on div "Home Inbounds Shipping Plans Problems Inventory Products Replenishments Orders …" at bounding box center [423, 200] width 847 height 400
paste input "[PERSON_NAME]"
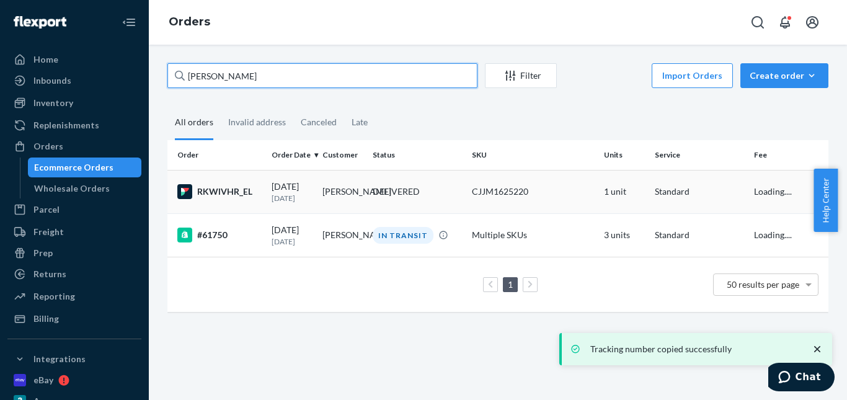
type input "[PERSON_NAME]"
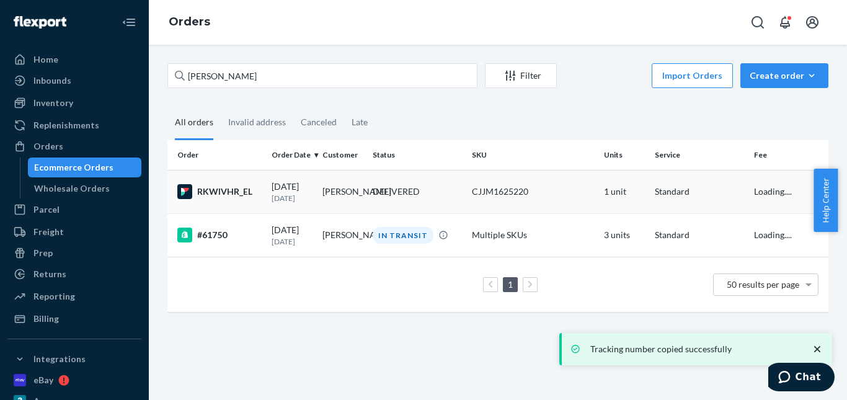
click at [388, 190] on div "DELIVERED" at bounding box center [396, 191] width 47 height 12
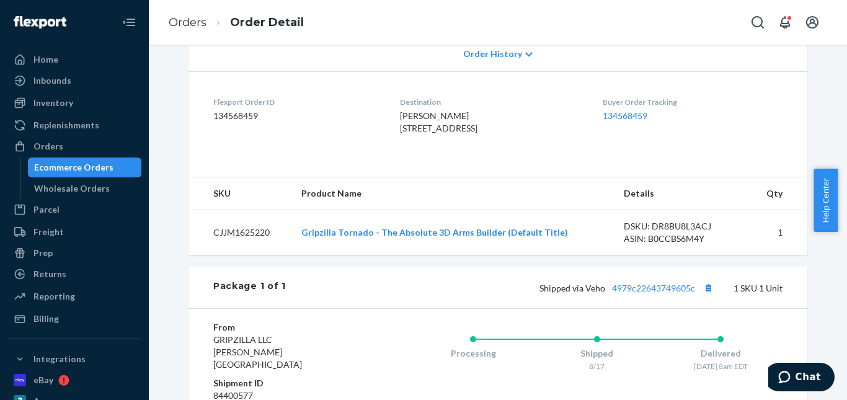
scroll to position [372, 0]
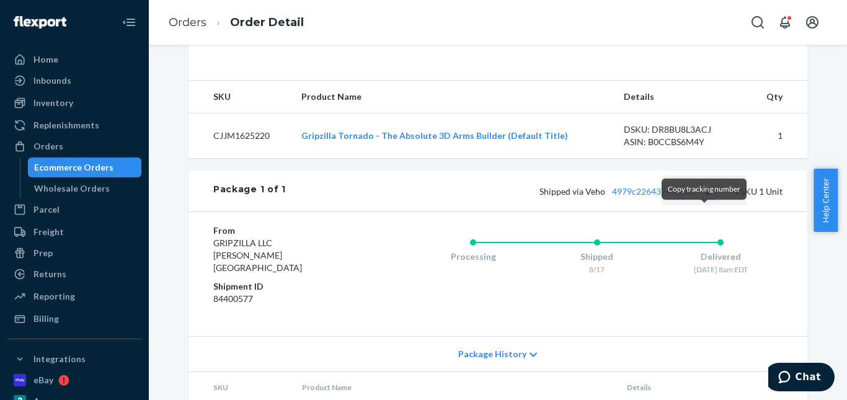
click at [701, 199] on button "Copy tracking number" at bounding box center [708, 191] width 16 height 16
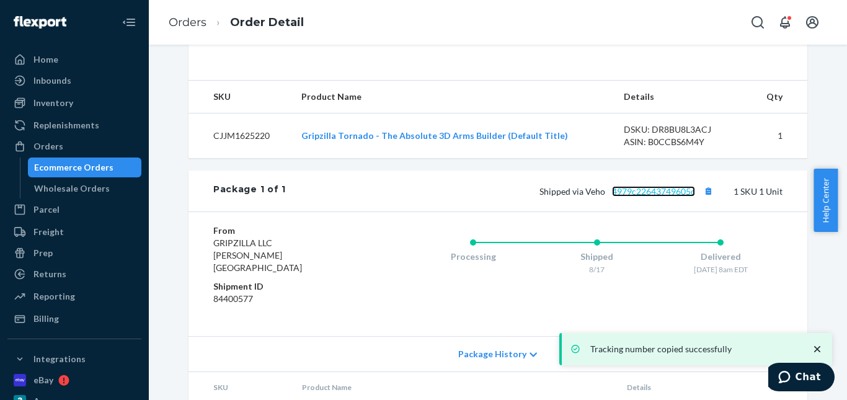
click at [649, 197] on link "4979c22643749605c" at bounding box center [653, 191] width 83 height 11
drag, startPoint x: 197, startPoint y: 19, endPoint x: 227, endPoint y: 57, distance: 48.5
click at [197, 19] on link "Orders" at bounding box center [188, 23] width 38 height 14
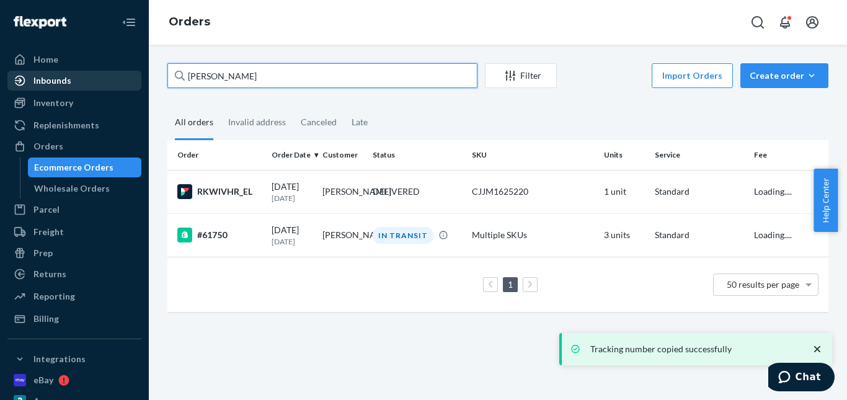
drag, startPoint x: 222, startPoint y: 76, endPoint x: 103, endPoint y: 74, distance: 119.1
click at [102, 75] on div "Home Inbounds Shipping Plans Problems Inventory Products Replenishments Orders …" at bounding box center [423, 200] width 847 height 400
paste input "[PERSON_NAME]"
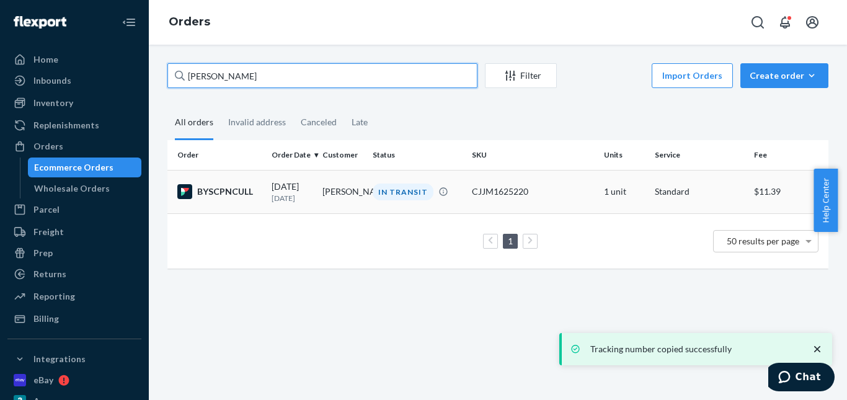
type input "[PERSON_NAME]"
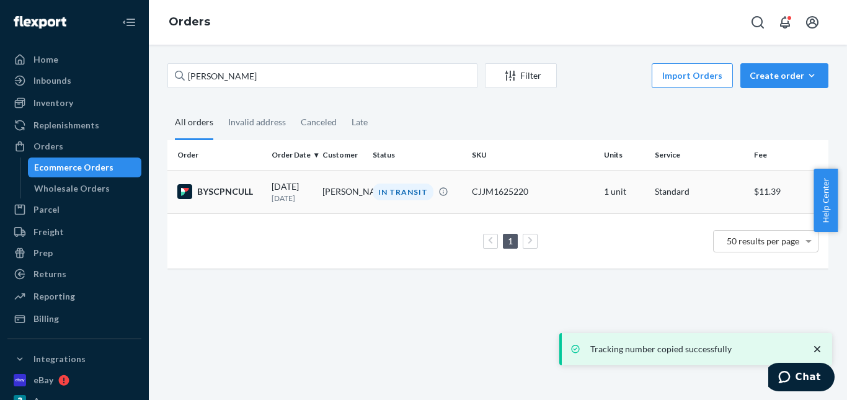
click at [322, 195] on td "[PERSON_NAME]" at bounding box center [343, 191] width 51 height 43
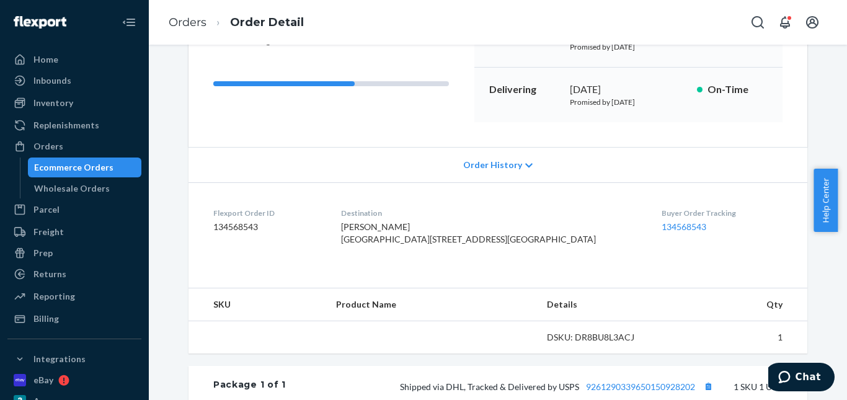
scroll to position [248, 0]
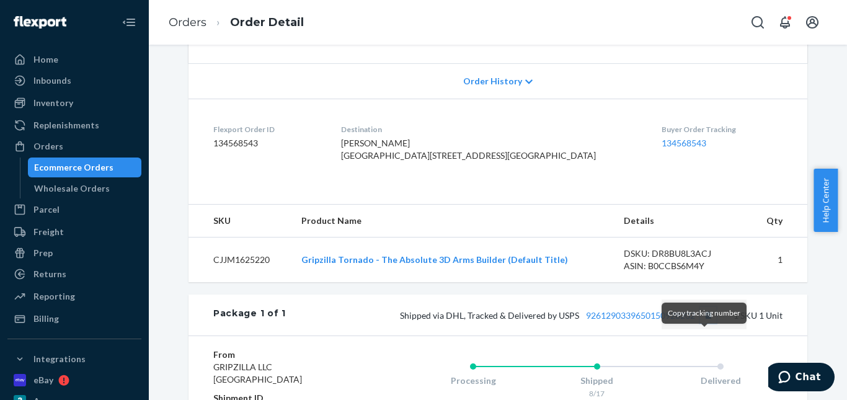
drag, startPoint x: 705, startPoint y: 340, endPoint x: 598, endPoint y: 274, distance: 125.8
click at [705, 323] on button "Copy tracking number" at bounding box center [708, 315] width 16 height 16
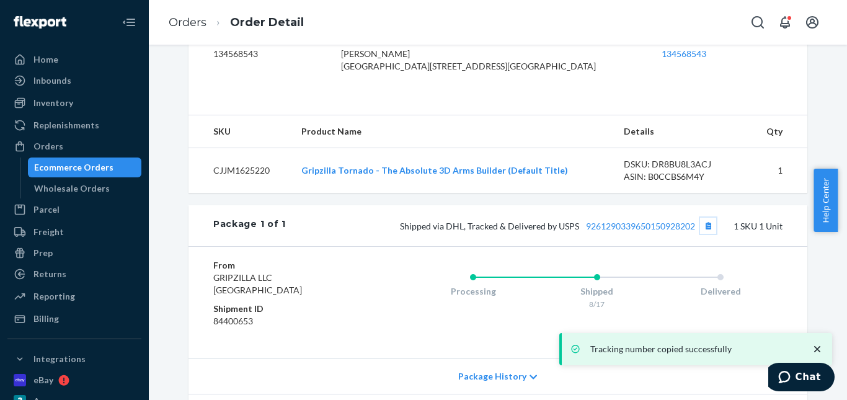
scroll to position [434, 0]
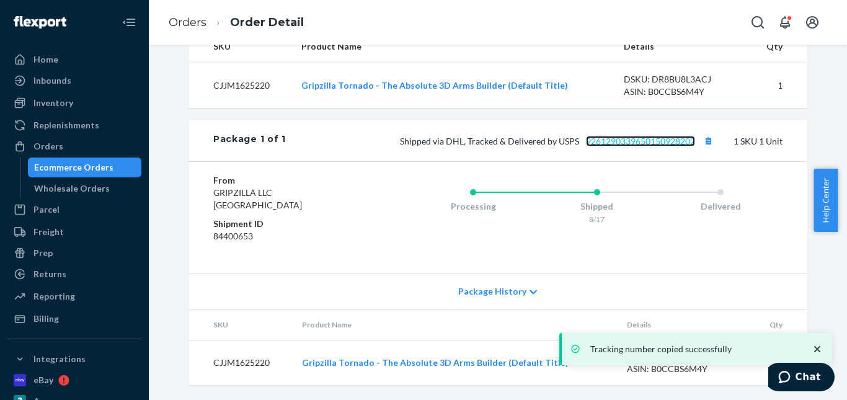
click at [641, 146] on link "9261290339650150928202" at bounding box center [640, 141] width 109 height 11
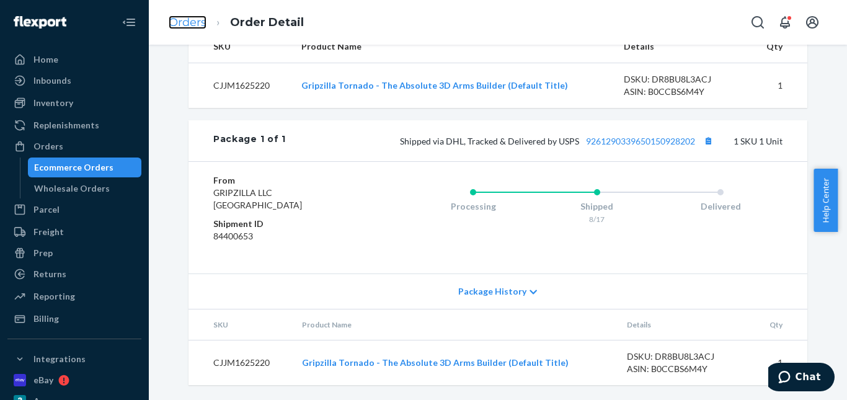
click at [200, 25] on link "Orders" at bounding box center [188, 23] width 38 height 14
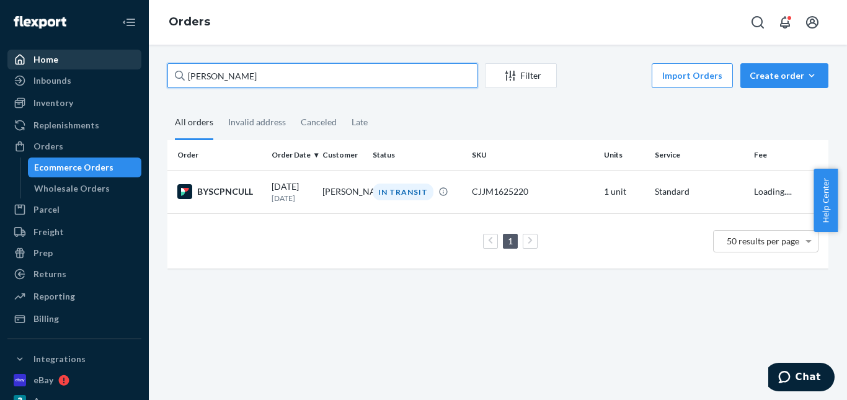
drag, startPoint x: 271, startPoint y: 72, endPoint x: 71, endPoint y: 68, distance: 200.3
click at [68, 71] on div "Home Inbounds Shipping Plans Problems Inventory Products Replenishments Orders …" at bounding box center [423, 200] width 847 height 400
paste input "[PERSON_NAME]"
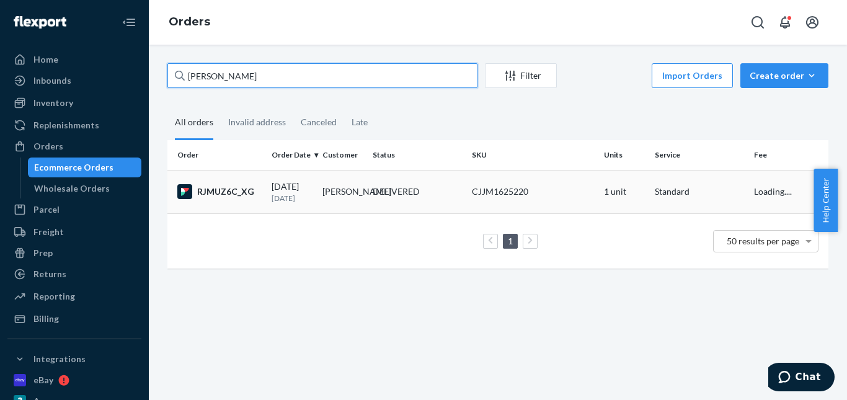
type input "[PERSON_NAME]"
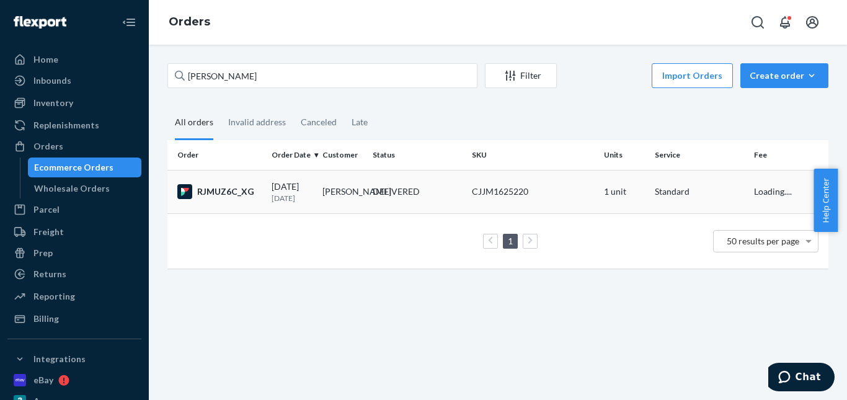
click at [387, 197] on div "DELIVERED" at bounding box center [396, 191] width 47 height 12
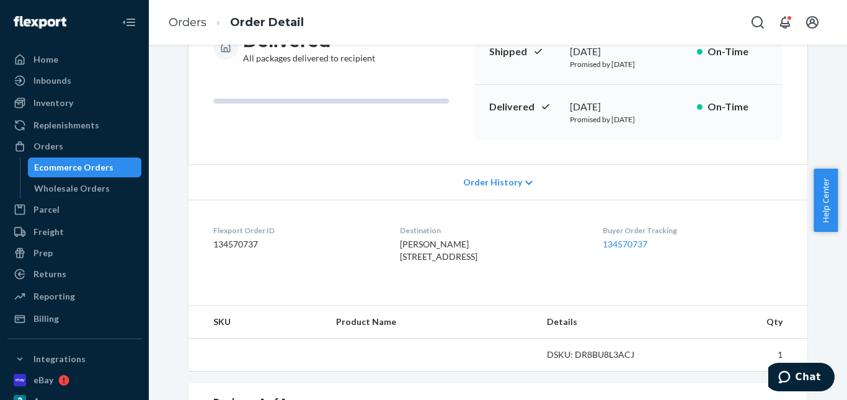
scroll to position [248, 0]
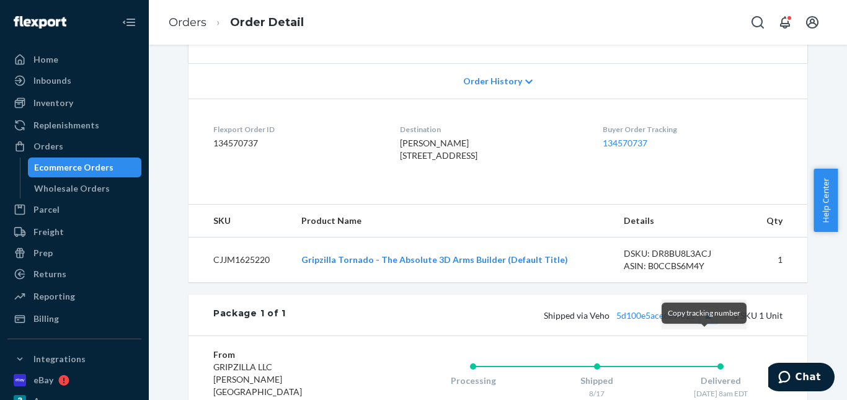
click at [701, 323] on button "Copy tracking number" at bounding box center [708, 315] width 16 height 16
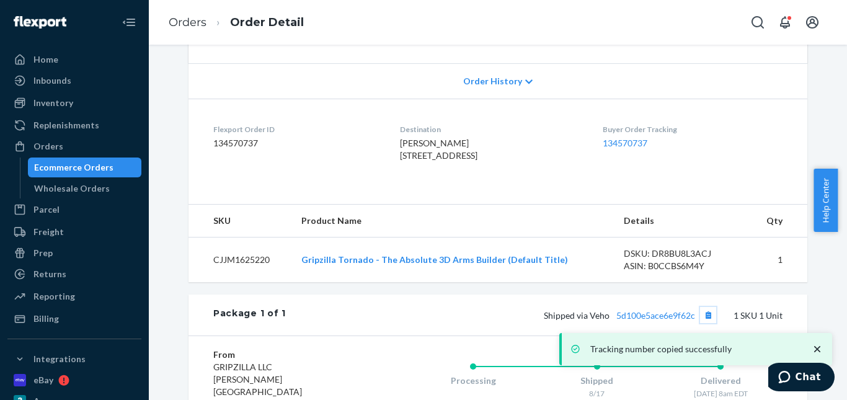
scroll to position [434, 0]
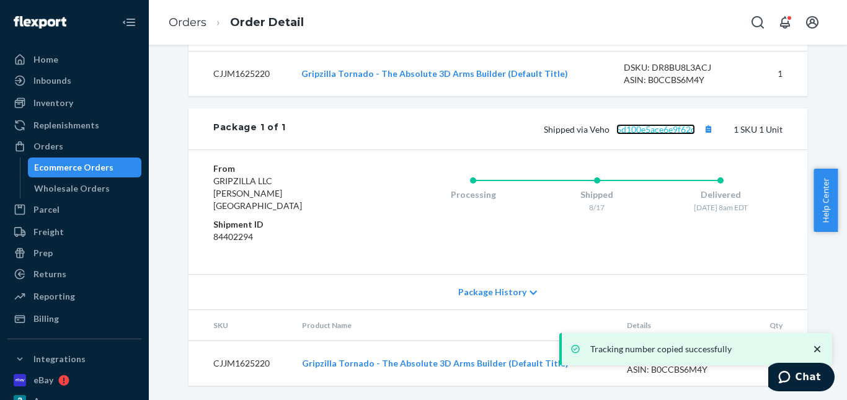
click at [649, 135] on link "5d100e5ace6e9f62c" at bounding box center [655, 129] width 79 height 11
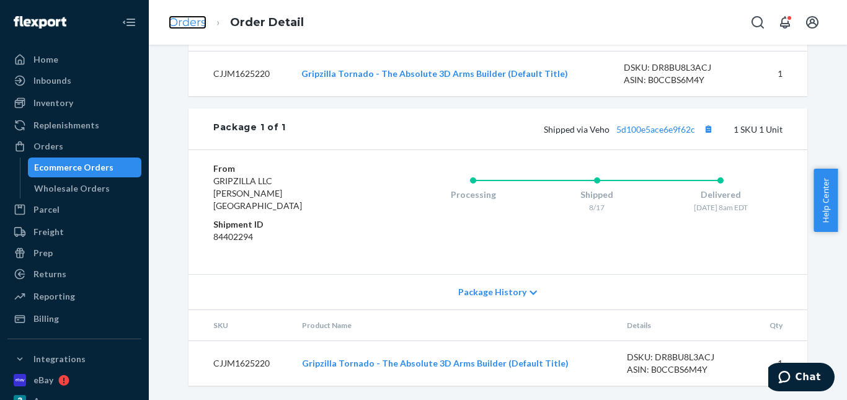
click at [188, 19] on link "Orders" at bounding box center [188, 23] width 38 height 14
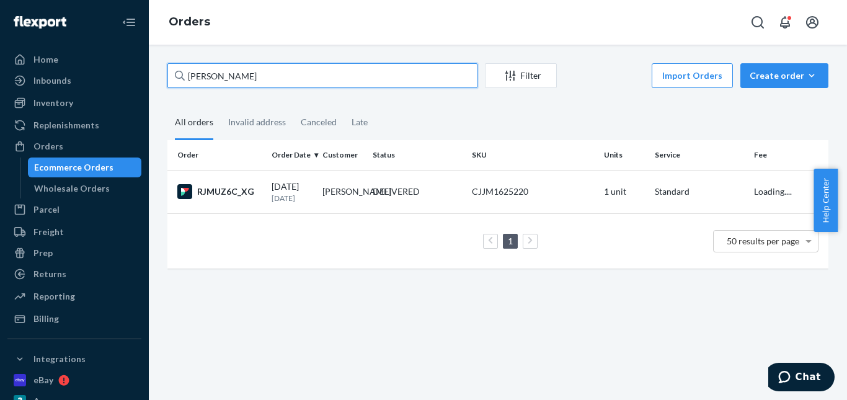
drag, startPoint x: 209, startPoint y: 76, endPoint x: 164, endPoint y: 74, distance: 45.3
click at [164, 75] on div "[PERSON_NAME] Filter Import Orders Create order Ecommerce order Removal order A…" at bounding box center [498, 172] width 680 height 218
paste input "[PERSON_NAME]"
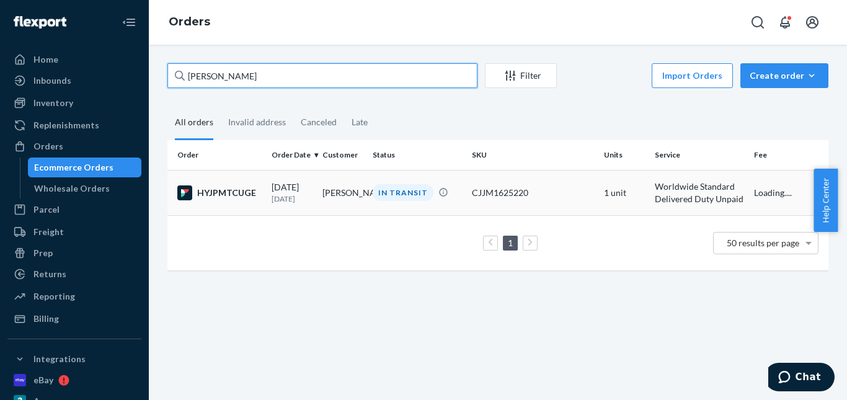
type input "[PERSON_NAME]"
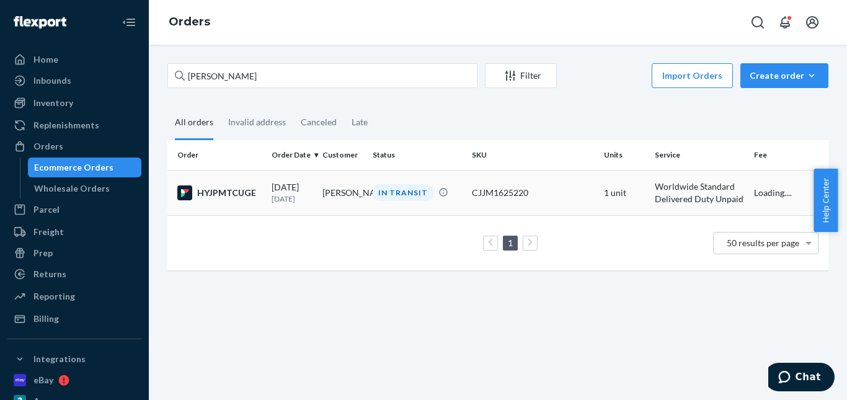
click at [403, 196] on div "IN TRANSIT" at bounding box center [403, 192] width 61 height 17
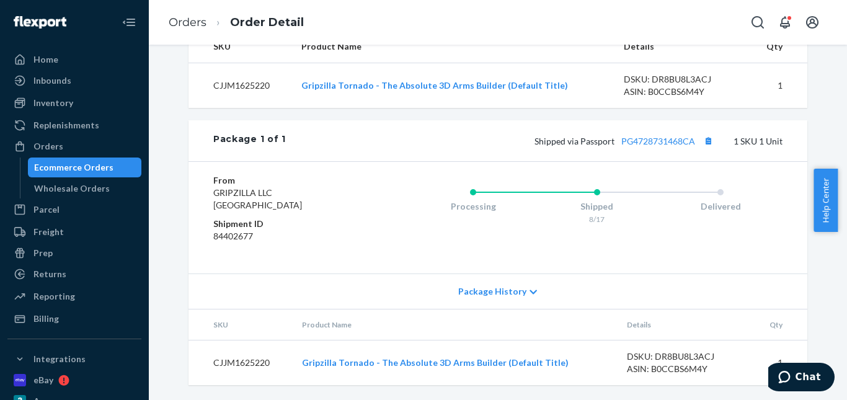
scroll to position [434, 0]
click at [703, 149] on button "Copy tracking number" at bounding box center [708, 141] width 16 height 16
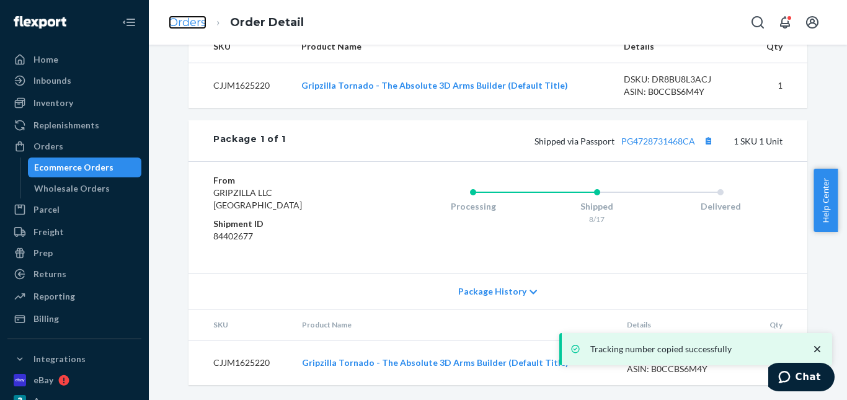
click at [191, 23] on link "Orders" at bounding box center [188, 23] width 38 height 14
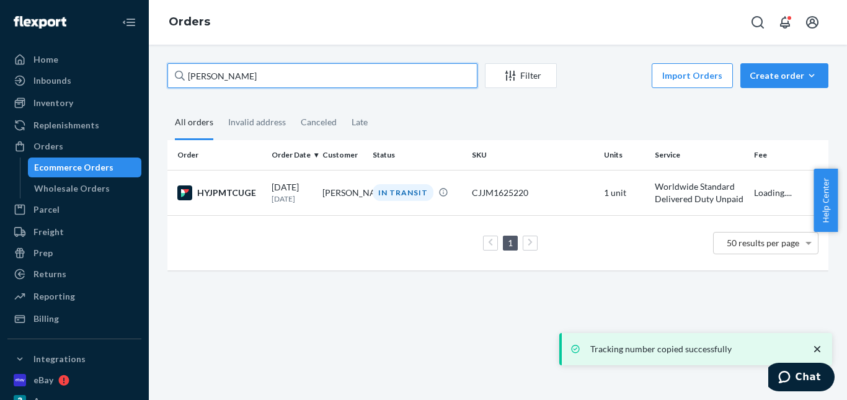
click at [177, 75] on div "[PERSON_NAME]" at bounding box center [322, 75] width 310 height 25
paste input "[PERSON_NAME]"
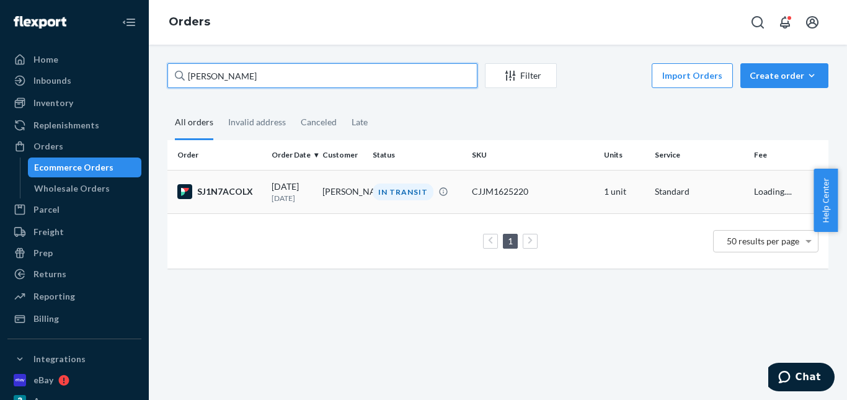
type input "[PERSON_NAME]"
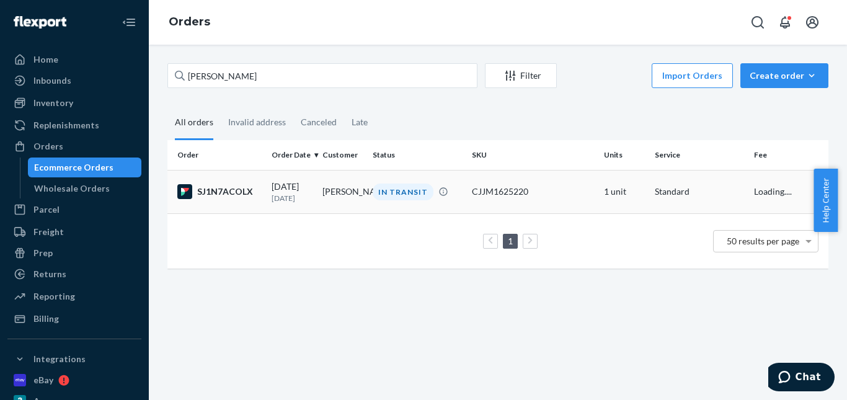
click at [411, 195] on div "IN TRANSIT" at bounding box center [403, 192] width 61 height 17
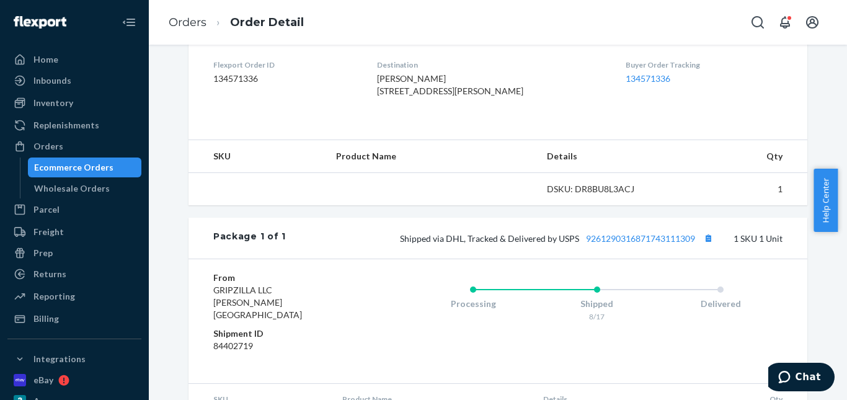
scroll to position [372, 0]
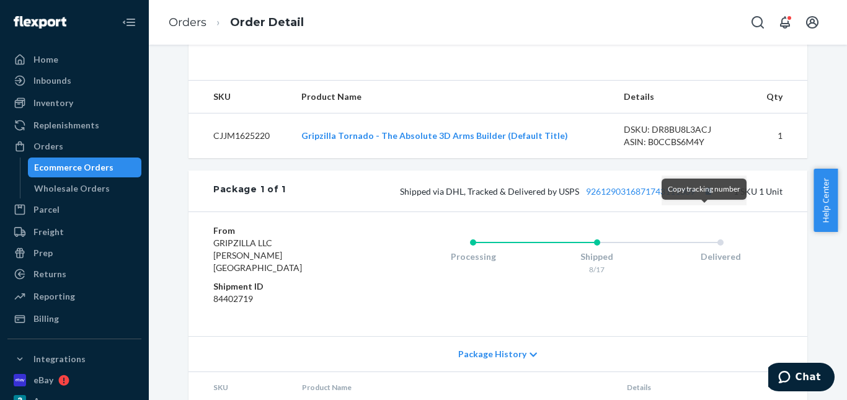
click at [701, 198] on div "Copy tracking number" at bounding box center [704, 189] width 85 height 21
click at [700, 199] on button "Copy tracking number" at bounding box center [708, 191] width 16 height 16
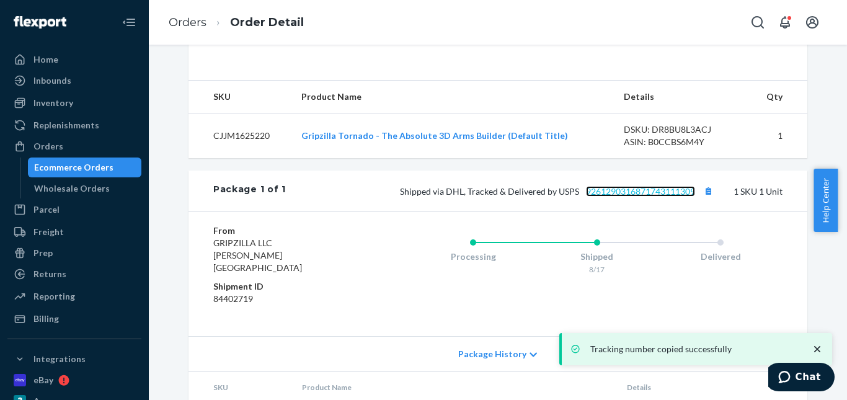
click at [638, 197] on link "9261290316871743111309" at bounding box center [640, 191] width 109 height 11
click at [192, 24] on link "Orders" at bounding box center [188, 23] width 38 height 14
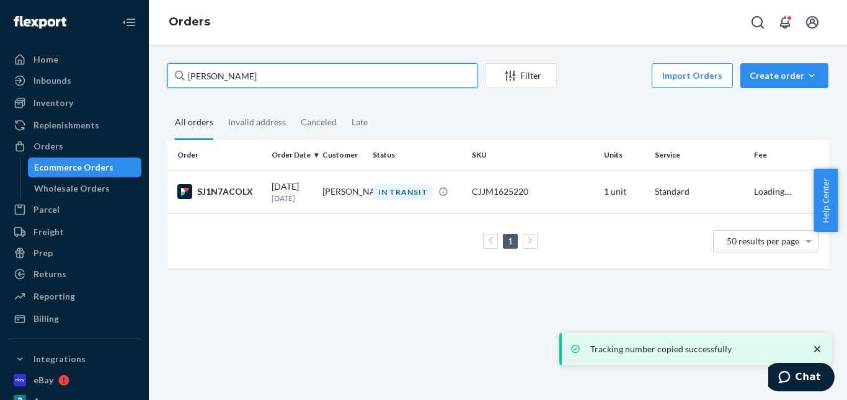
drag, startPoint x: 286, startPoint y: 77, endPoint x: 173, endPoint y: 74, distance: 112.9
click at [170, 76] on input "[PERSON_NAME]" at bounding box center [322, 75] width 310 height 25
paste input "[PERSON_NAME]"
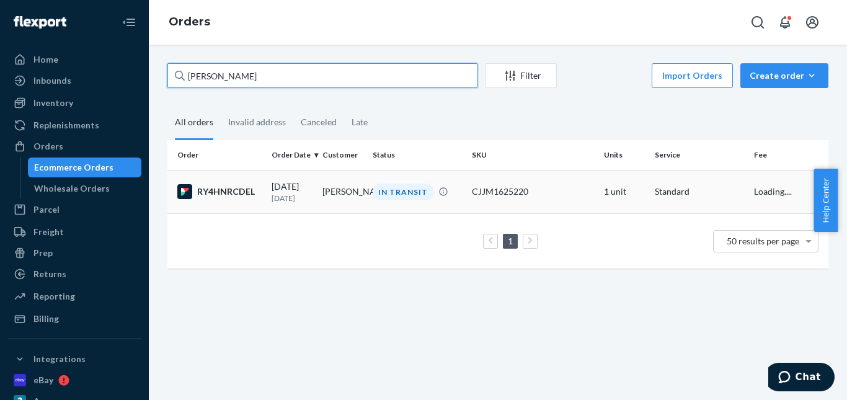
type input "[PERSON_NAME]"
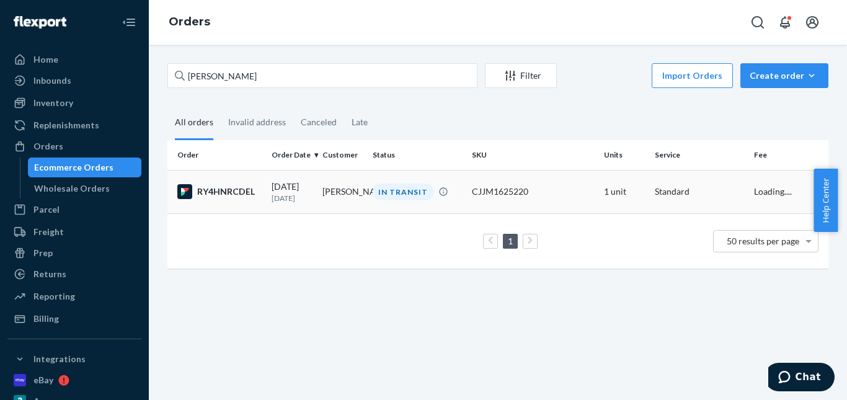
click at [395, 193] on div "IN TRANSIT" at bounding box center [403, 192] width 61 height 17
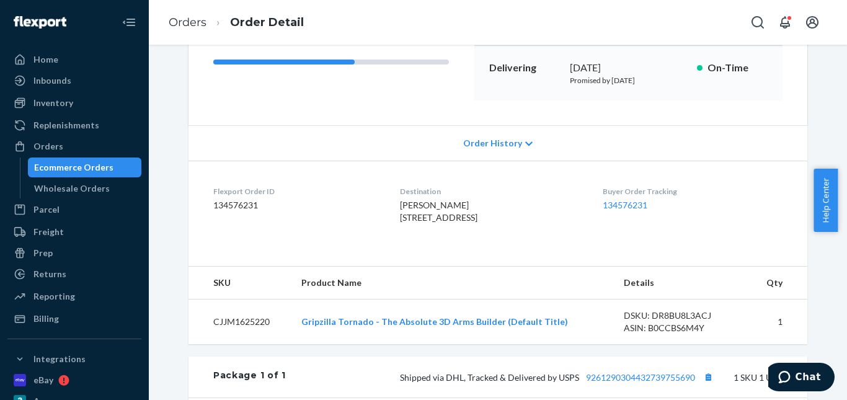
scroll to position [372, 0]
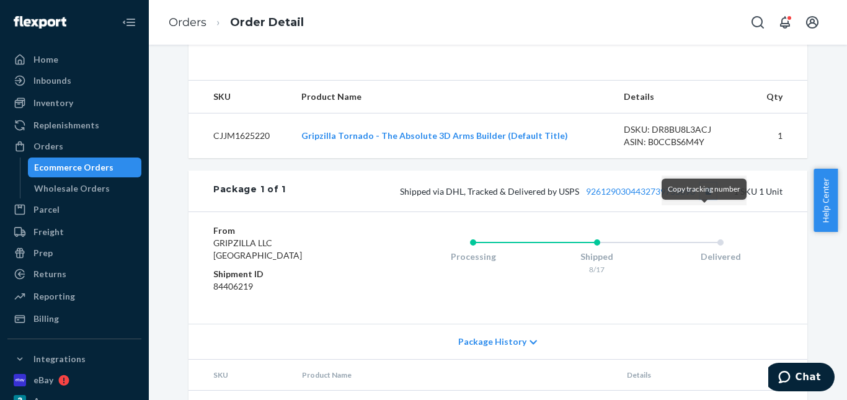
click at [700, 199] on button "Copy tracking number" at bounding box center [708, 191] width 16 height 16
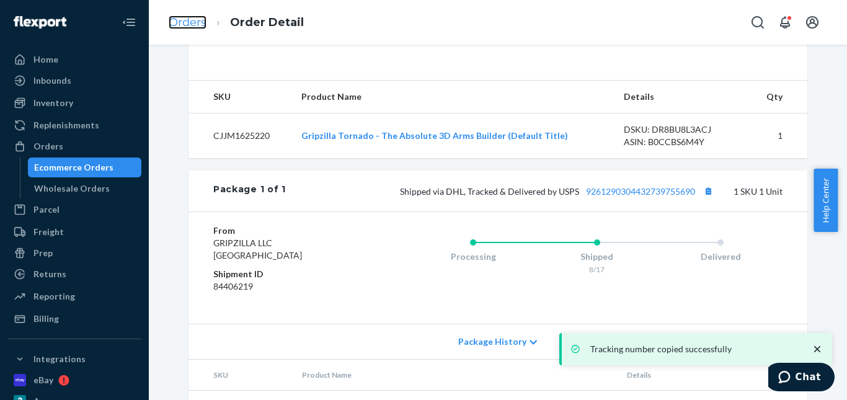
click at [192, 23] on link "Orders" at bounding box center [188, 23] width 38 height 14
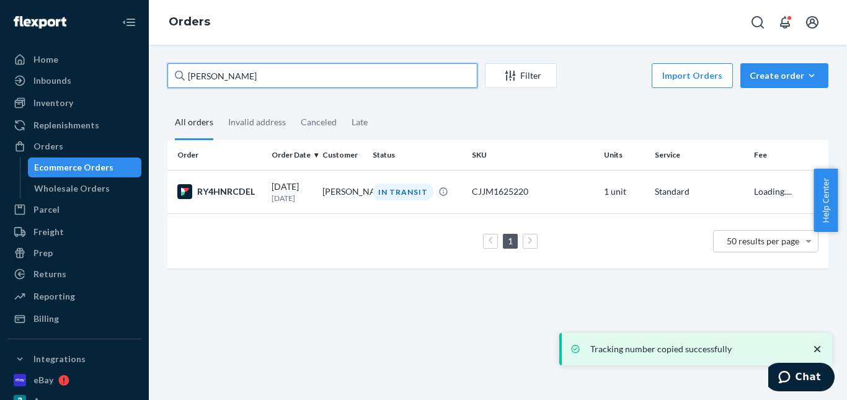
drag, startPoint x: 254, startPoint y: 82, endPoint x: 169, endPoint y: 68, distance: 86.0
click at [169, 69] on input "[PERSON_NAME]" at bounding box center [322, 75] width 310 height 25
paste input "[PERSON_NAME]"
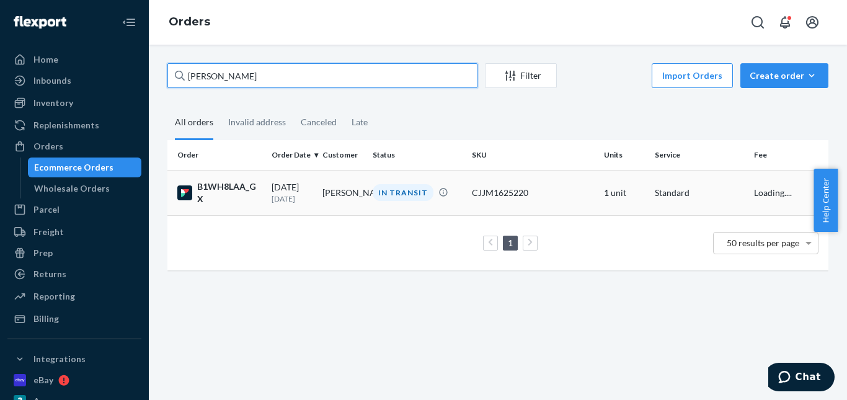
type input "[PERSON_NAME]"
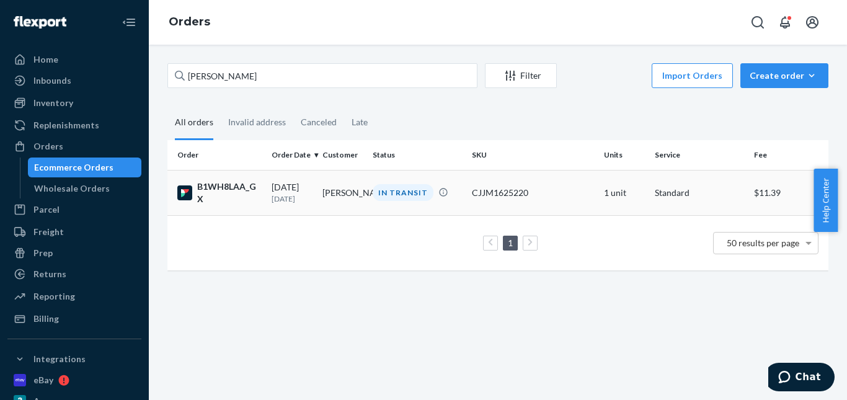
click at [381, 193] on div "IN TRANSIT" at bounding box center [403, 192] width 61 height 17
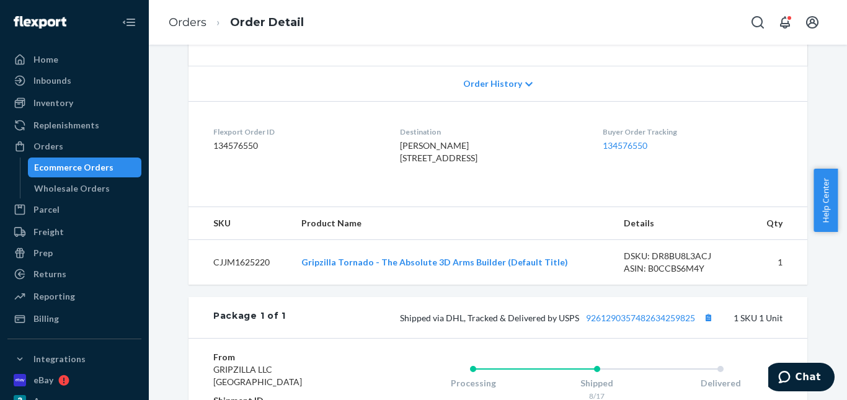
scroll to position [372, 0]
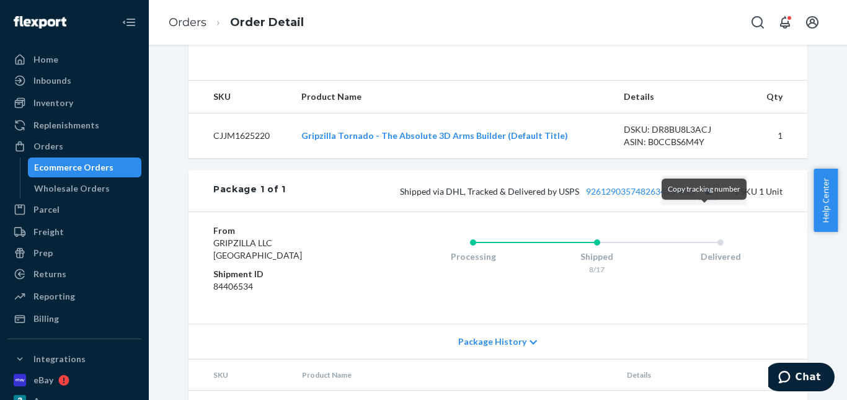
click at [701, 199] on button "Copy tracking number" at bounding box center [708, 191] width 16 height 16
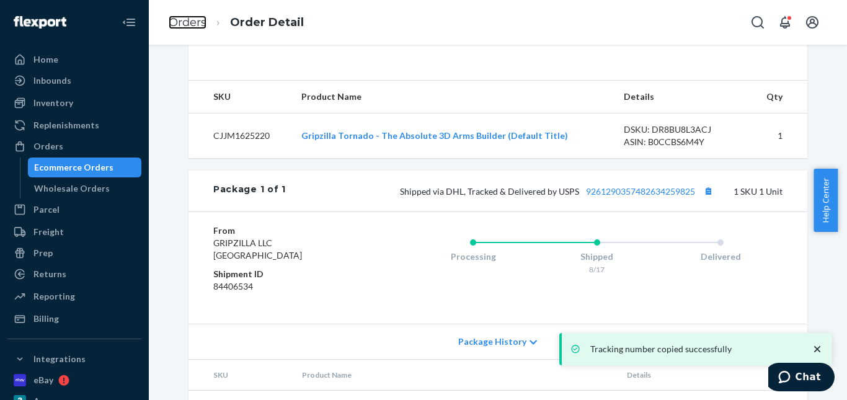
drag, startPoint x: 192, startPoint y: 22, endPoint x: 205, endPoint y: 49, distance: 30.0
click at [192, 22] on link "Orders" at bounding box center [188, 23] width 38 height 14
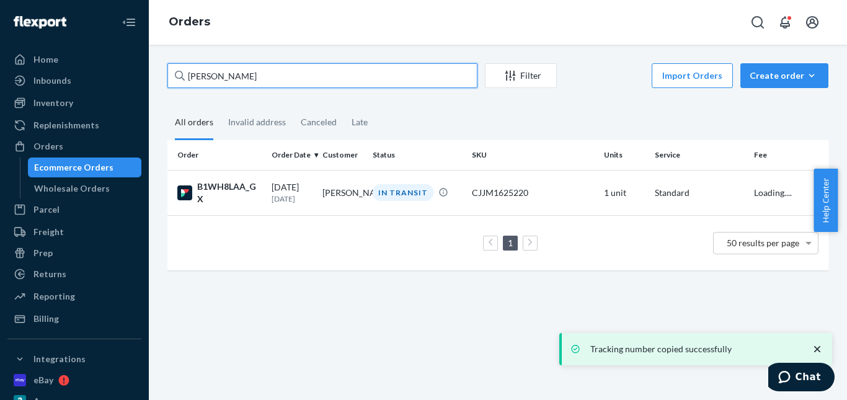
drag, startPoint x: 189, startPoint y: 79, endPoint x: 197, endPoint y: 73, distance: 10.3
click at [156, 79] on div "[PERSON_NAME] Filter Import Orders Create order Ecommerce order Removal order A…" at bounding box center [498, 222] width 698 height 355
paste input "[PERSON_NAME]"
type input "[PERSON_NAME]"
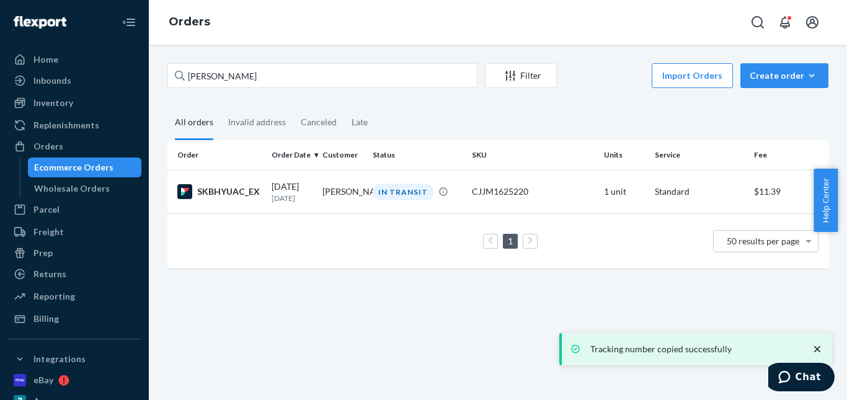
click at [375, 194] on div "IN TRANSIT" at bounding box center [403, 192] width 61 height 17
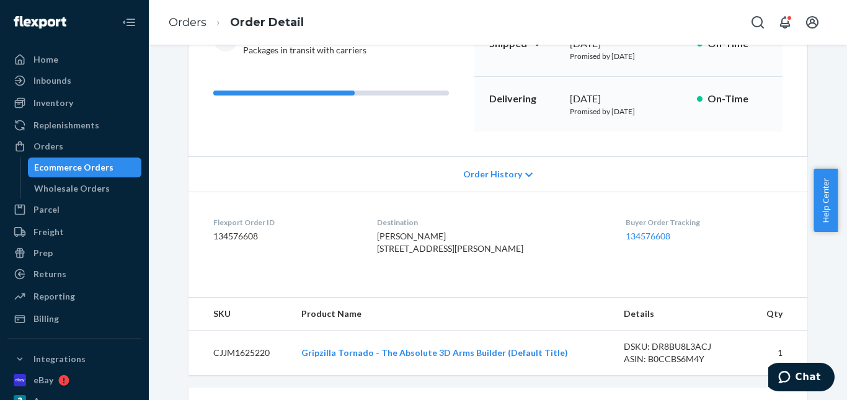
scroll to position [248, 0]
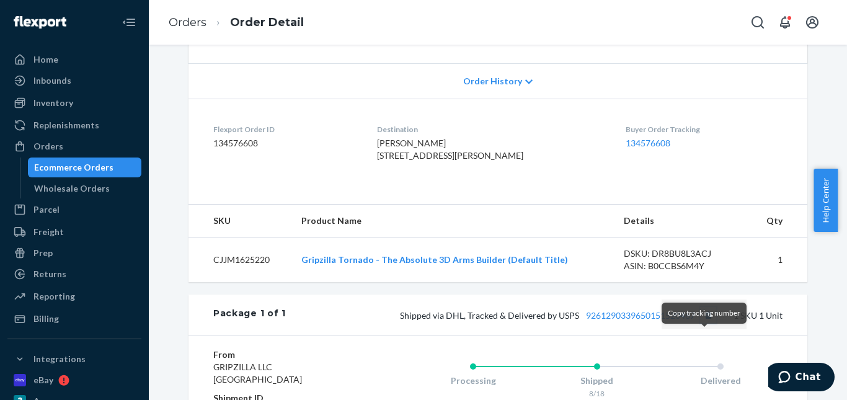
click at [701, 323] on button "Copy tracking number" at bounding box center [708, 315] width 16 height 16
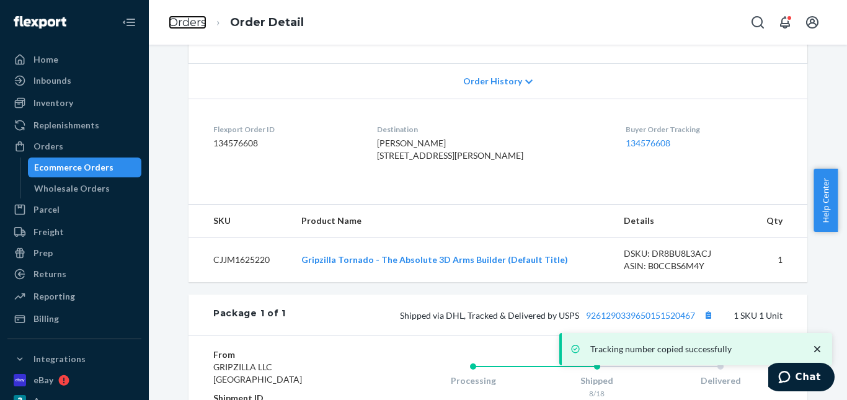
drag, startPoint x: 198, startPoint y: 20, endPoint x: 225, endPoint y: 48, distance: 39.0
click at [198, 20] on link "Orders" at bounding box center [188, 23] width 38 height 14
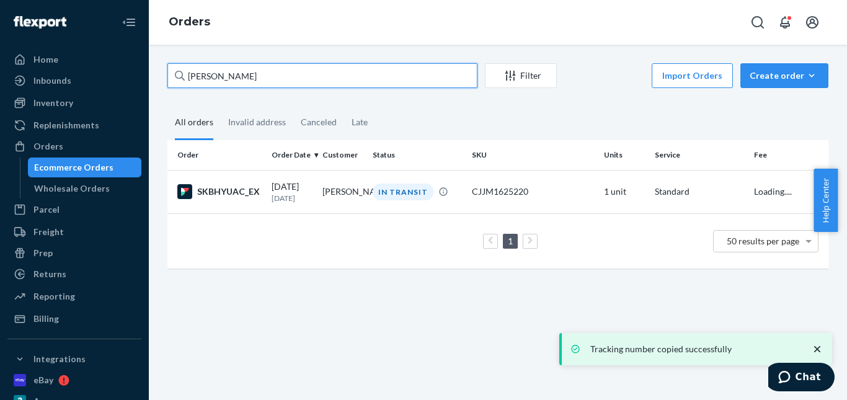
click at [169, 73] on input "[PERSON_NAME]" at bounding box center [322, 75] width 310 height 25
paste input "[PERSON_NAME]"
type input "[PERSON_NAME]"
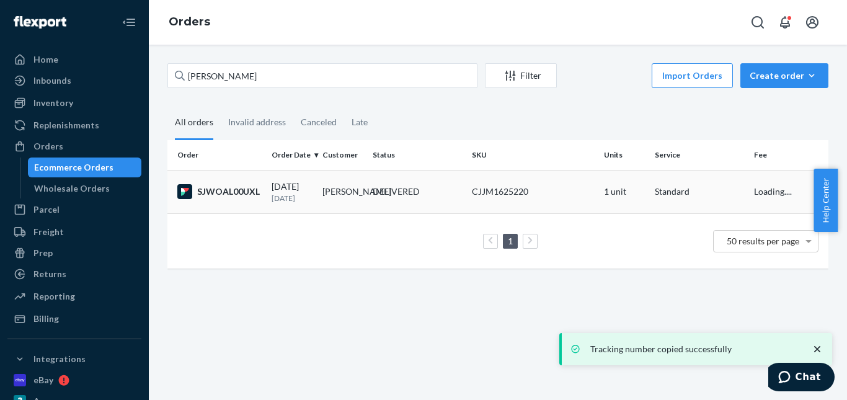
drag, startPoint x: 404, startPoint y: 192, endPoint x: 386, endPoint y: 158, distance: 38.3
click at [403, 192] on div "DELIVERED" at bounding box center [396, 191] width 47 height 12
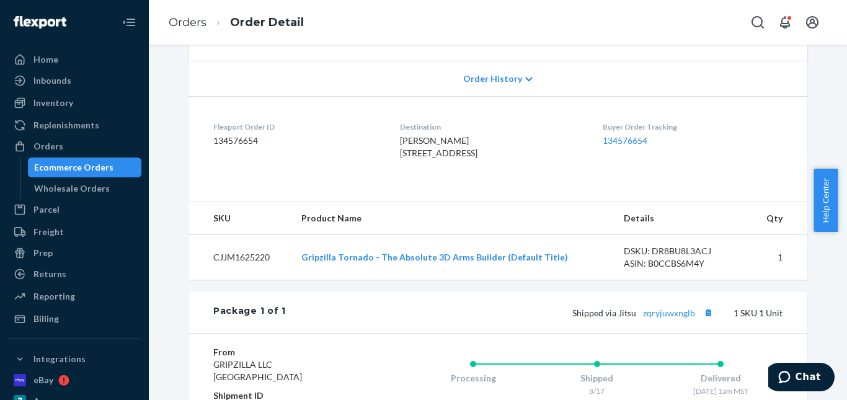
scroll to position [434, 0]
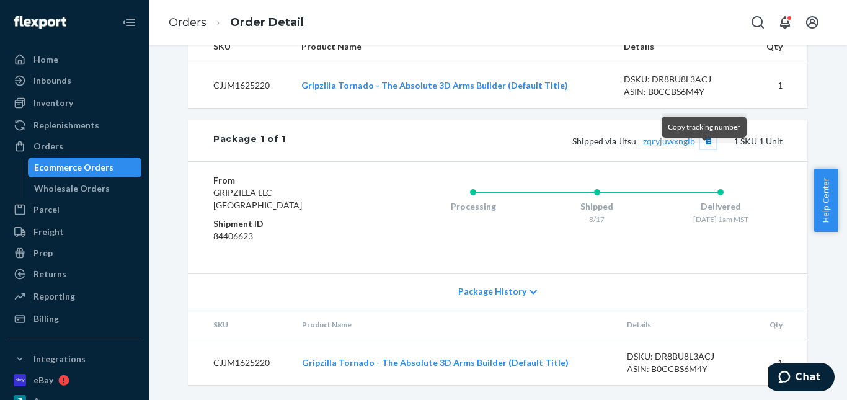
click at [700, 149] on button "Copy tracking number" at bounding box center [708, 141] width 16 height 16
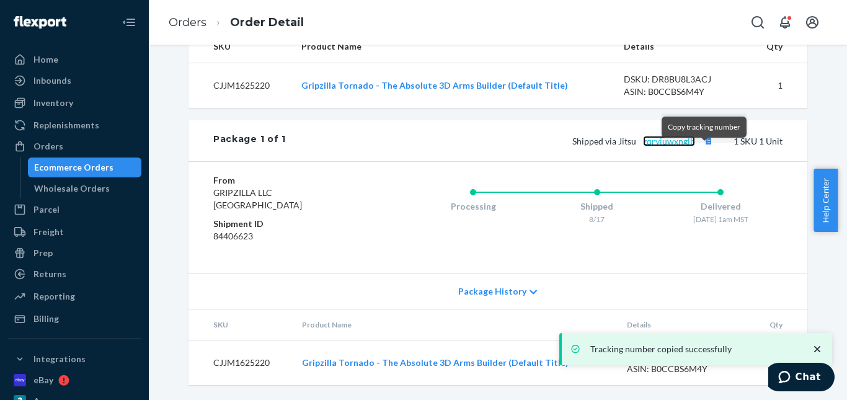
click at [677, 146] on link "zqryjuwxnglb" at bounding box center [669, 141] width 52 height 11
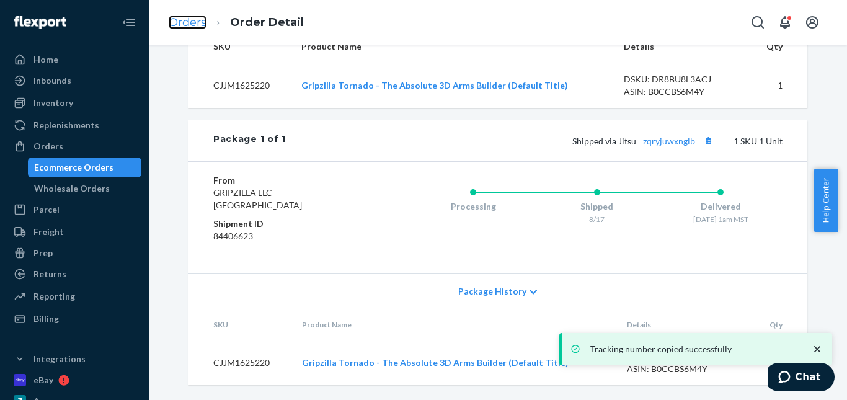
click at [192, 19] on link "Orders" at bounding box center [188, 23] width 38 height 14
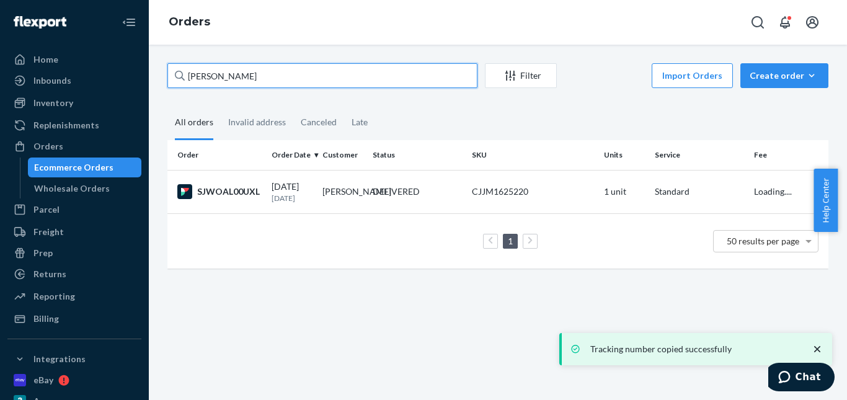
drag, startPoint x: 228, startPoint y: 77, endPoint x: 174, endPoint y: 75, distance: 54.0
click at [175, 77] on div "[PERSON_NAME]" at bounding box center [322, 75] width 310 height 25
paste input "[PERSON_NAME]"
type input "[PERSON_NAME]"
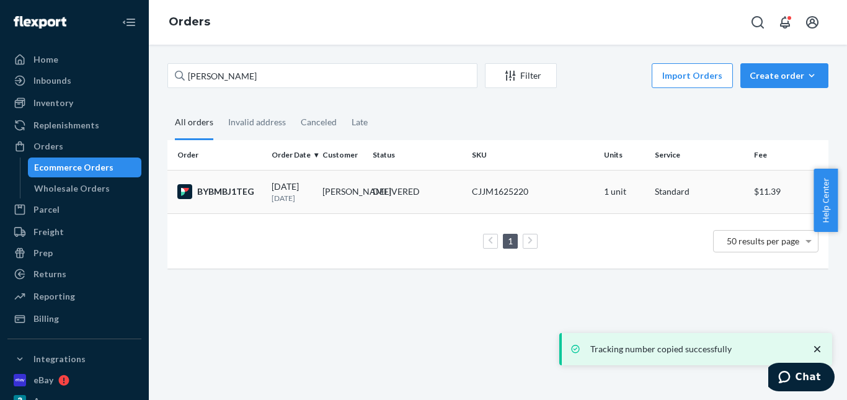
click at [404, 191] on div "DELIVERED" at bounding box center [396, 191] width 47 height 12
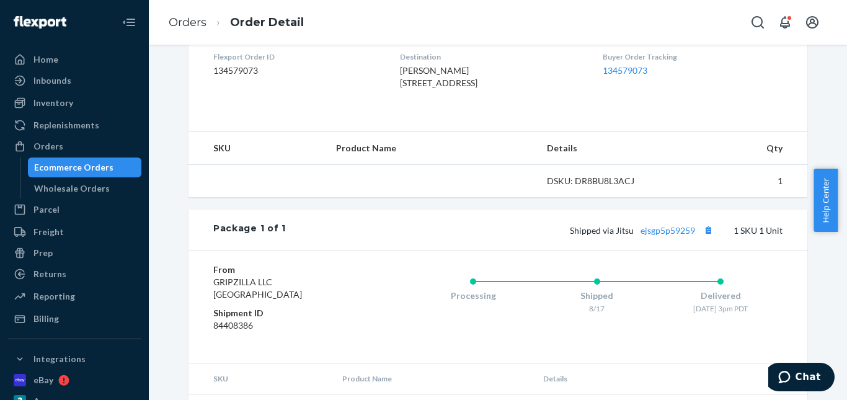
scroll to position [387, 0]
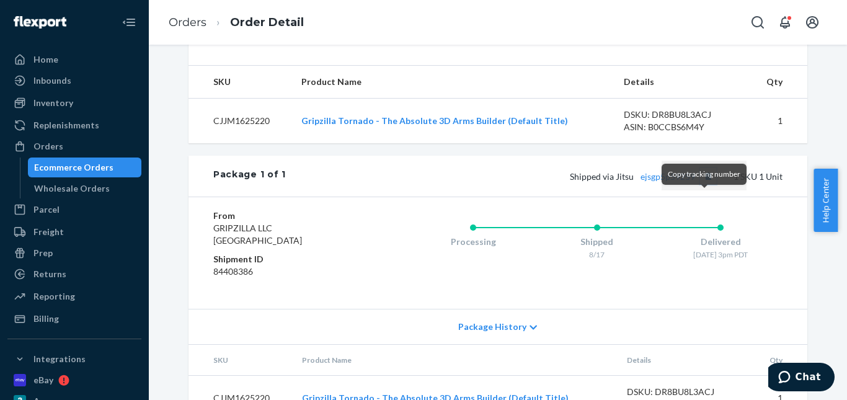
click at [700, 184] on button "Copy tracking number" at bounding box center [708, 176] width 16 height 16
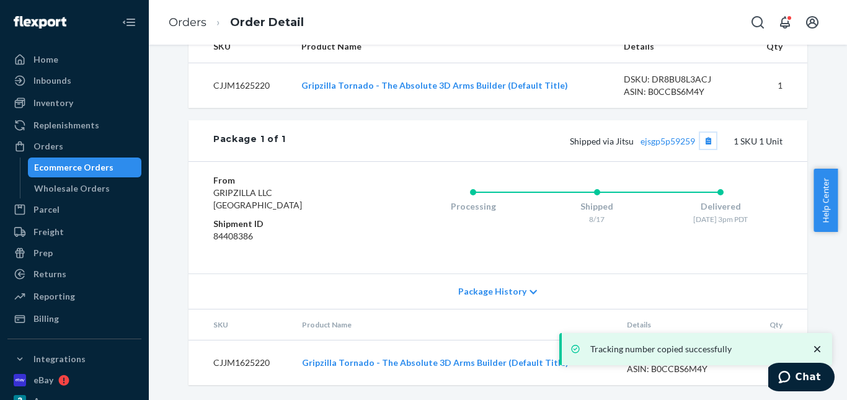
scroll to position [447, 0]
click at [656, 136] on link "ejsgp5p59259" at bounding box center [668, 141] width 55 height 11
click at [187, 25] on link "Orders" at bounding box center [188, 23] width 38 height 14
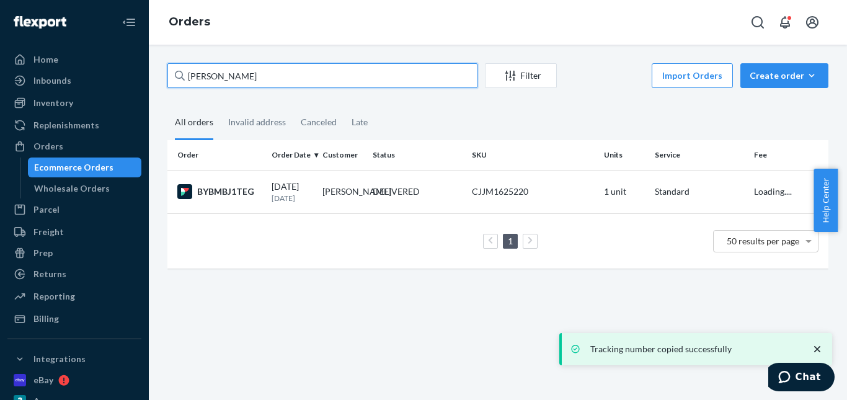
drag, startPoint x: 198, startPoint y: 74, endPoint x: 169, endPoint y: 67, distance: 29.9
click at [160, 74] on div "[PERSON_NAME] Filter Import Orders Create order Ecommerce order Removal order A…" at bounding box center [498, 172] width 680 height 218
paste input "[PERSON_NAME]"
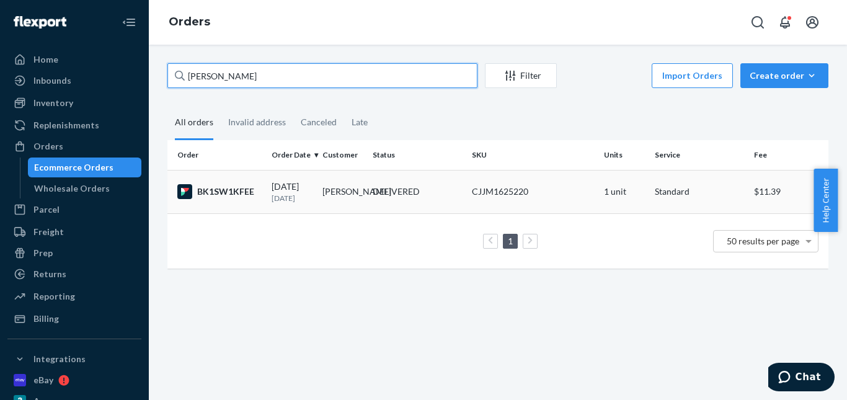
type input "[PERSON_NAME]"
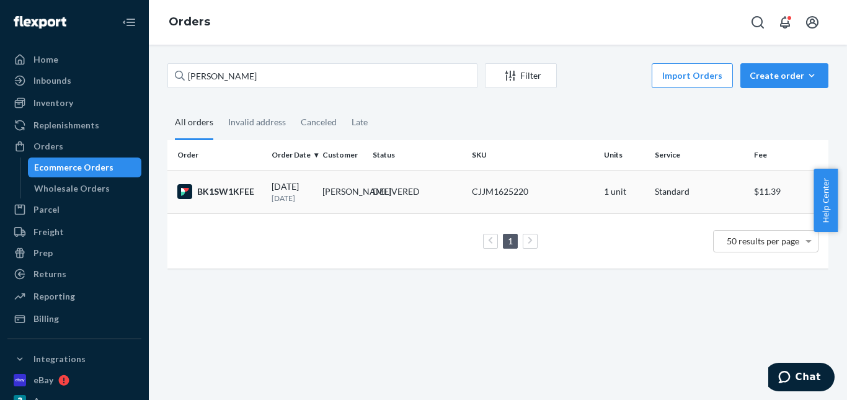
click at [407, 198] on div "DELIVERED" at bounding box center [396, 191] width 47 height 12
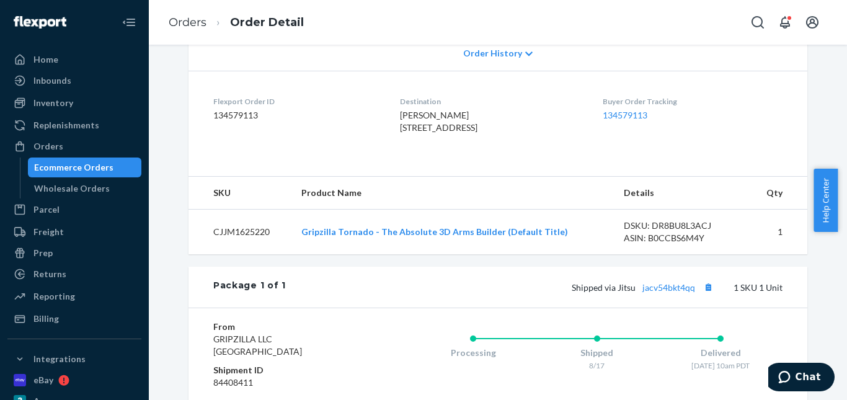
scroll to position [372, 0]
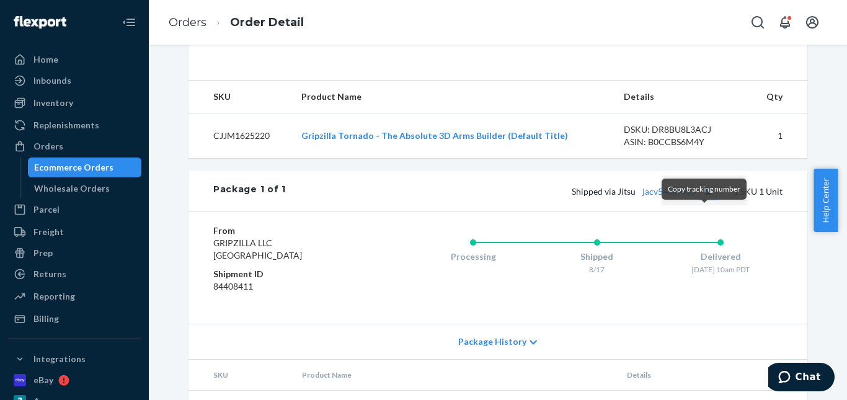
click at [703, 199] on button "Copy tracking number" at bounding box center [708, 191] width 16 height 16
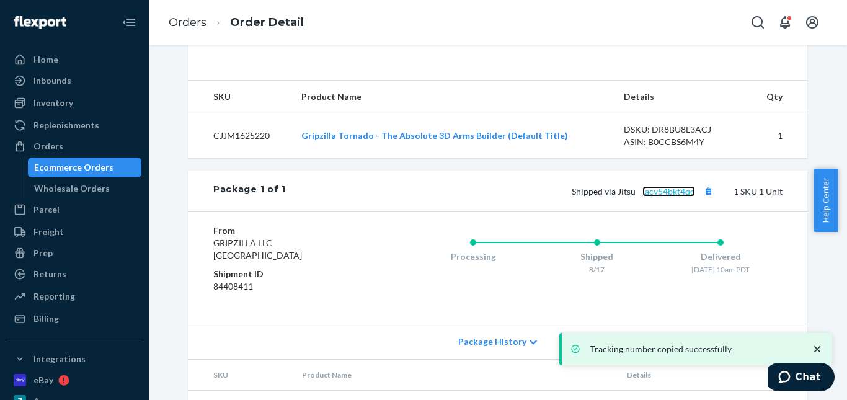
click at [669, 197] on link "jacv54bkt4qq" at bounding box center [668, 191] width 53 height 11
click at [200, 16] on link "Orders" at bounding box center [188, 23] width 38 height 14
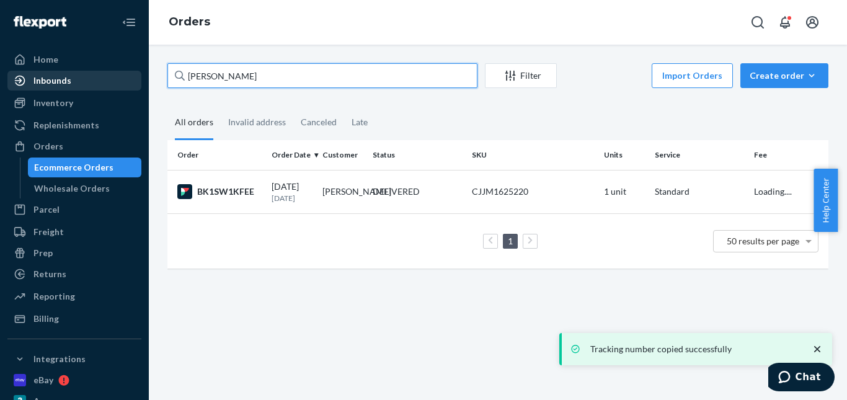
drag, startPoint x: 277, startPoint y: 78, endPoint x: 164, endPoint y: 71, distance: 112.5
click at [115, 78] on div "Home Inbounds Shipping Plans Problems Inventory Products Replenishments Orders …" at bounding box center [423, 200] width 847 height 400
paste input "[PERSON_NAME] 2140"
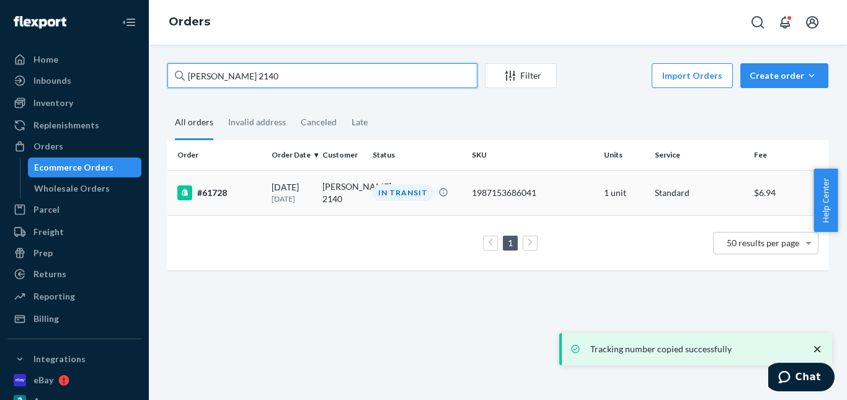
type input "[PERSON_NAME] 2140"
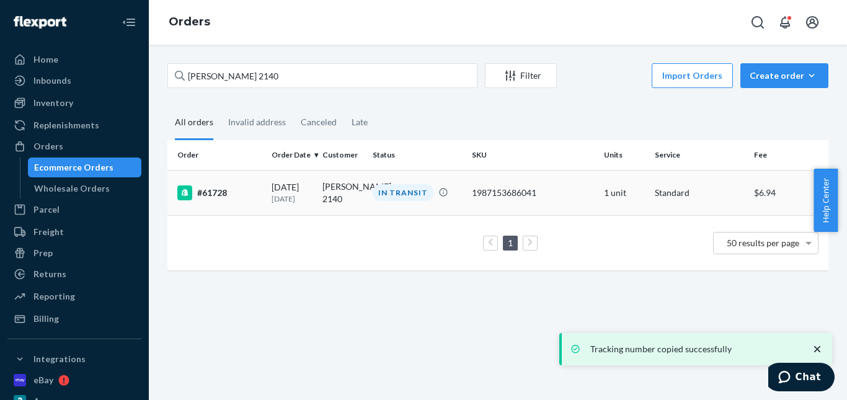
click at [397, 199] on div "IN TRANSIT" at bounding box center [403, 192] width 61 height 17
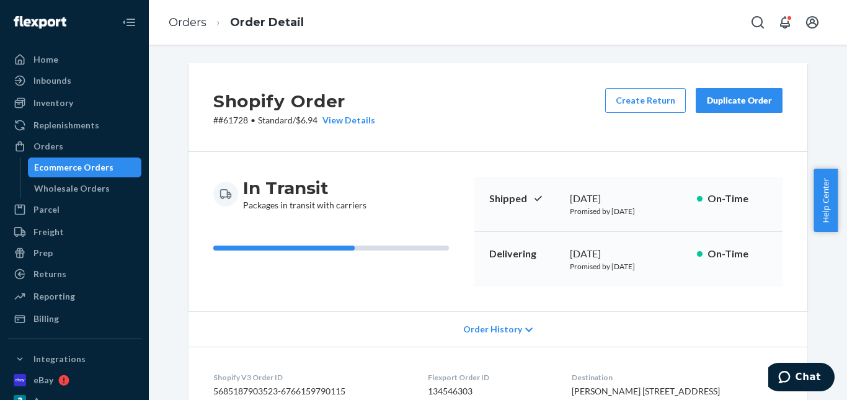
click at [731, 103] on div "Duplicate Order" at bounding box center [739, 100] width 66 height 12
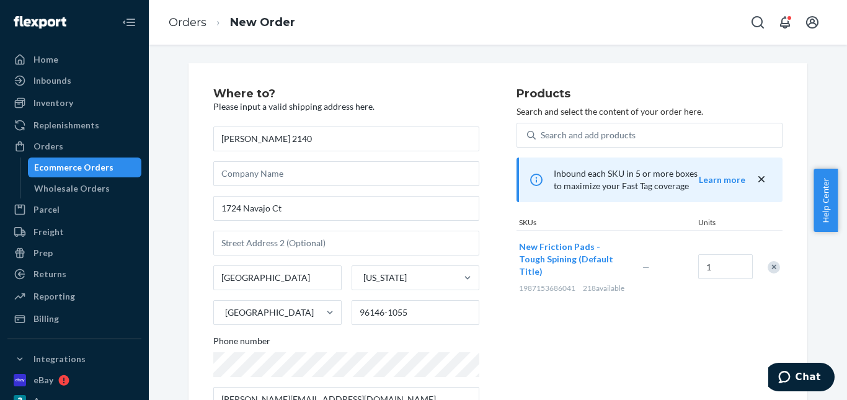
drag, startPoint x: 767, startPoint y: 259, endPoint x: 589, endPoint y: 123, distance: 223.0
click at [768, 261] on div "Remove Item" at bounding box center [774, 267] width 12 height 12
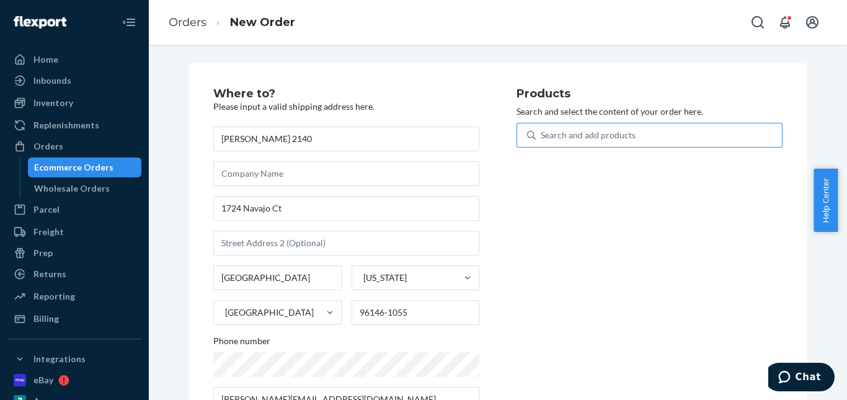
click at [589, 136] on div "Search and add products" at bounding box center [588, 135] width 95 height 12
click at [542, 136] on input "Search and add products" at bounding box center [541, 135] width 1 height 12
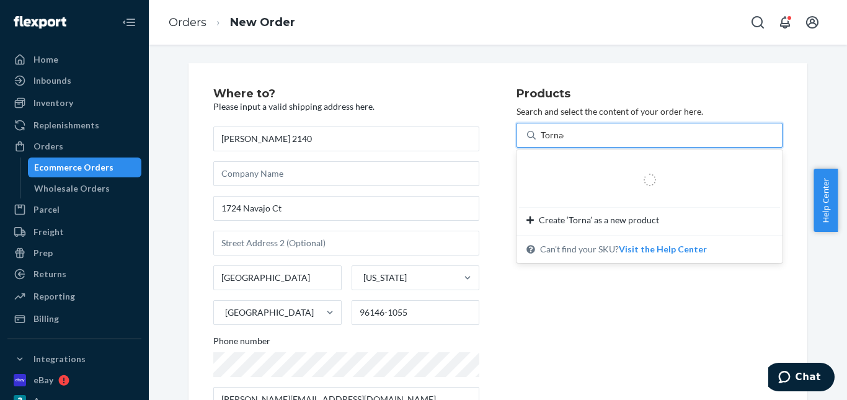
type input "Tornado"
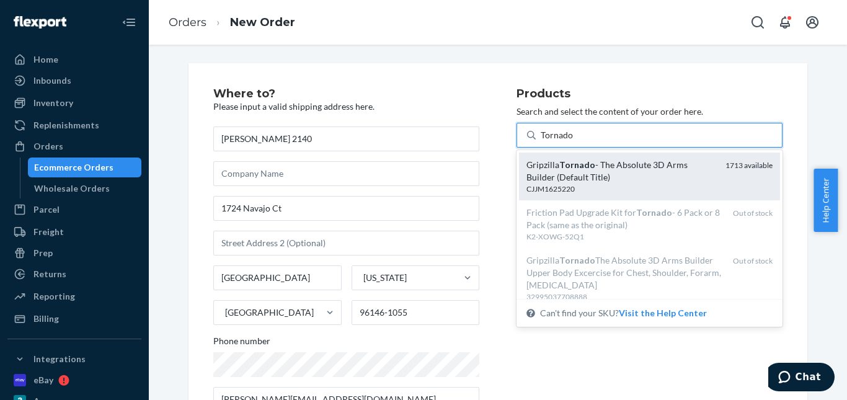
click at [616, 166] on div "Gripzilla Tornado - The Absolute 3D Arms Builder (Default Title)" at bounding box center [621, 171] width 189 height 25
click at [574, 141] on input "Tornado" at bounding box center [557, 135] width 33 height 12
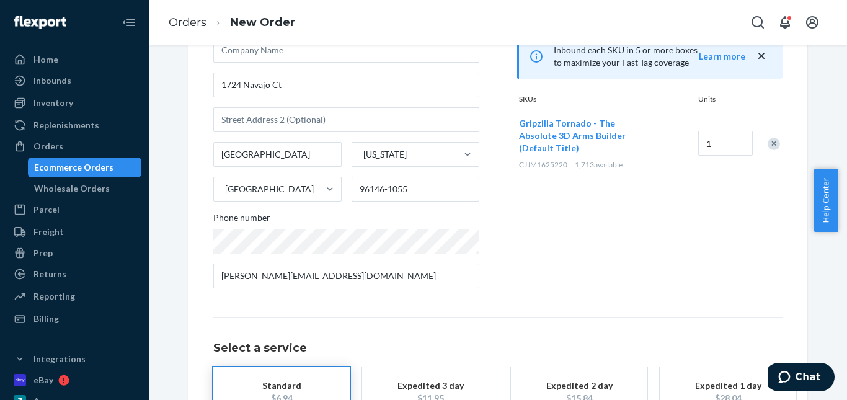
scroll to position [215, 0]
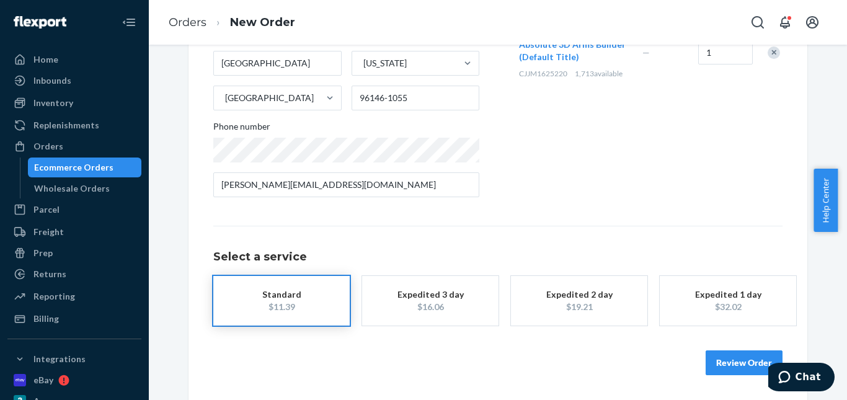
click at [425, 298] on div "Expedited 3 day" at bounding box center [430, 294] width 99 height 12
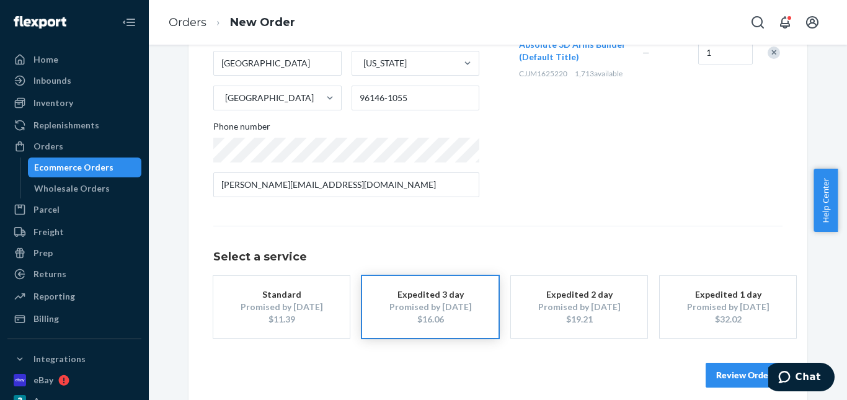
click at [731, 370] on button "Review Order" at bounding box center [744, 375] width 77 height 25
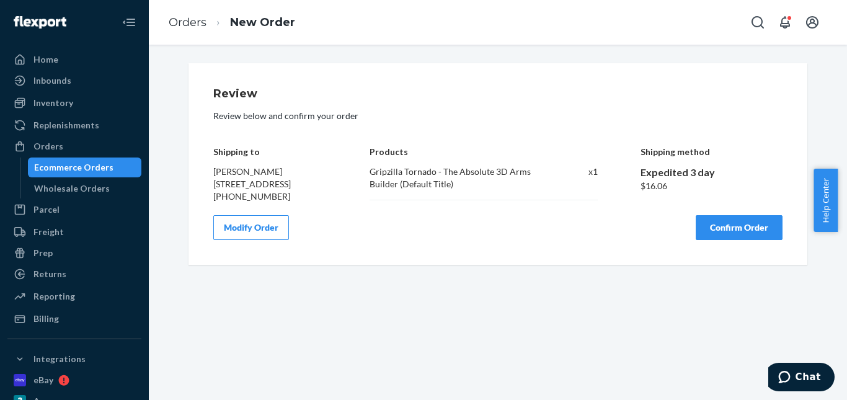
scroll to position [0, 0]
drag, startPoint x: 726, startPoint y: 253, endPoint x: 629, endPoint y: 207, distance: 107.3
click at [726, 240] on button "Confirm Order" at bounding box center [739, 227] width 87 height 25
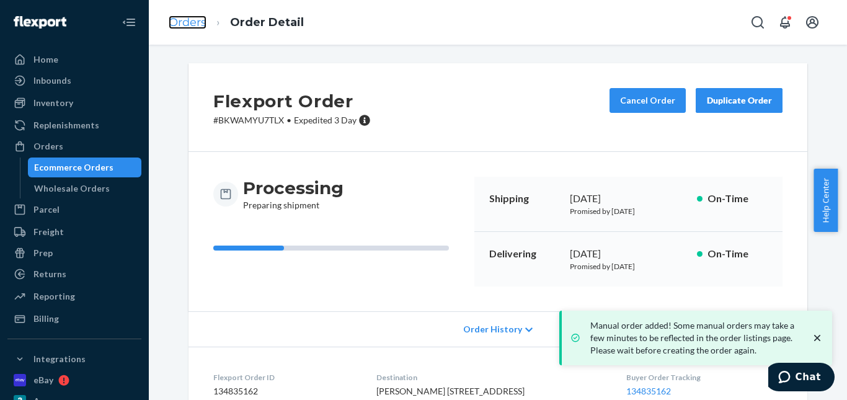
click at [185, 17] on link "Orders" at bounding box center [188, 23] width 38 height 14
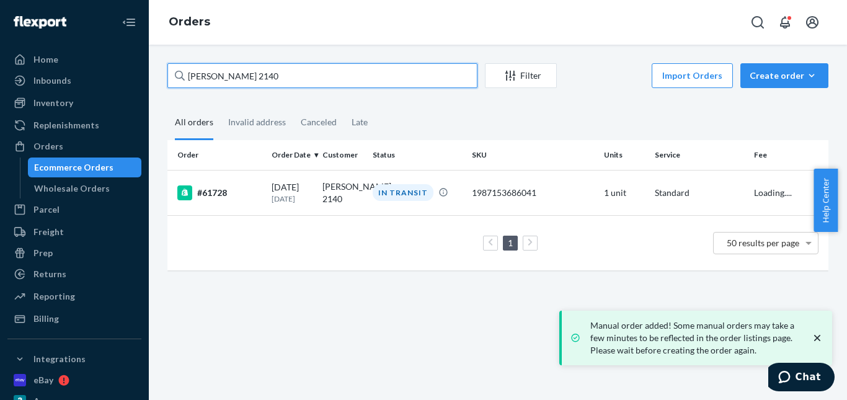
drag, startPoint x: 278, startPoint y: 73, endPoint x: 154, endPoint y: 69, distance: 124.1
click at [141, 75] on div "Home Inbounds Shipping Plans Problems Inventory Products Replenishments Orders …" at bounding box center [423, 200] width 847 height 400
paste input "[PERSON_NAME]"
type input "[PERSON_NAME]"
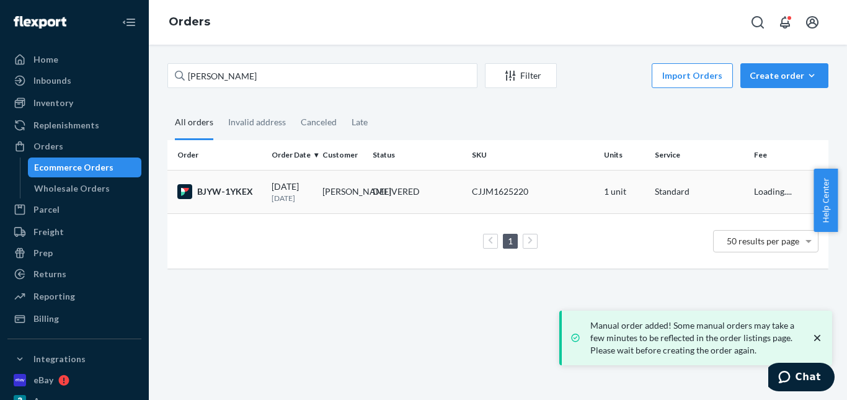
click at [390, 190] on div "DELIVERED" at bounding box center [396, 191] width 47 height 12
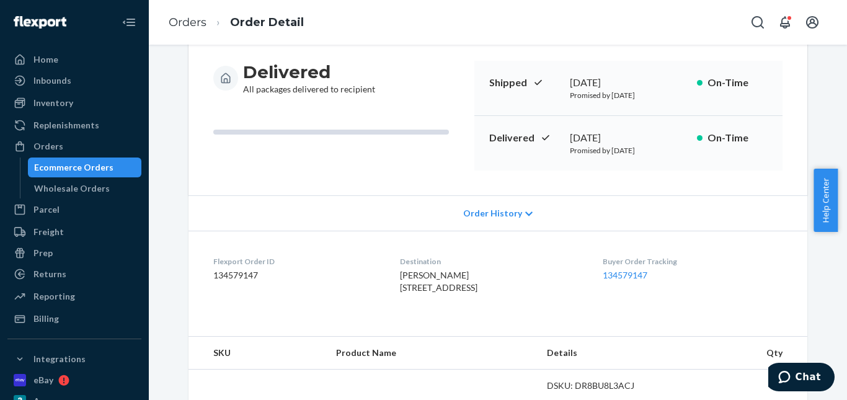
scroll to position [248, 0]
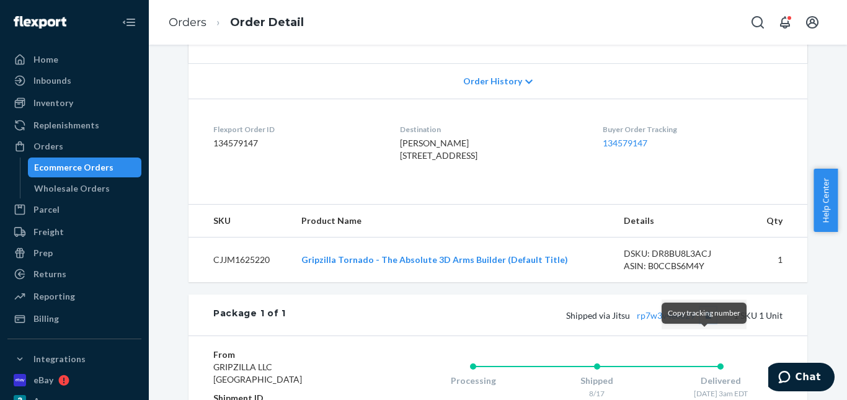
click at [702, 323] on button "Copy tracking number" at bounding box center [708, 315] width 16 height 16
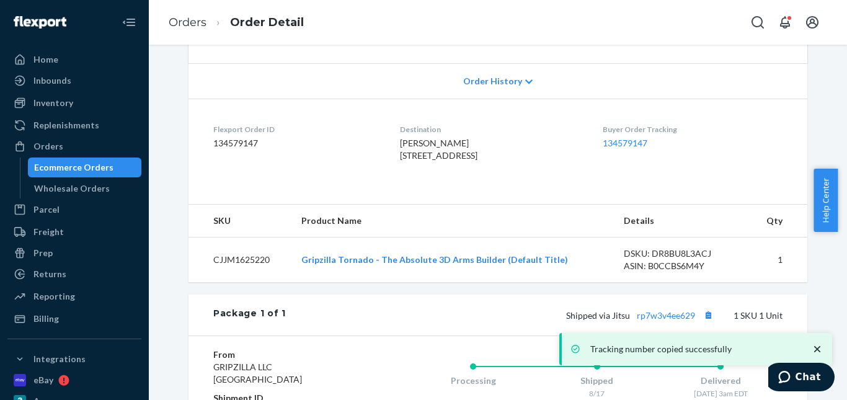
click at [669, 339] on div "Tracking number copied successfully" at bounding box center [697, 349] width 260 height 20
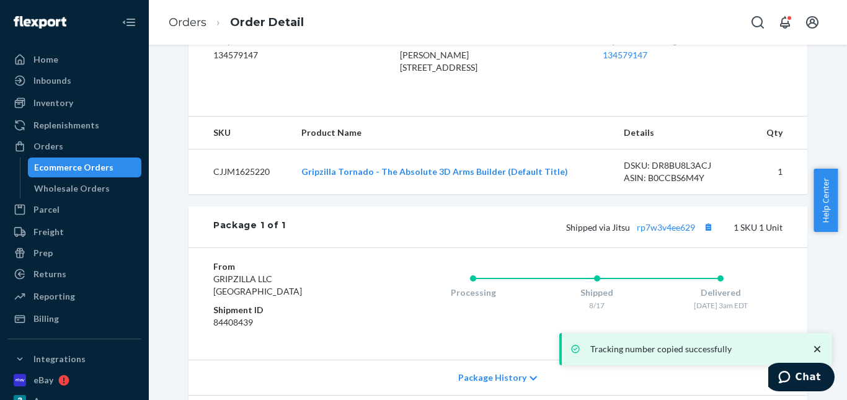
scroll to position [447, 0]
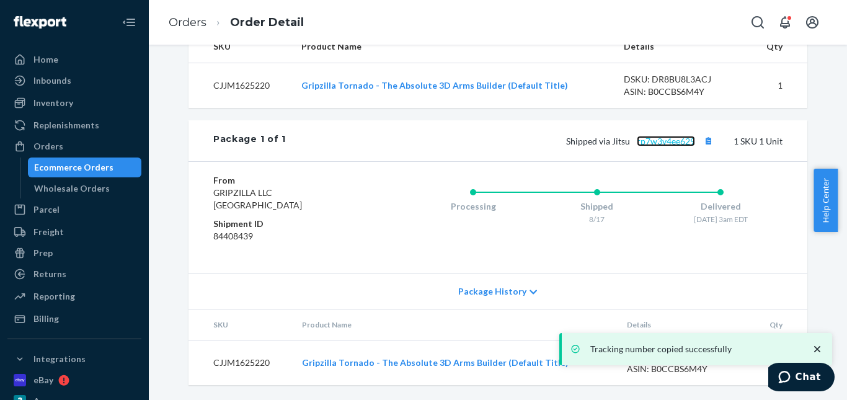
click at [644, 139] on link "rp7w3v4ee629" at bounding box center [666, 141] width 58 height 11
click at [185, 15] on li "Orders" at bounding box center [188, 23] width 38 height 16
click at [197, 20] on link "Orders" at bounding box center [188, 23] width 38 height 14
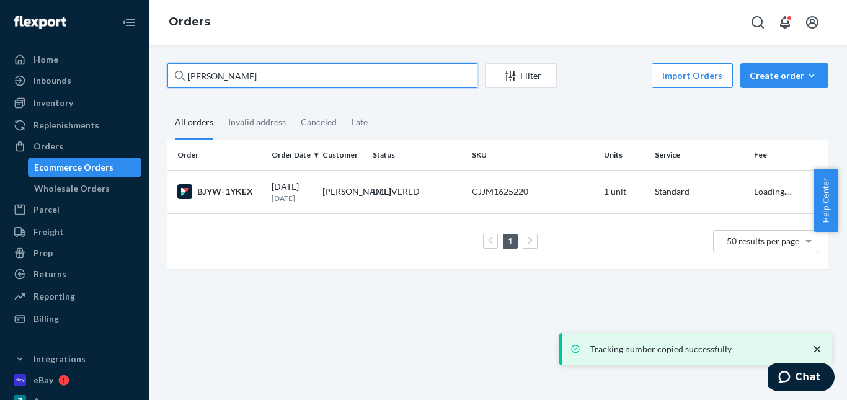
drag, startPoint x: 298, startPoint y: 81, endPoint x: 137, endPoint y: 78, distance: 160.7
click at [136, 80] on div "Home Inbounds Shipping Plans Problems Inventory Products Replenishments Orders …" at bounding box center [423, 200] width 847 height 400
paste input "[PERSON_NAME]"
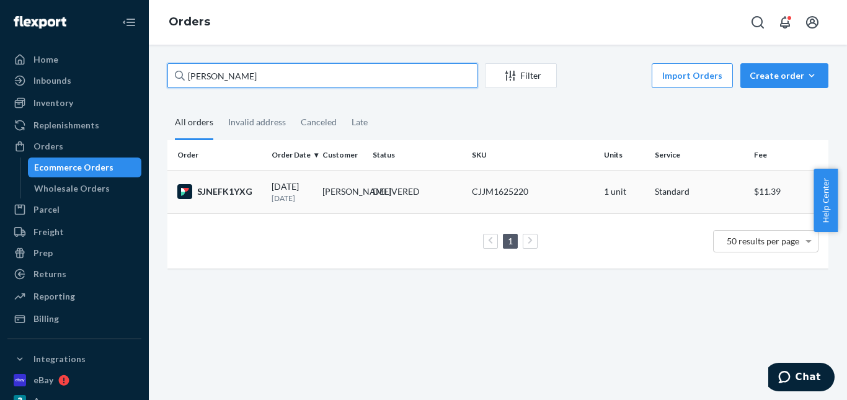
type input "[PERSON_NAME]"
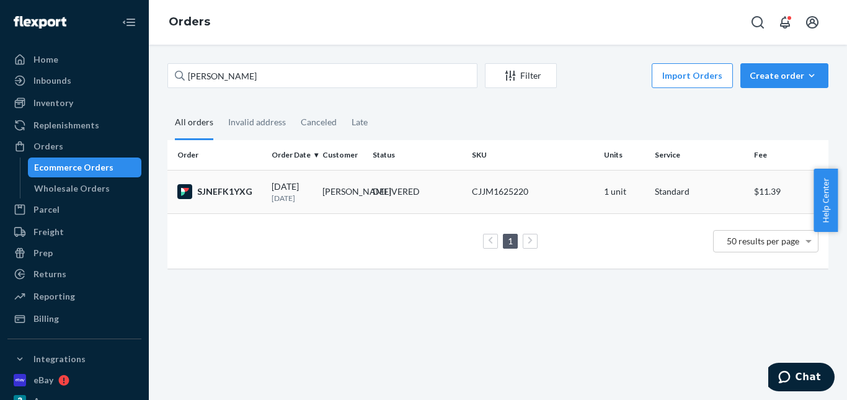
click at [376, 189] on div "DELIVERED" at bounding box center [396, 191] width 47 height 12
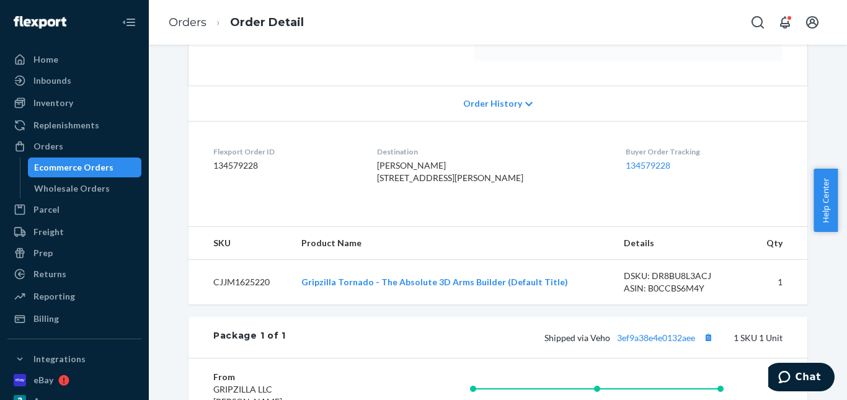
scroll to position [248, 0]
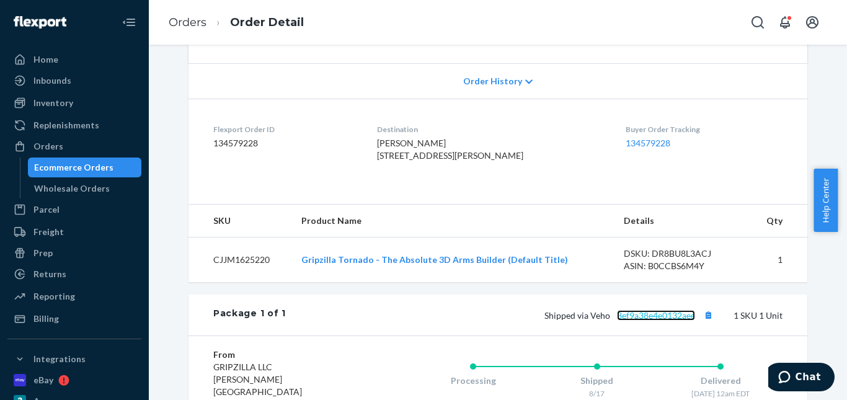
click at [662, 321] on link "3ef9a38e4e0132aee" at bounding box center [656, 315] width 78 height 11
drag, startPoint x: 708, startPoint y: 335, endPoint x: 705, endPoint y: 326, distance: 9.0
click at [707, 323] on button "Copy tracking number" at bounding box center [708, 315] width 16 height 16
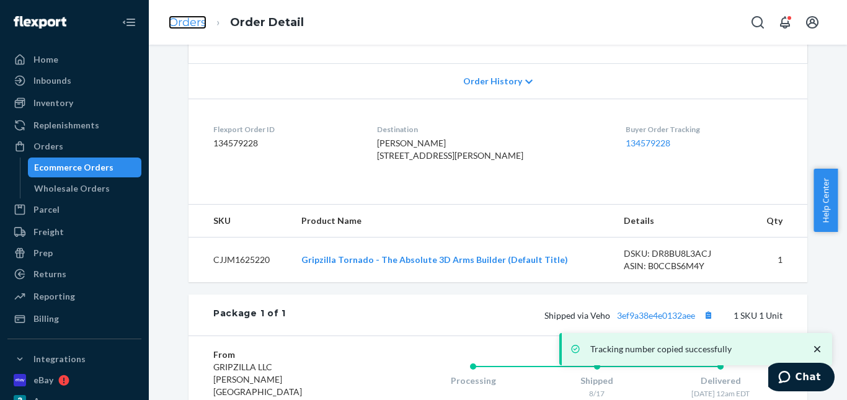
click at [193, 23] on link "Orders" at bounding box center [188, 23] width 38 height 14
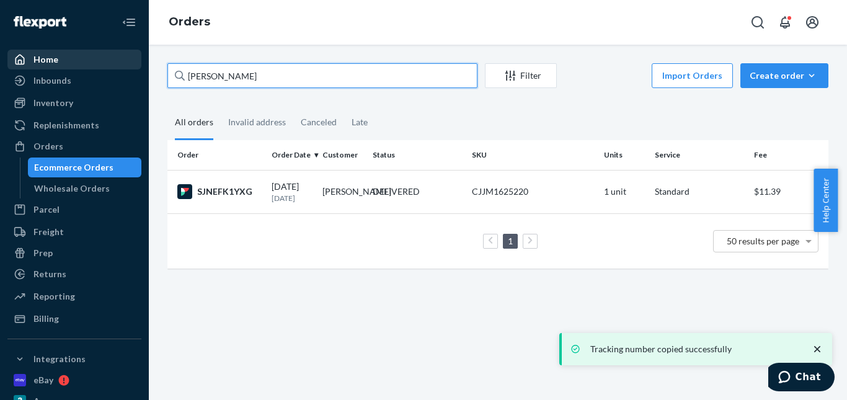
drag, startPoint x: 281, startPoint y: 76, endPoint x: 211, endPoint y: 64, distance: 71.1
click at [47, 63] on div "Home Inbounds Shipping Plans Problems Inventory Products Replenishments Orders …" at bounding box center [423, 200] width 847 height 400
paste input "[PERSON_NAME]"
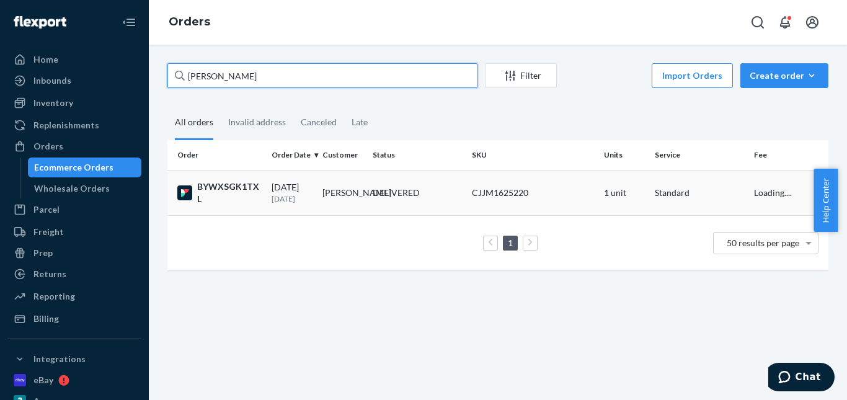
type input "[PERSON_NAME]"
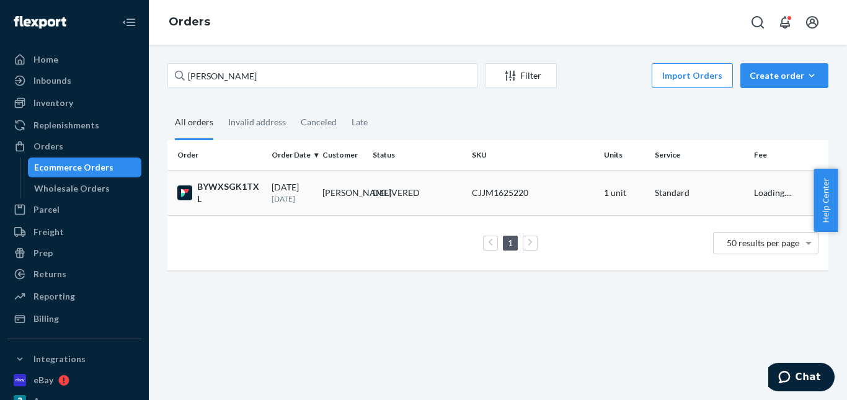
click at [402, 192] on div "DELIVERED" at bounding box center [396, 193] width 47 height 12
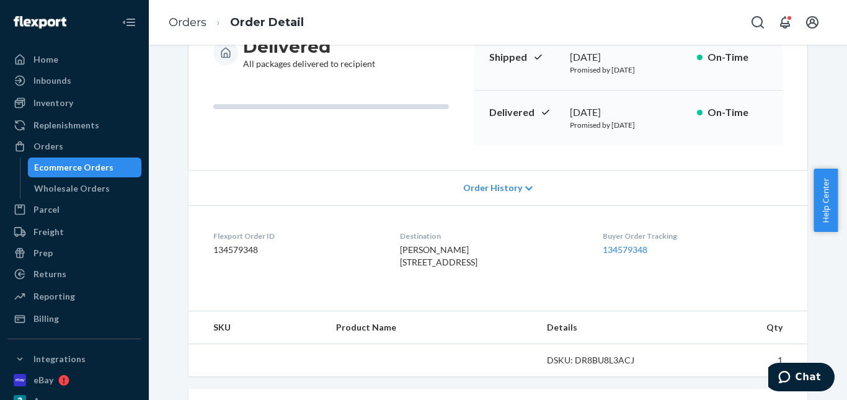
scroll to position [248, 0]
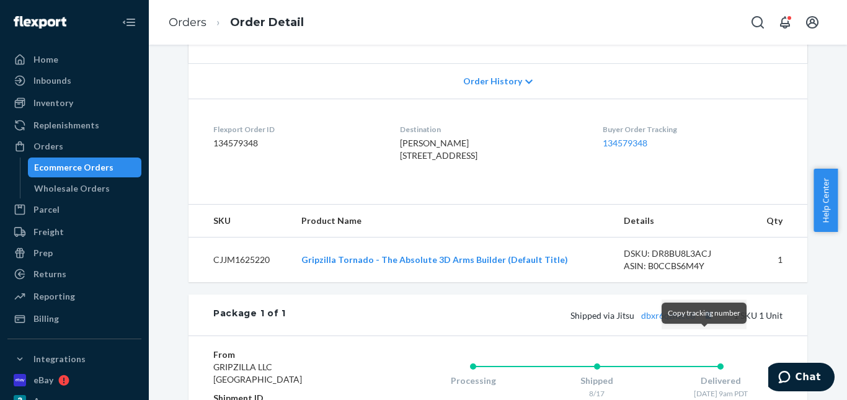
click at [703, 327] on div "Copy tracking number" at bounding box center [704, 315] width 85 height 30
click at [704, 323] on button "Copy tracking number" at bounding box center [708, 315] width 16 height 16
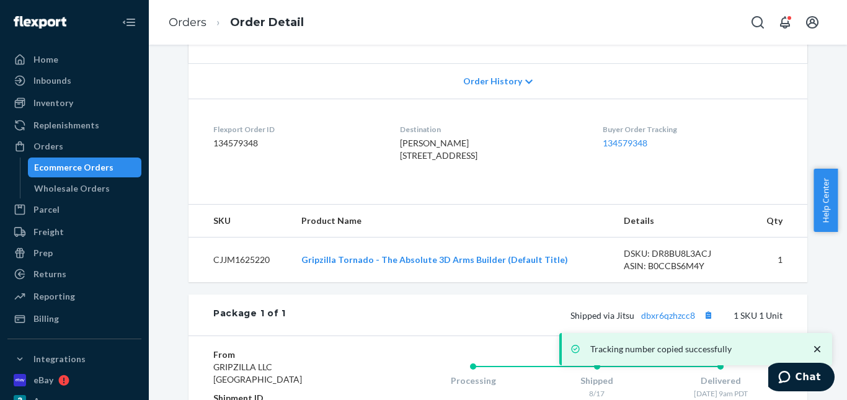
click at [669, 339] on div "Tracking number copied successfully" at bounding box center [697, 349] width 260 height 20
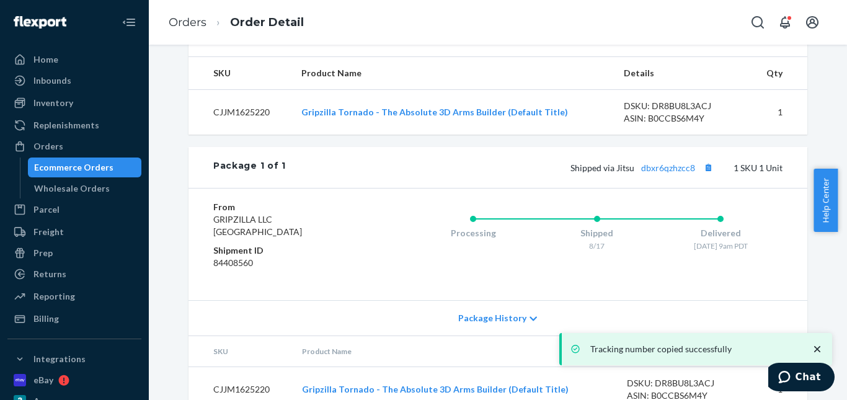
scroll to position [434, 0]
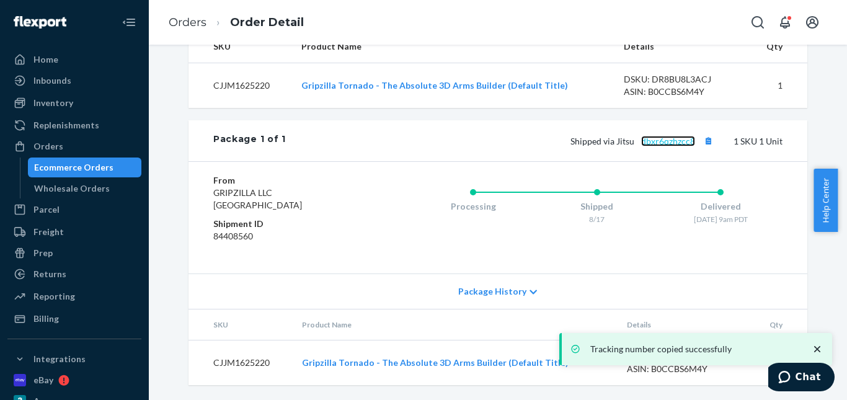
click at [647, 146] on link "dbxr6qzhzcc8" at bounding box center [668, 141] width 54 height 11
click at [183, 25] on link "Orders" at bounding box center [188, 23] width 38 height 14
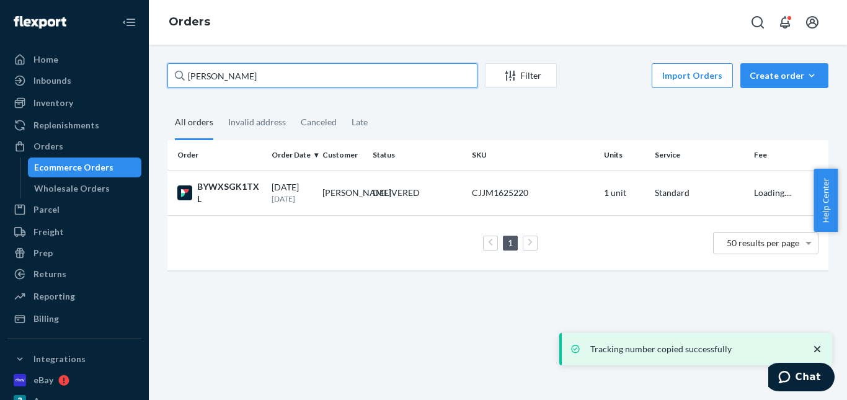
drag, startPoint x: 250, startPoint y: 76, endPoint x: 135, endPoint y: 62, distance: 115.6
click at [128, 69] on div "Home Inbounds Shipping Plans Problems Inventory Products Replenishments Orders …" at bounding box center [423, 200] width 847 height 400
paste input "[PERSON_NAME]"
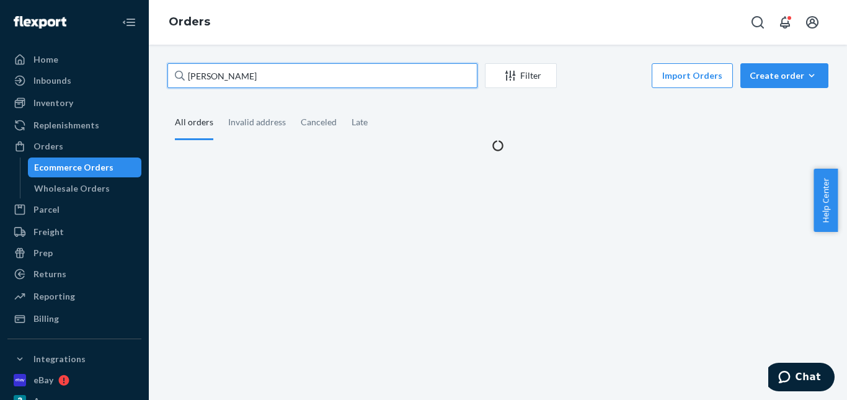
type input "[PERSON_NAME]"
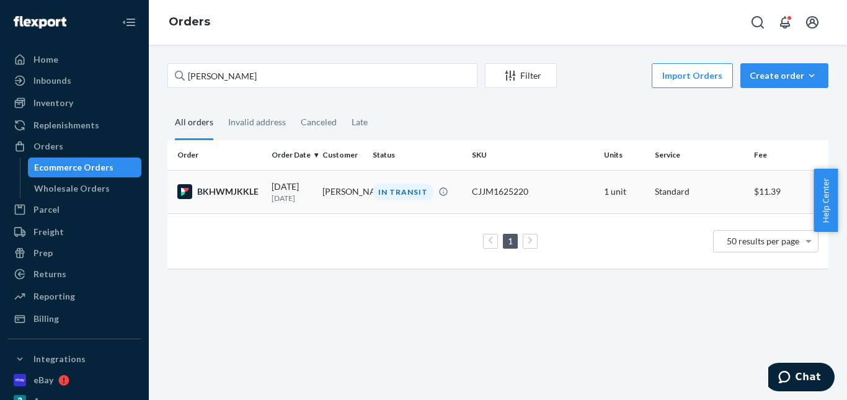
click at [406, 195] on div "IN TRANSIT" at bounding box center [403, 192] width 61 height 17
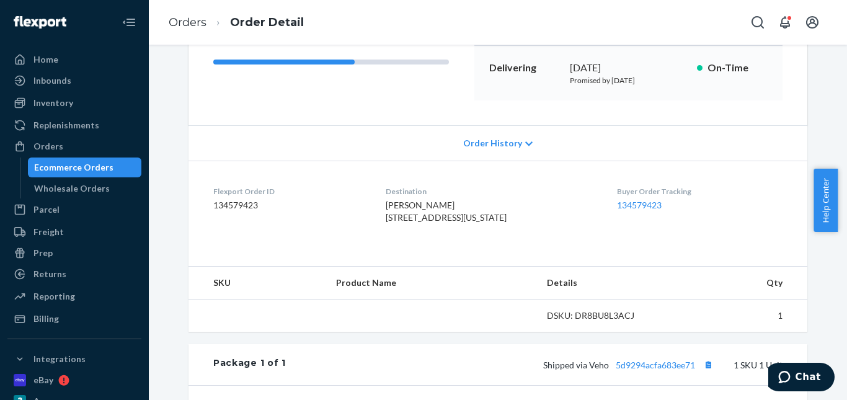
scroll to position [248, 0]
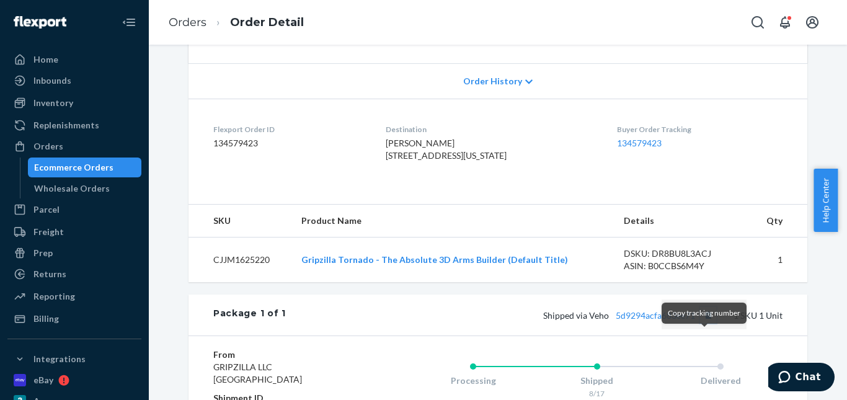
click at [700, 323] on button "Copy tracking number" at bounding box center [708, 315] width 16 height 16
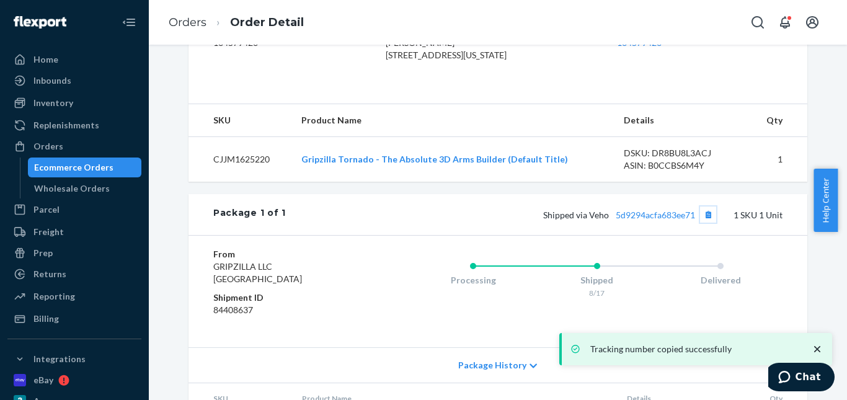
scroll to position [434, 0]
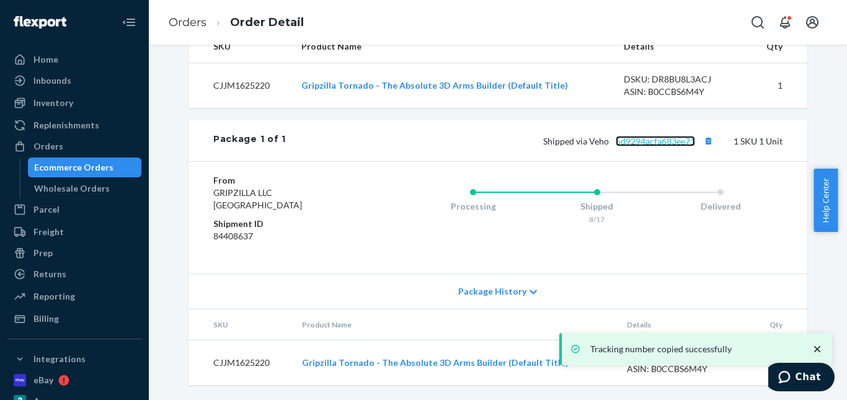
click at [675, 146] on link "5d9294acfa683ee71" at bounding box center [655, 141] width 79 height 11
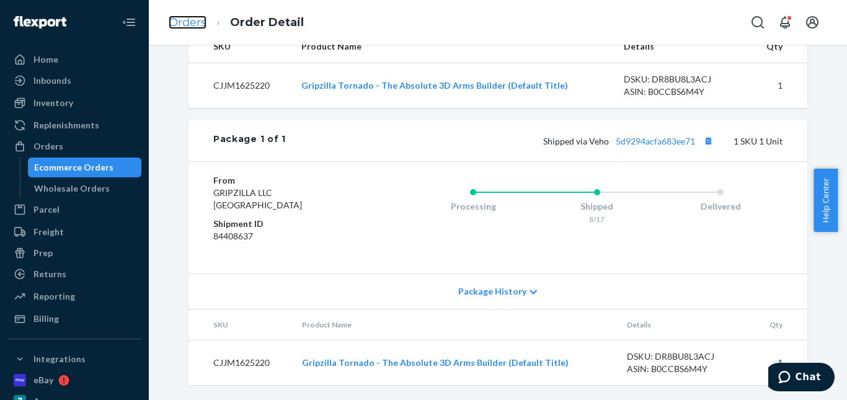
click at [190, 23] on link "Orders" at bounding box center [188, 23] width 38 height 14
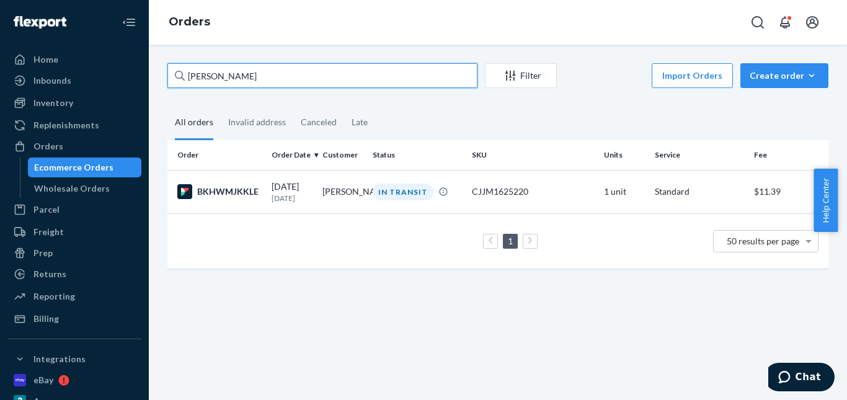
drag, startPoint x: 264, startPoint y: 81, endPoint x: 150, endPoint y: 73, distance: 113.8
click at [141, 75] on div "Home Inbounds Shipping Plans Problems Inventory Products Replenishments Orders …" at bounding box center [423, 200] width 847 height 400
paste input "[PERSON_NAME]"
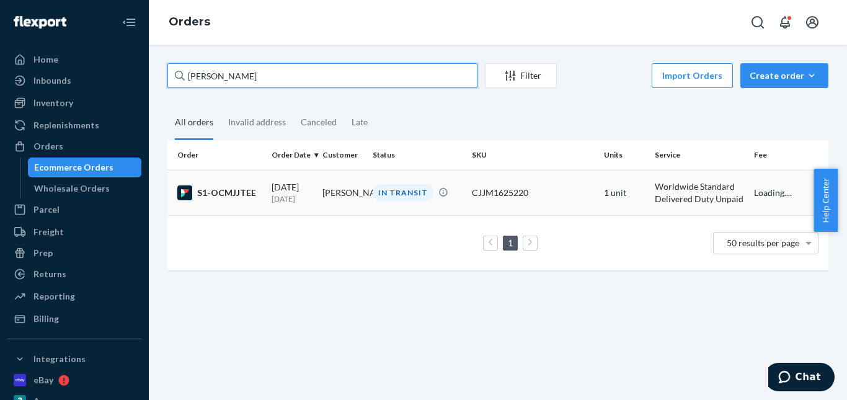
type input "[PERSON_NAME]"
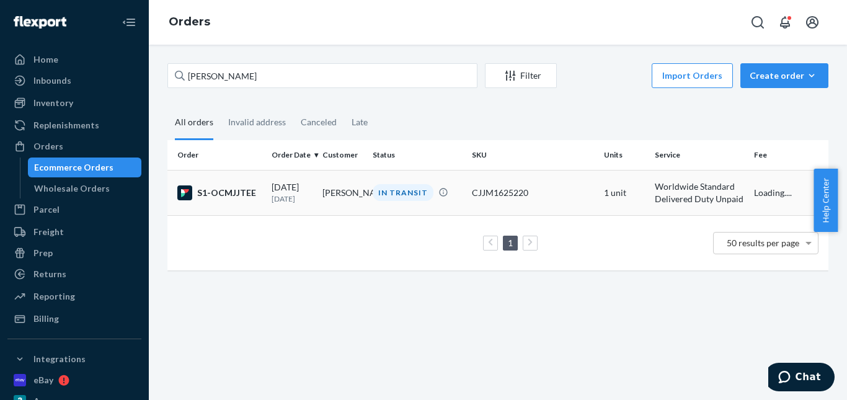
click at [374, 190] on div "IN TRANSIT" at bounding box center [403, 192] width 61 height 17
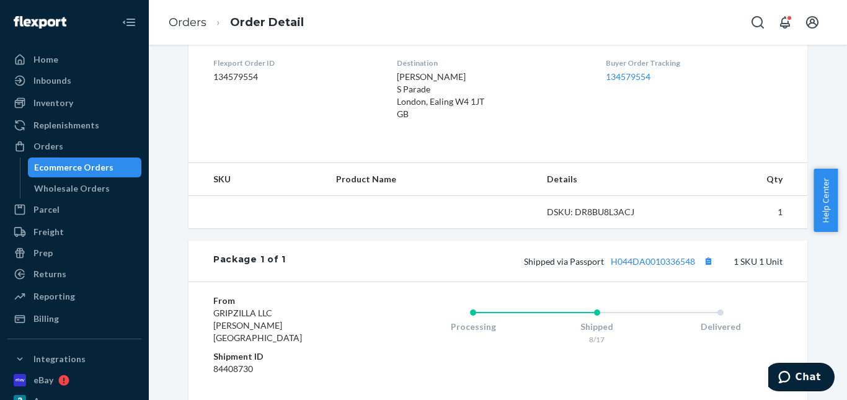
scroll to position [372, 0]
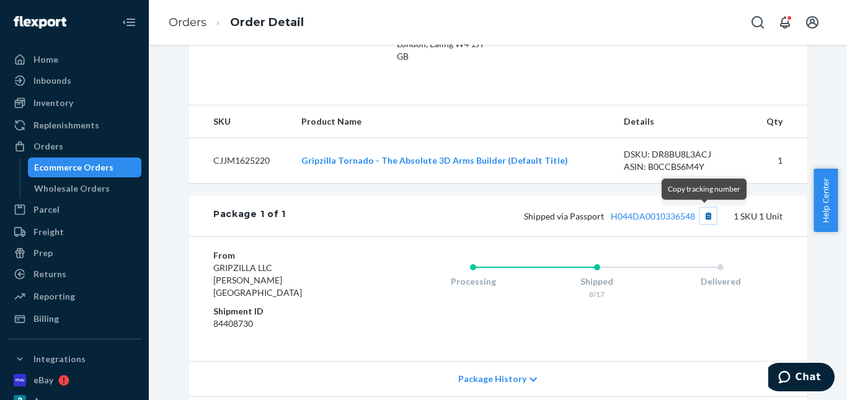
click at [700, 213] on button "Copy tracking number" at bounding box center [708, 216] width 16 height 16
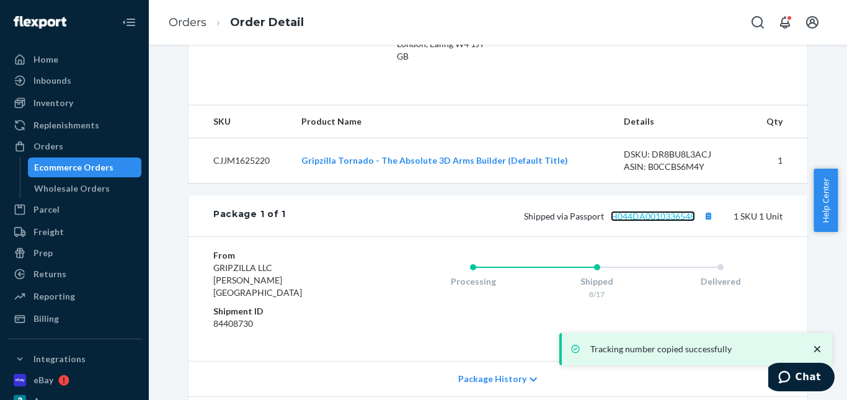
click at [667, 215] on link "H044DA0010336548" at bounding box center [653, 216] width 84 height 11
click at [180, 17] on link "Orders" at bounding box center [188, 23] width 38 height 14
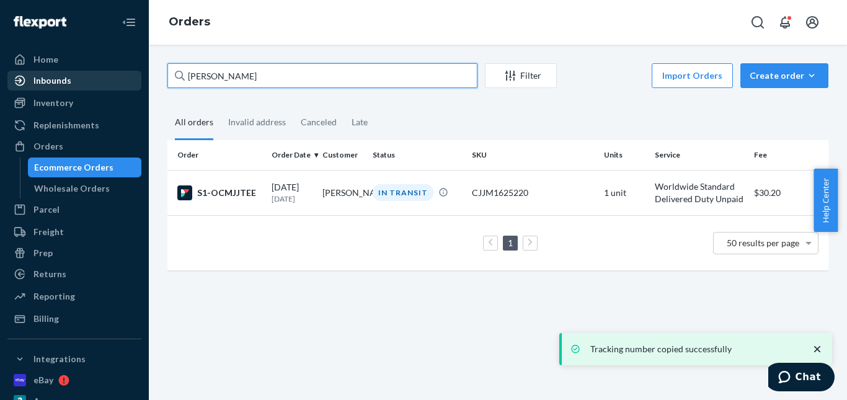
drag, startPoint x: 230, startPoint y: 82, endPoint x: 127, endPoint y: 77, distance: 103.7
click at [125, 79] on div "Home Inbounds Shipping Plans Problems Inventory Products Replenishments Orders …" at bounding box center [423, 200] width 847 height 400
paste input "[PERSON_NAME]"
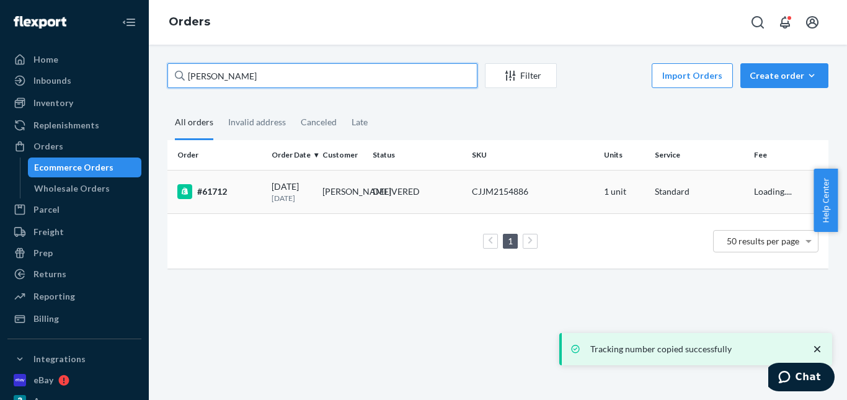
type input "[PERSON_NAME]"
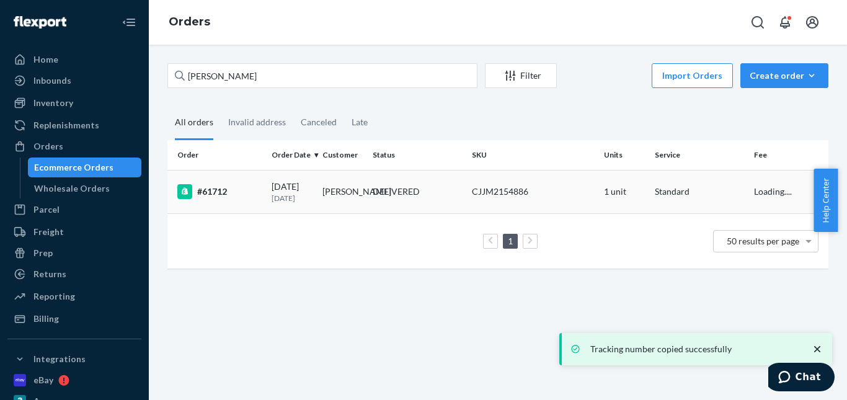
click at [394, 183] on td "DELIVERED" at bounding box center [417, 191] width 99 height 43
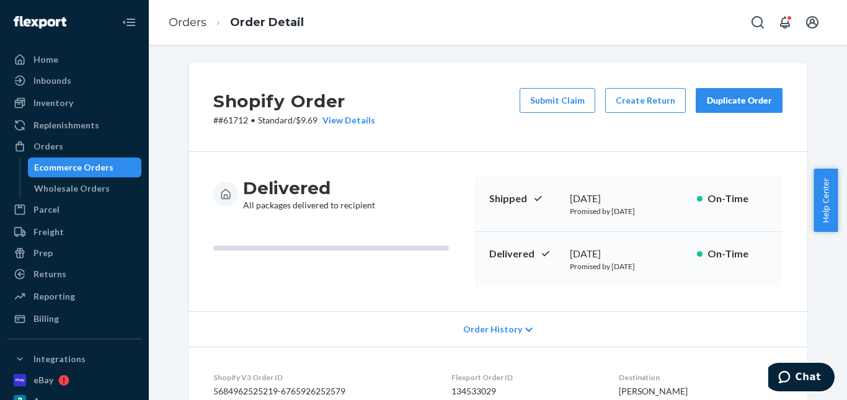
click at [732, 99] on div "Duplicate Order" at bounding box center [739, 100] width 66 height 12
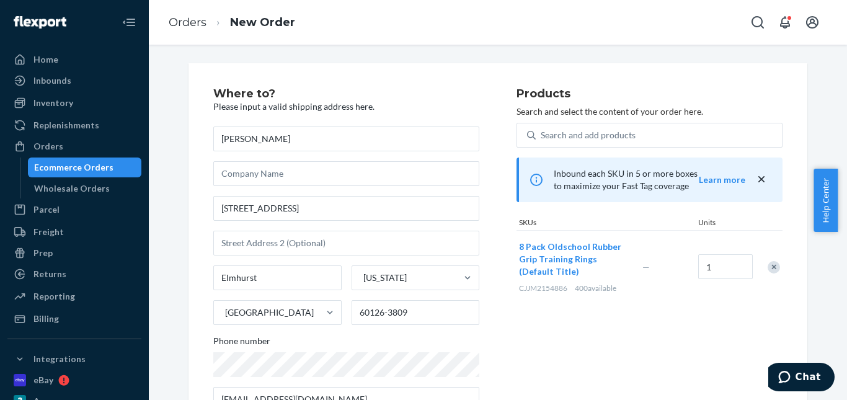
click at [776, 270] on div at bounding box center [767, 267] width 31 height 33
click at [771, 262] on div "Remove Item" at bounding box center [774, 267] width 12 height 12
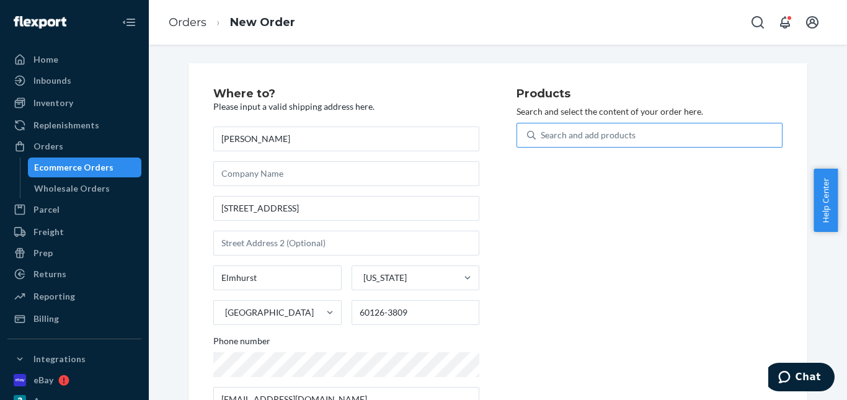
click at [607, 140] on div "Search and add products" at bounding box center [588, 135] width 95 height 12
click at [542, 140] on input "Search and add products" at bounding box center [541, 135] width 1 height 12
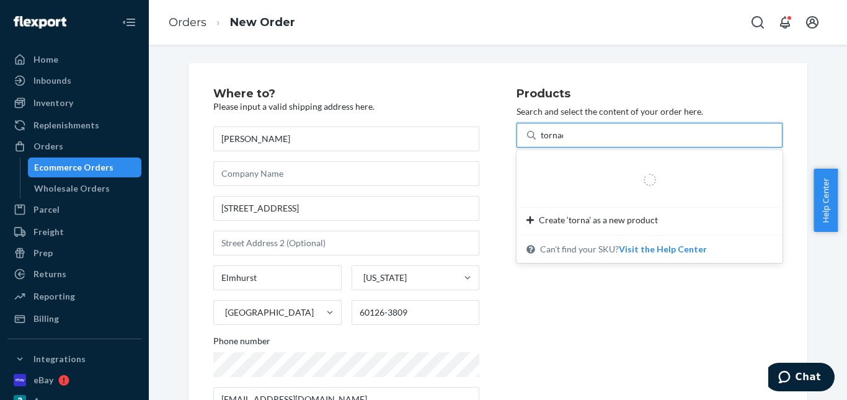
type input "tornado"
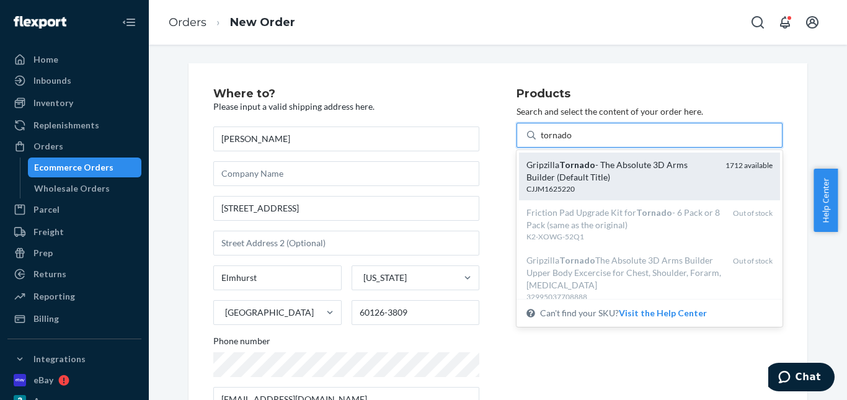
click at [616, 159] on div "Gripzilla Tornado - The Absolute 3D Arms Builder (Default Title)" at bounding box center [621, 171] width 189 height 25
click at [572, 141] on input "tornado" at bounding box center [557, 135] width 32 height 12
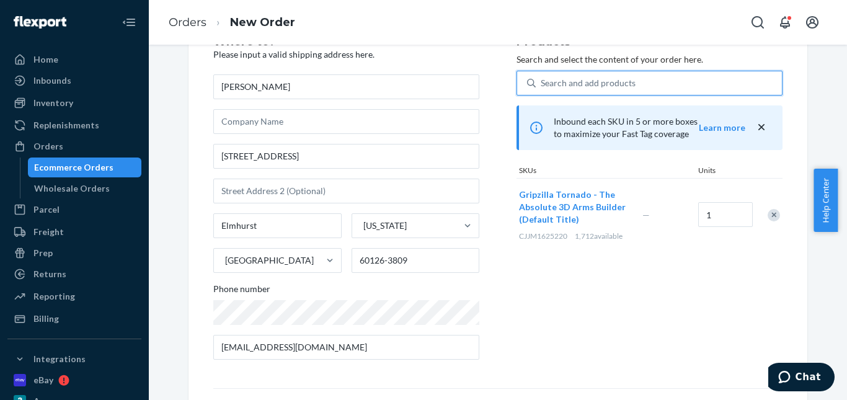
scroll to position [215, 0]
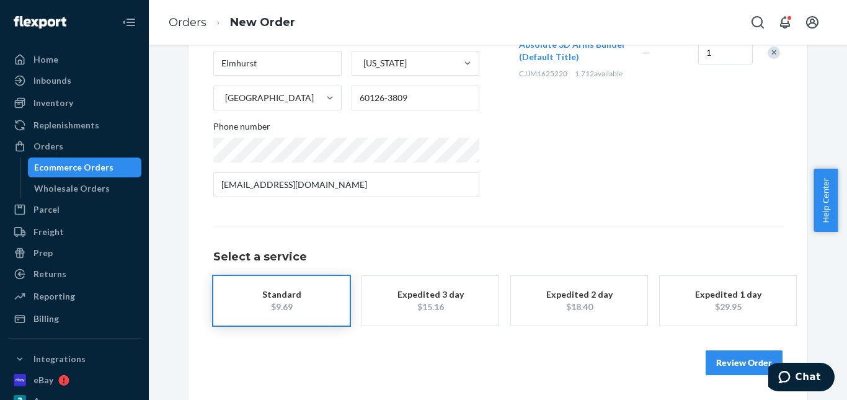
click at [414, 311] on div "$15.16" at bounding box center [430, 307] width 99 height 12
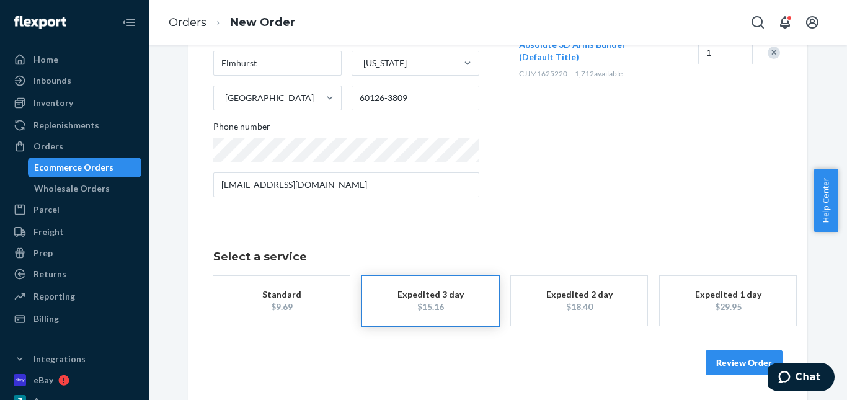
click at [732, 370] on button "Review Order" at bounding box center [744, 362] width 77 height 25
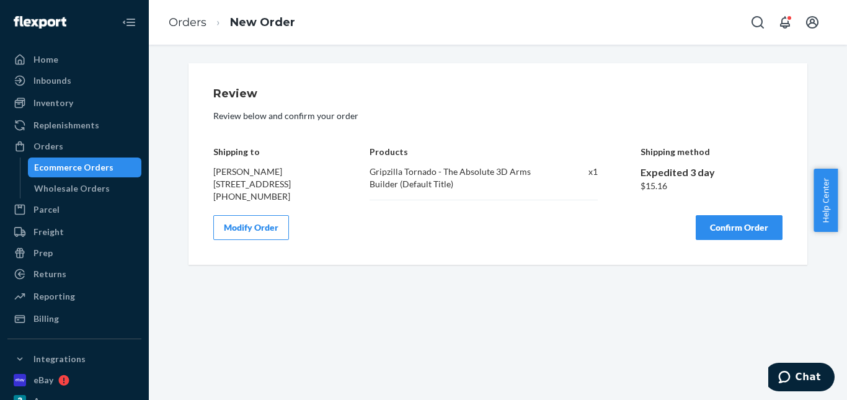
scroll to position [0, 0]
click at [727, 240] on button "Confirm Order" at bounding box center [739, 227] width 87 height 25
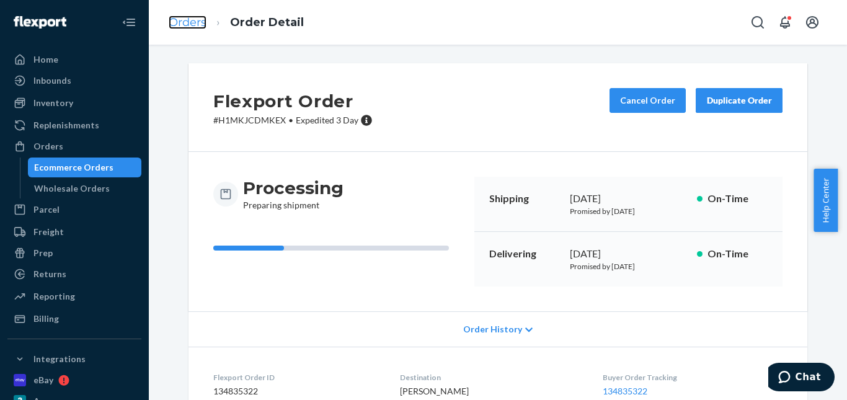
click at [181, 22] on link "Orders" at bounding box center [188, 23] width 38 height 14
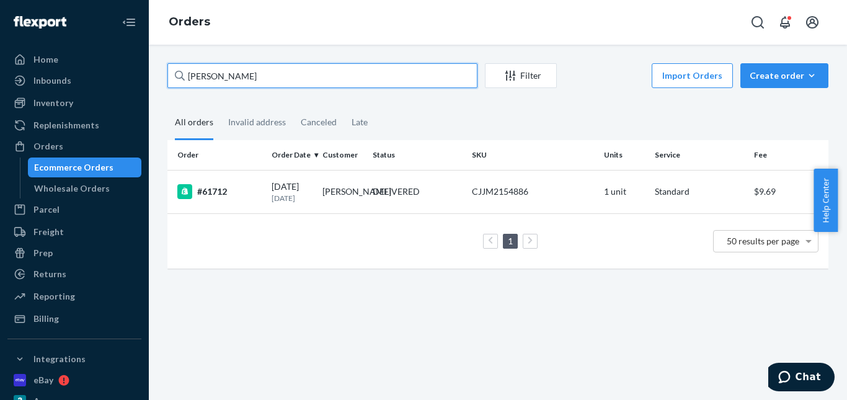
drag, startPoint x: 260, startPoint y: 84, endPoint x: 180, endPoint y: 86, distance: 79.4
click at [180, 86] on div "[PERSON_NAME]" at bounding box center [322, 75] width 310 height 25
paste input "[PERSON_NAME]"
type input "[PERSON_NAME]"
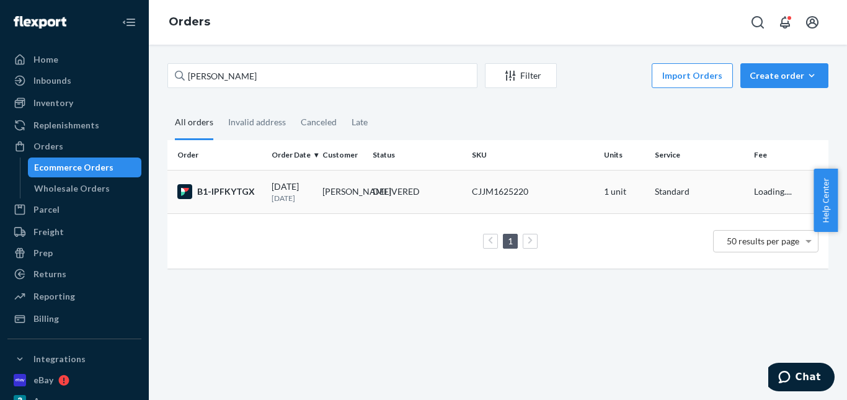
click at [386, 185] on div "DELIVERED" at bounding box center [396, 191] width 47 height 12
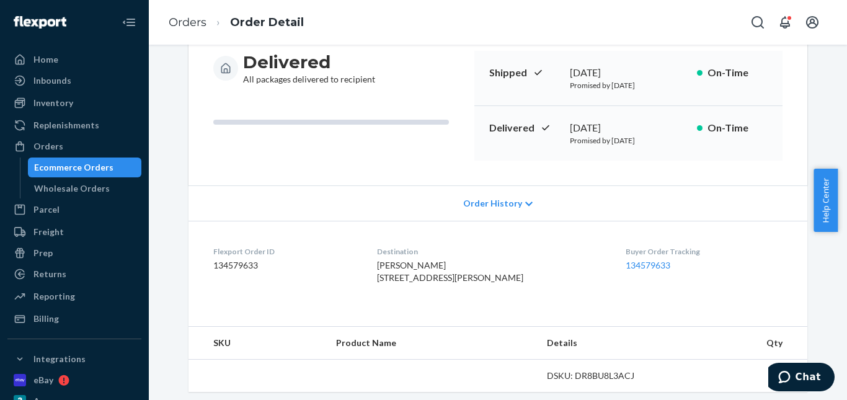
scroll to position [248, 0]
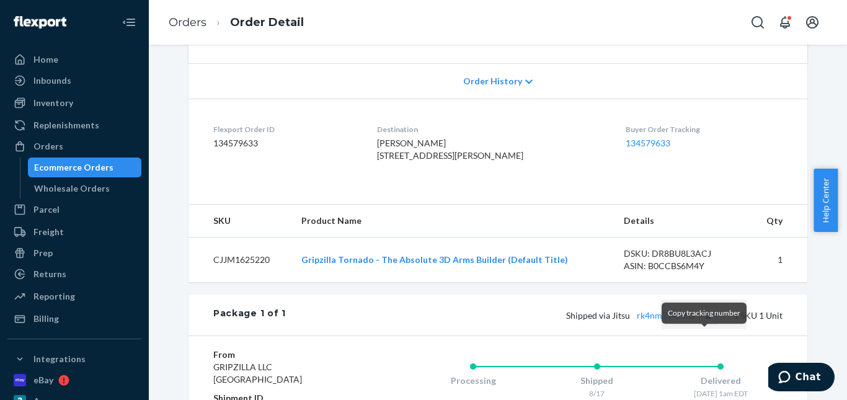
click at [702, 323] on button "Copy tracking number" at bounding box center [708, 315] width 16 height 16
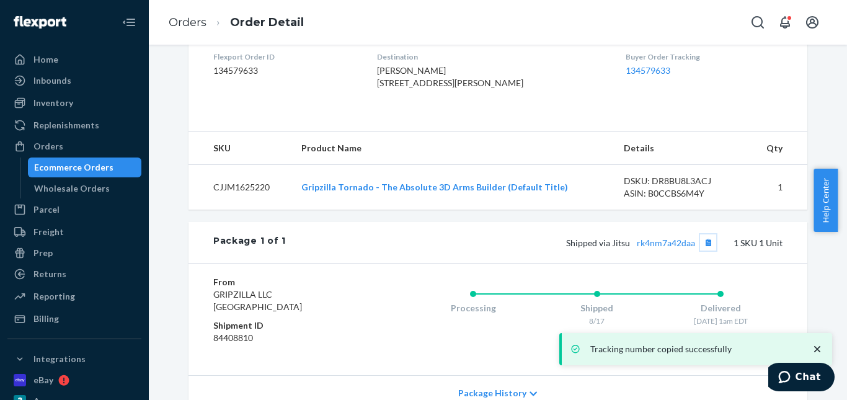
scroll to position [434, 0]
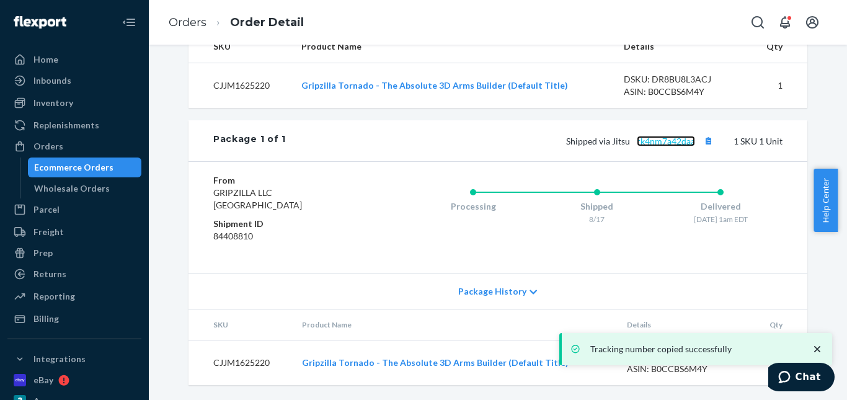
click at [644, 146] on link "rk4nm7a42daa" at bounding box center [666, 141] width 58 height 11
click at [190, 19] on link "Orders" at bounding box center [188, 23] width 38 height 14
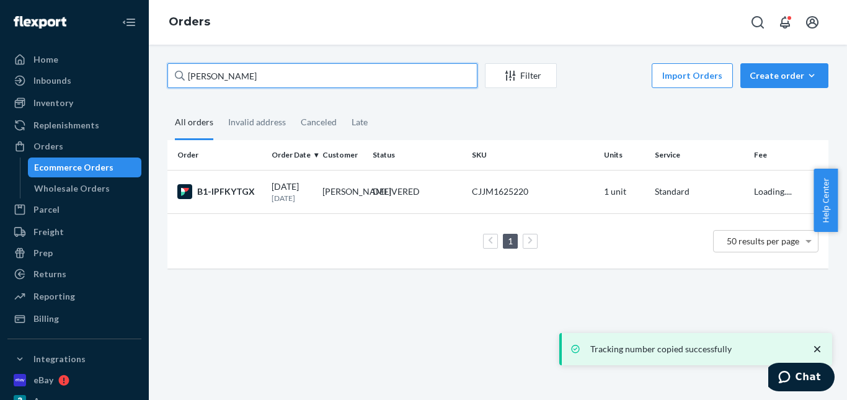
drag, startPoint x: 259, startPoint y: 73, endPoint x: 154, endPoint y: 78, distance: 104.3
click at [154, 78] on div "[PERSON_NAME] Filter Import Orders Create order Ecommerce order Removal order A…" at bounding box center [498, 222] width 698 height 355
paste input "[PERSON_NAME]"
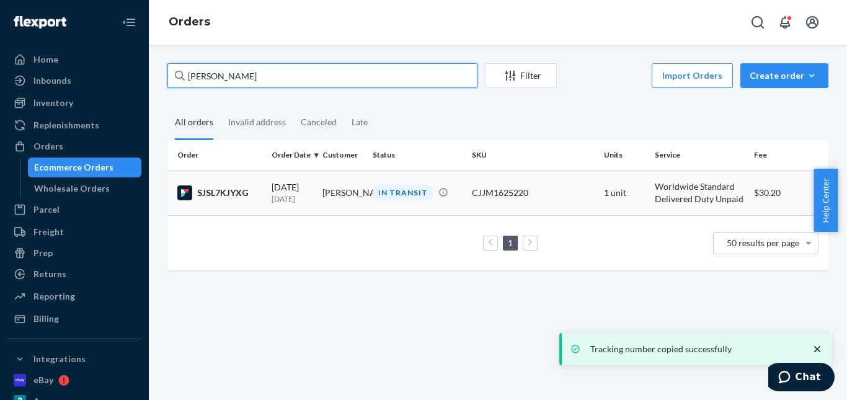
type input "[PERSON_NAME]"
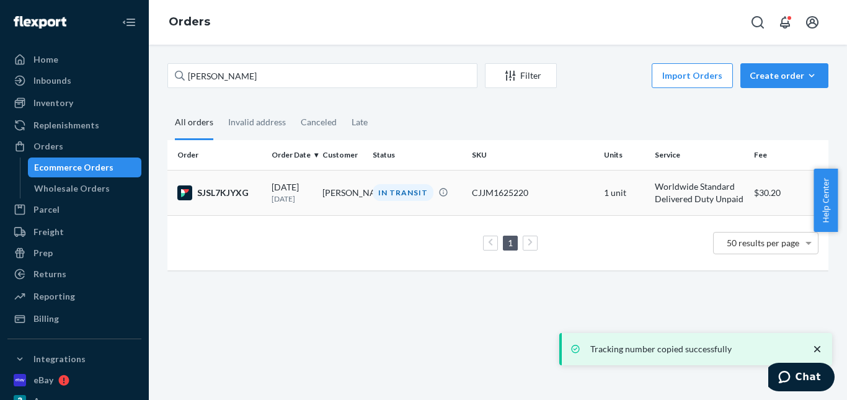
click at [402, 190] on div "IN TRANSIT" at bounding box center [403, 192] width 61 height 17
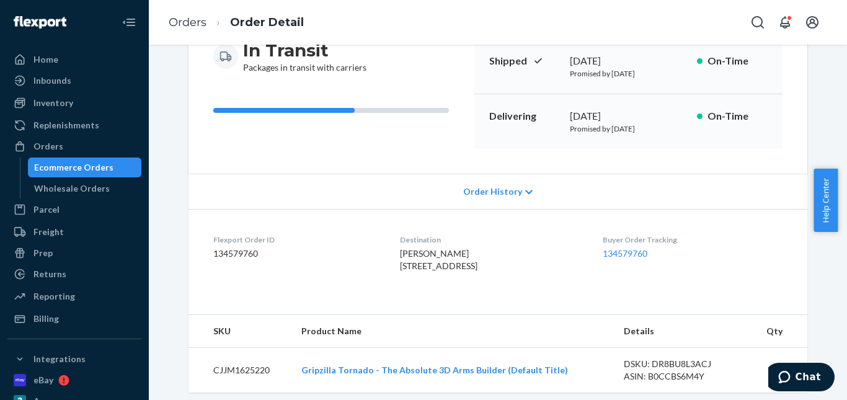
scroll to position [248, 0]
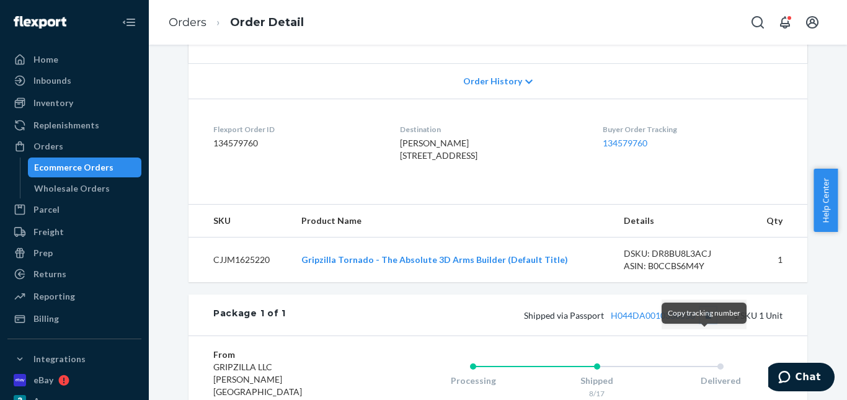
click at [704, 323] on button "Copy tracking number" at bounding box center [708, 315] width 16 height 16
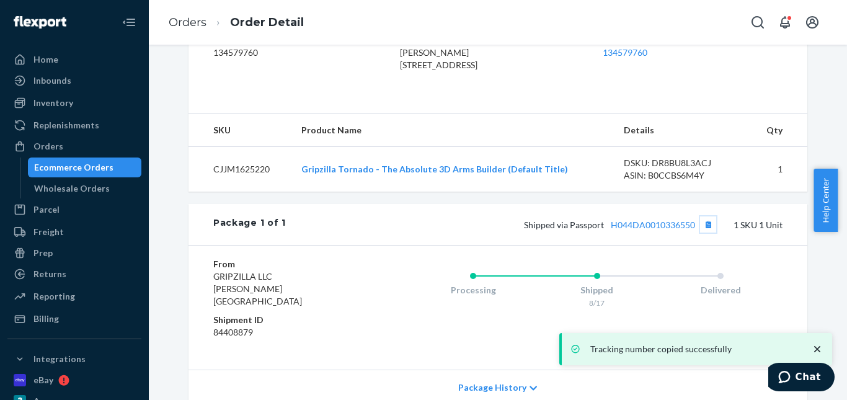
scroll to position [434, 0]
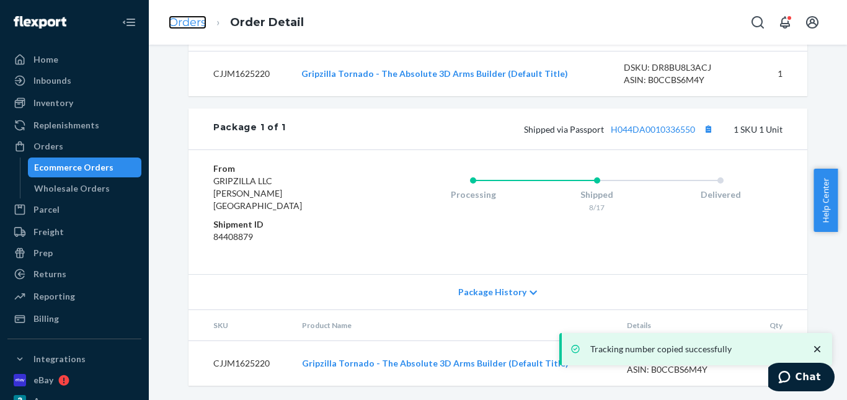
click at [184, 17] on link "Orders" at bounding box center [188, 23] width 38 height 14
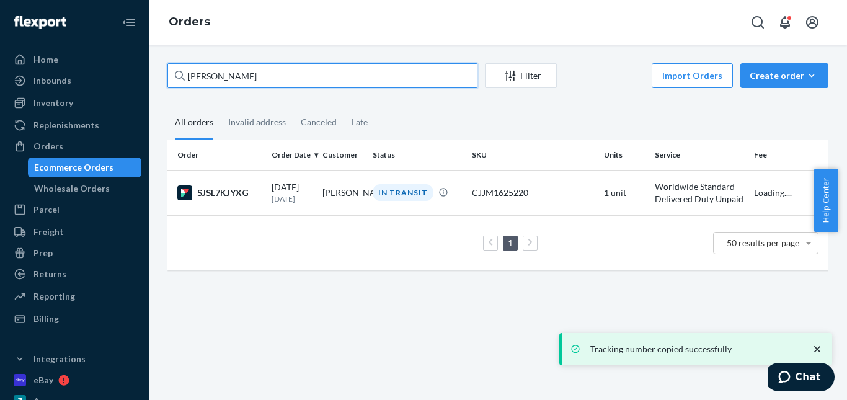
drag, startPoint x: 203, startPoint y: 78, endPoint x: 166, endPoint y: 71, distance: 37.2
click at [157, 78] on div "[PERSON_NAME] Filter Import Orders Create order Ecommerce order Removal order A…" at bounding box center [498, 222] width 698 height 355
paste input "[PERSON_NAME]"
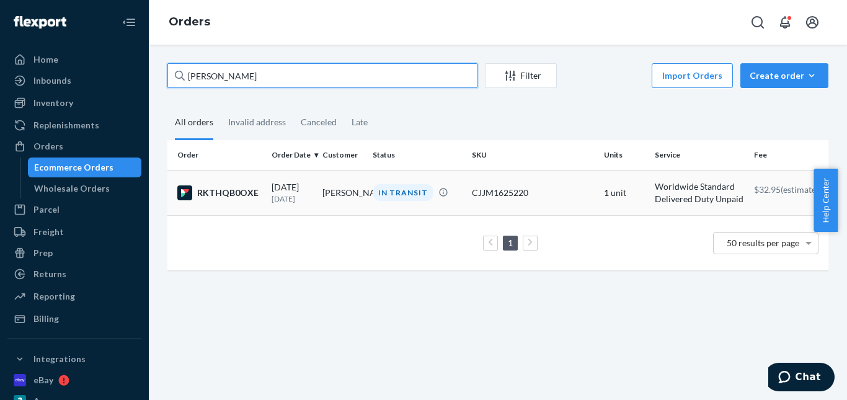
type input "[PERSON_NAME]"
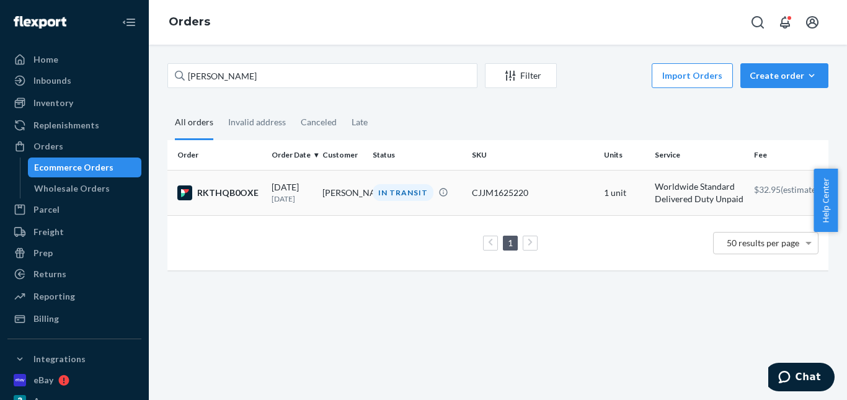
click at [415, 197] on div "IN TRANSIT" at bounding box center [403, 192] width 61 height 17
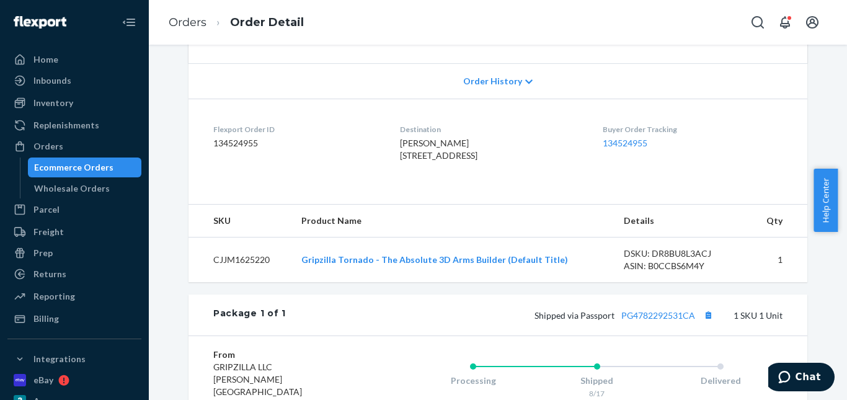
scroll to position [310, 0]
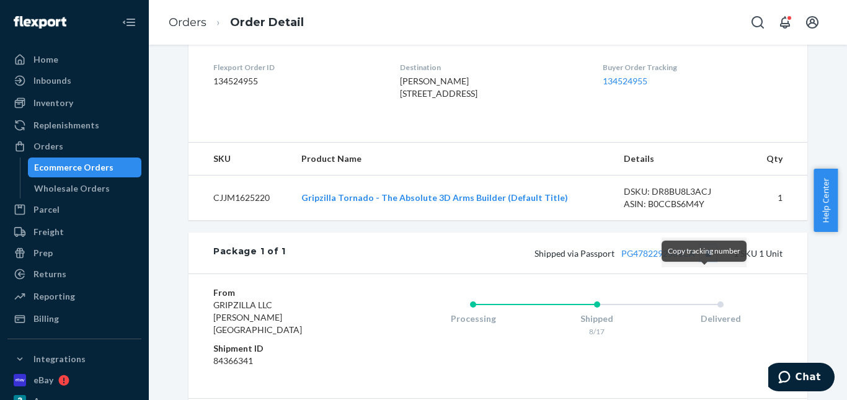
drag, startPoint x: 700, startPoint y: 277, endPoint x: 693, endPoint y: 269, distance: 10.6
click at [700, 261] on button "Copy tracking number" at bounding box center [708, 253] width 16 height 16
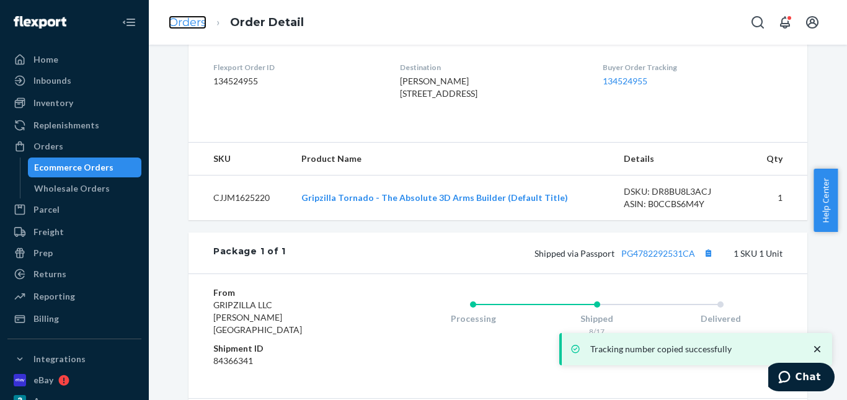
click at [189, 24] on link "Orders" at bounding box center [188, 23] width 38 height 14
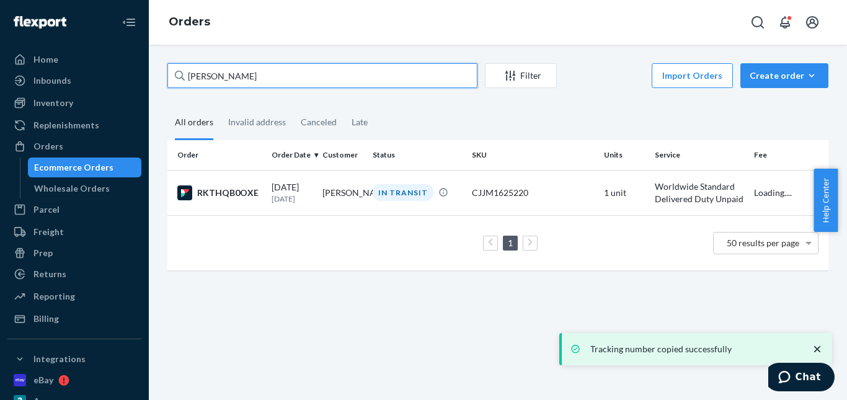
drag, startPoint x: 255, startPoint y: 79, endPoint x: 177, endPoint y: 74, distance: 77.6
click at [177, 74] on div "[PERSON_NAME]" at bounding box center [322, 75] width 310 height 25
paste input "[PERSON_NAME]"
type input "[PERSON_NAME]"
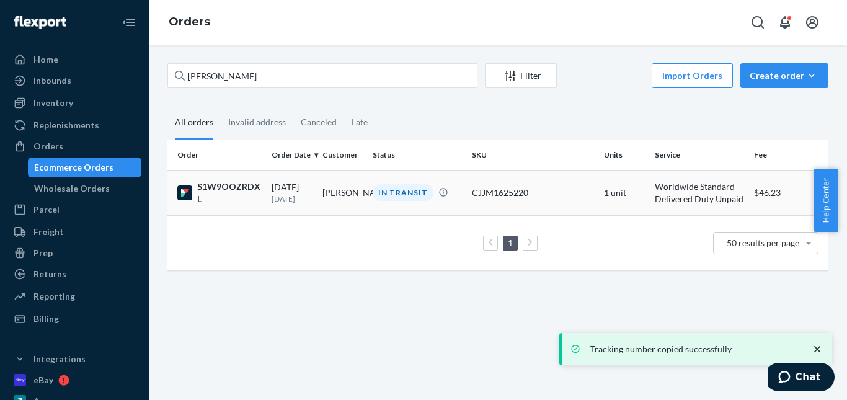
click at [393, 202] on td "IN TRANSIT" at bounding box center [417, 192] width 99 height 45
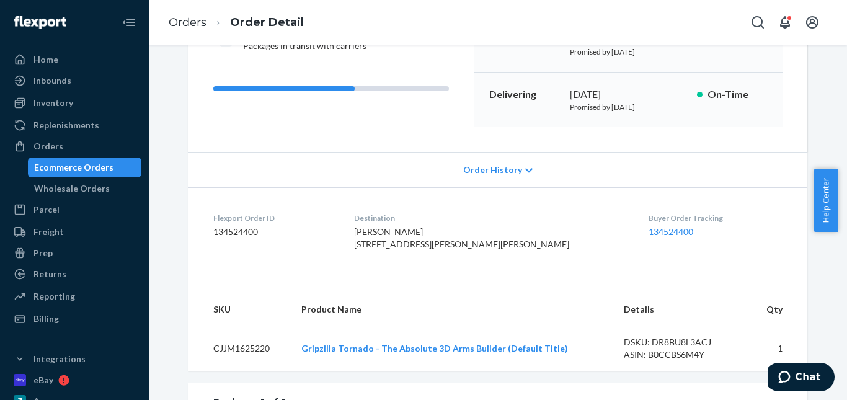
scroll to position [248, 0]
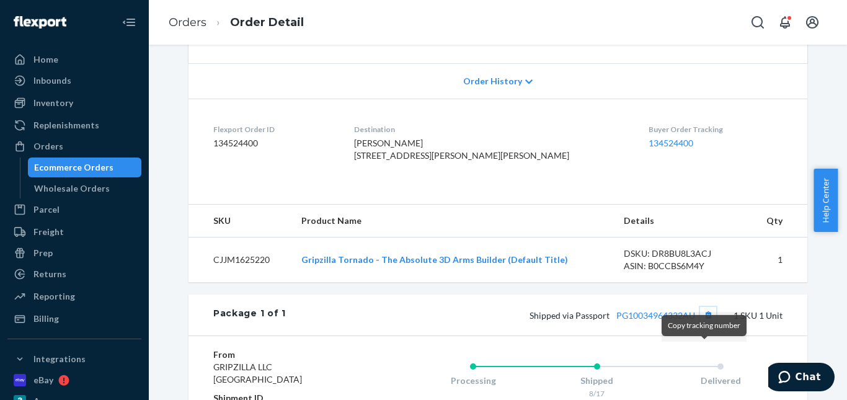
drag, startPoint x: 704, startPoint y: 350, endPoint x: 700, endPoint y: 323, distance: 27.6
click at [704, 323] on button "Copy tracking number" at bounding box center [708, 315] width 16 height 16
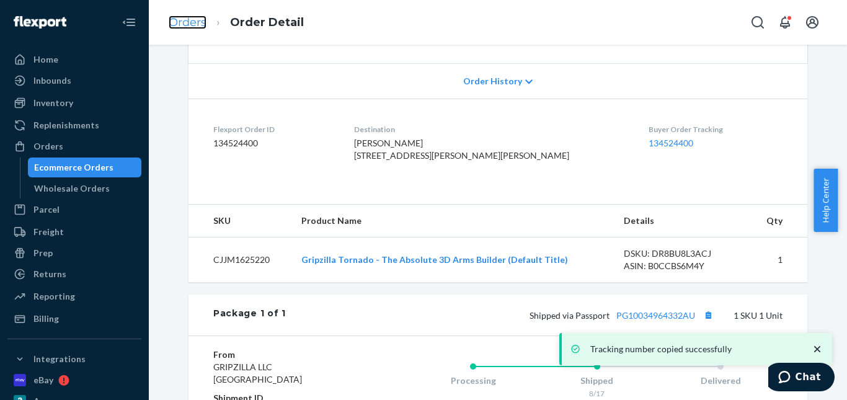
click at [198, 24] on link "Orders" at bounding box center [188, 23] width 38 height 14
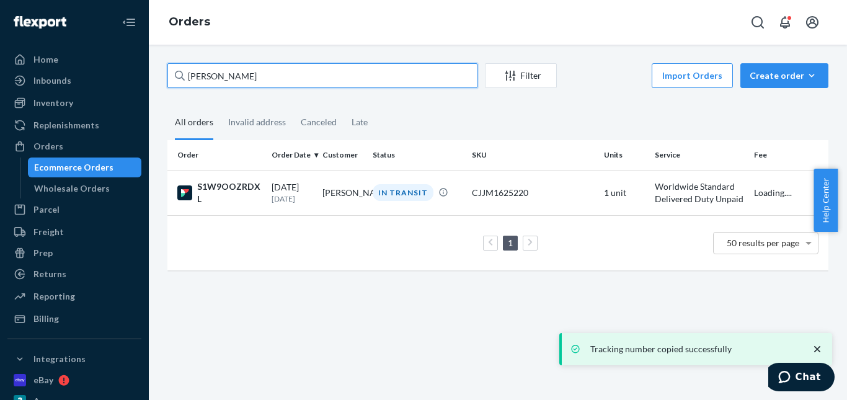
drag, startPoint x: 220, startPoint y: 76, endPoint x: 170, endPoint y: 75, distance: 49.6
click at [170, 75] on input "[PERSON_NAME]" at bounding box center [322, 75] width 310 height 25
paste input "[PERSON_NAME]"
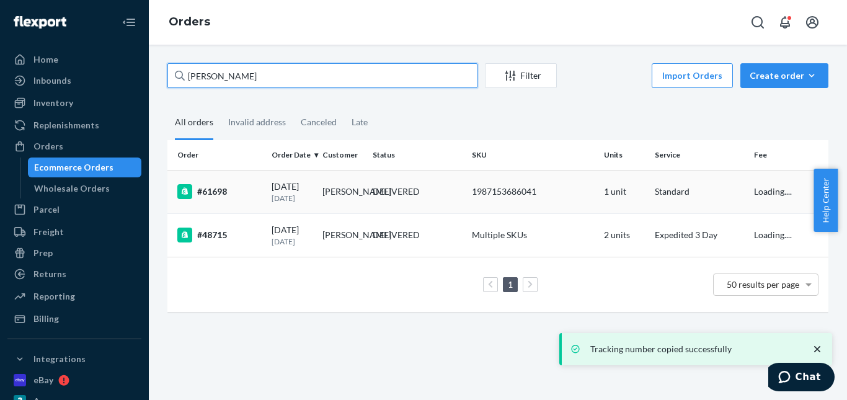
type input "[PERSON_NAME]"
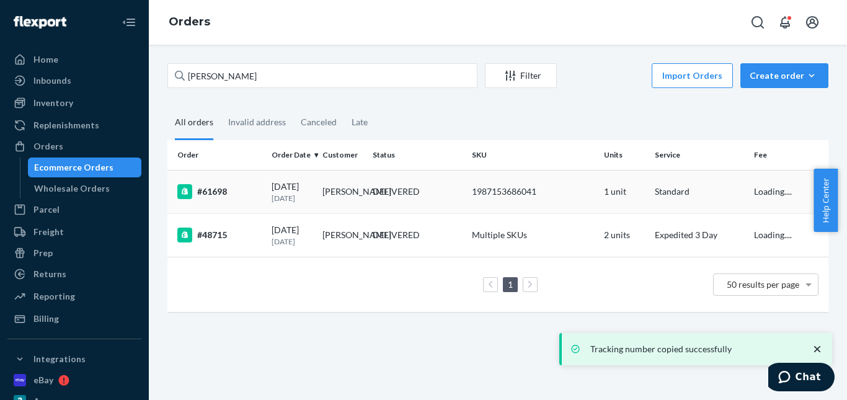
click at [392, 187] on div "DELIVERED" at bounding box center [396, 191] width 47 height 12
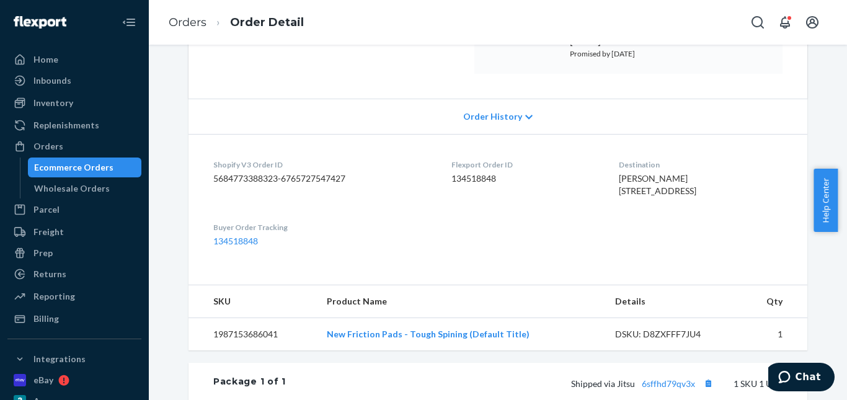
scroll to position [62, 0]
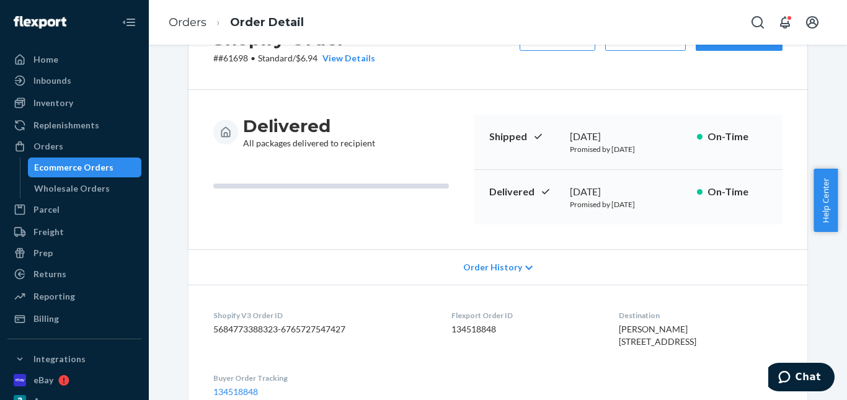
click at [730, 47] on button "Duplicate Order" at bounding box center [739, 38] width 87 height 25
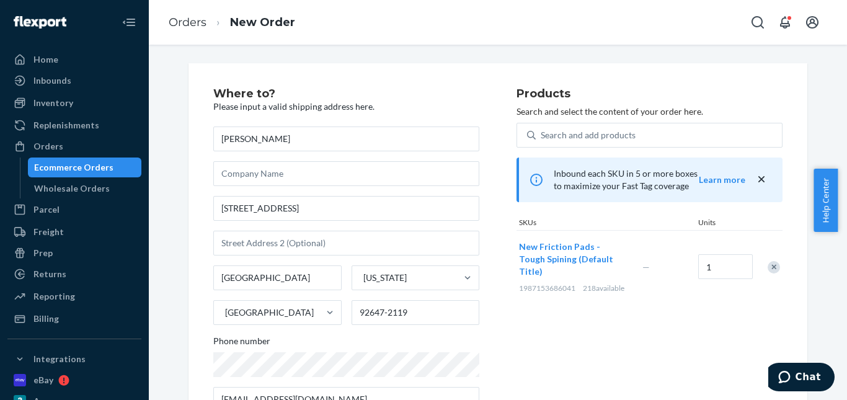
drag, startPoint x: 773, startPoint y: 260, endPoint x: 769, endPoint y: 254, distance: 7.6
click at [773, 261] on div "Remove Item" at bounding box center [774, 267] width 12 height 12
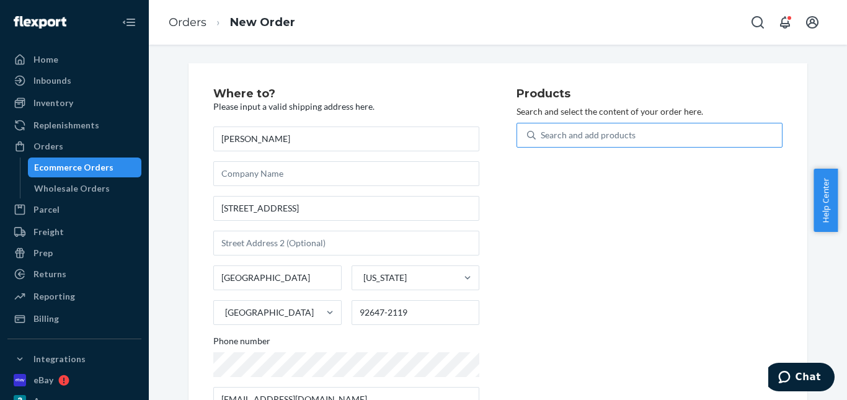
click at [629, 137] on div "Search and add products" at bounding box center [659, 135] width 246 height 22
click at [542, 137] on input "Search and add products" at bounding box center [541, 135] width 1 height 12
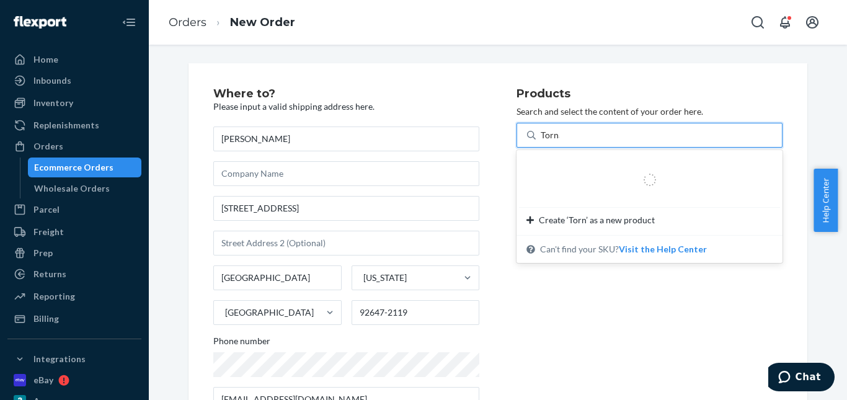
type input "Tornado"
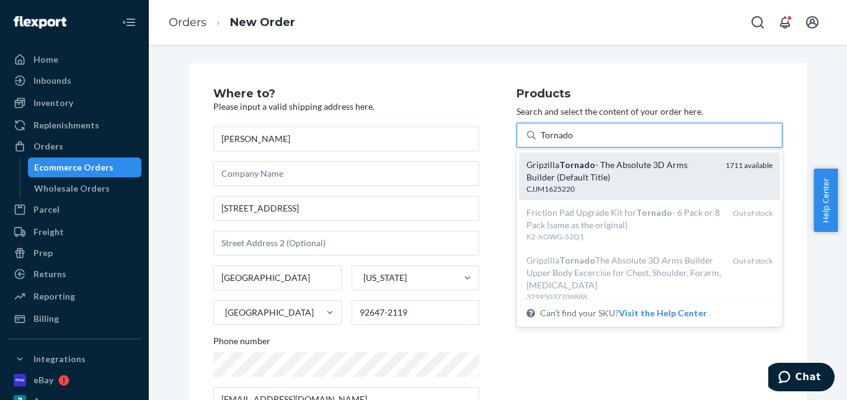
click at [636, 164] on div "Gripzilla Tornado - The Absolute 3D Arms Builder (Default Title)" at bounding box center [621, 171] width 189 height 25
click at [574, 141] on input "Tornado" at bounding box center [557, 135] width 33 height 12
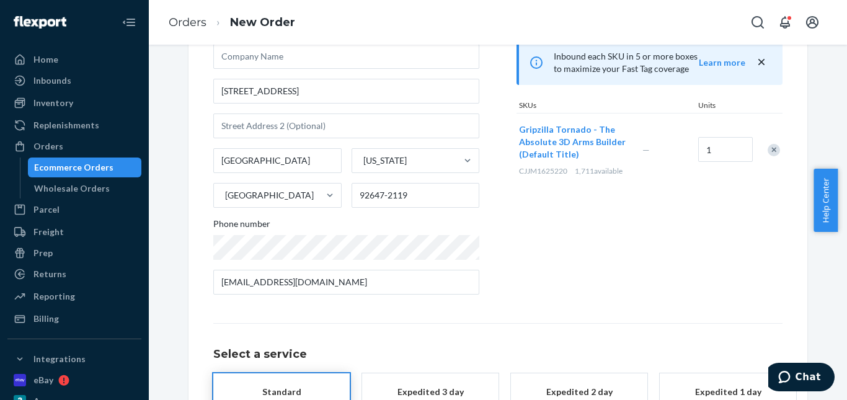
scroll to position [186, 0]
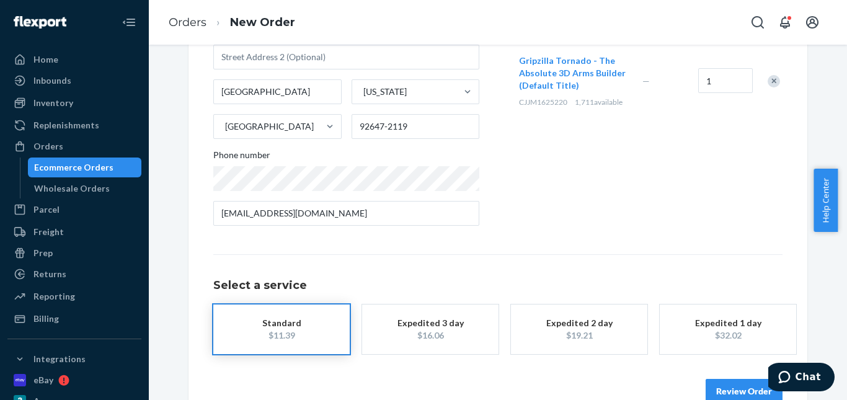
click at [398, 326] on div "Expedited 3 day" at bounding box center [430, 323] width 99 height 12
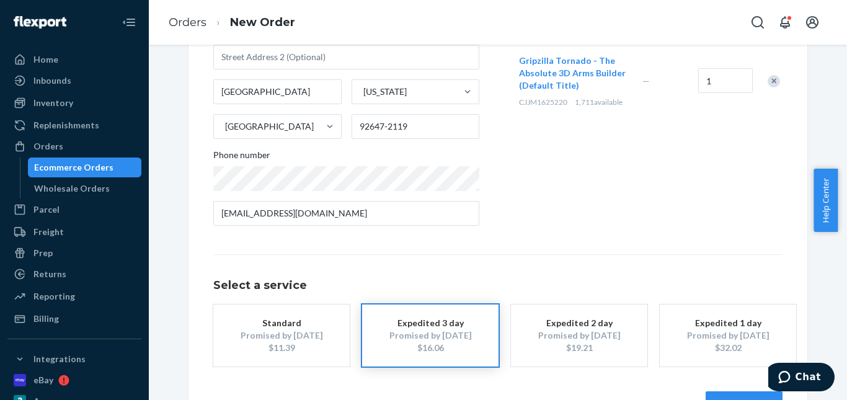
click at [711, 390] on div "Review Order" at bounding box center [497, 397] width 569 height 37
click at [714, 391] on button "Review Order" at bounding box center [744, 403] width 77 height 25
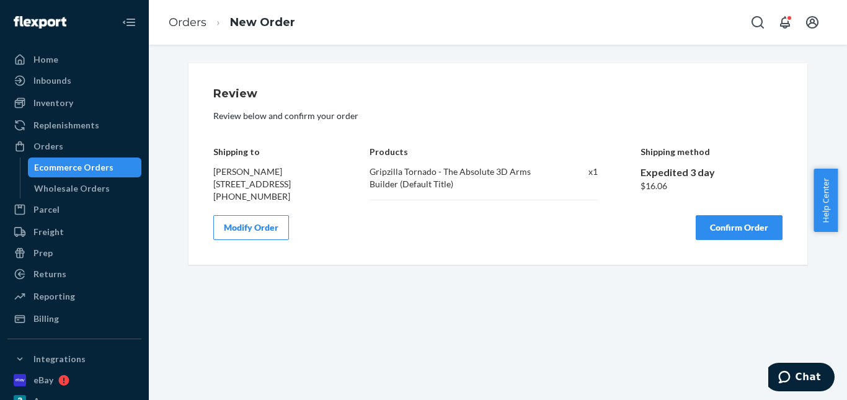
click at [711, 240] on button "Confirm Order" at bounding box center [739, 227] width 87 height 25
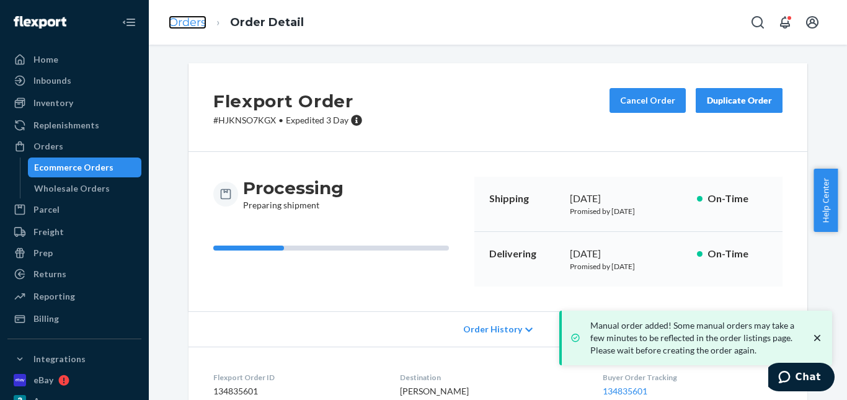
click at [197, 19] on link "Orders" at bounding box center [188, 23] width 38 height 14
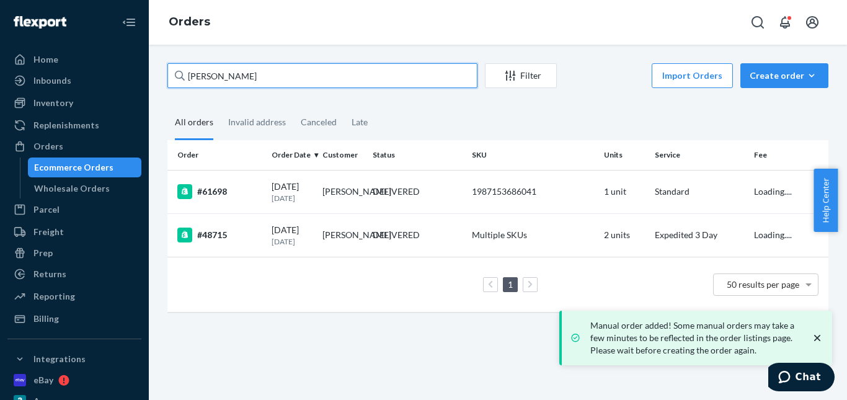
drag, startPoint x: 258, startPoint y: 83, endPoint x: 176, endPoint y: 79, distance: 82.0
click at [176, 79] on div "[PERSON_NAME]" at bounding box center [322, 75] width 310 height 25
paste input "[PERSON_NAME] [PERSON_NAME]"
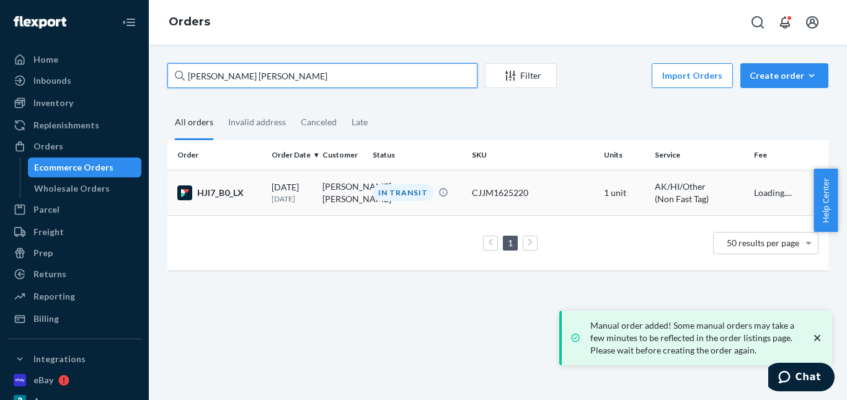
type input "[PERSON_NAME] [PERSON_NAME]"
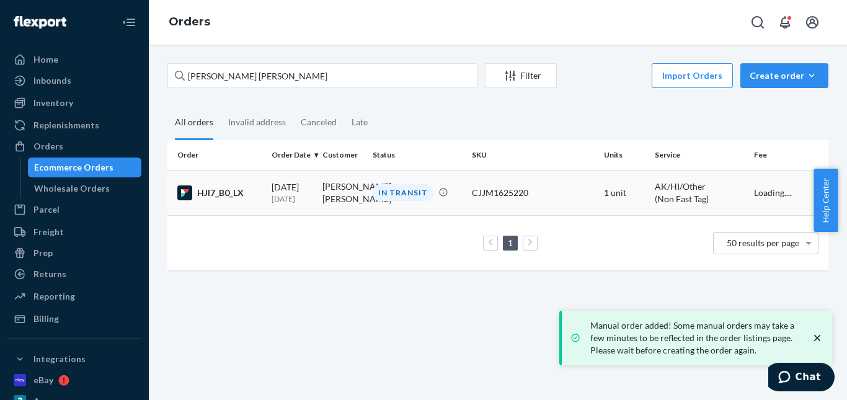
click at [381, 201] on div "IN TRANSIT" at bounding box center [403, 192] width 61 height 17
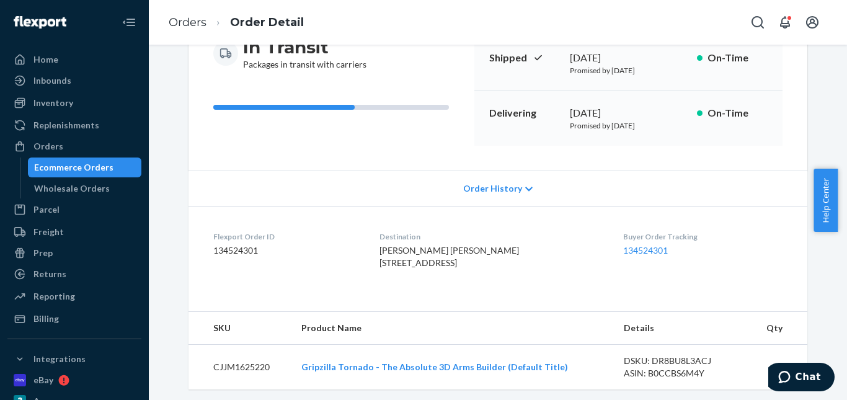
scroll to position [248, 0]
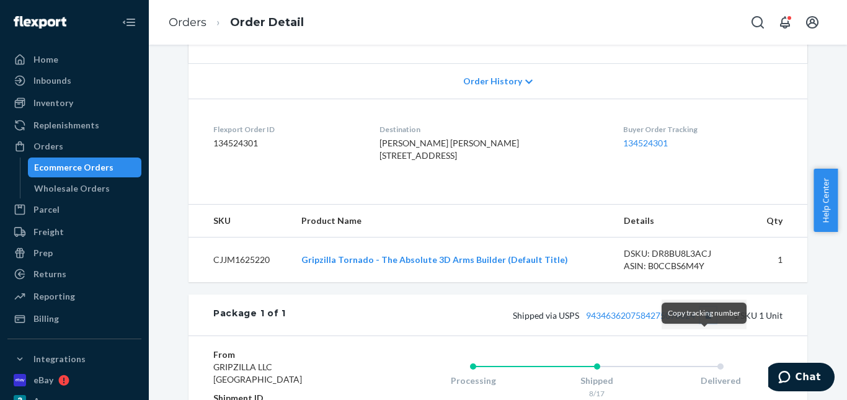
click at [700, 323] on button "Copy tracking number" at bounding box center [708, 315] width 16 height 16
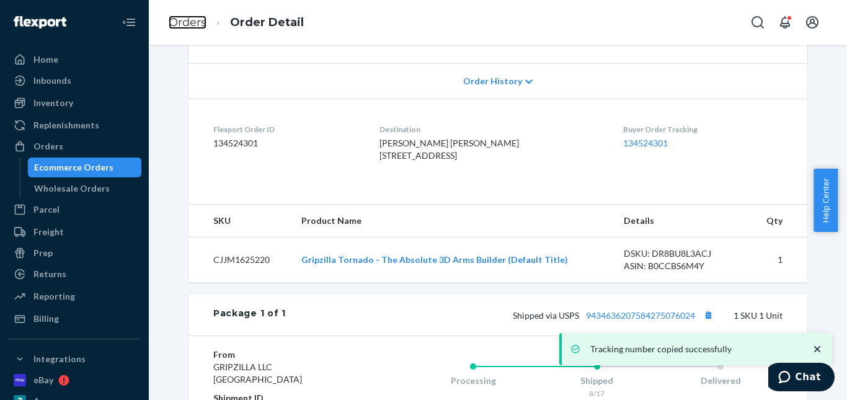
drag, startPoint x: 187, startPoint y: 19, endPoint x: 221, endPoint y: 55, distance: 49.1
click at [187, 19] on link "Orders" at bounding box center [188, 23] width 38 height 14
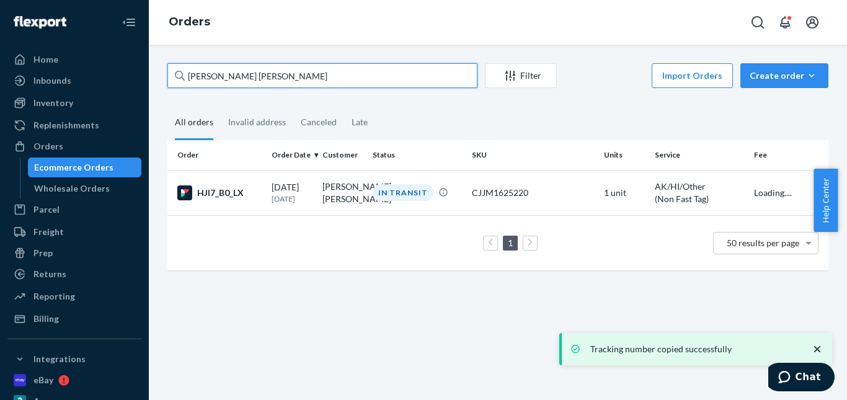
drag, startPoint x: 313, startPoint y: 77, endPoint x: 188, endPoint y: 77, distance: 124.7
click at [188, 77] on input "[PERSON_NAME] [PERSON_NAME]" at bounding box center [322, 75] width 310 height 25
paste input "[PERSON_NAME]"
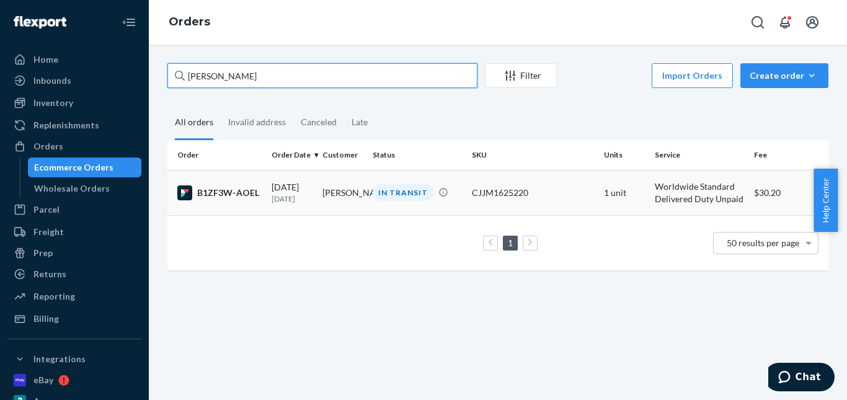
type input "[PERSON_NAME]"
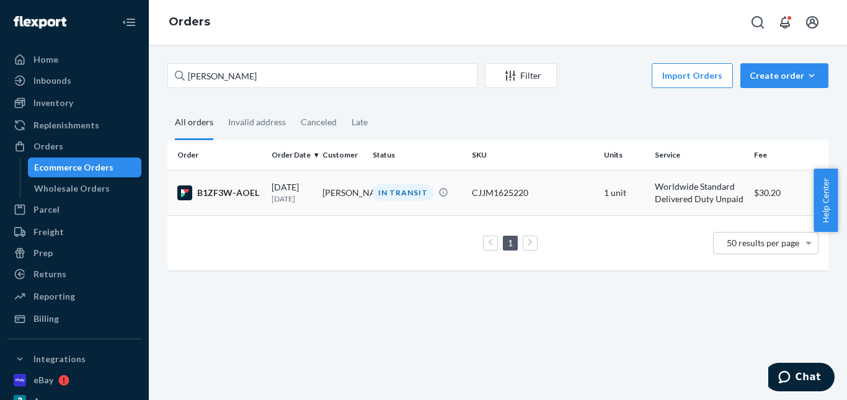
click at [396, 189] on div "IN TRANSIT" at bounding box center [403, 192] width 61 height 17
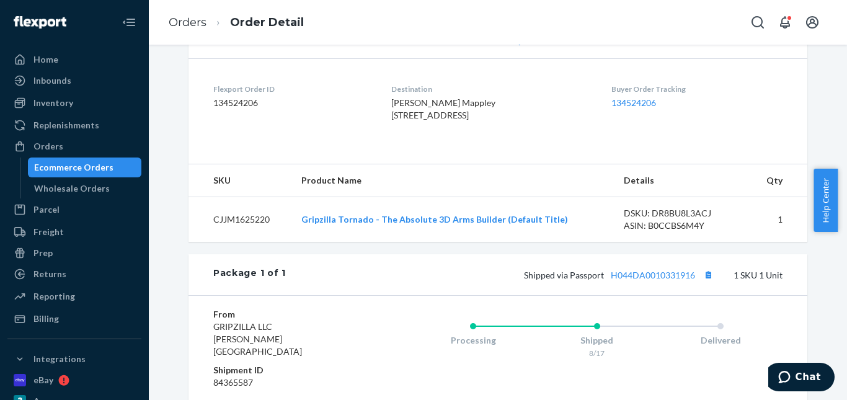
scroll to position [310, 0]
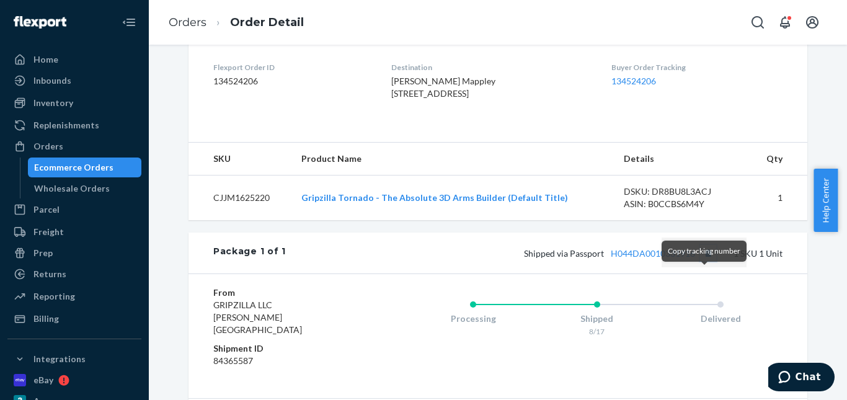
click at [704, 261] on button "Copy tracking number" at bounding box center [708, 253] width 16 height 16
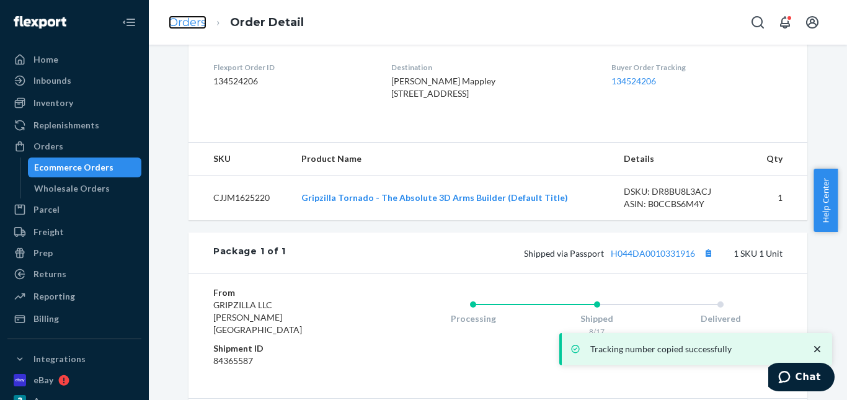
click at [187, 21] on link "Orders" at bounding box center [188, 23] width 38 height 14
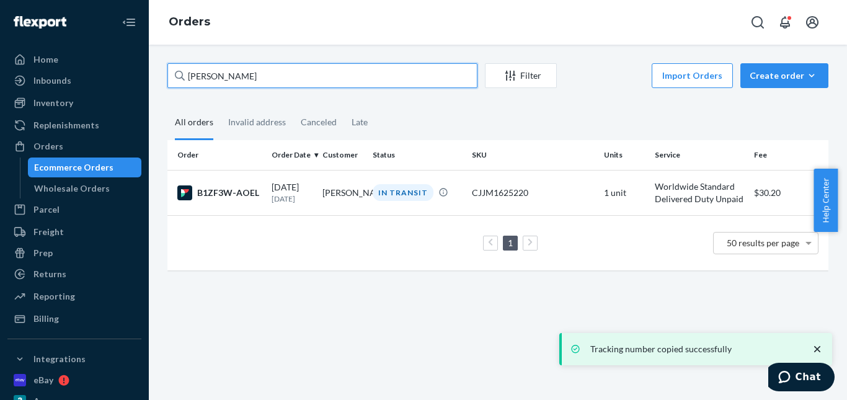
drag, startPoint x: 261, startPoint y: 78, endPoint x: 138, endPoint y: 72, distance: 123.6
click at [136, 76] on div "Home Inbounds Shipping Plans Problems Inventory Products Replenishments Orders …" at bounding box center [423, 200] width 847 height 400
paste input "[PERSON_NAME]"
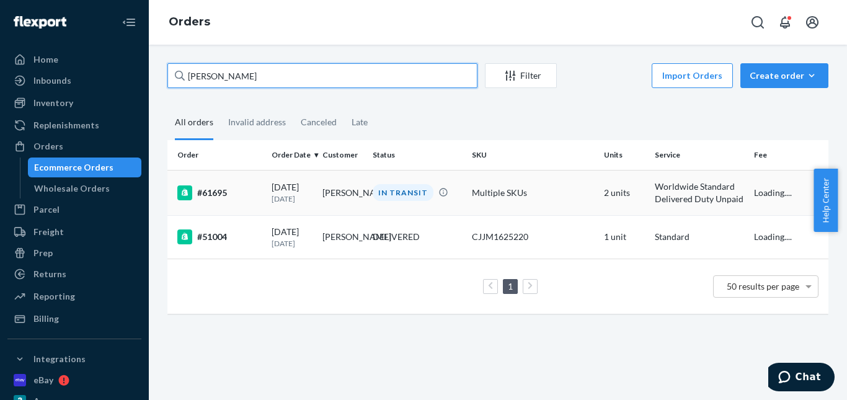
type input "[PERSON_NAME]"
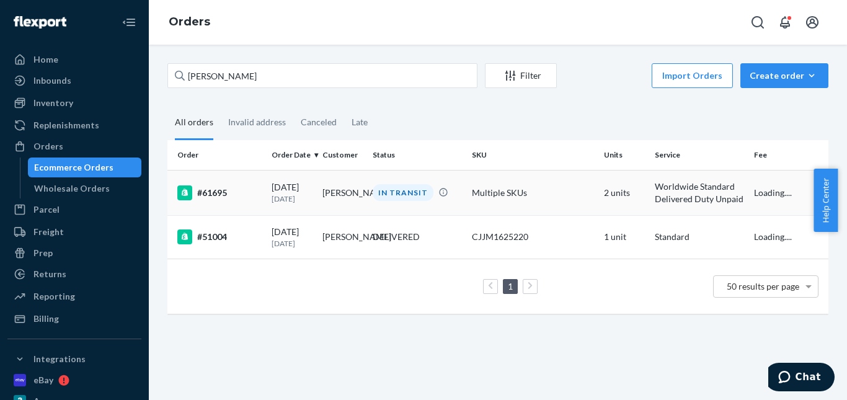
click at [392, 195] on div "IN TRANSIT" at bounding box center [403, 192] width 61 height 17
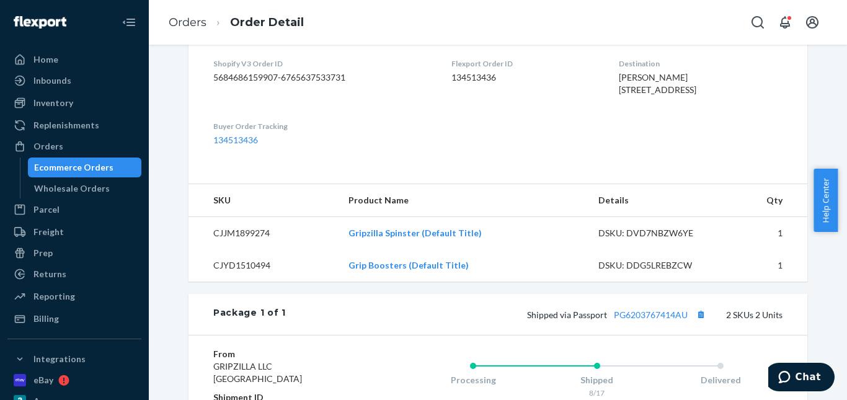
scroll to position [434, 0]
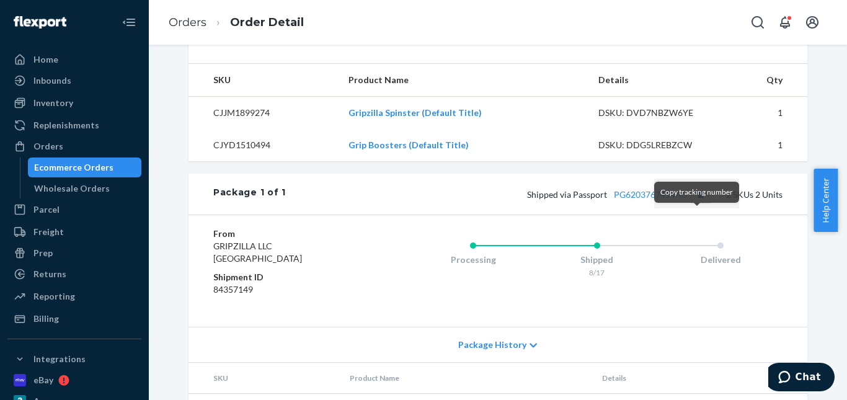
click at [697, 202] on button "Copy tracking number" at bounding box center [701, 194] width 16 height 16
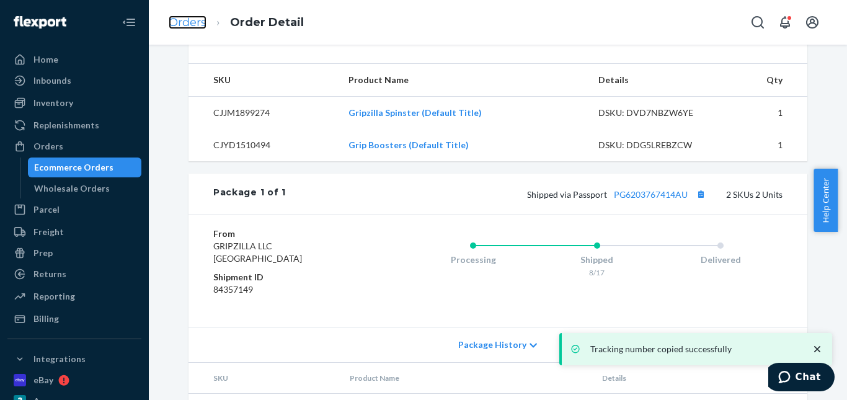
click at [205, 22] on link "Orders" at bounding box center [188, 23] width 38 height 14
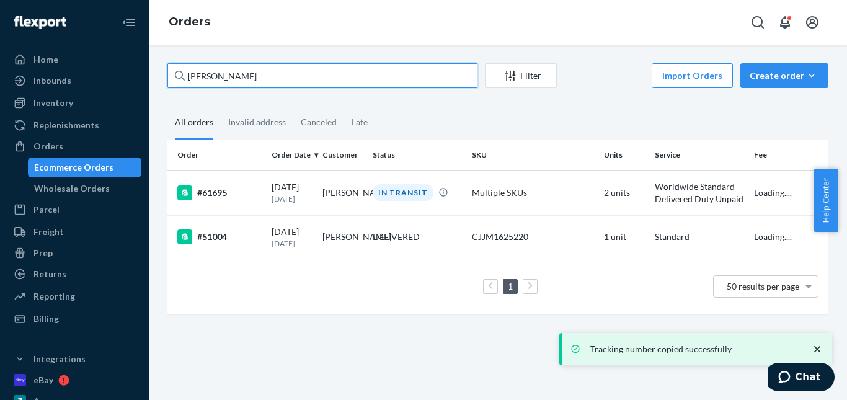
drag, startPoint x: 260, startPoint y: 74, endPoint x: 161, endPoint y: 74, distance: 99.8
click at [161, 74] on div "[PERSON_NAME] Filter Import Orders Create order Ecommerce order Removal order A…" at bounding box center [498, 194] width 680 height 263
paste input "atherine Blanksb"
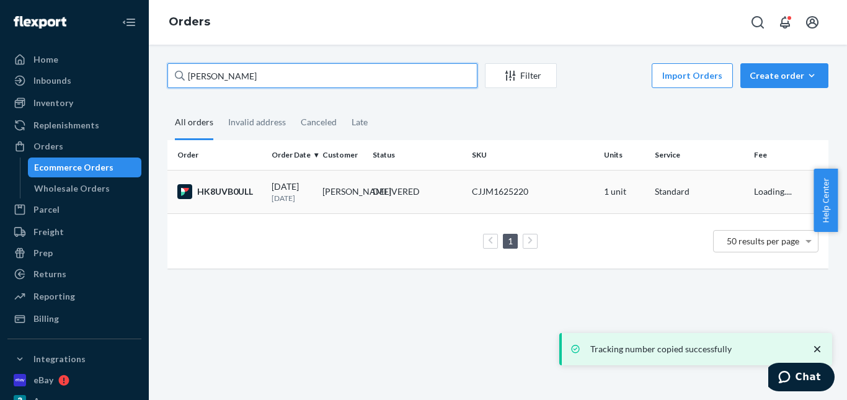
type input "[PERSON_NAME]"
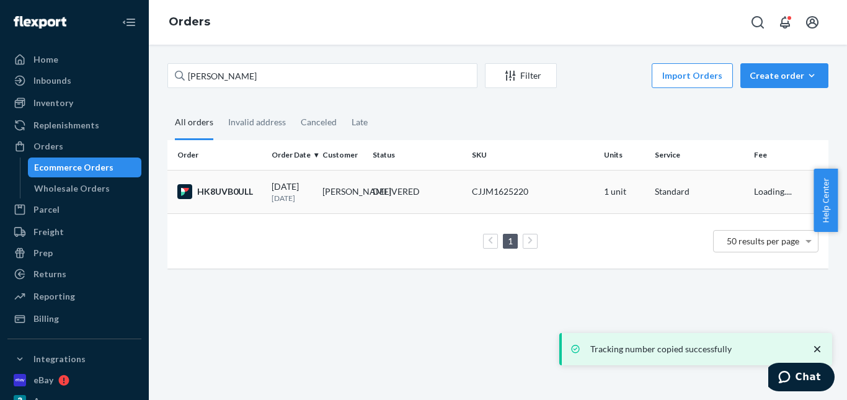
click at [388, 192] on div "DELIVERED" at bounding box center [396, 191] width 47 height 12
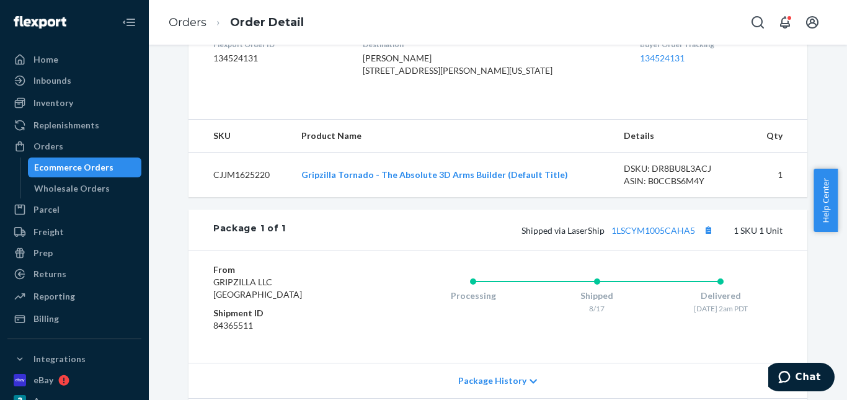
scroll to position [447, 0]
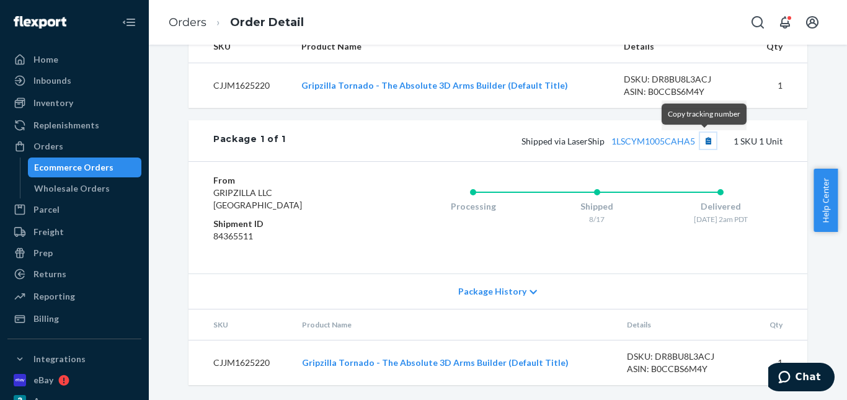
click at [706, 138] on button "Copy tracking number" at bounding box center [708, 141] width 16 height 16
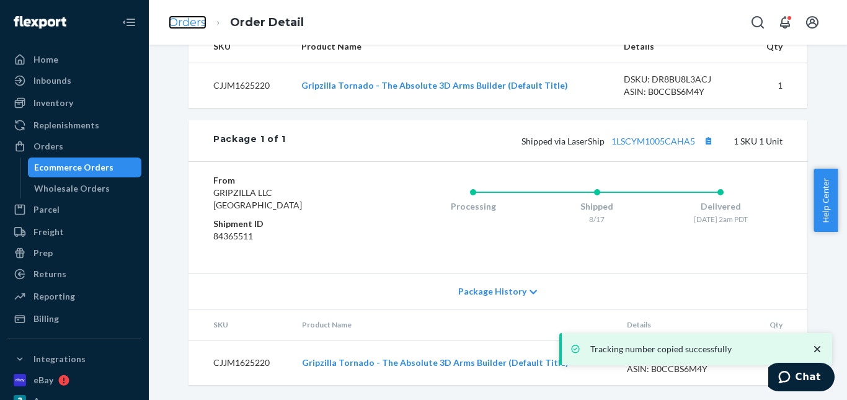
click at [185, 22] on link "Orders" at bounding box center [188, 23] width 38 height 14
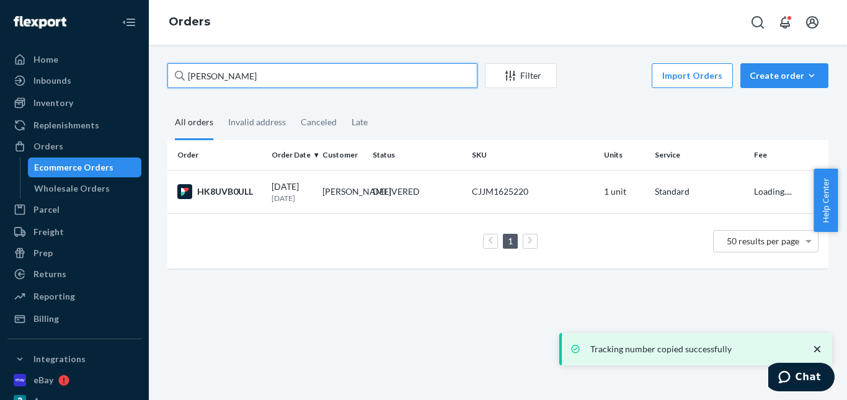
drag, startPoint x: 136, startPoint y: 75, endPoint x: 251, endPoint y: 79, distance: 114.8
click at [97, 74] on div "Home Inbounds Shipping Plans Problems Inventory Products Replenishments Orders …" at bounding box center [423, 200] width 847 height 400
paste input "[PERSON_NAME]"
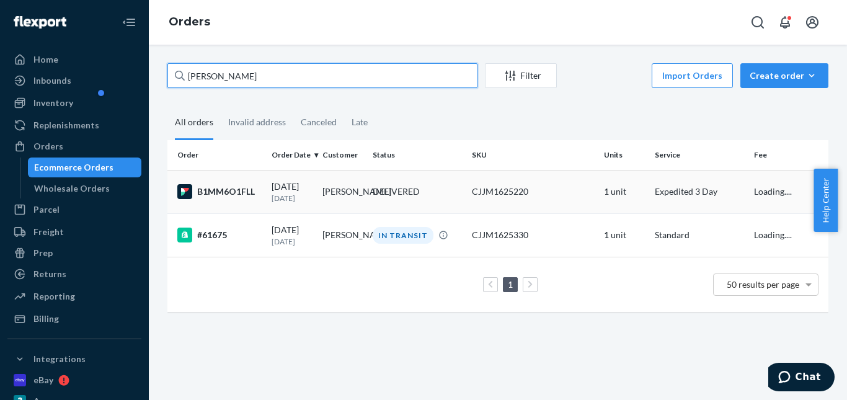
type input "[PERSON_NAME]"
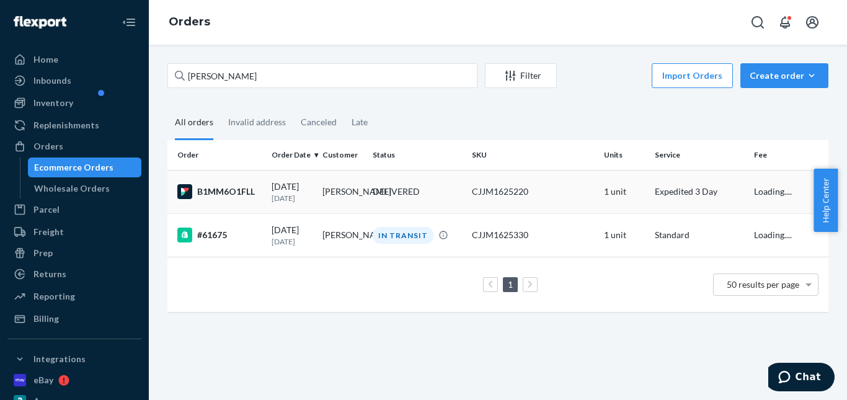
click at [402, 196] on div "DELIVERED" at bounding box center [396, 191] width 47 height 12
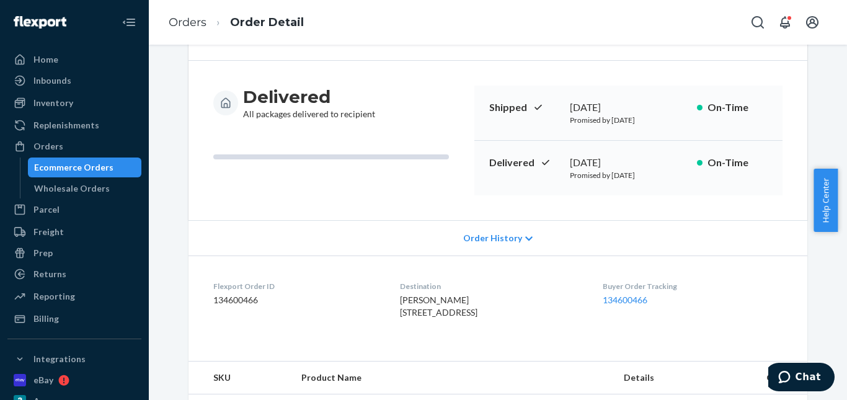
scroll to position [310, 0]
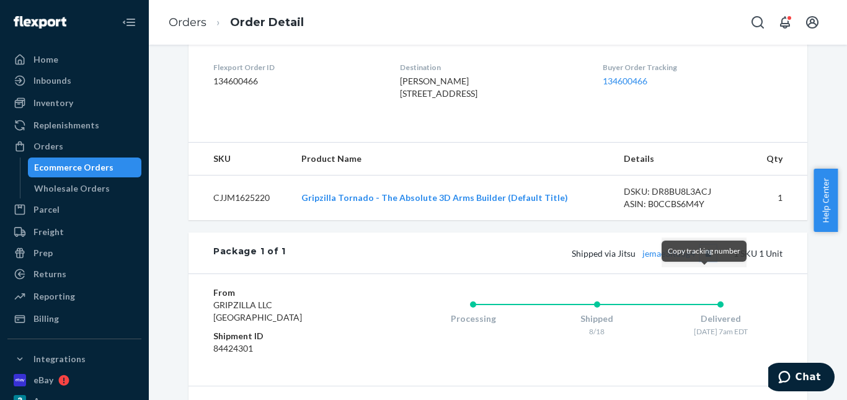
click at [704, 261] on button "Copy tracking number" at bounding box center [708, 253] width 16 height 16
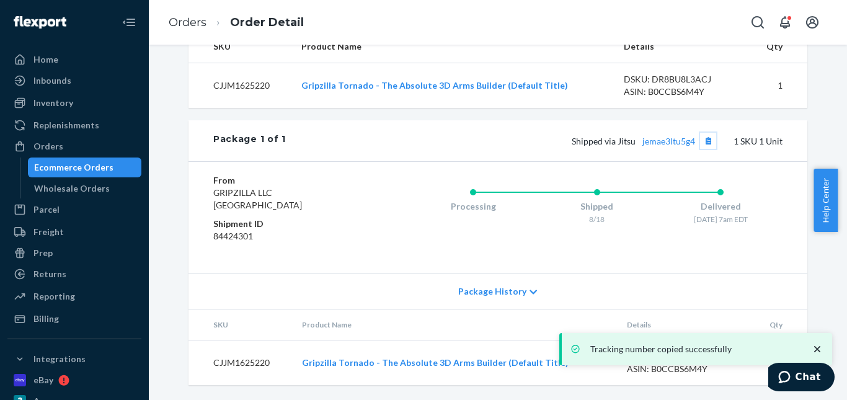
scroll to position [434, 0]
click at [652, 146] on div "Shipped via Jitsu jemae3ltu5g4 1 SKU 1 Unit" at bounding box center [534, 141] width 497 height 16
click at [655, 146] on link "jemae3ltu5g4" at bounding box center [668, 141] width 53 height 11
click at [180, 25] on link "Orders" at bounding box center [188, 23] width 38 height 14
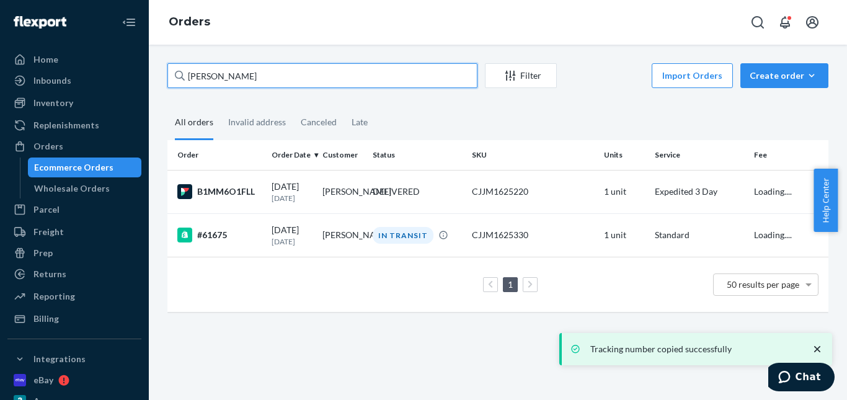
drag, startPoint x: 129, startPoint y: 82, endPoint x: 134, endPoint y: 74, distance: 8.9
click at [129, 80] on div "Home Inbounds Shipping Plans Problems Inventory Products Replenishments Orders …" at bounding box center [423, 200] width 847 height 400
paste input "[PERSON_NAME]"
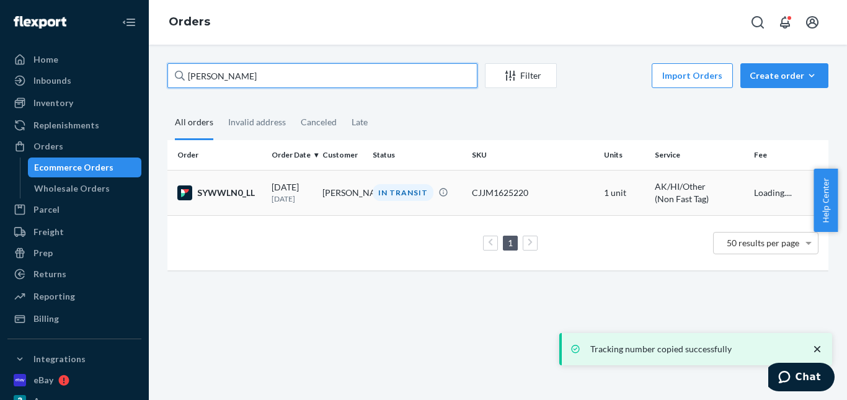
type input "[PERSON_NAME]"
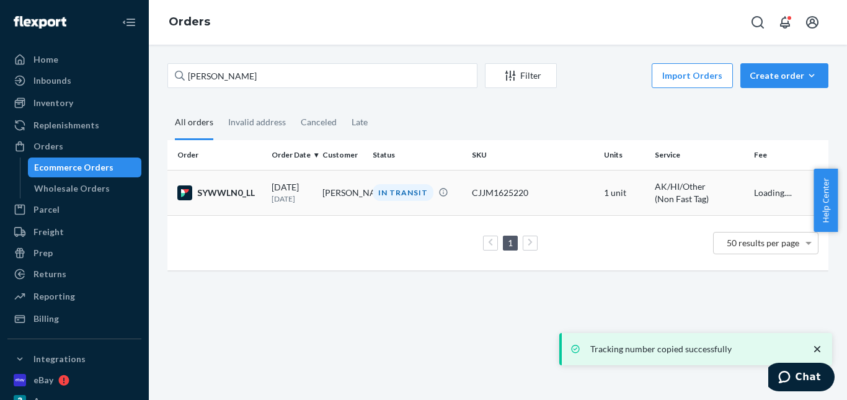
click at [383, 189] on div "IN TRANSIT" at bounding box center [403, 192] width 61 height 17
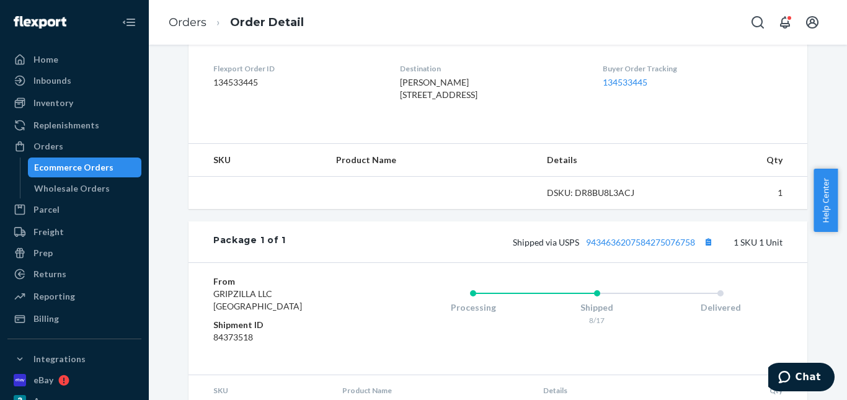
scroll to position [310, 0]
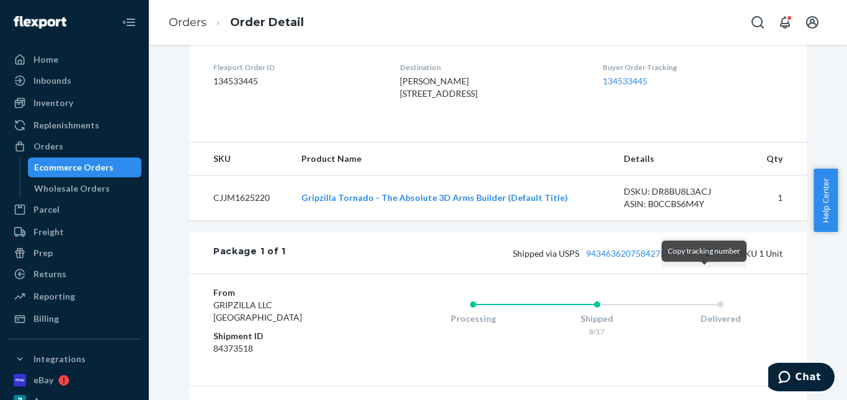
click at [703, 261] on button "Copy tracking number" at bounding box center [708, 253] width 16 height 16
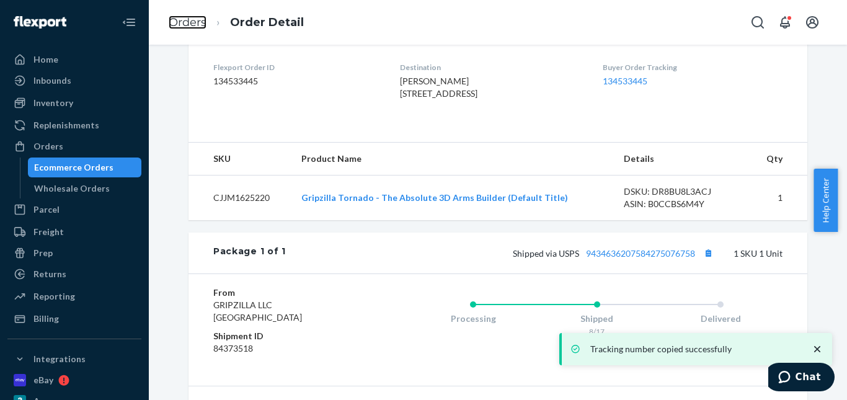
drag, startPoint x: 184, startPoint y: 17, endPoint x: 218, endPoint y: 45, distance: 43.7
click at [184, 17] on link "Orders" at bounding box center [188, 23] width 38 height 14
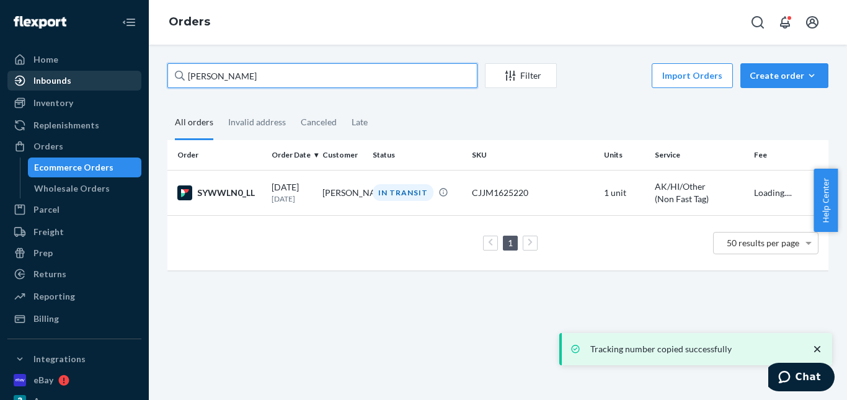
drag, startPoint x: 145, startPoint y: 75, endPoint x: 125, endPoint y: 75, distance: 19.8
click at [125, 75] on div "Home Inbounds Shipping Plans Problems Inventory Products Replenishments Orders …" at bounding box center [423, 200] width 847 height 400
paste input "[PERSON_NAME]"
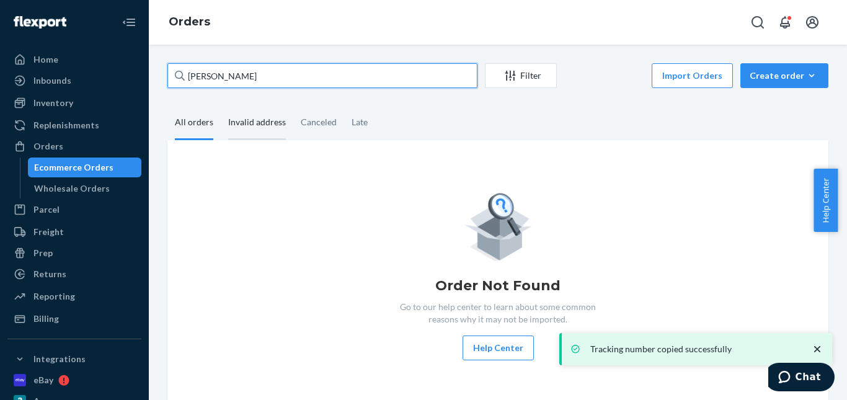
type input "[PERSON_NAME]"
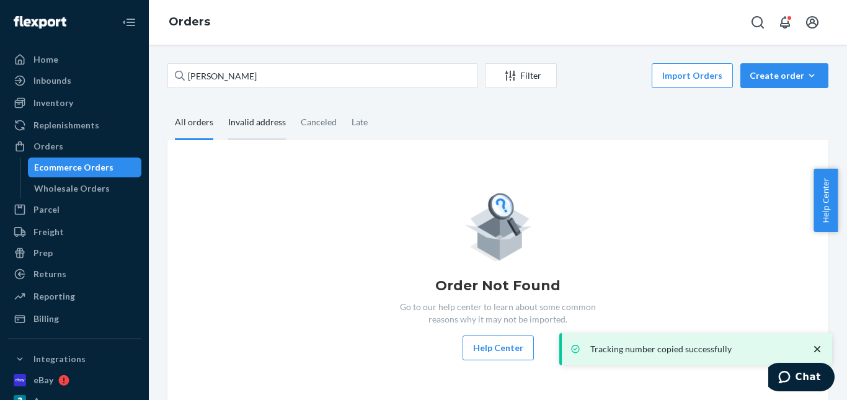
click at [262, 122] on div "Invalid address" at bounding box center [257, 123] width 58 height 34
click at [221, 106] on input "Invalid address" at bounding box center [221, 106] width 0 height 0
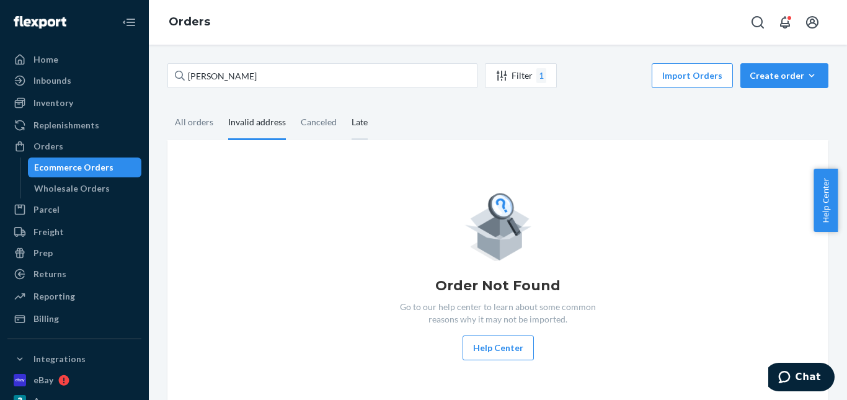
click at [311, 122] on div "Canceled" at bounding box center [319, 122] width 36 height 32
click at [293, 106] on input "Canceled" at bounding box center [293, 106] width 0 height 0
click at [355, 122] on div "Late" at bounding box center [360, 123] width 16 height 34
click at [344, 106] on input "Late" at bounding box center [344, 106] width 0 height 0
click at [193, 120] on div "All orders" at bounding box center [194, 123] width 38 height 34
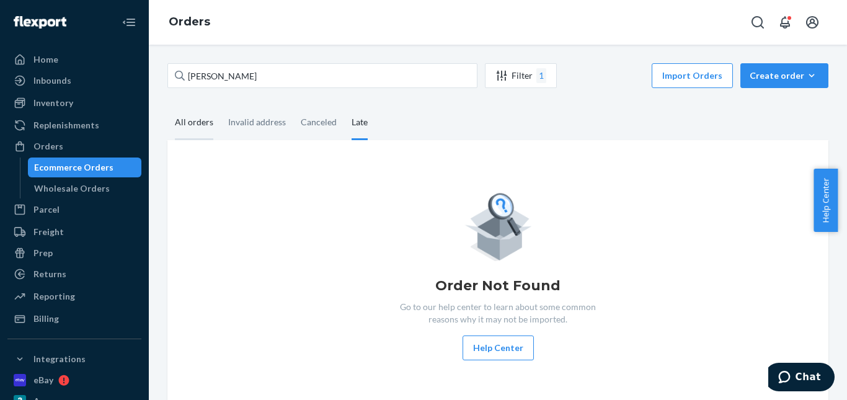
click at [167, 106] on input "All orders" at bounding box center [167, 106] width 0 height 0
click at [784, 81] on div "Create order" at bounding box center [784, 75] width 69 height 12
click at [784, 102] on span "Ecommerce order" at bounding box center [791, 105] width 77 height 9
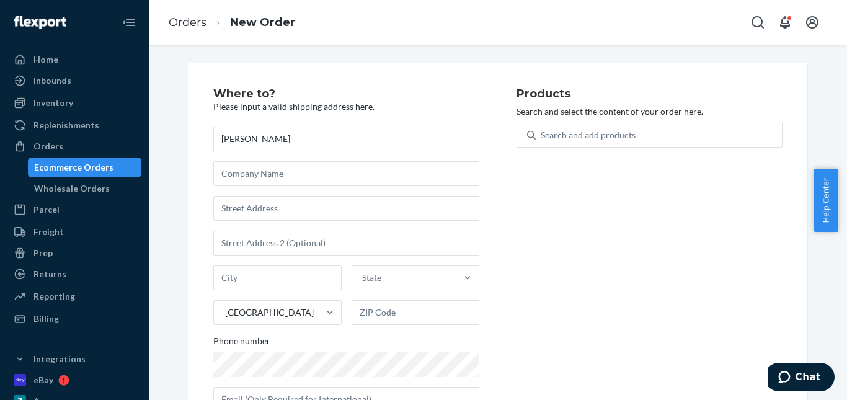
type input "[PERSON_NAME]"
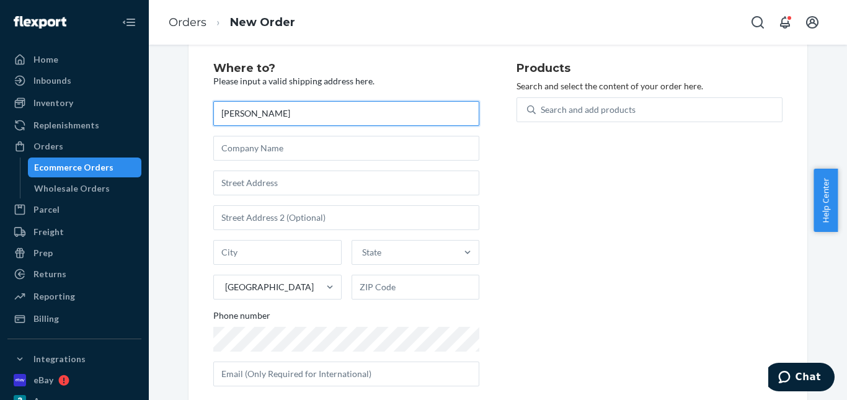
scroll to position [47, 0]
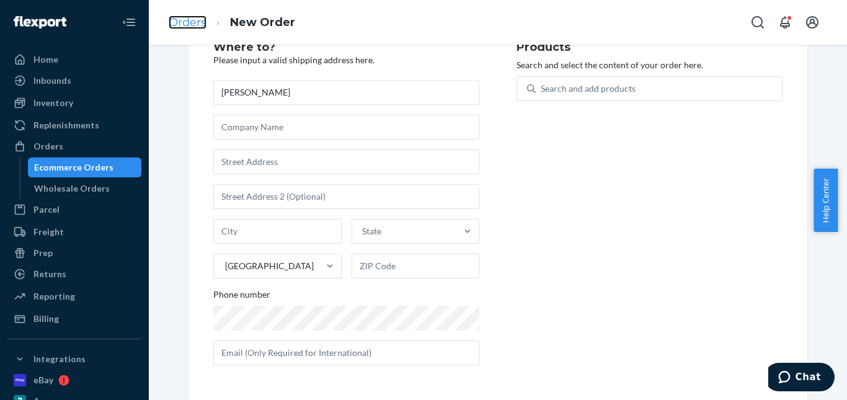
click at [192, 28] on link "Orders" at bounding box center [188, 23] width 38 height 14
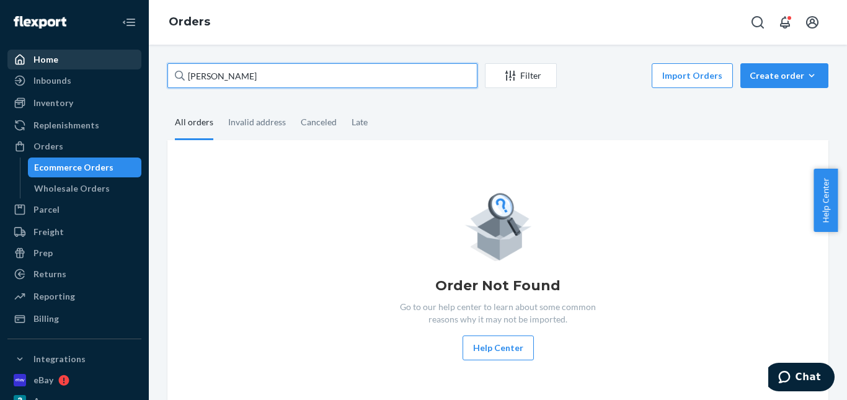
drag, startPoint x: 275, startPoint y: 77, endPoint x: 117, endPoint y: 67, distance: 157.8
click at [117, 67] on div "Home Inbounds Shipping Plans Problems Inventory Products Replenishments Orders …" at bounding box center [423, 200] width 847 height 400
paste input "[PERSON_NAME]"
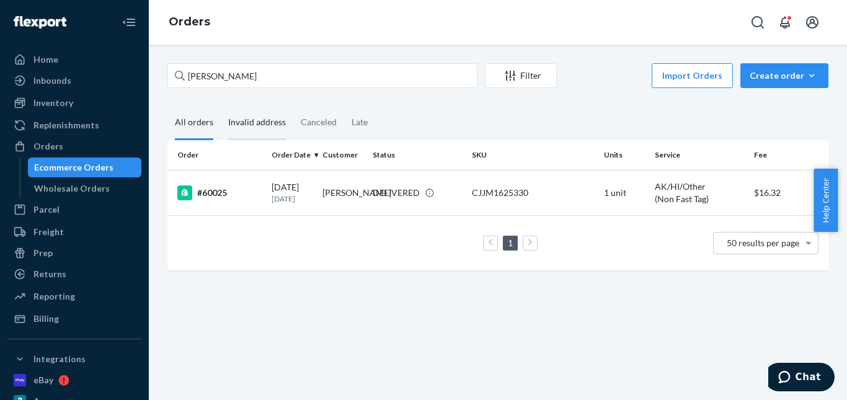
click at [253, 118] on div "Invalid address" at bounding box center [257, 123] width 58 height 34
click at [221, 106] on input "Invalid address" at bounding box center [221, 106] width 0 height 0
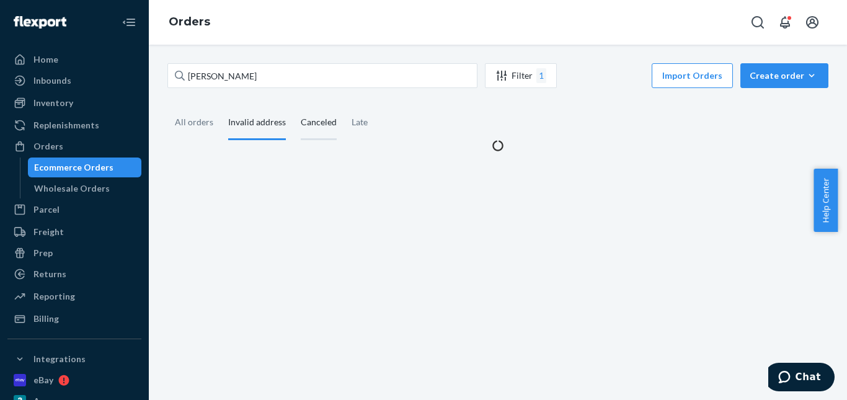
click at [326, 113] on div "Canceled" at bounding box center [319, 123] width 36 height 34
click at [293, 106] on input "Canceled" at bounding box center [293, 106] width 0 height 0
drag, startPoint x: 344, startPoint y: 123, endPoint x: 284, endPoint y: 120, distance: 59.6
click at [344, 123] on div "Late" at bounding box center [359, 122] width 31 height 32
click at [344, 106] on input "Late" at bounding box center [344, 106] width 0 height 0
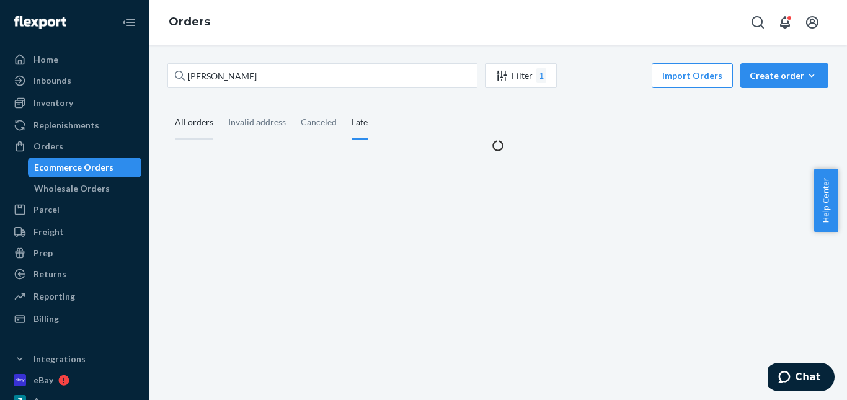
click at [192, 123] on div "All orders" at bounding box center [194, 123] width 38 height 34
click at [167, 106] on input "All orders" at bounding box center [167, 106] width 0 height 0
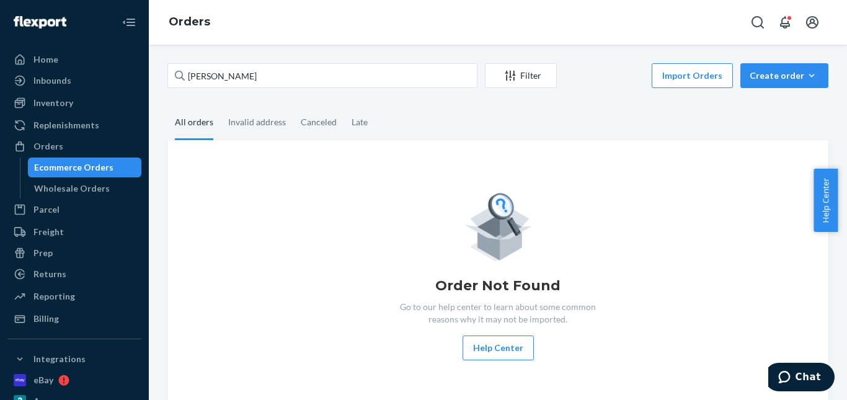
click at [216, 122] on div "All orders" at bounding box center [193, 123] width 53 height 34
click at [167, 106] on input "All orders" at bounding box center [167, 106] width 0 height 0
click at [287, 129] on div "Invalid address" at bounding box center [257, 123] width 73 height 34
click at [221, 106] on input "Invalid address" at bounding box center [221, 106] width 0 height 0
click at [189, 125] on div "All orders" at bounding box center [194, 123] width 38 height 34
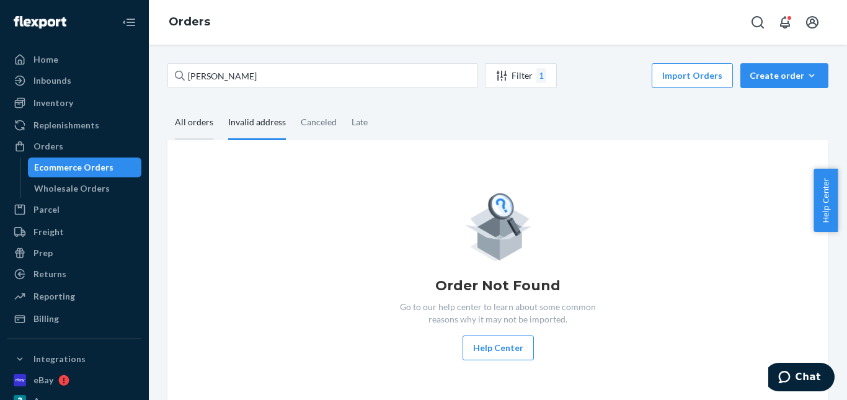
click at [167, 106] on input "All orders" at bounding box center [167, 106] width 0 height 0
click at [304, 128] on div "Canceled" at bounding box center [319, 123] width 36 height 34
click at [293, 106] on input "Canceled" at bounding box center [293, 106] width 0 height 0
click at [242, 125] on div "Invalid address" at bounding box center [257, 123] width 58 height 34
click at [221, 106] on input "Invalid address" at bounding box center [221, 106] width 0 height 0
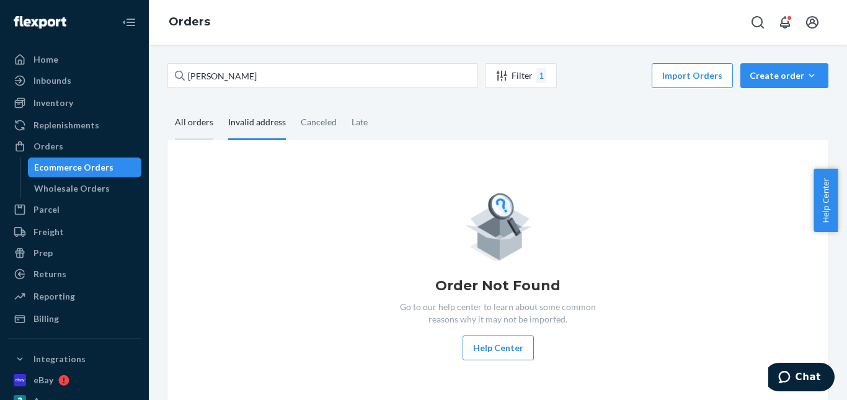
click at [201, 125] on div "All orders" at bounding box center [194, 123] width 38 height 34
click at [167, 106] on input "All orders" at bounding box center [167, 106] width 0 height 0
click at [384, 195] on div "Order Not Found Go to our help center to learn about some common reasons why it…" at bounding box center [497, 275] width 641 height 171
click at [189, 120] on div "All orders" at bounding box center [194, 123] width 38 height 34
click at [167, 106] on input "All orders" at bounding box center [167, 106] width 0 height 0
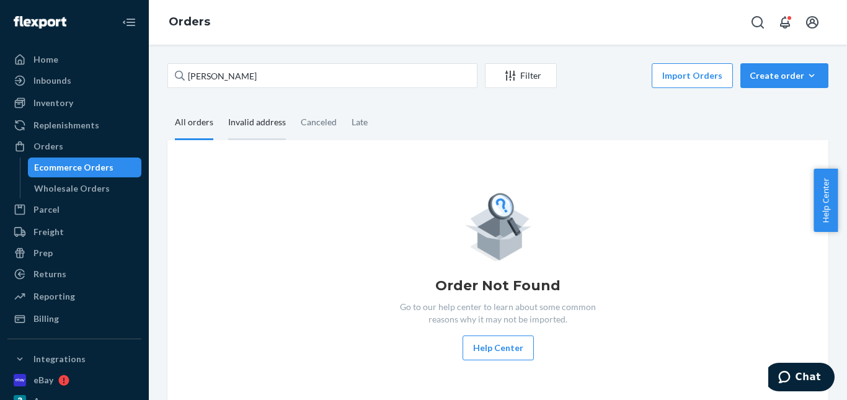
click at [239, 127] on div "Invalid address" at bounding box center [257, 123] width 58 height 34
click at [221, 106] on input "Invalid address" at bounding box center [221, 106] width 0 height 0
click at [203, 120] on div "All orders" at bounding box center [194, 123] width 38 height 34
click at [167, 106] on input "All orders" at bounding box center [167, 106] width 0 height 0
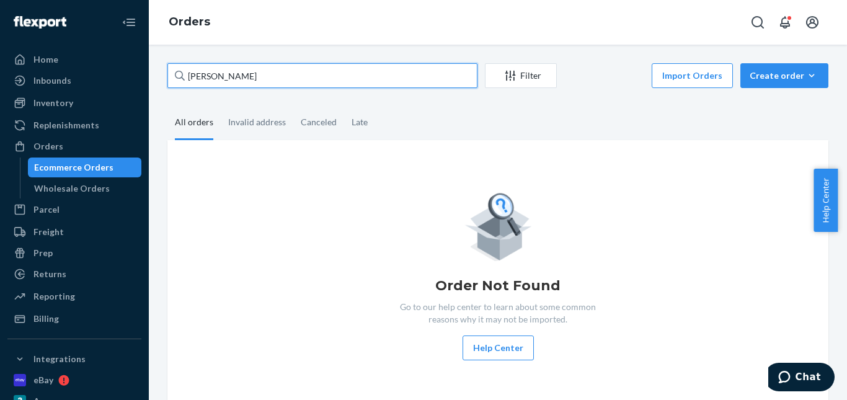
drag, startPoint x: 270, startPoint y: 74, endPoint x: 140, endPoint y: 69, distance: 130.3
click at [136, 79] on div "Home Inbounds Shipping Plans Problems Inventory Products Replenishments Orders …" at bounding box center [423, 200] width 847 height 400
paste input "[PERSON_NAME]"
drag, startPoint x: 244, startPoint y: 77, endPoint x: 89, endPoint y: 74, distance: 154.4
click at [89, 74] on div "Home Inbounds Shipping Plans Problems Inventory Products Replenishments Orders …" at bounding box center [423, 200] width 847 height 400
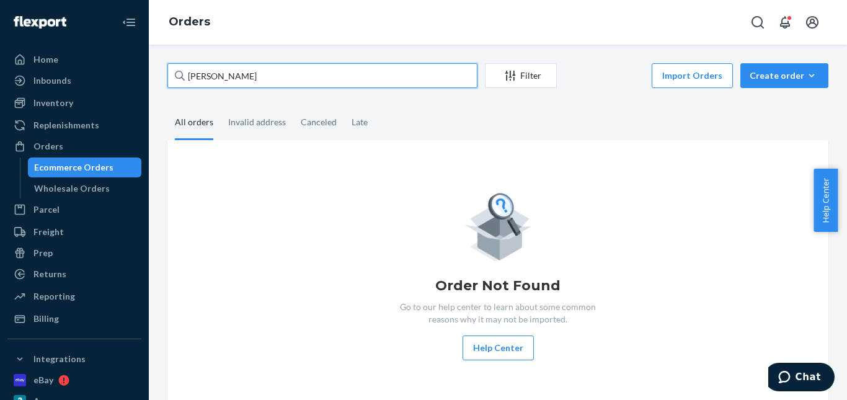
paste input "[PERSON_NAME]"
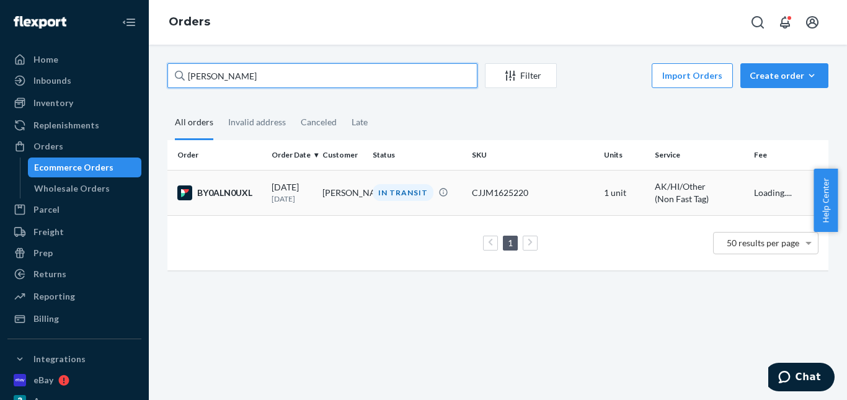
type input "[PERSON_NAME]"
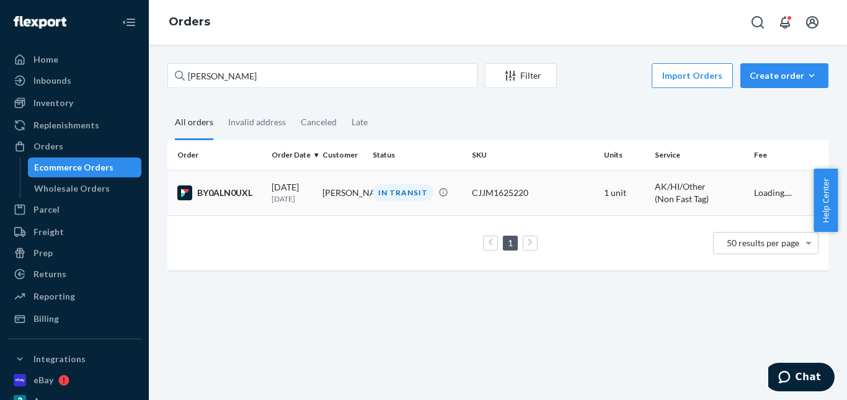
click at [411, 197] on div "IN TRANSIT" at bounding box center [403, 192] width 61 height 17
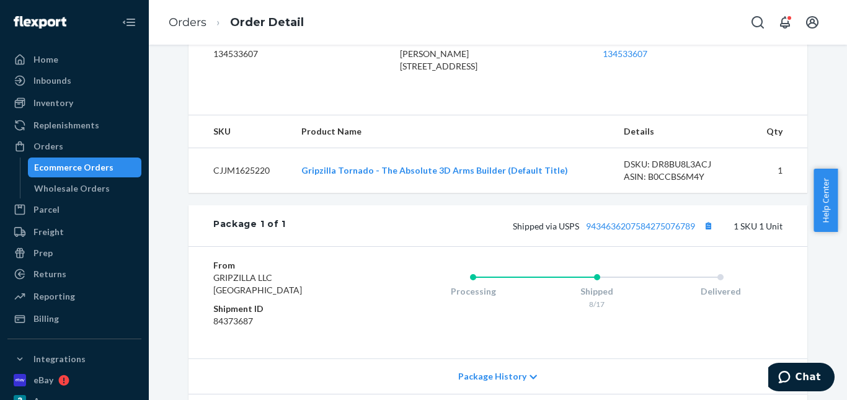
scroll to position [434, 0]
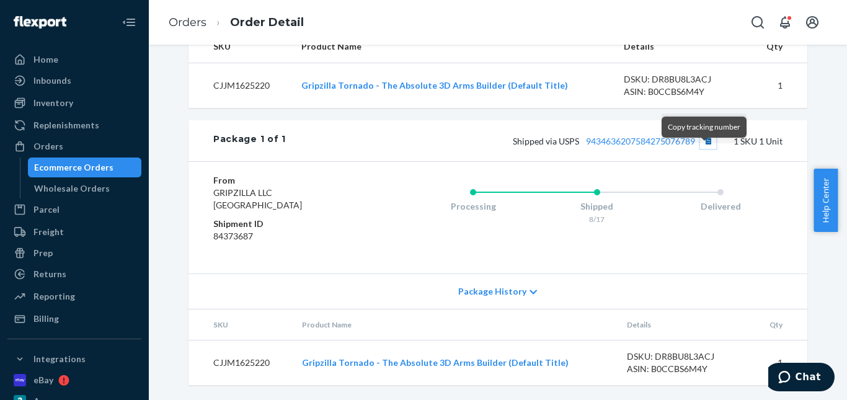
click at [706, 149] on button "Copy tracking number" at bounding box center [708, 141] width 16 height 16
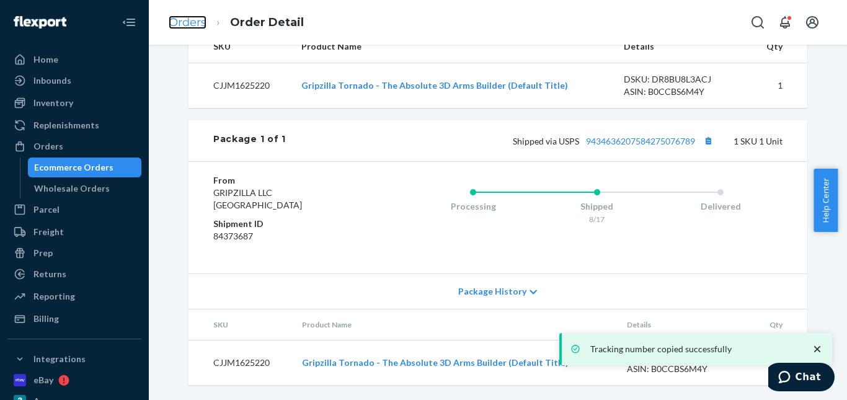
click at [195, 20] on link "Orders" at bounding box center [188, 23] width 38 height 14
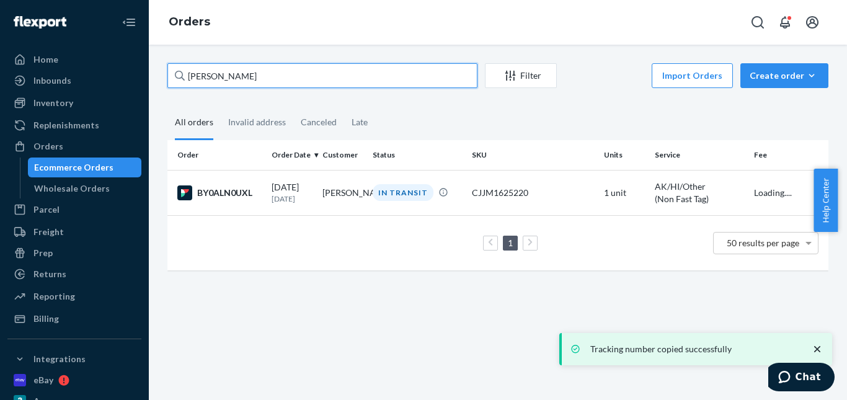
click at [165, 69] on div "[PERSON_NAME] Filter Import Orders Create order Ecommerce order Removal order A…" at bounding box center [498, 173] width 680 height 220
paste input "[PERSON_NAME]"
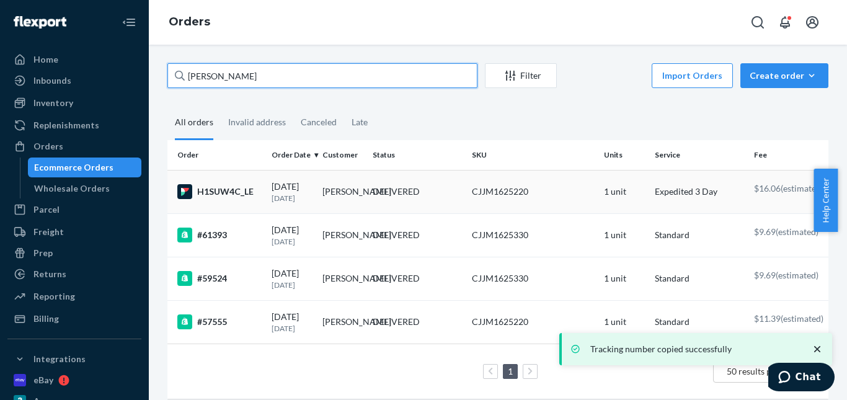
type input "[PERSON_NAME]"
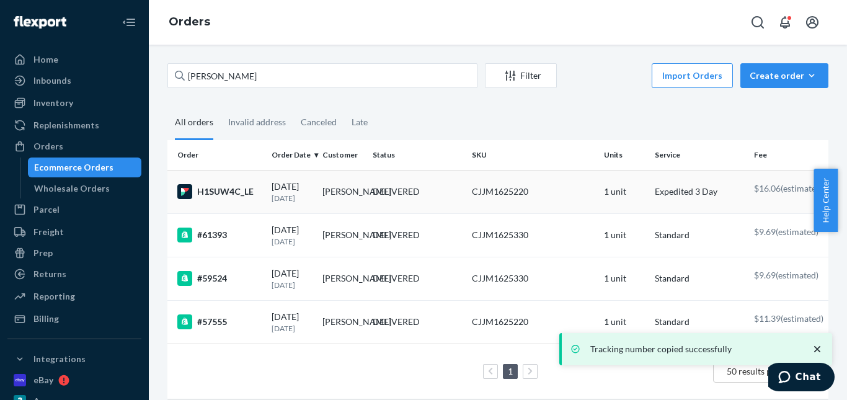
click at [401, 195] on div "DELIVERED" at bounding box center [396, 191] width 47 height 12
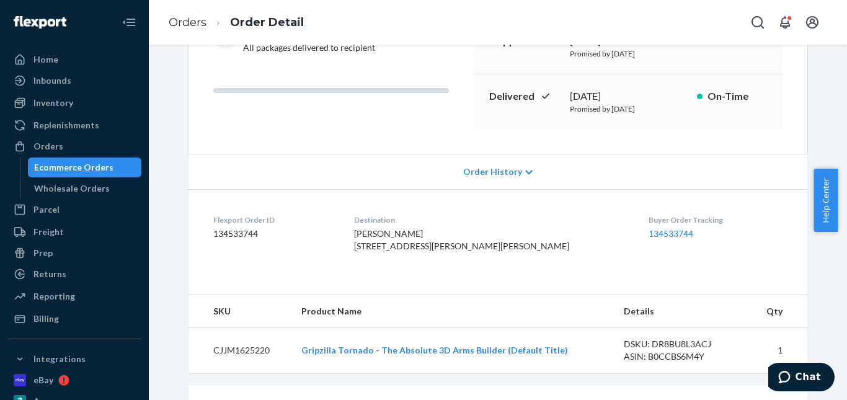
scroll to position [248, 0]
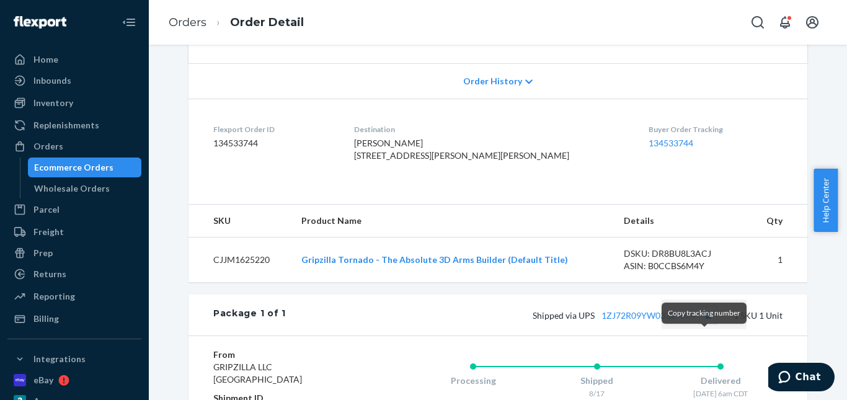
drag, startPoint x: 700, startPoint y: 342, endPoint x: 687, endPoint y: 321, distance: 23.9
click at [700, 323] on button "Copy tracking number" at bounding box center [708, 315] width 16 height 16
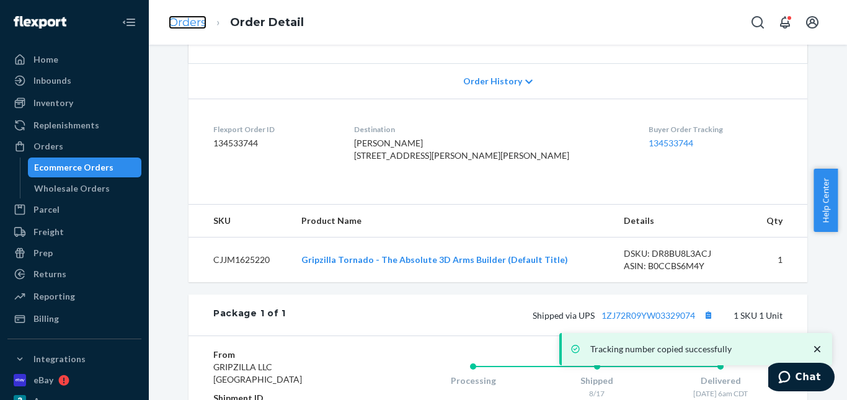
click at [189, 20] on link "Orders" at bounding box center [188, 23] width 38 height 14
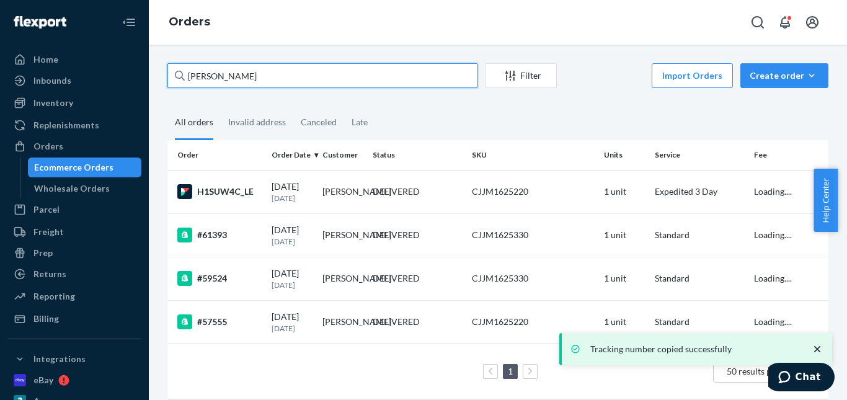
drag, startPoint x: 189, startPoint y: 76, endPoint x: 153, endPoint y: 74, distance: 35.4
click at [148, 76] on div "Home Inbounds Shipping Plans Problems Inventory Products Replenishments Orders …" at bounding box center [423, 200] width 847 height 400
paste input "[PERSON_NAME]"
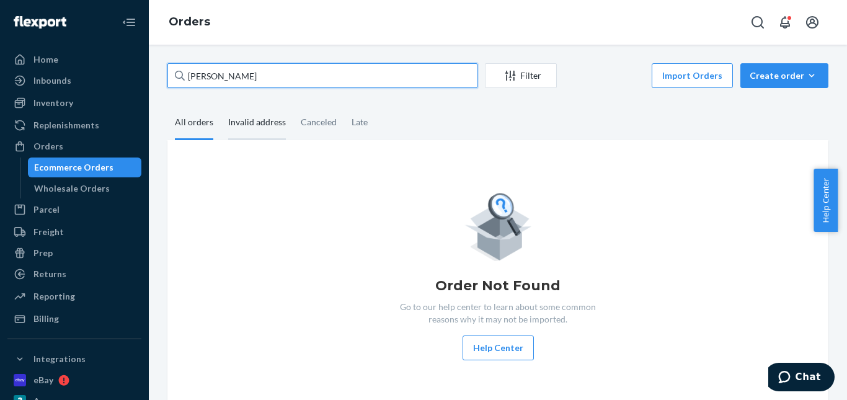
type input "[PERSON_NAME]"
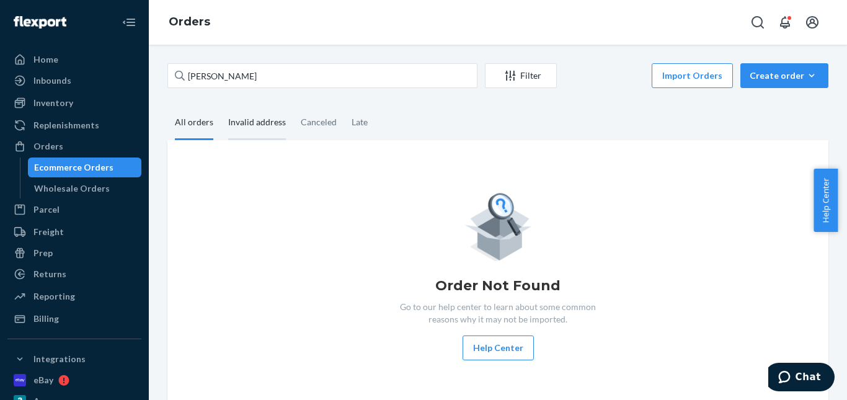
click at [244, 124] on div "Invalid address" at bounding box center [257, 123] width 58 height 34
click at [221, 106] on input "Invalid address" at bounding box center [221, 106] width 0 height 0
click at [327, 127] on div "Canceled" at bounding box center [319, 123] width 36 height 34
click at [293, 106] on input "Canceled" at bounding box center [293, 106] width 0 height 0
click at [357, 122] on div "Late" at bounding box center [360, 123] width 16 height 34
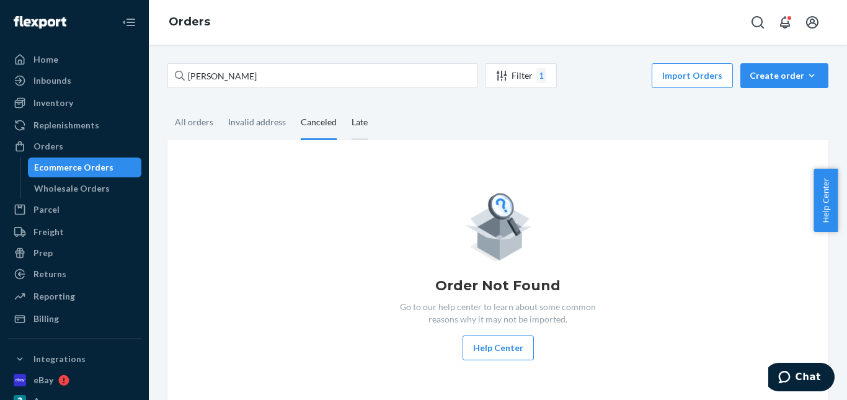
click at [344, 106] on input "Late" at bounding box center [344, 106] width 0 height 0
click at [207, 121] on div "All orders" at bounding box center [194, 123] width 38 height 34
click at [167, 106] on input "All orders" at bounding box center [167, 106] width 0 height 0
click at [242, 118] on div "Invalid address" at bounding box center [257, 123] width 58 height 34
click at [221, 106] on input "Invalid address" at bounding box center [221, 106] width 0 height 0
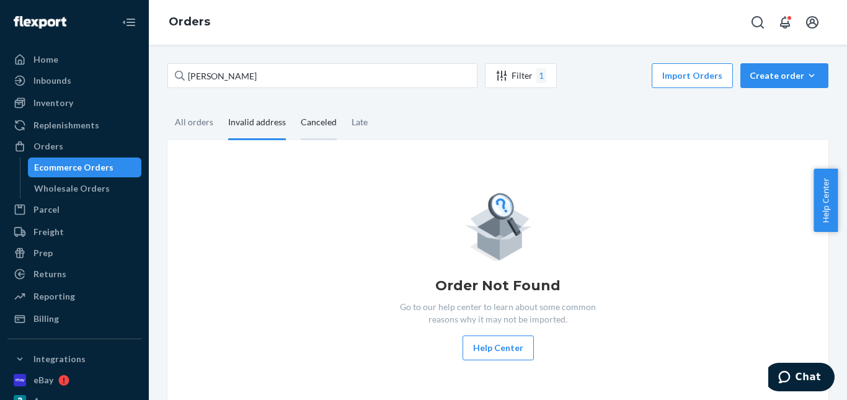
click at [314, 123] on div "Canceled" at bounding box center [319, 123] width 36 height 34
click at [293, 106] on input "Canceled" at bounding box center [293, 106] width 0 height 0
click at [352, 122] on div "Late" at bounding box center [360, 123] width 16 height 34
click at [344, 106] on input "Late" at bounding box center [344, 106] width 0 height 0
click at [209, 122] on div "All orders" at bounding box center [194, 123] width 38 height 34
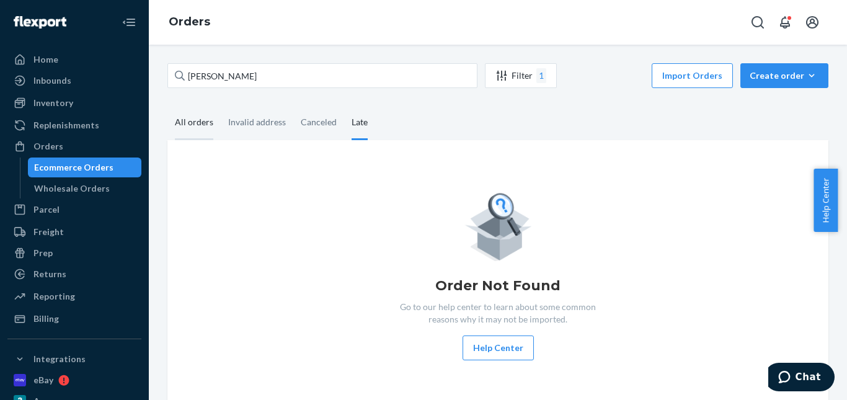
click at [167, 106] on input "All orders" at bounding box center [167, 106] width 0 height 0
click at [771, 71] on div "Create order" at bounding box center [784, 75] width 69 height 12
click at [771, 106] on span "Ecommerce order" at bounding box center [791, 105] width 77 height 9
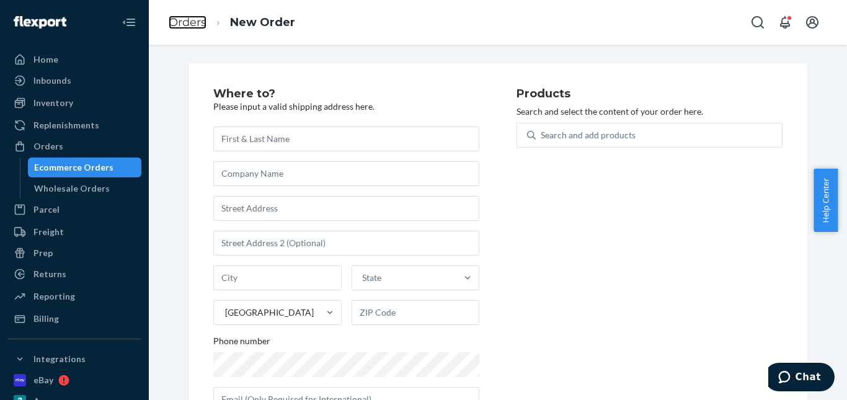
drag, startPoint x: 182, startPoint y: 21, endPoint x: 238, endPoint y: 55, distance: 65.4
click at [182, 21] on link "Orders" at bounding box center [188, 23] width 38 height 14
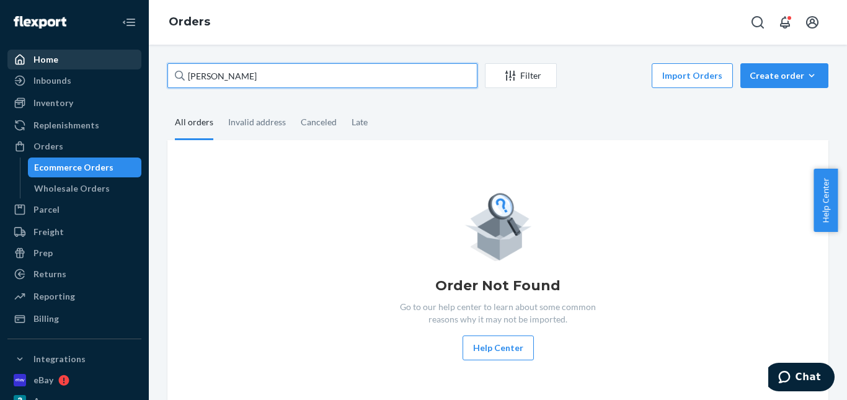
drag, startPoint x: 203, startPoint y: 76, endPoint x: 123, endPoint y: 61, distance: 81.4
click at [107, 69] on div "Home Inbounds Shipping Plans Problems Inventory Products Replenishments Orders …" at bounding box center [423, 200] width 847 height 400
paste input "[PERSON_NAME]"
type input "[PERSON_NAME]"
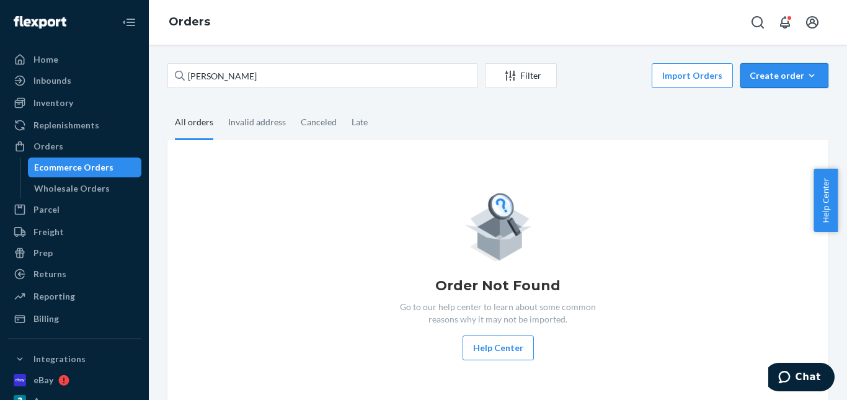
click at [775, 79] on div "Create order" at bounding box center [784, 75] width 69 height 12
click at [769, 105] on span "Ecommerce order" at bounding box center [791, 105] width 77 height 9
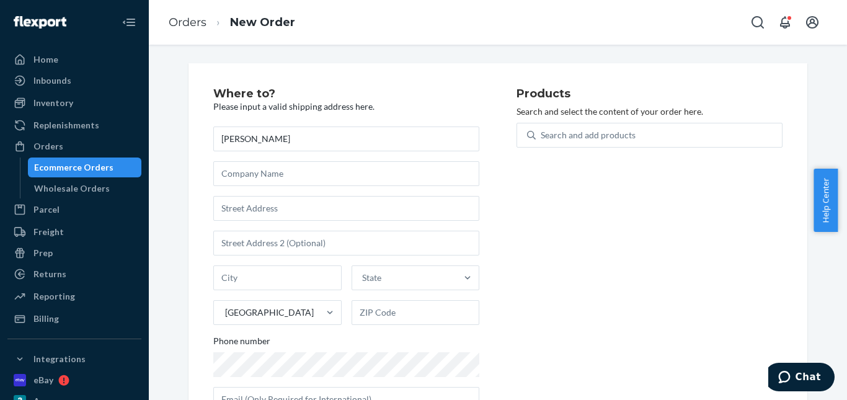
type input "[PERSON_NAME]"
click at [247, 200] on input "text" at bounding box center [346, 208] width 266 height 25
paste input "1484 S Thoroughbred [GEOGRAPHIC_DATA][PERSON_NAME]"
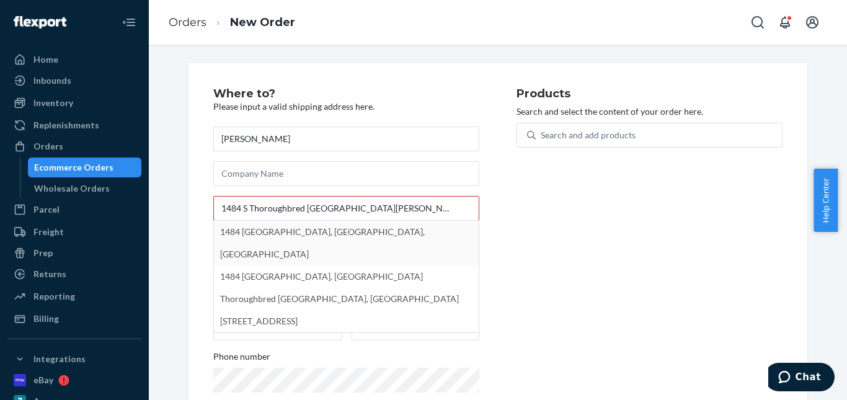
type input "1484 Thoroughbred Dr"
type input "[GEOGRAPHIC_DATA]"
type input "84037"
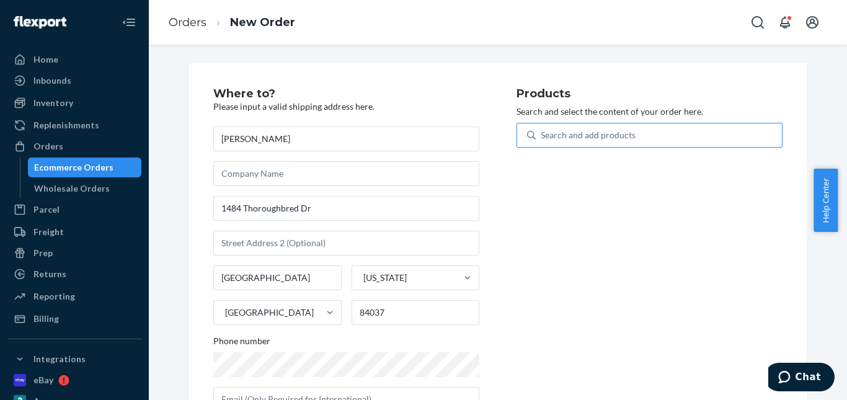
click at [573, 124] on div "Search and add products" at bounding box center [659, 135] width 246 height 22
click at [542, 129] on input "Search and add products" at bounding box center [541, 135] width 1 height 12
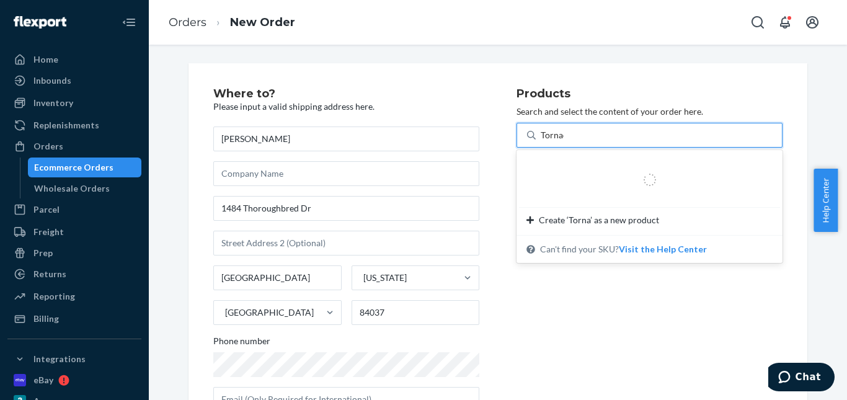
type input "Tornado"
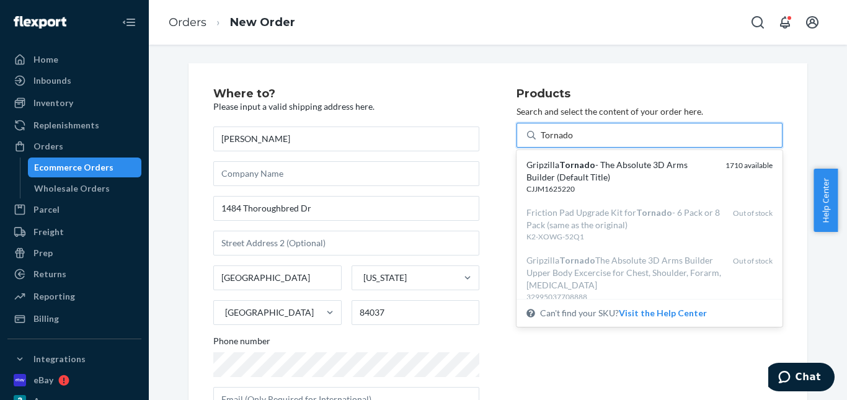
click at [573, 159] on em "Tornado" at bounding box center [577, 164] width 36 height 11
click at [573, 141] on input "Tornado" at bounding box center [557, 135] width 33 height 12
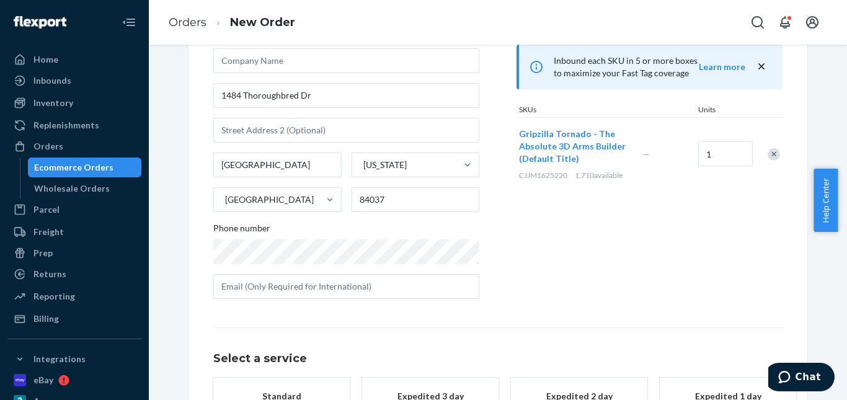
scroll to position [202, 0]
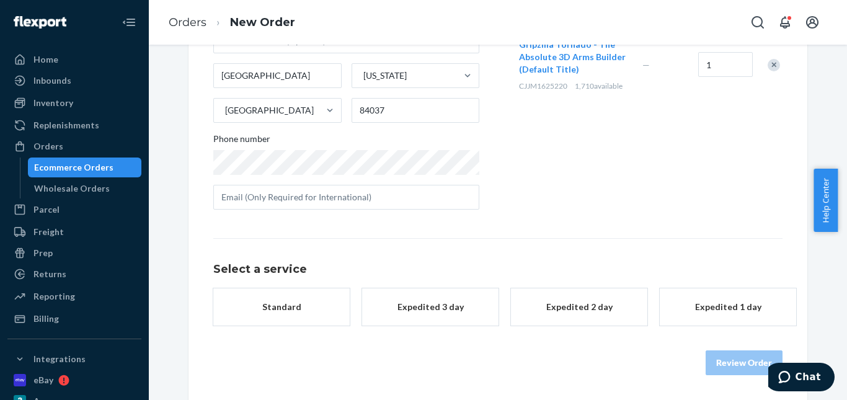
click at [423, 311] on div "Expedited 3 day" at bounding box center [430, 307] width 99 height 12
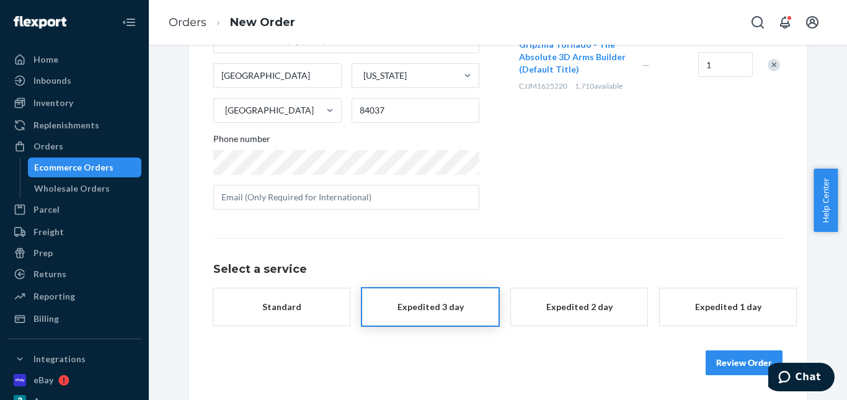
click at [755, 367] on button "Review Order" at bounding box center [744, 362] width 77 height 25
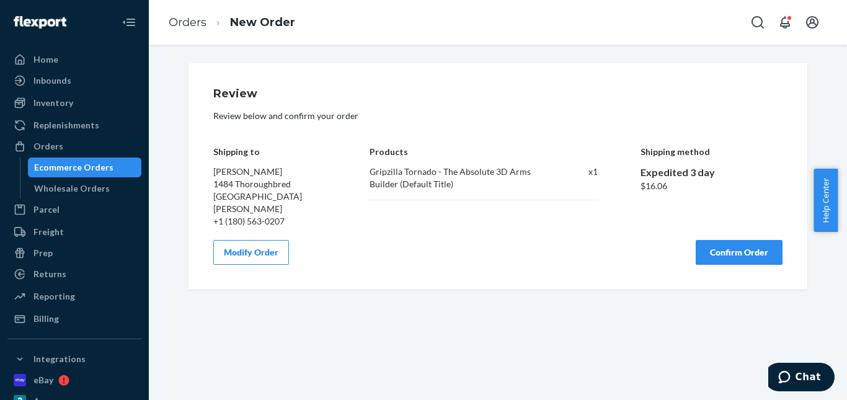
scroll to position [0, 0]
click at [737, 250] on button "Confirm Order" at bounding box center [739, 252] width 87 height 25
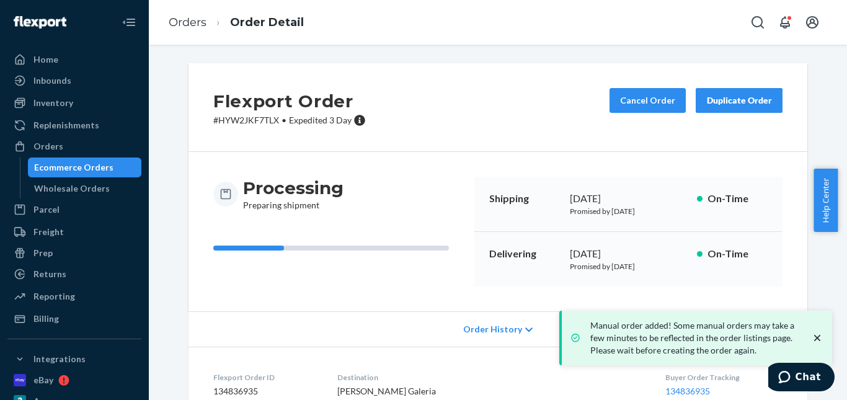
drag, startPoint x: 192, startPoint y: 14, endPoint x: 210, endPoint y: 12, distance: 18.7
click at [192, 13] on ol "Orders Order Detail" at bounding box center [236, 22] width 155 height 37
drag, startPoint x: 180, startPoint y: 17, endPoint x: 246, endPoint y: 58, distance: 77.6
click at [180, 18] on link "Orders" at bounding box center [188, 23] width 38 height 14
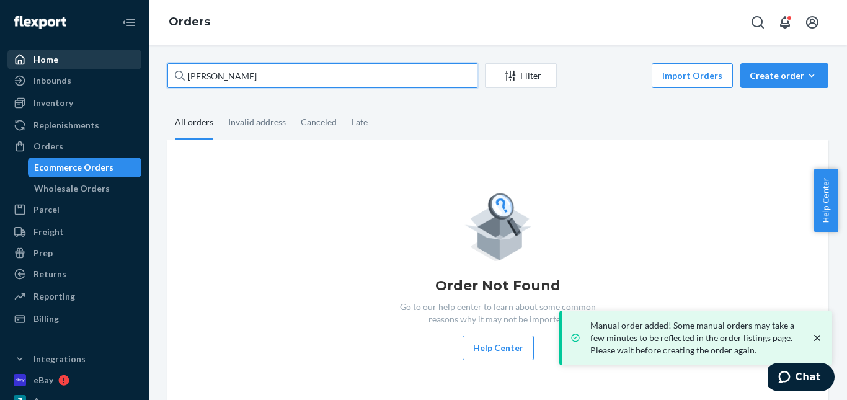
drag, startPoint x: 246, startPoint y: 76, endPoint x: 131, endPoint y: 62, distance: 115.0
click at [131, 62] on div "Home Inbounds Shipping Plans Problems Inventory Products Replenishments Orders …" at bounding box center [423, 200] width 847 height 400
paste input "[PERSON_NAME]"
type input "[PERSON_NAME]"
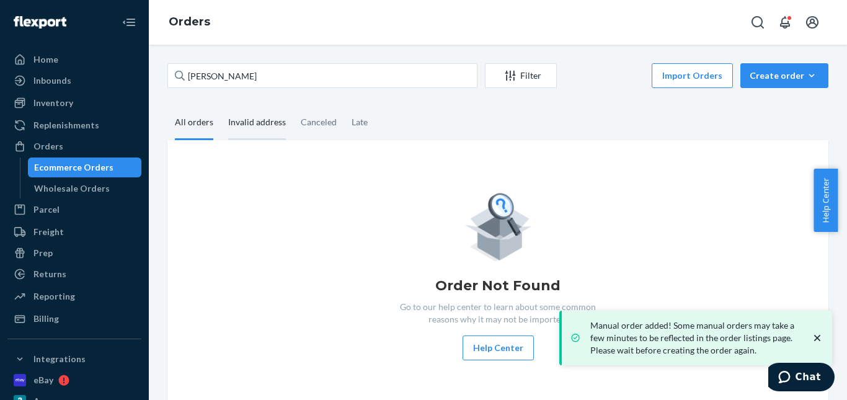
click at [238, 120] on div "Invalid address" at bounding box center [257, 123] width 58 height 34
click at [221, 106] on input "Invalid address" at bounding box center [221, 106] width 0 height 0
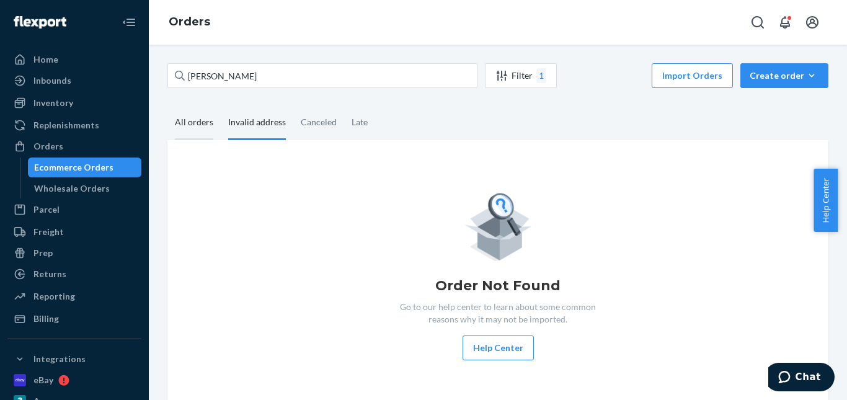
drag, startPoint x: 209, startPoint y: 127, endPoint x: 314, endPoint y: 125, distance: 104.8
click at [210, 127] on div "All orders" at bounding box center [194, 122] width 38 height 32
click at [167, 106] on input "All orders" at bounding box center [167, 106] width 0 height 0
click at [318, 124] on div "Canceled" at bounding box center [319, 123] width 36 height 34
click at [293, 106] on input "Canceled" at bounding box center [293, 106] width 0 height 0
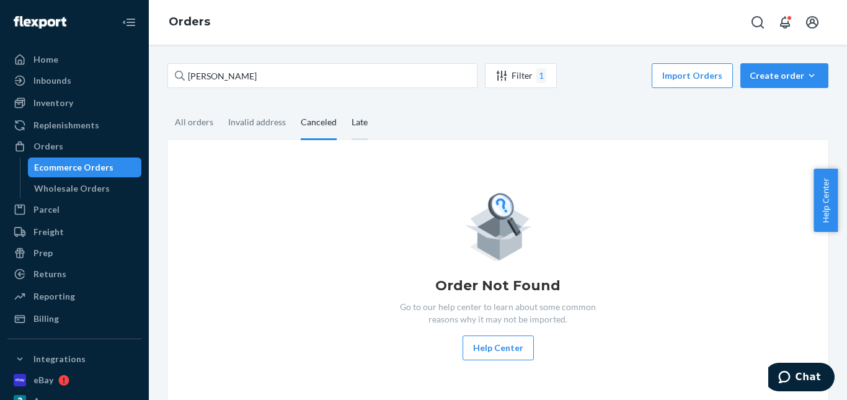
click at [362, 128] on div "Late" at bounding box center [360, 123] width 16 height 34
click at [344, 106] on input "Late" at bounding box center [344, 106] width 0 height 0
click at [274, 125] on div "Invalid address" at bounding box center [257, 123] width 58 height 34
click at [221, 106] on input "Invalid address" at bounding box center [221, 106] width 0 height 0
click at [200, 123] on div "All orders" at bounding box center [194, 123] width 38 height 34
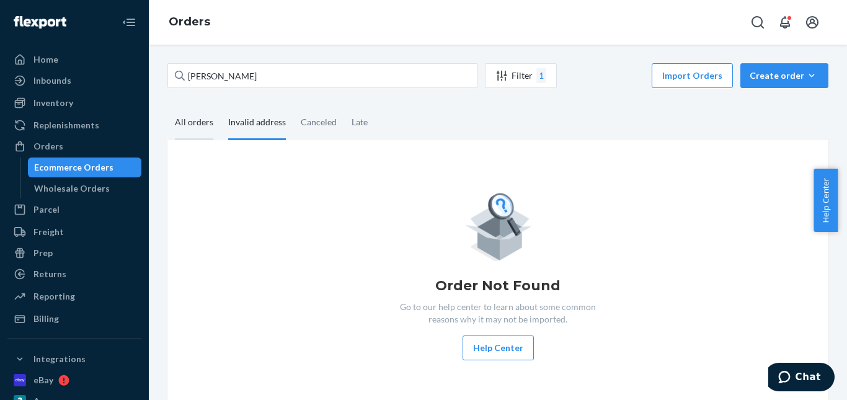
click at [167, 106] on input "All orders" at bounding box center [167, 106] width 0 height 0
click at [767, 83] on button "Create order Ecommerce order Removal order" at bounding box center [784, 75] width 88 height 25
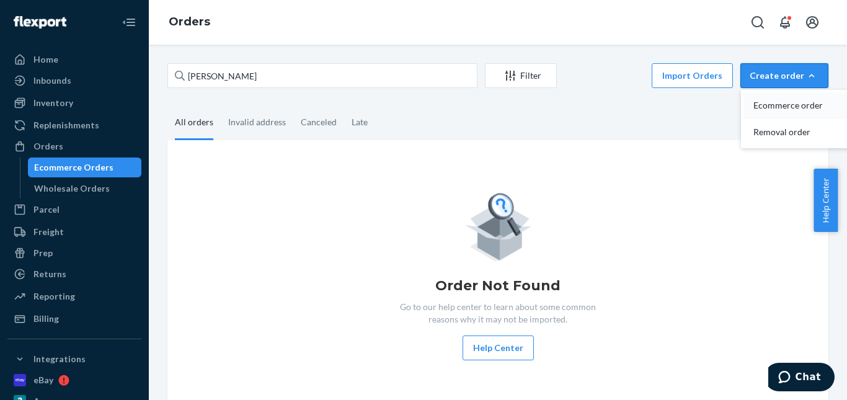
click at [764, 104] on span "Ecommerce order" at bounding box center [791, 105] width 77 height 9
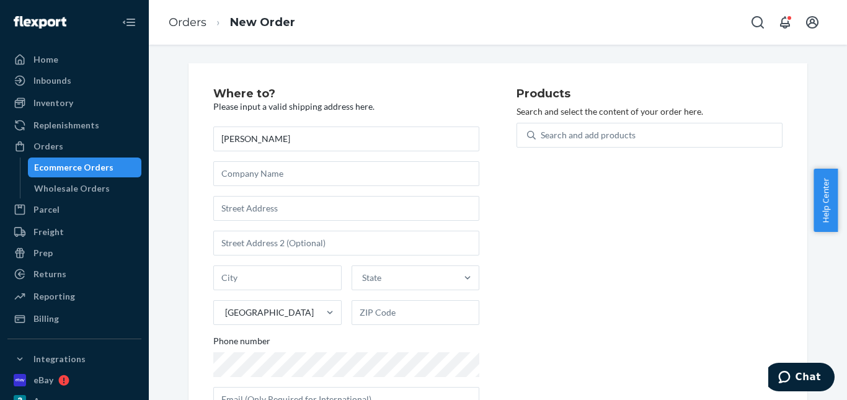
type input "[PERSON_NAME]"
click at [275, 193] on div "[PERSON_NAME] State [GEOGRAPHIC_DATA] Phone number" at bounding box center [346, 269] width 266 height 285
click at [275, 201] on input "text" at bounding box center [346, 208] width 266 height 25
paste input "[STREET_ADDRESS]"
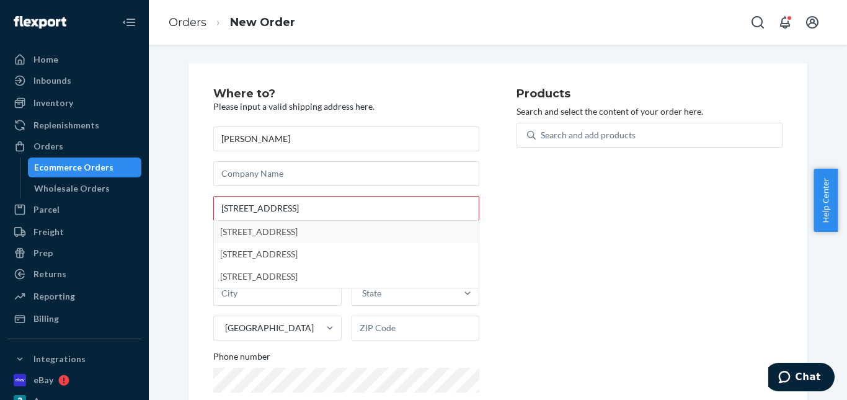
type input "[STREET_ADDRESS]"
type input "Saskatoon"
type input "S7V 1K6"
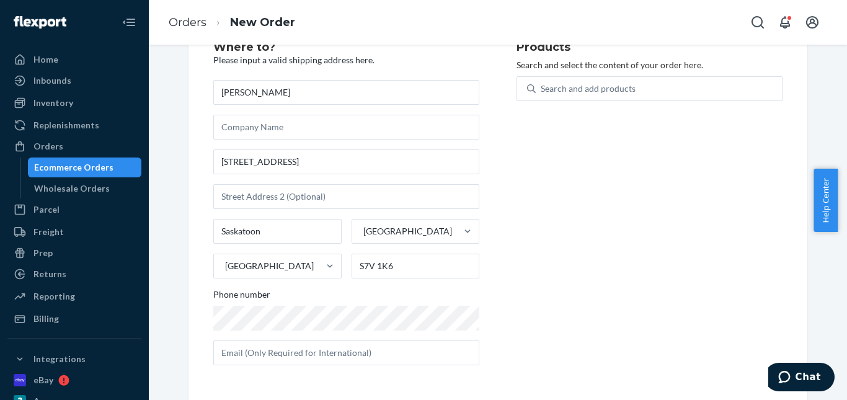
scroll to position [47, 0]
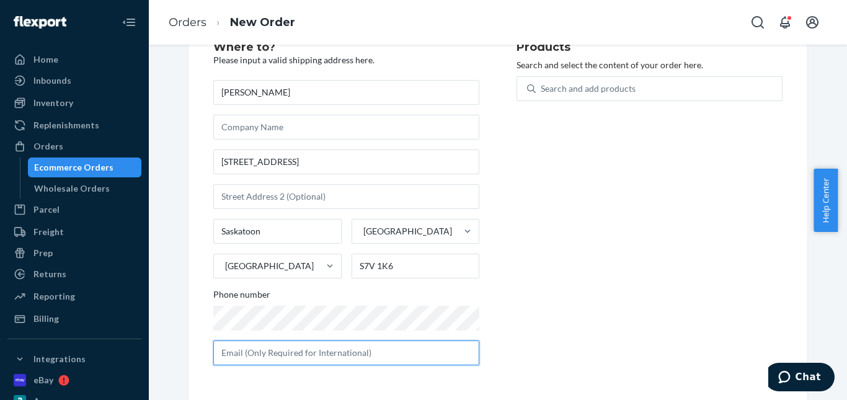
click at [360, 352] on input "text" at bounding box center [346, 352] width 266 height 25
paste input "[EMAIL_ADDRESS][DOMAIN_NAME]"
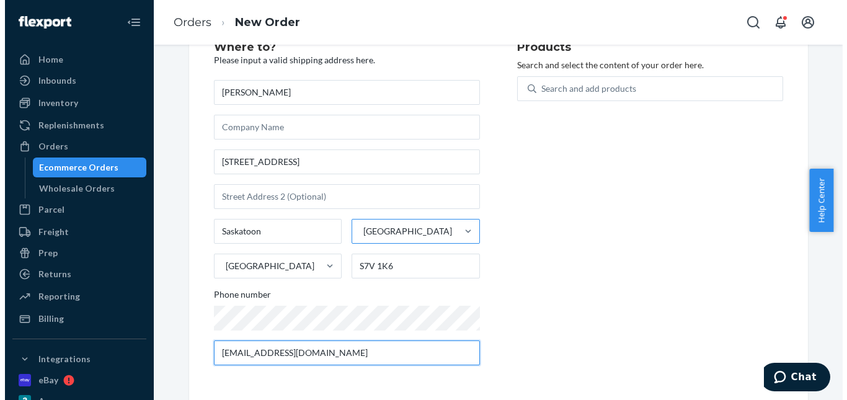
scroll to position [0, 0]
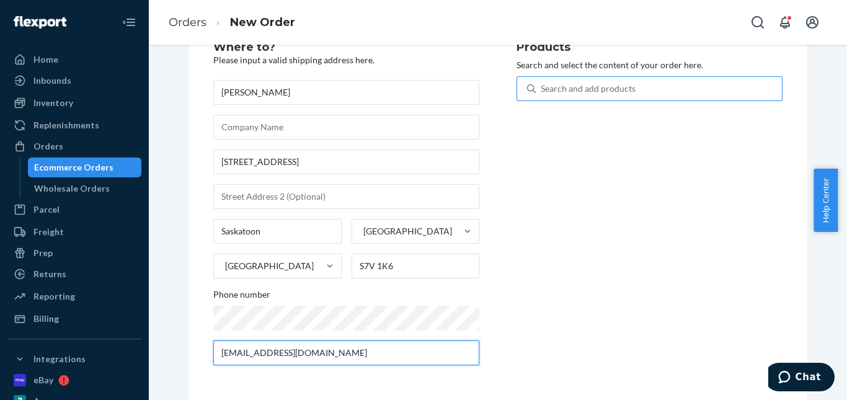
type input "[EMAIL_ADDRESS][DOMAIN_NAME]"
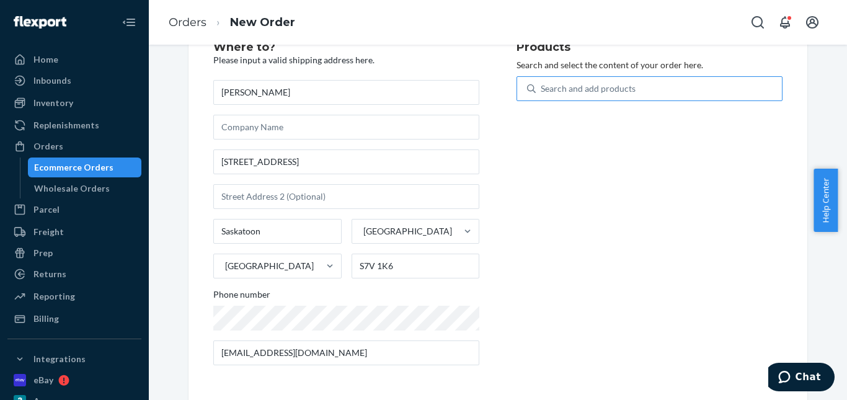
click at [585, 86] on div "Search and add products" at bounding box center [588, 88] width 95 height 12
click at [542, 86] on input "Search and add products" at bounding box center [541, 88] width 1 height 12
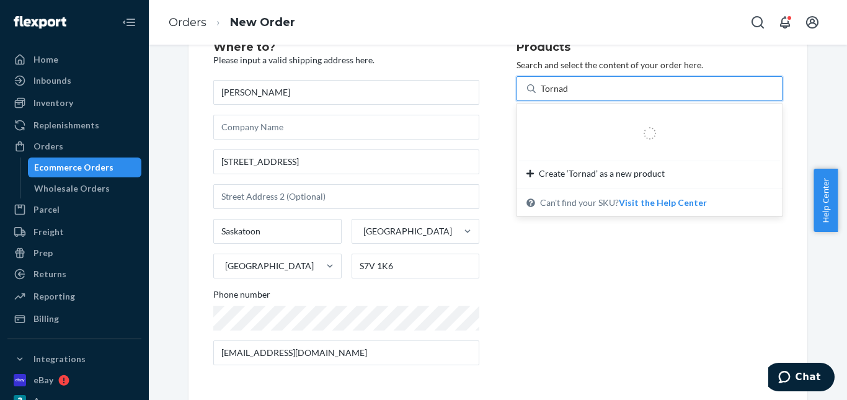
type input "Tornado"
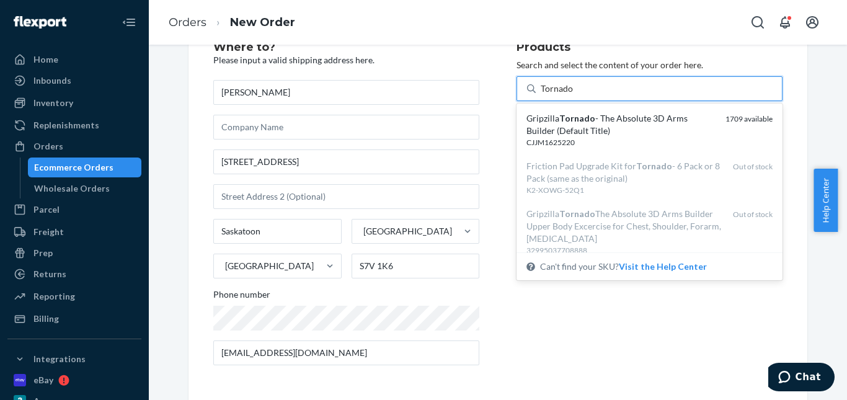
click at [604, 123] on div "Gripzilla Tornado - The Absolute 3D Arms Builder (Default Title)" at bounding box center [621, 124] width 189 height 25
click at [574, 95] on input "Tornado" at bounding box center [557, 88] width 33 height 12
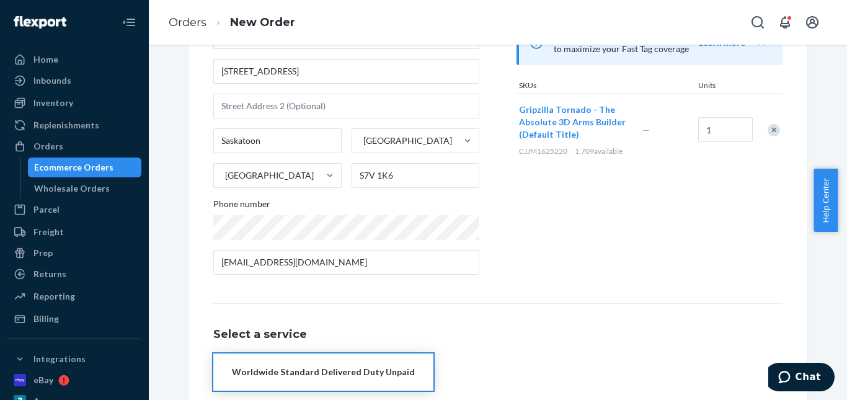
scroll to position [202, 0]
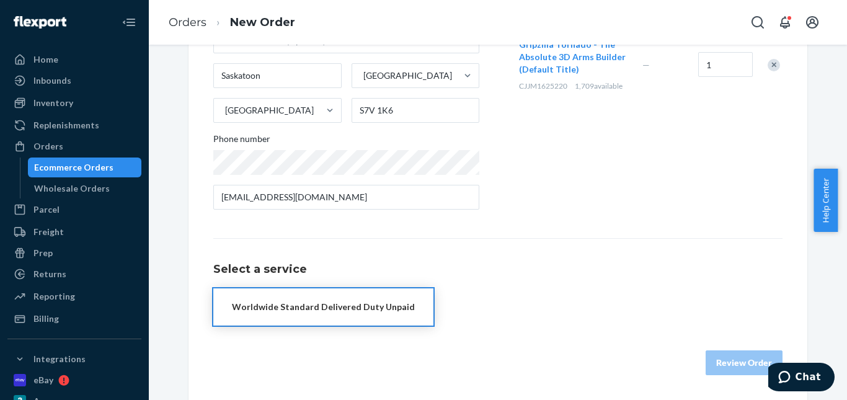
click at [352, 301] on div "Worldwide Standard Delivered Duty Unpaid" at bounding box center [323, 307] width 183 height 12
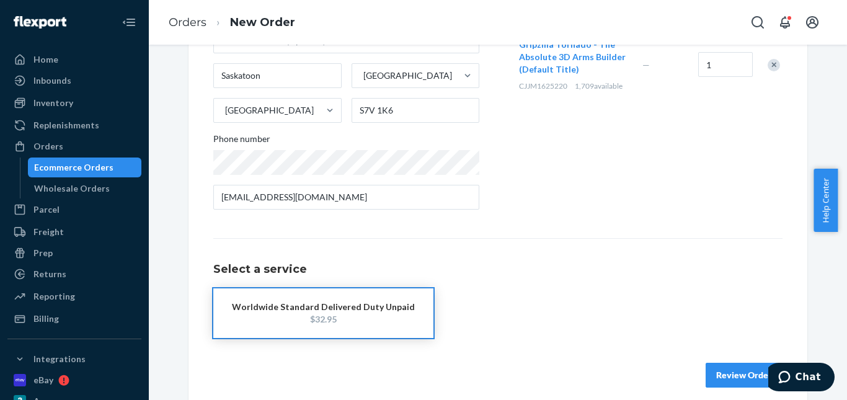
click at [350, 313] on div "Worldwide Standard Delivered Duty Unpaid" at bounding box center [323, 307] width 183 height 12
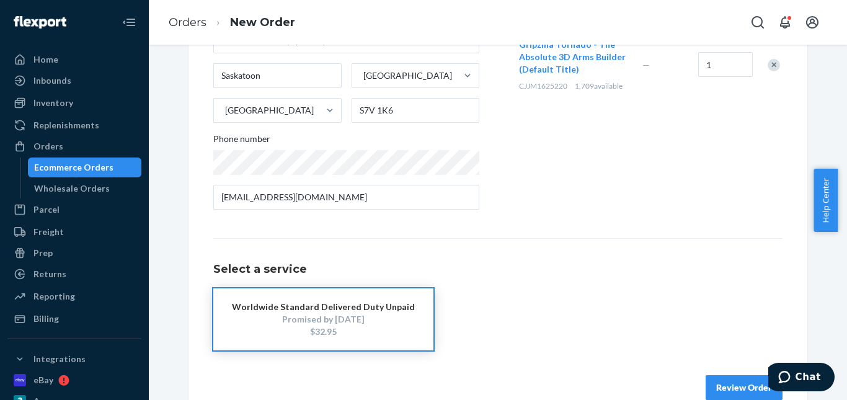
click at [716, 381] on button "Review Order" at bounding box center [744, 387] width 77 height 25
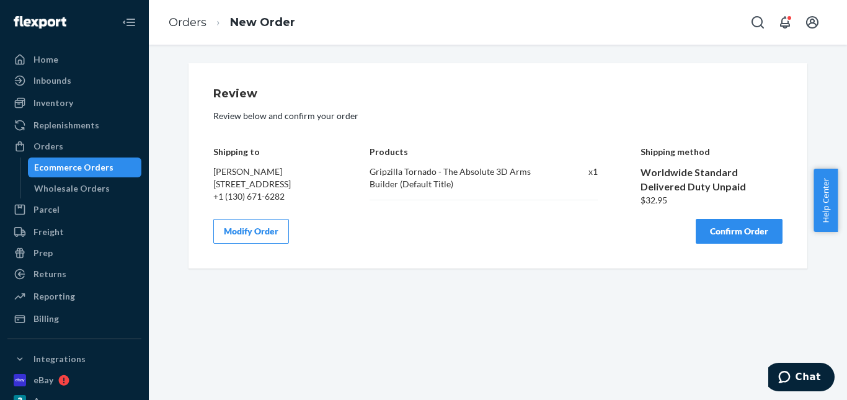
click at [727, 241] on button "Confirm Order" at bounding box center [739, 231] width 87 height 25
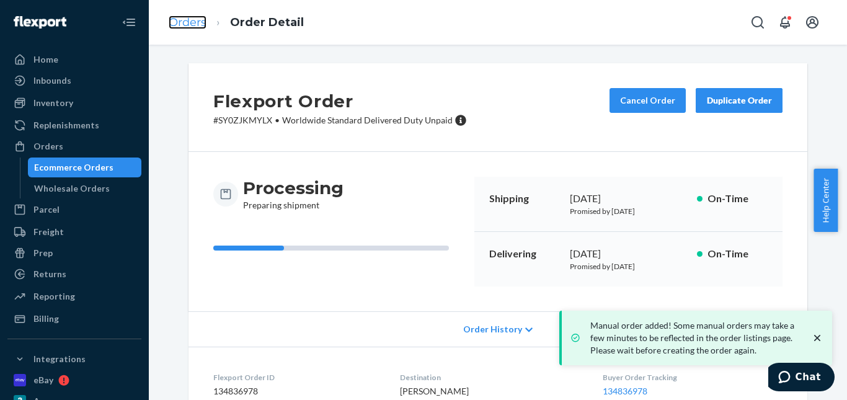
click at [204, 24] on link "Orders" at bounding box center [188, 23] width 38 height 14
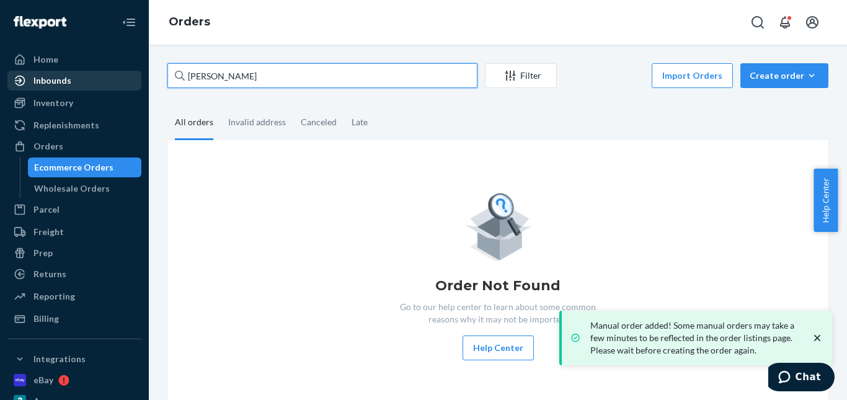
drag, startPoint x: 269, startPoint y: 82, endPoint x: 114, endPoint y: 82, distance: 155.0
click at [114, 82] on div "Home Inbounds Shipping Plans Problems Inventory Products Replenishments Orders …" at bounding box center [423, 200] width 847 height 400
paste input "[PERSON_NAME]"
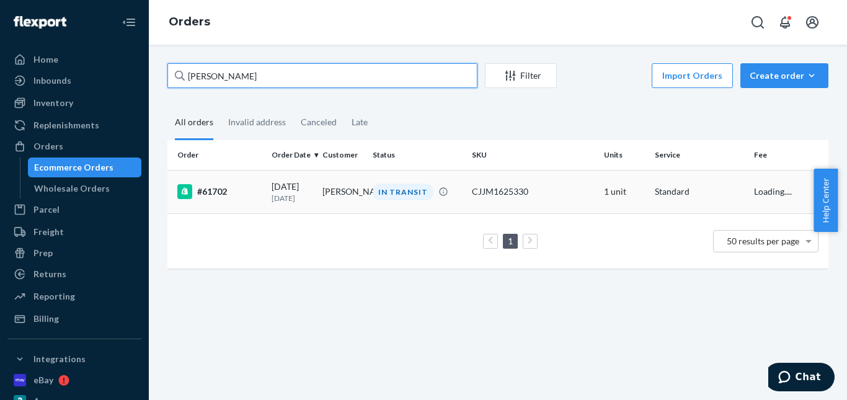
type input "[PERSON_NAME]"
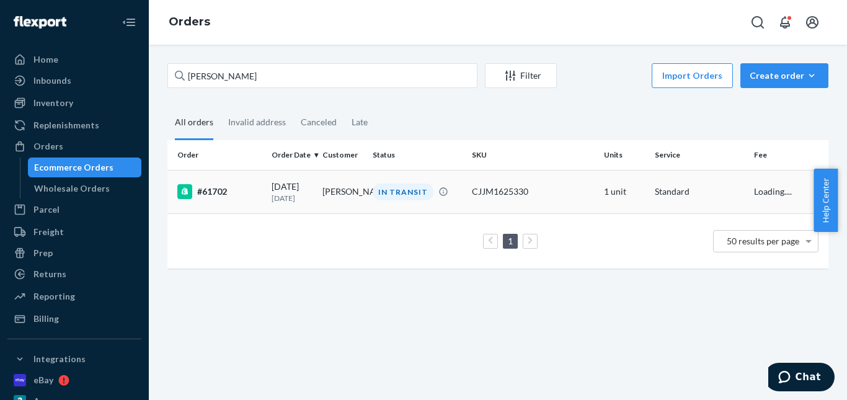
click at [375, 191] on div "IN TRANSIT" at bounding box center [403, 192] width 61 height 17
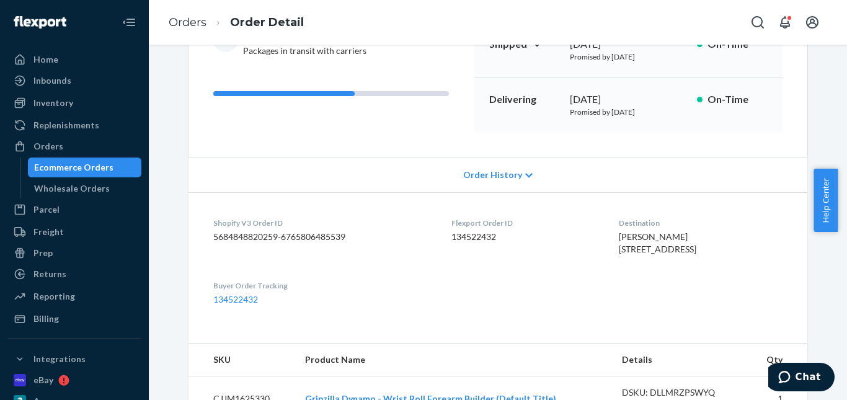
scroll to position [62, 0]
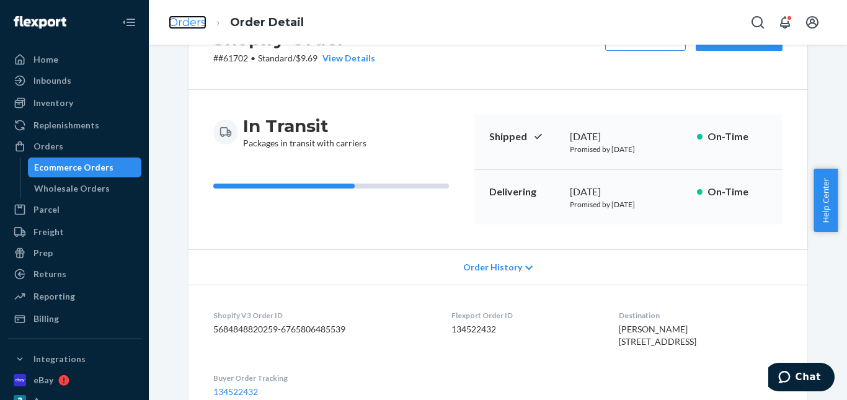
click at [202, 24] on link "Orders" at bounding box center [188, 23] width 38 height 14
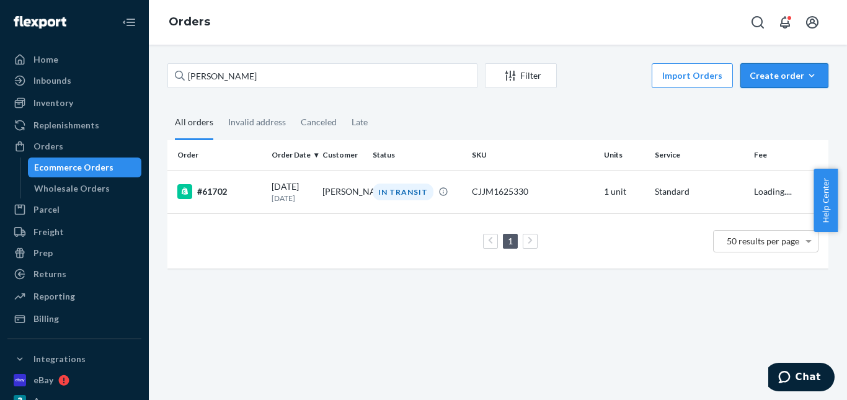
click at [806, 78] on icon "button" at bounding box center [812, 75] width 12 height 12
click at [781, 107] on span "Ecommerce order" at bounding box center [791, 105] width 77 height 9
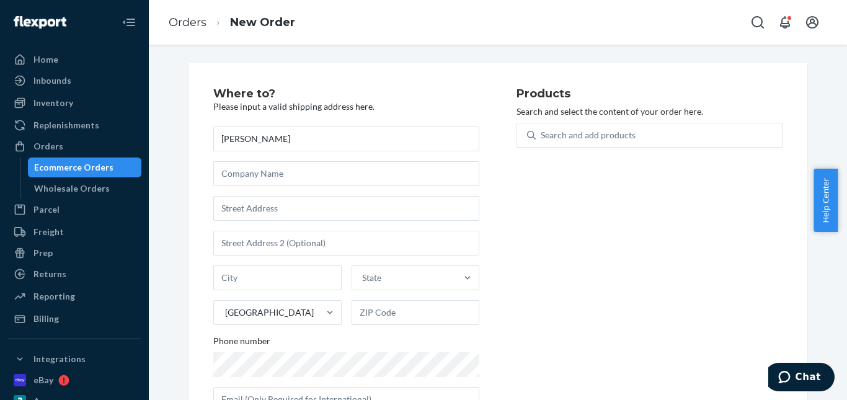
type input "[PERSON_NAME]"
click at [292, 216] on input "text" at bounding box center [346, 208] width 266 height 25
paste input "[STREET_ADDRESS]"
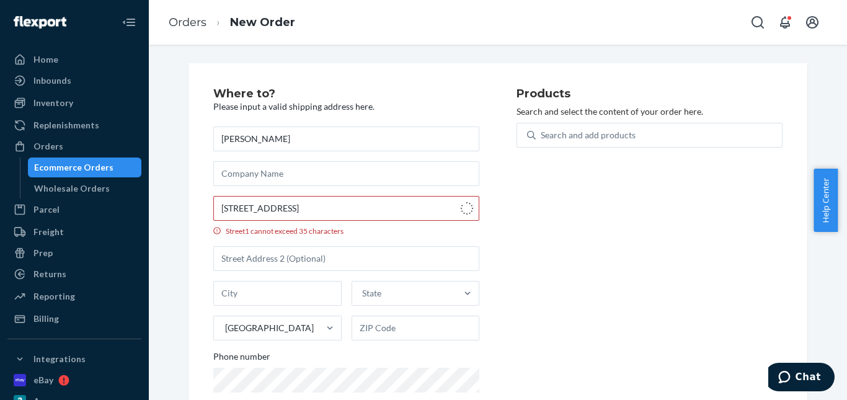
type input "[STREET_ADDRESS]"
type input "[GEOGRAPHIC_DATA]"
type input "91709"
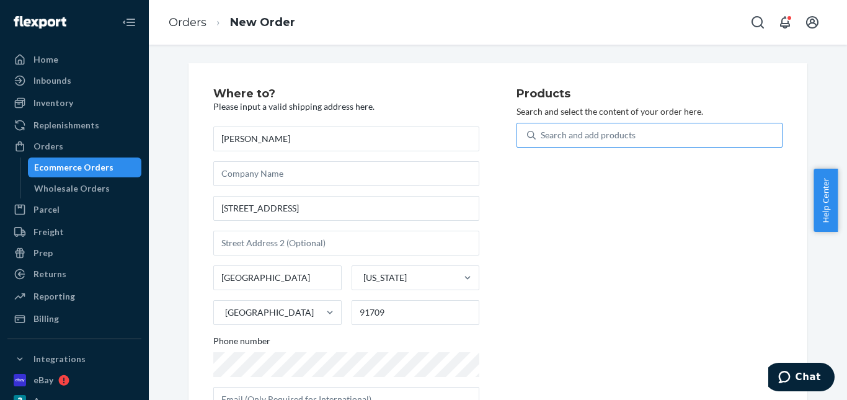
click at [550, 135] on div "Search and add products" at bounding box center [588, 135] width 95 height 12
click at [542, 135] on input "Search and add products" at bounding box center [541, 135] width 1 height 12
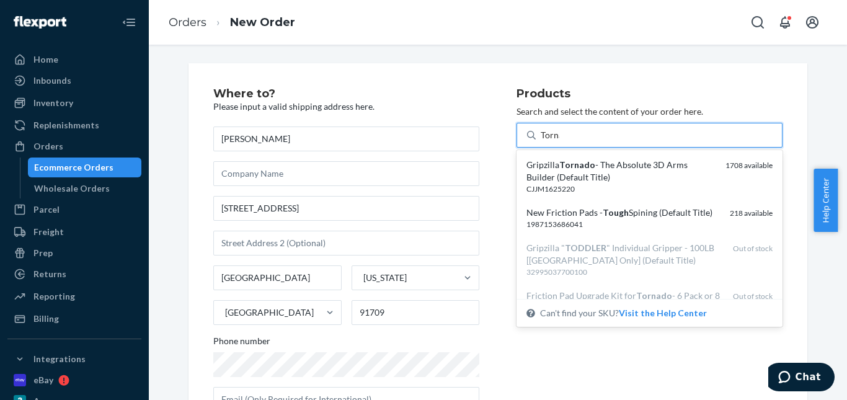
type input "Tornado"
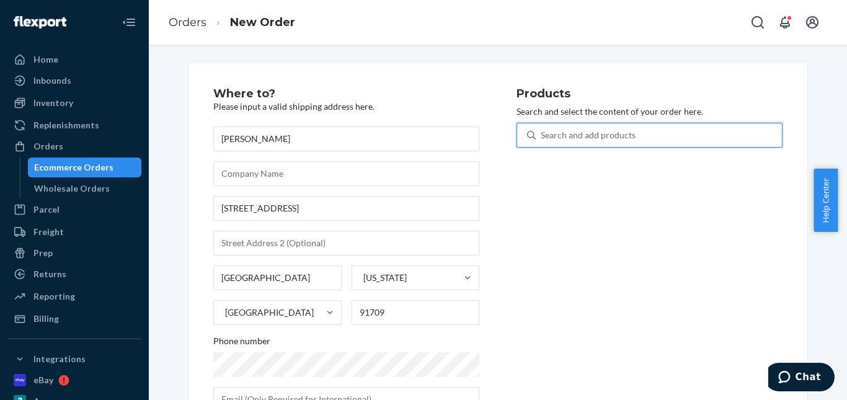
click at [554, 146] on div "Search and add products" at bounding box center [650, 135] width 266 height 25
click at [542, 141] on input "0 results available. Select is focused ,type to refine list, press Down to open…" at bounding box center [541, 135] width 1 height 12
click at [556, 144] on div "Search and add products" at bounding box center [659, 135] width 246 height 22
click at [542, 141] on input "0 results available. Select is focused ,type to refine list, press Down to open…" at bounding box center [541, 135] width 1 height 12
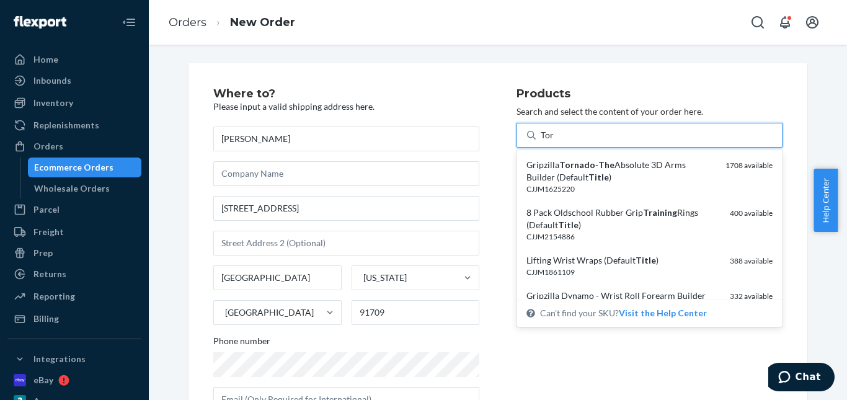
type input "Tornado"
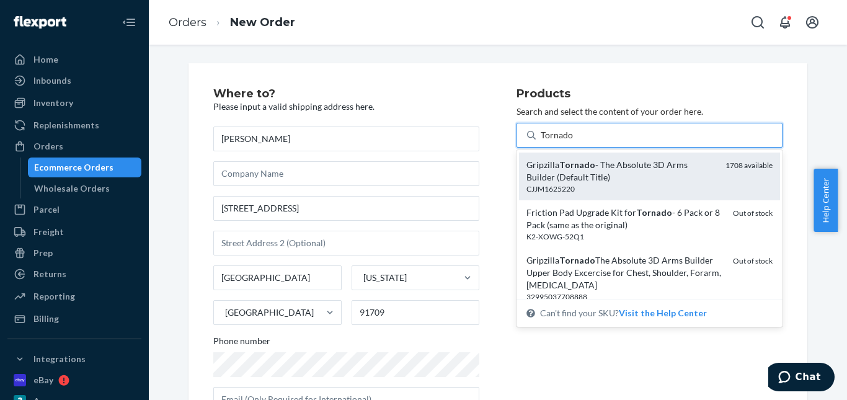
click at [571, 167] on em "Tornado" at bounding box center [577, 164] width 36 height 11
click at [571, 141] on input "Tornado" at bounding box center [557, 135] width 33 height 12
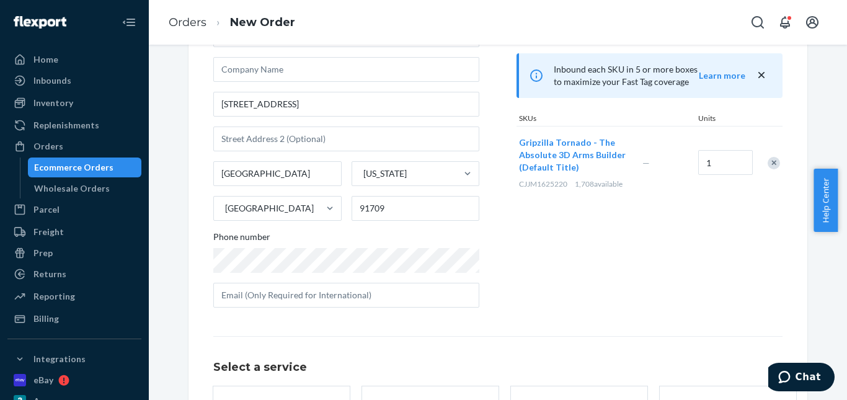
scroll to position [202, 0]
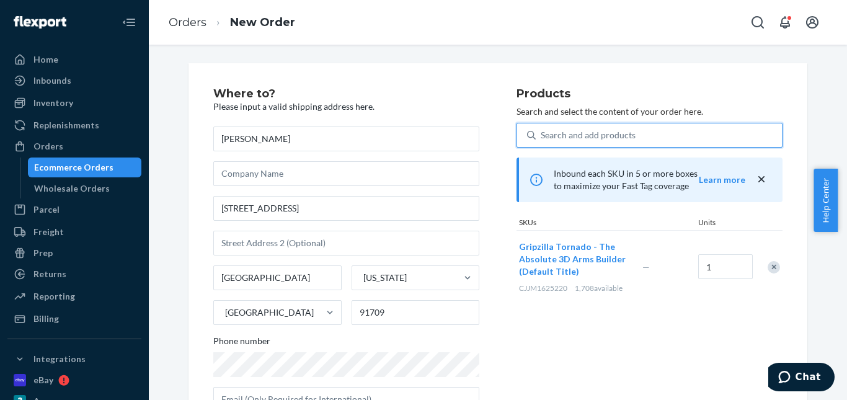
scroll to position [202, 0]
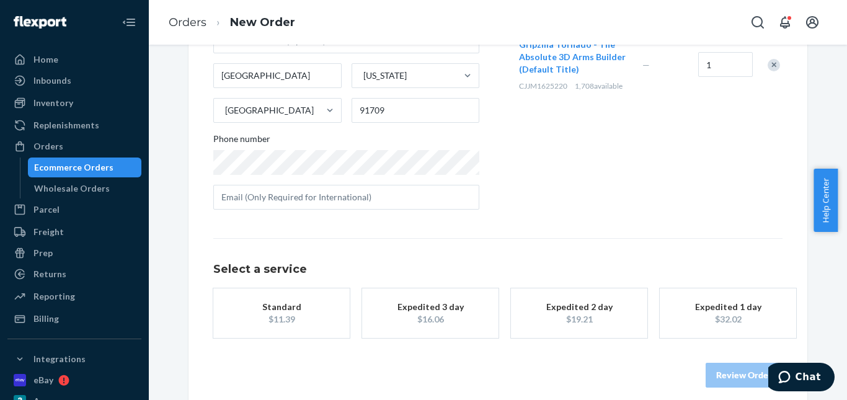
click at [400, 313] on div "Expedited 3 day" at bounding box center [430, 307] width 99 height 12
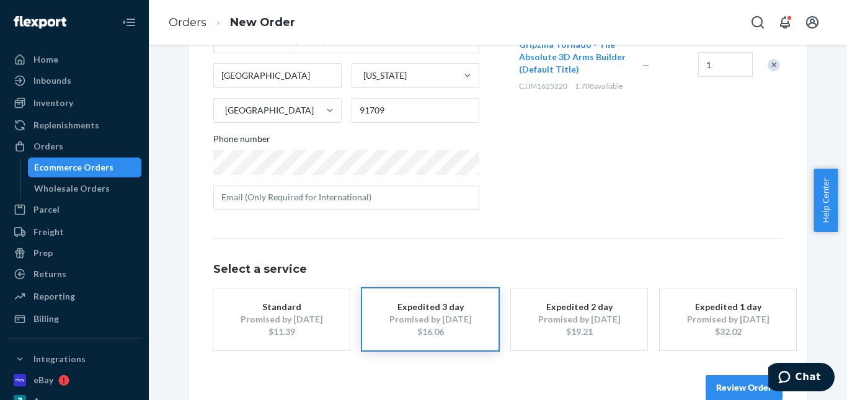
click at [734, 378] on button "Review Order" at bounding box center [744, 387] width 77 height 25
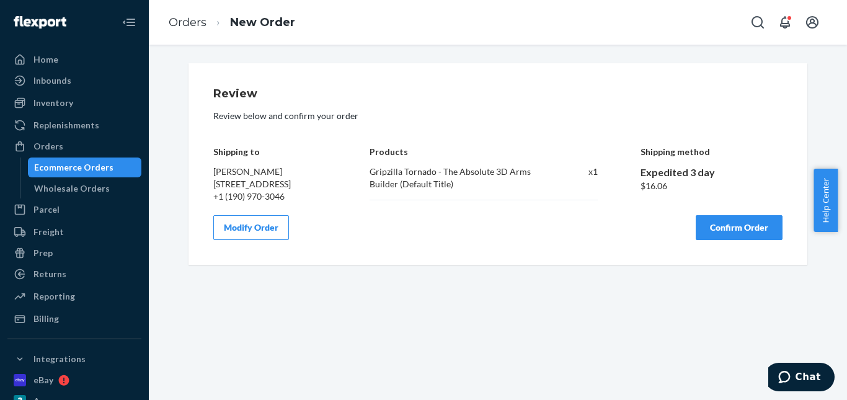
drag, startPoint x: 727, startPoint y: 239, endPoint x: 693, endPoint y: 224, distance: 37.5
click at [727, 239] on button "Confirm Order" at bounding box center [739, 227] width 87 height 25
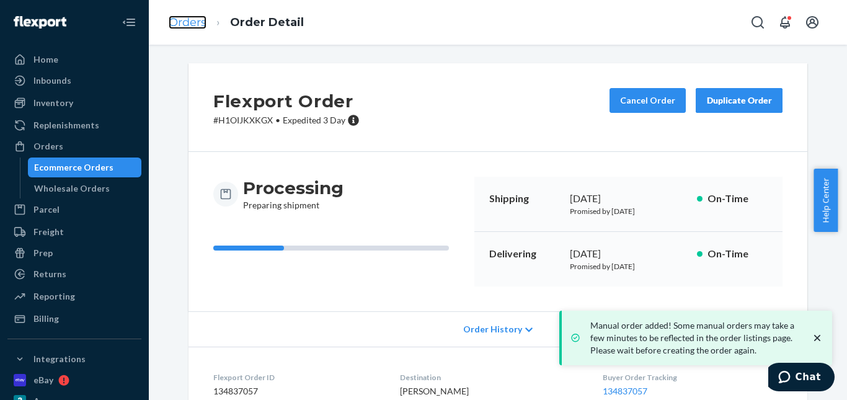
click at [197, 24] on link "Orders" at bounding box center [188, 23] width 38 height 14
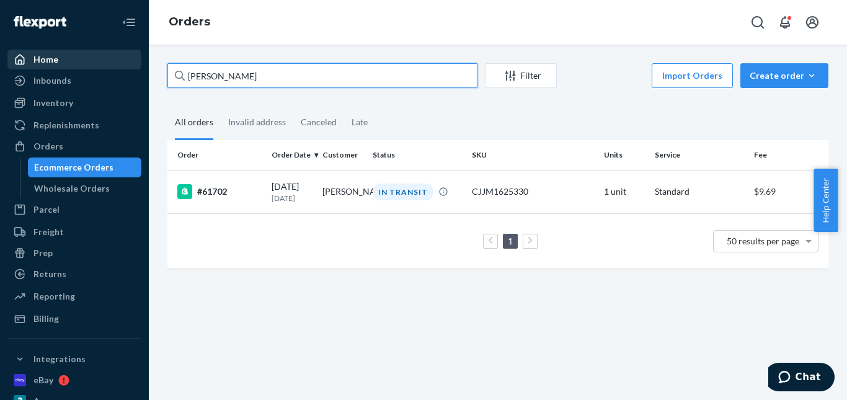
drag, startPoint x: 249, startPoint y: 75, endPoint x: 75, endPoint y: 58, distance: 175.1
click at [74, 58] on div "Home Inbounds Shipping Plans Problems Inventory Products Replenishments Orders …" at bounding box center [423, 200] width 847 height 400
paste input "MATTHEW Giliam"
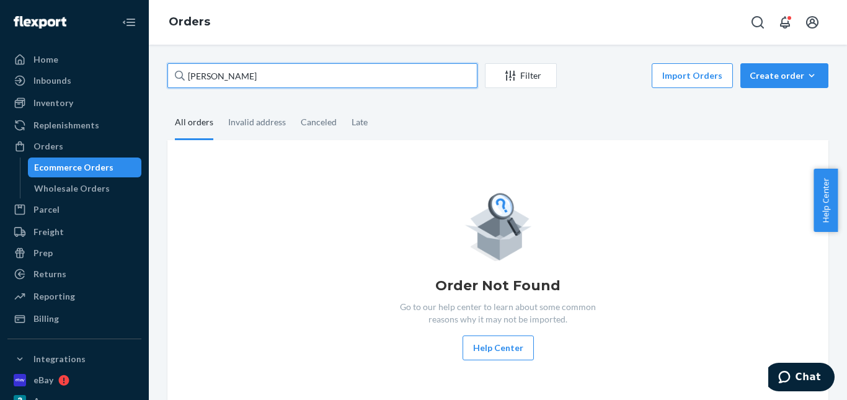
drag, startPoint x: 202, startPoint y: 74, endPoint x: 172, endPoint y: 76, distance: 29.2
click at [172, 76] on input "MATTHEW Giliam" at bounding box center [322, 75] width 310 height 25
click at [190, 80] on input "MATTHEW Giliam" at bounding box center [322, 75] width 310 height 25
type input "MATTHEW Giliam"
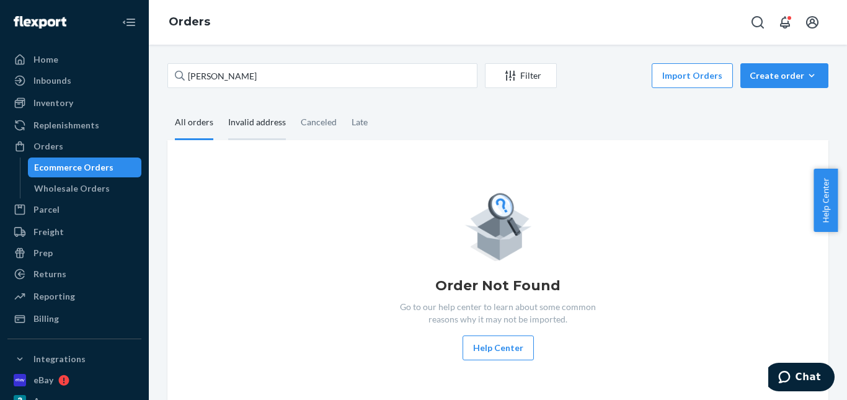
click at [262, 115] on div "Invalid address" at bounding box center [257, 123] width 58 height 34
click at [221, 106] on input "Invalid address" at bounding box center [221, 106] width 0 height 0
click at [308, 119] on div "Canceled" at bounding box center [319, 123] width 36 height 34
click at [293, 106] on input "Canceled" at bounding box center [293, 106] width 0 height 0
click at [344, 122] on div "Late" at bounding box center [359, 123] width 31 height 34
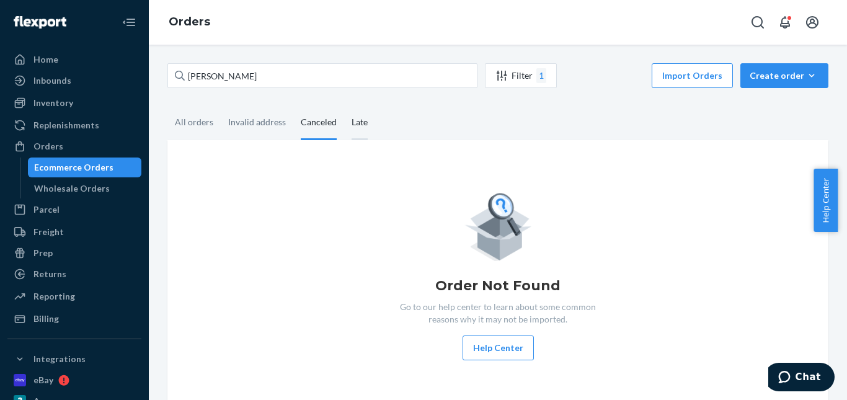
click at [344, 106] on input "Late" at bounding box center [344, 106] width 0 height 0
click at [251, 129] on div "Invalid address" at bounding box center [257, 123] width 58 height 34
click at [221, 106] on input "Invalid address" at bounding box center [221, 106] width 0 height 0
click at [195, 127] on div "All orders" at bounding box center [194, 123] width 38 height 34
click at [167, 106] on input "All orders" at bounding box center [167, 106] width 0 height 0
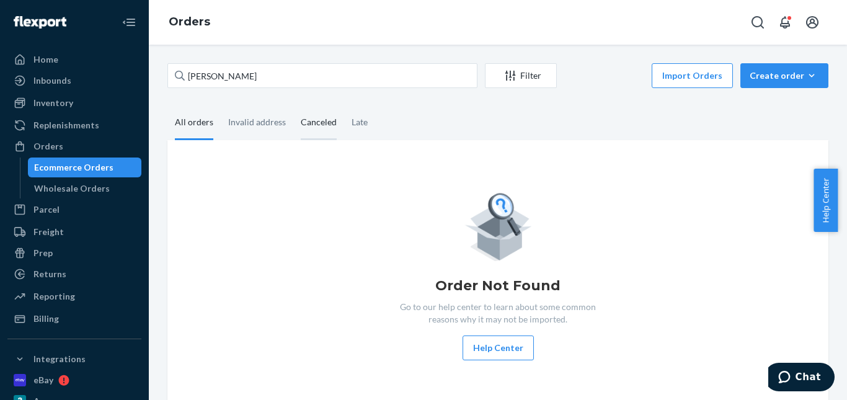
click at [316, 129] on div "Canceled" at bounding box center [319, 123] width 36 height 34
click at [293, 106] on input "Canceled" at bounding box center [293, 106] width 0 height 0
click at [207, 124] on div "All orders" at bounding box center [194, 123] width 38 height 34
click at [167, 106] on input "All orders" at bounding box center [167, 106] width 0 height 0
click at [768, 76] on div "Create order" at bounding box center [784, 75] width 69 height 12
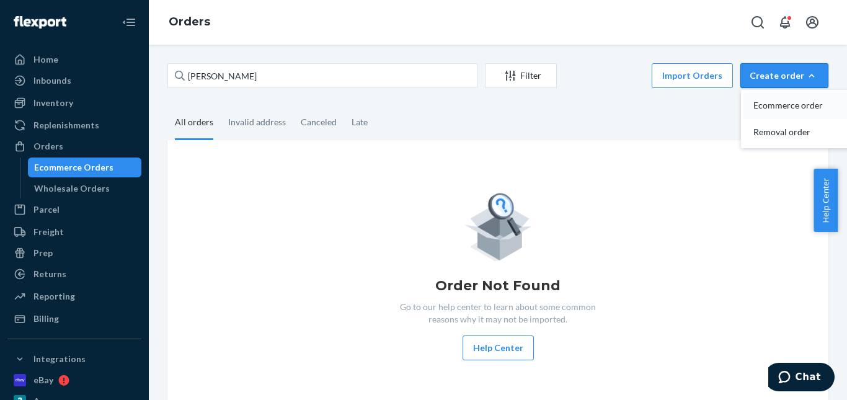
click at [775, 105] on span "Ecommerce order" at bounding box center [791, 105] width 77 height 9
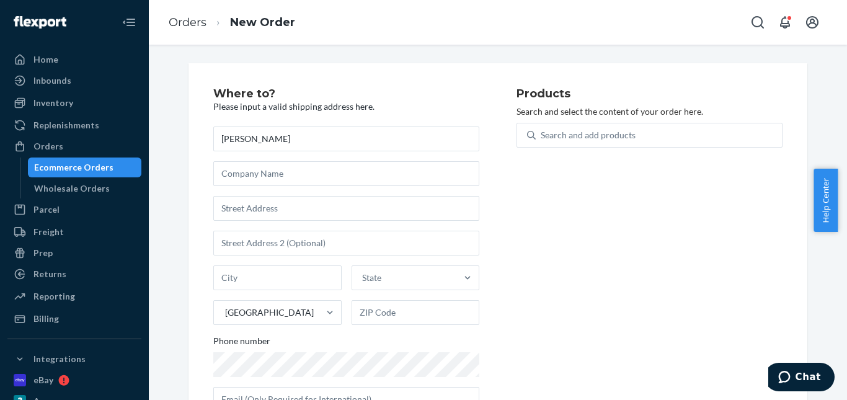
drag, startPoint x: 231, startPoint y: 141, endPoint x: 184, endPoint y: 143, distance: 47.8
click at [189, 143] on div "Where to? Please input a valid shipping address here. MATTHEW Giliam State Unit…" at bounding box center [498, 254] width 619 height 383
type input "MATTHEW Giliam"
click at [292, 208] on input "text" at bounding box center [346, 208] width 266 height 25
paste input "Office 3701, JBC 1, Cluster G JLT Dubai"
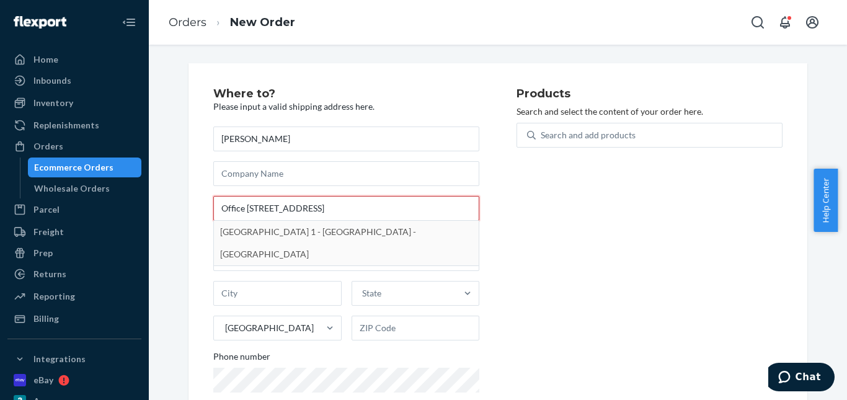
type input "Office 3701, JBC 1, Cluster G JLT Dubai"
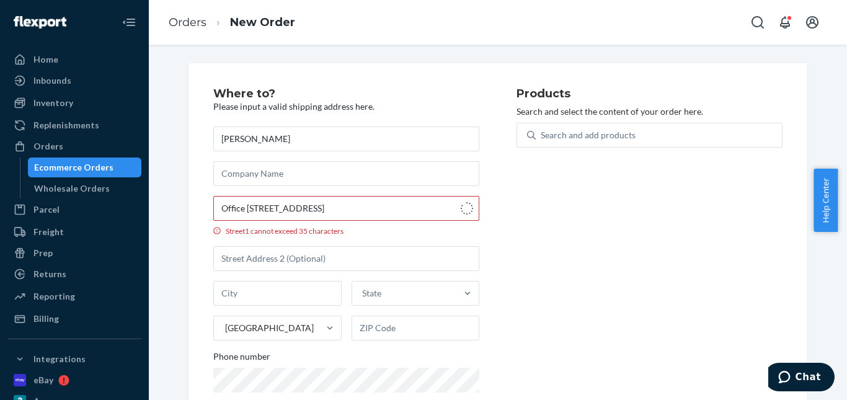
type input "Jumeirah Lake Towers - Dubai"
click at [313, 209] on input "Street1 must be at least 3 characters long" at bounding box center [346, 208] width 266 height 25
click at [283, 207] on input "Street1 must be at least 3 characters long" at bounding box center [346, 208] width 266 height 25
paste input "Office 3701, JBC 1, Cluster G"
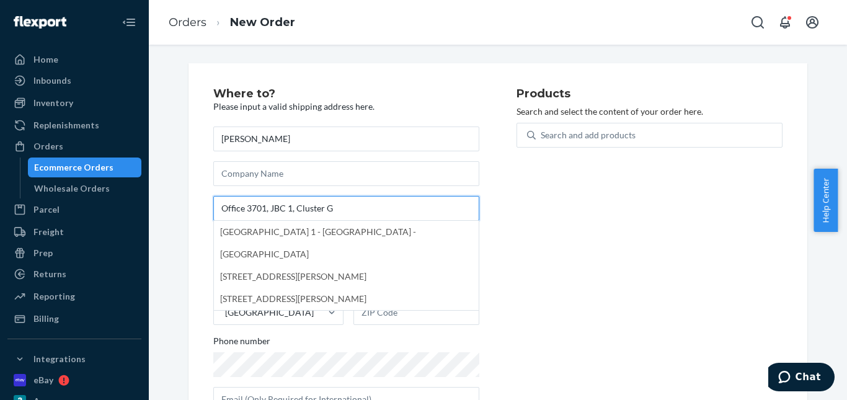
click at [295, 221] on div "Office 3701, JBC 1, Cluster G Jumeirah Business Center 1 - Dubai - United Arab …" at bounding box center [346, 208] width 266 height 25
click at [295, 221] on input "Office 3701, JBC 1, Cluster G" at bounding box center [346, 208] width 266 height 25
type input "Office 3701, JBC 1, Cluster G"
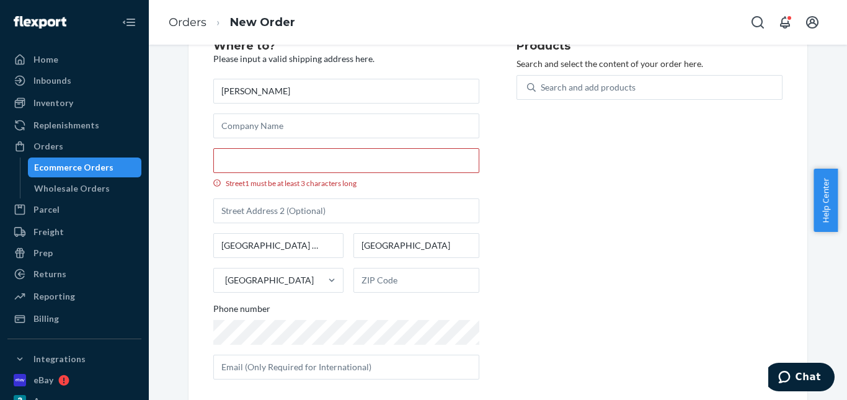
scroll to position [62, 0]
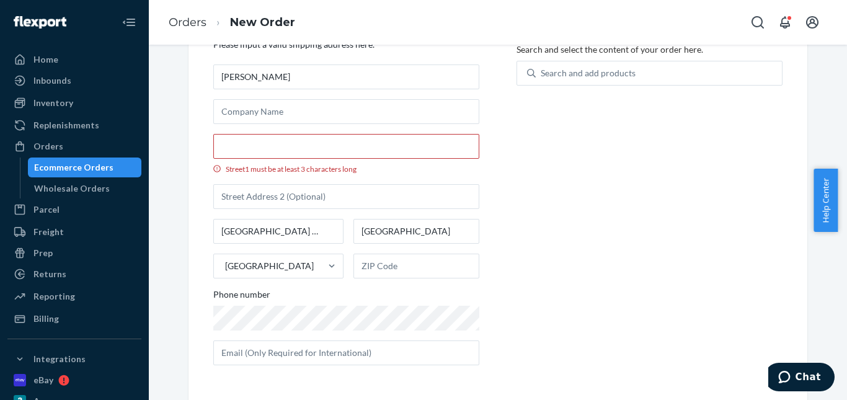
click at [272, 128] on div "MATTHEW Giliam Street1 must be at least 3 characters long Jumeirah Lake Towers …" at bounding box center [346, 214] width 266 height 301
click at [284, 139] on input "Street1 must be at least 3 characters long" at bounding box center [346, 146] width 266 height 25
paste input "Office 3701, JBC 1,"
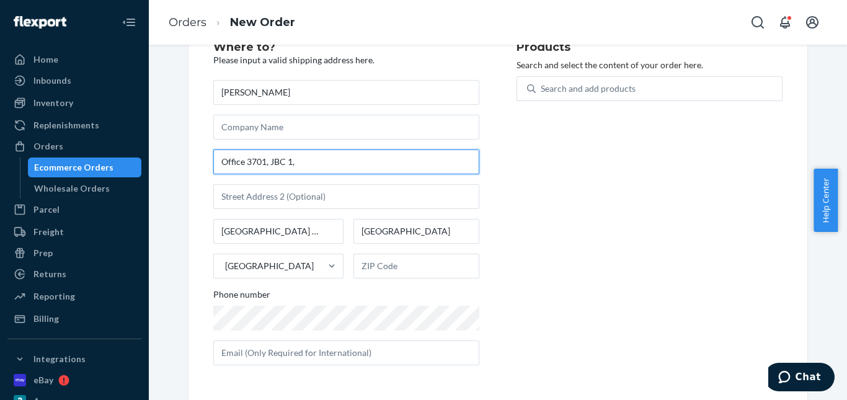
scroll to position [47, 0]
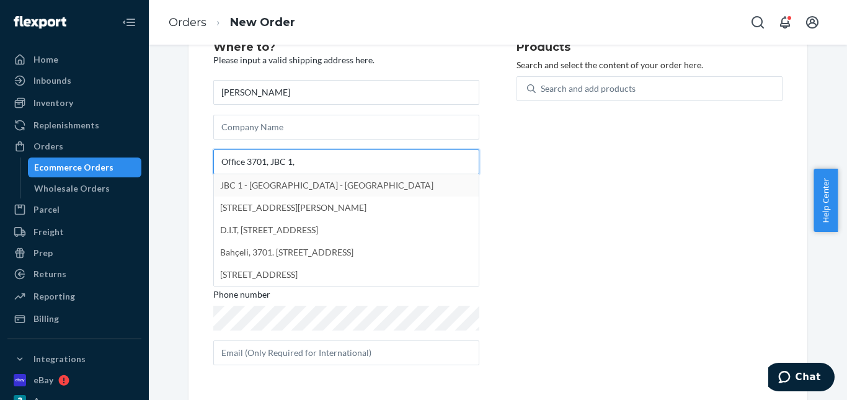
type input "Office 3701, JBC 1,"
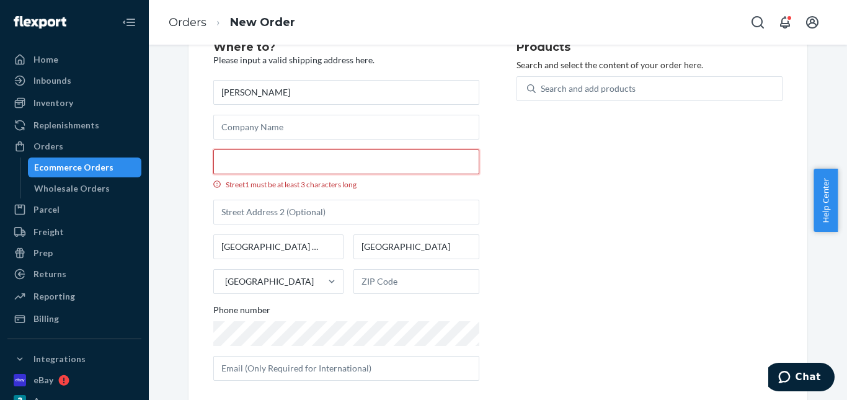
click at [279, 156] on input "Street1 must be at least 3 characters long" at bounding box center [346, 161] width 266 height 25
paste input "Office 3701, JBC 1,"
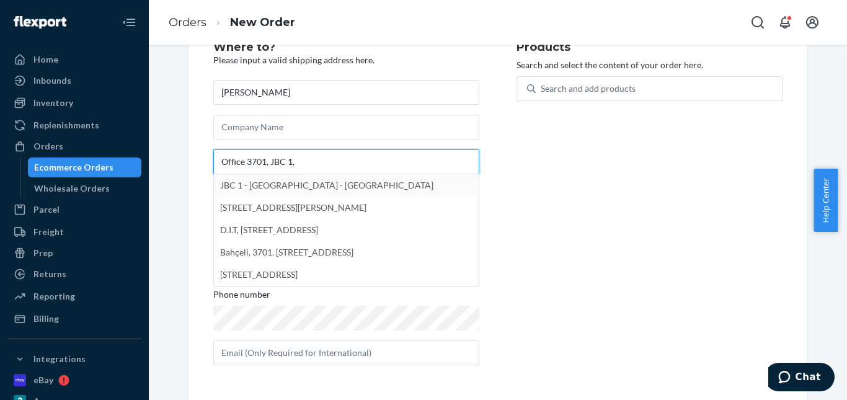
type input "Office 3701, JBC 1,"
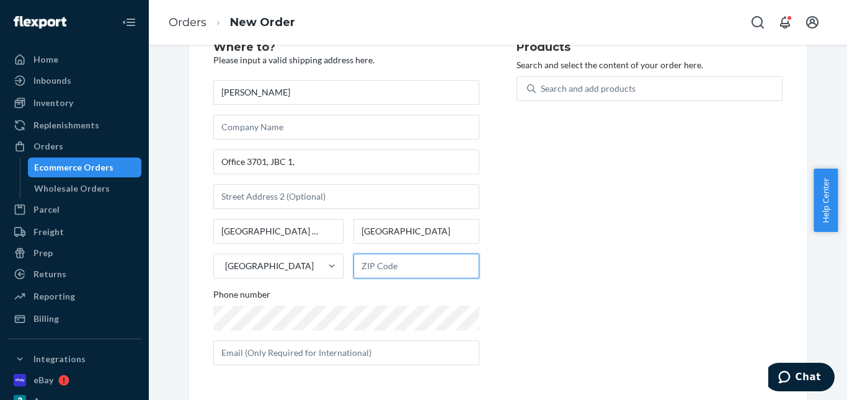
click at [401, 266] on input "text" at bounding box center [416, 266] width 126 height 25
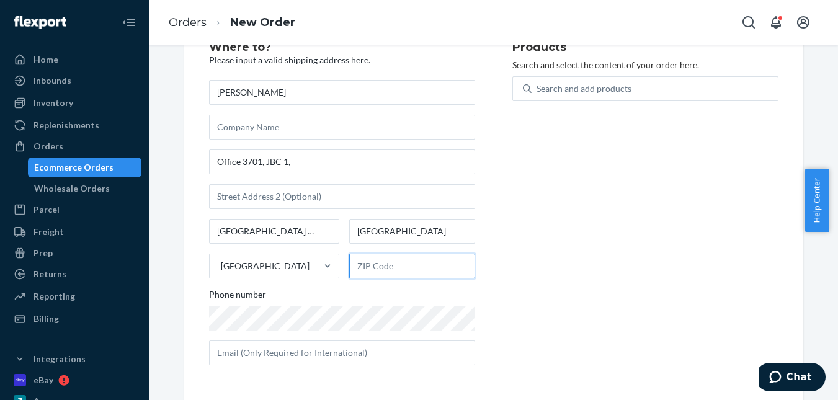
scroll to position [9, 0]
paste input "JLT DU"
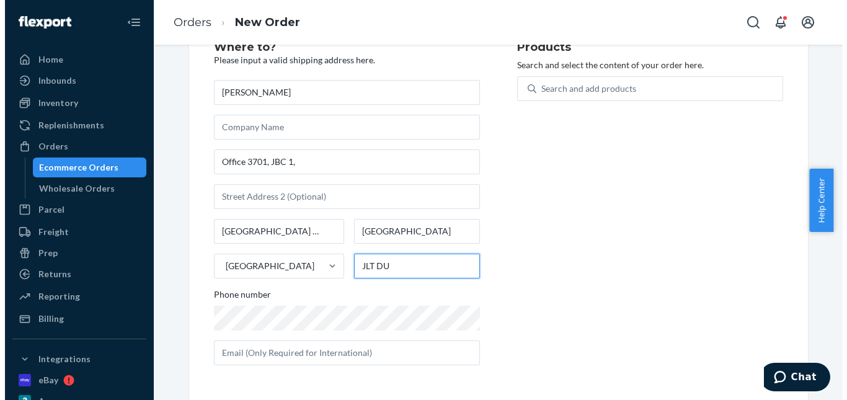
scroll to position [0, 0]
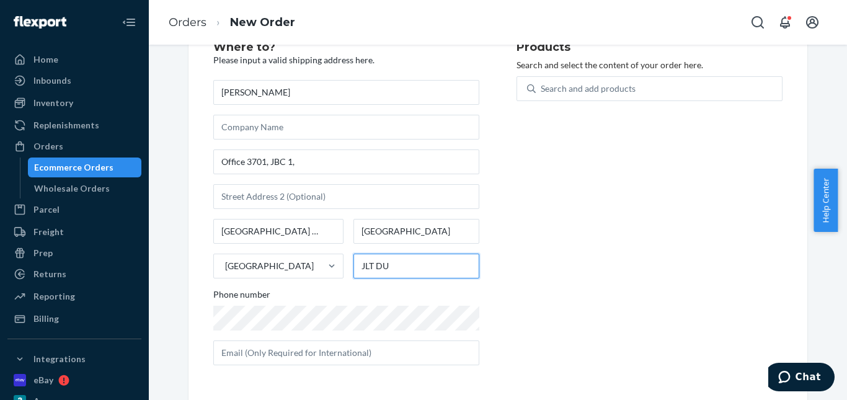
type input "JLT DU"
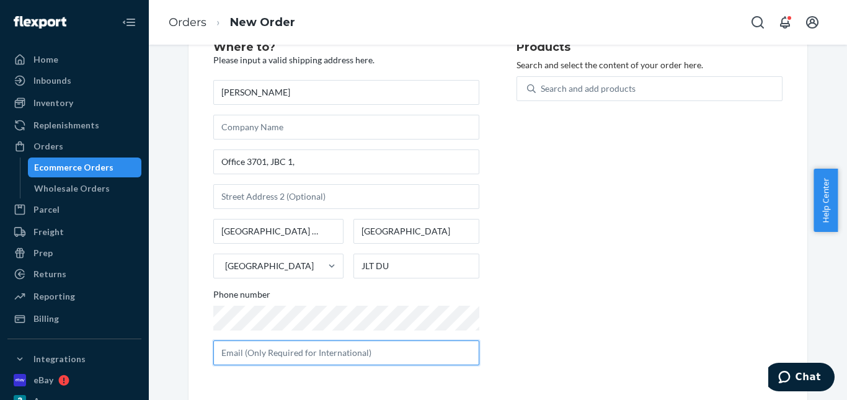
click at [307, 352] on input "text" at bounding box center [346, 352] width 266 height 25
paste input "matt@warwick.com.au"
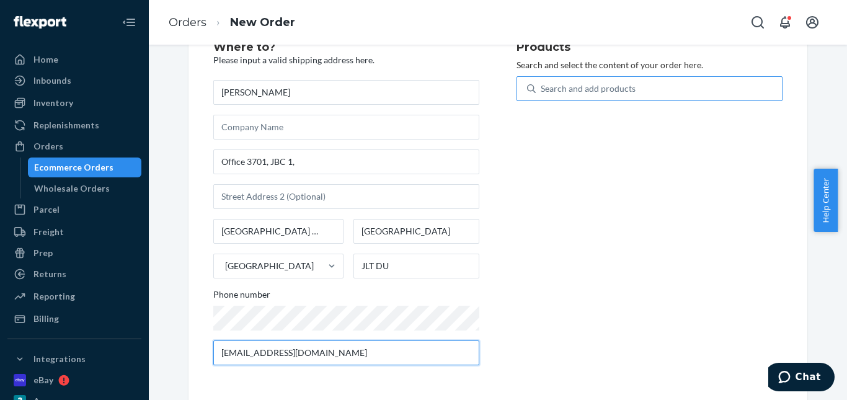
type input "matt@warwick.com.au"
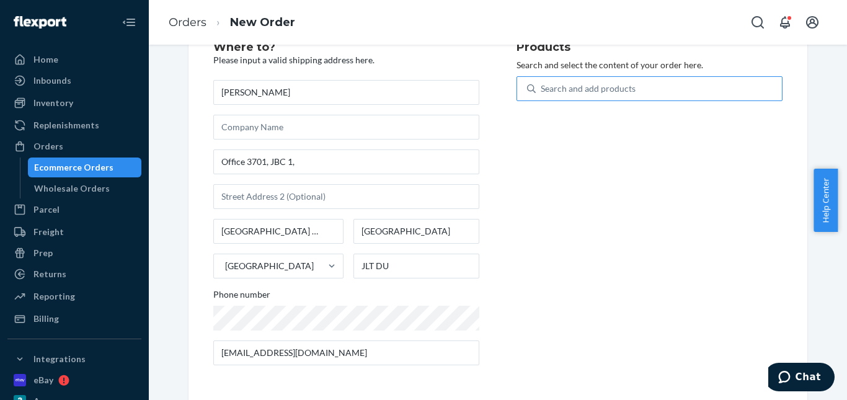
click at [584, 90] on div "Search and add products" at bounding box center [588, 88] width 95 height 12
click at [542, 90] on input "Search and add products" at bounding box center [541, 88] width 1 height 12
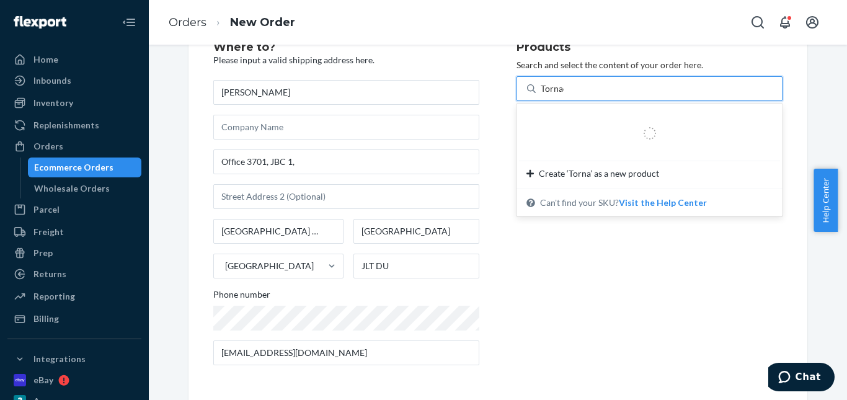
type input "Tornado"
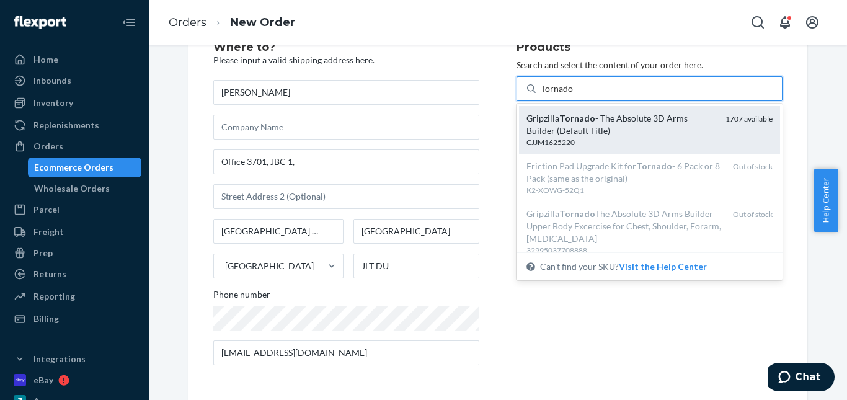
click at [612, 121] on div "Gripzilla Tornado - The Absolute 3D Arms Builder (Default Title)" at bounding box center [621, 124] width 189 height 25
click at [574, 95] on input "Tornado" at bounding box center [557, 88] width 33 height 12
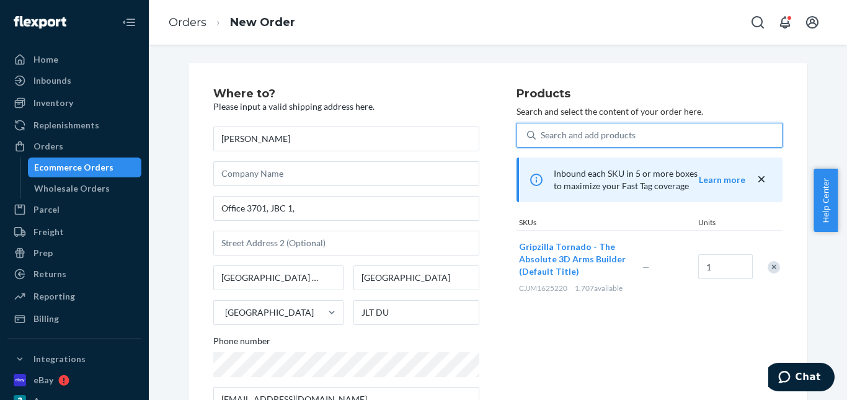
scroll to position [47, 0]
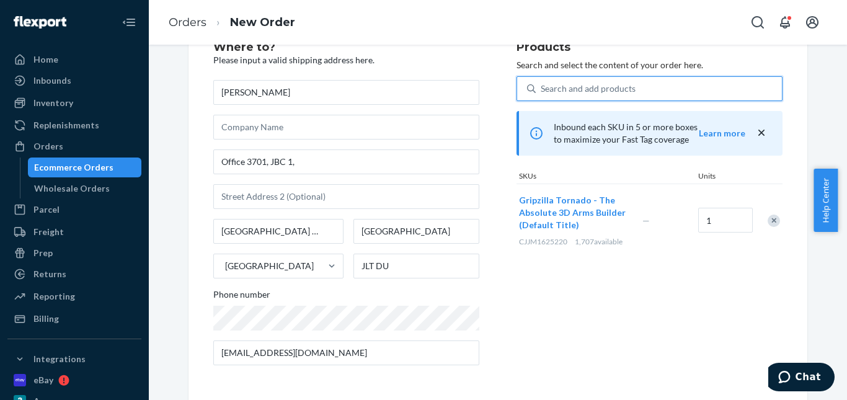
click at [560, 274] on div "Products Search and select the content of your order here. 0 results available.…" at bounding box center [650, 209] width 266 height 334
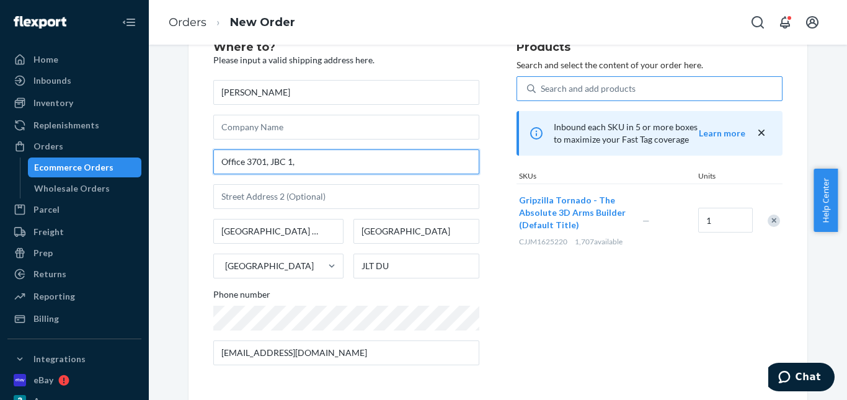
drag, startPoint x: 308, startPoint y: 160, endPoint x: 203, endPoint y: 159, distance: 105.4
click at [203, 159] on div "Where to? Please input a valid shipping address here. MATTHEW Giliam Office 370…" at bounding box center [498, 208] width 619 height 383
paste input "Office 3701, JBC 1, Cluster G JLT DU"
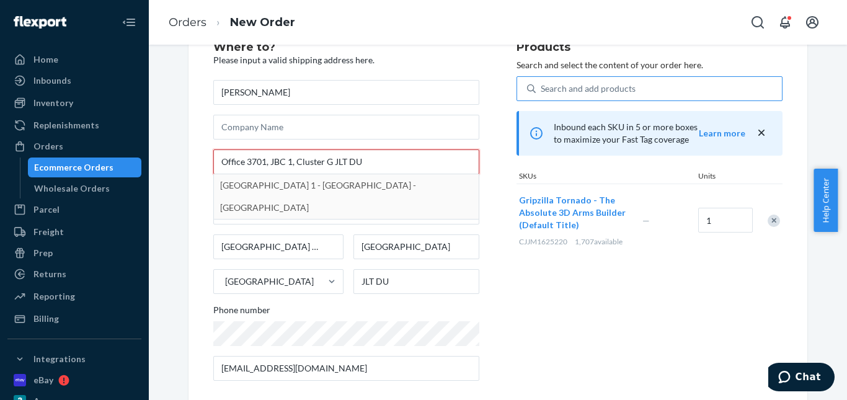
type input "Office 3701, JBC 1, Cluster G JLT DU"
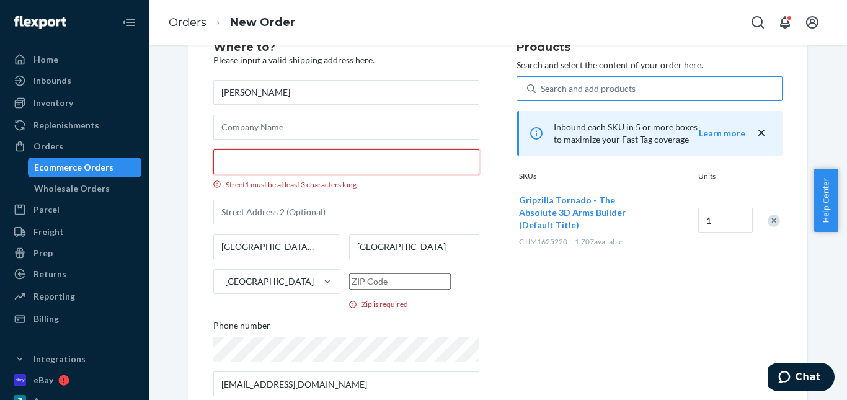
click at [291, 161] on input "Street1 must be at least 3 characters long" at bounding box center [346, 161] width 266 height 25
paste input "Office 3701, JBC 1, Cluster G JLT DU"
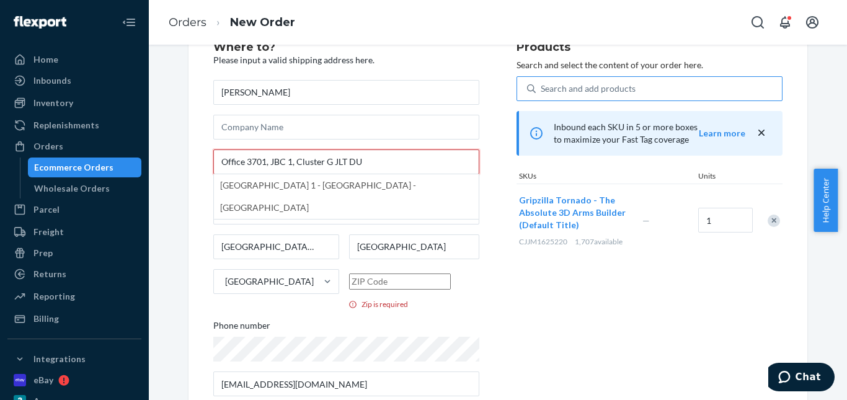
drag, startPoint x: 293, startPoint y: 162, endPoint x: 390, endPoint y: 161, distance: 96.7
click at [390, 161] on input "Office 3701, JBC 1, Cluster G JLT DU" at bounding box center [346, 161] width 266 height 25
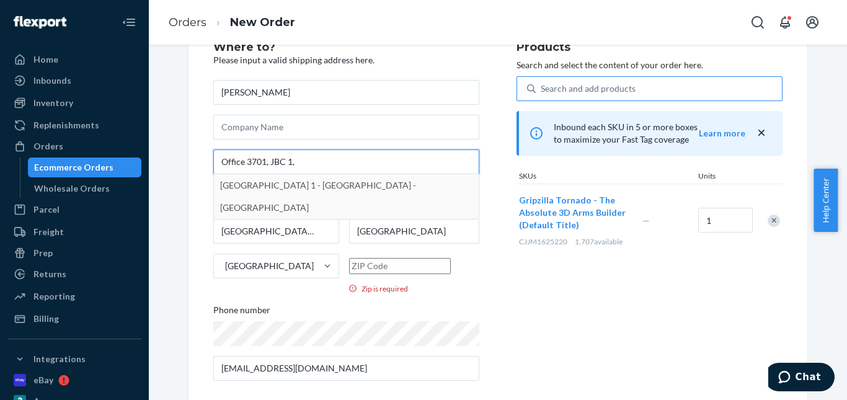
type input "Office 3701, JBC 1,"
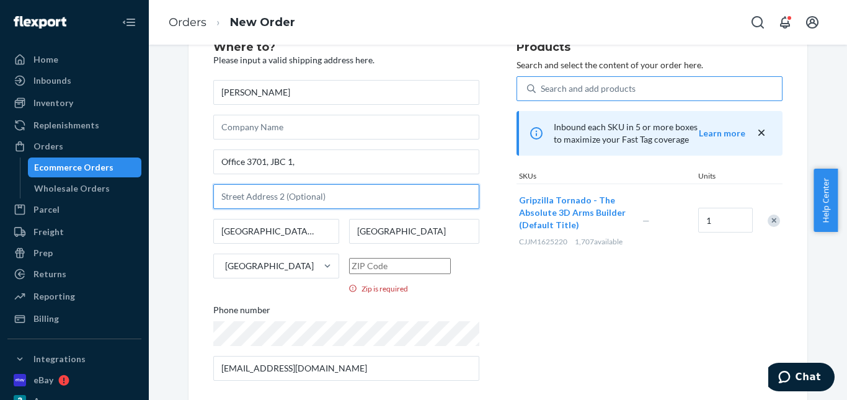
paste input "Cluster G JLT DU"
type input "Cluster G JLT DU"
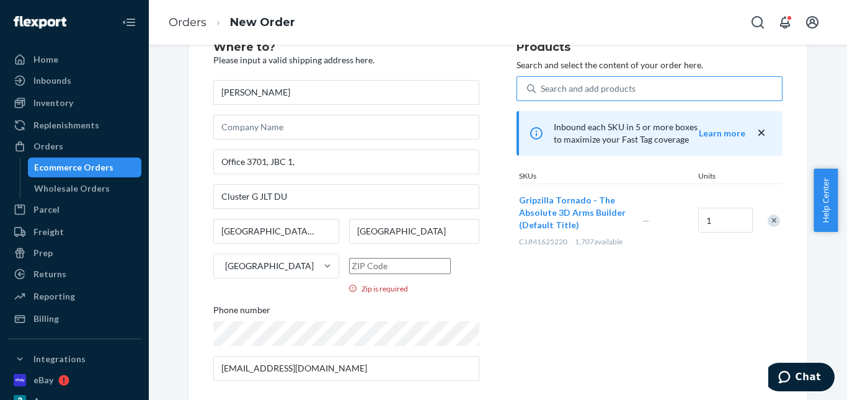
click at [400, 265] on input "Zip is required" at bounding box center [400, 266] width 102 height 16
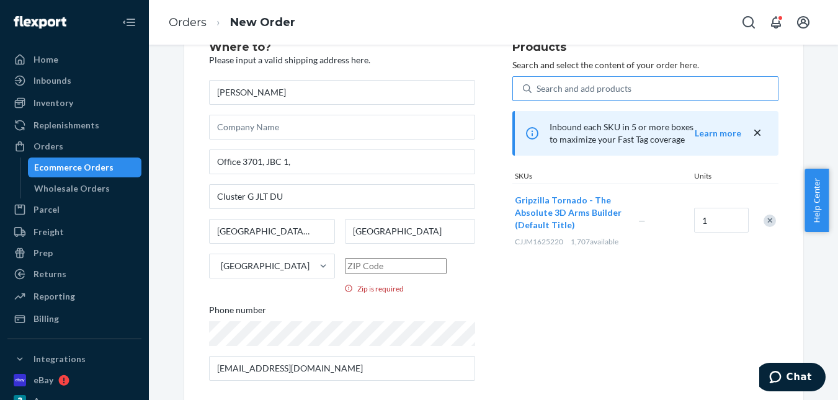
scroll to position [9, 0]
paste input "JLT DU"
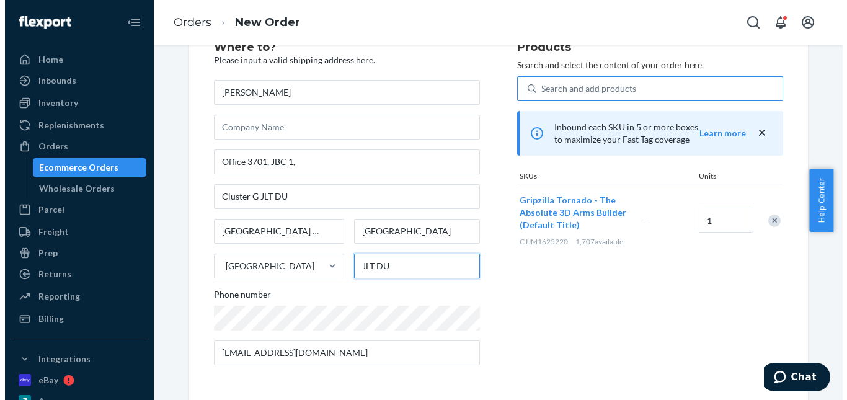
scroll to position [0, 0]
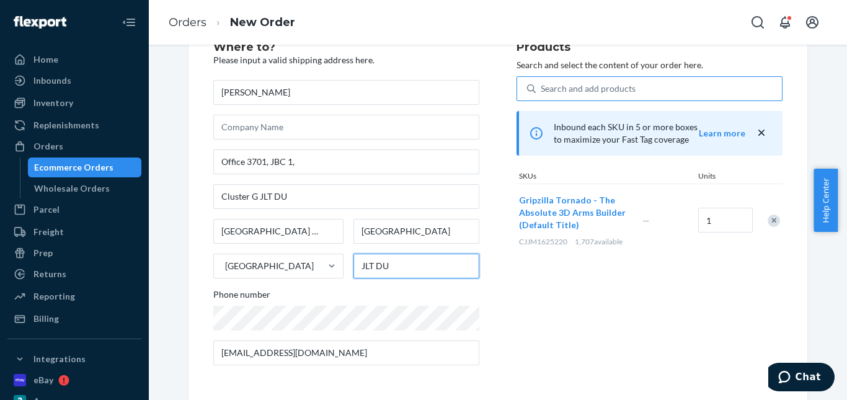
type input "JLT DU"
click at [663, 316] on div "Products Search and select the content of your order here. Search and add produ…" at bounding box center [650, 209] width 266 height 334
